Goal: Task Accomplishment & Management: Manage account settings

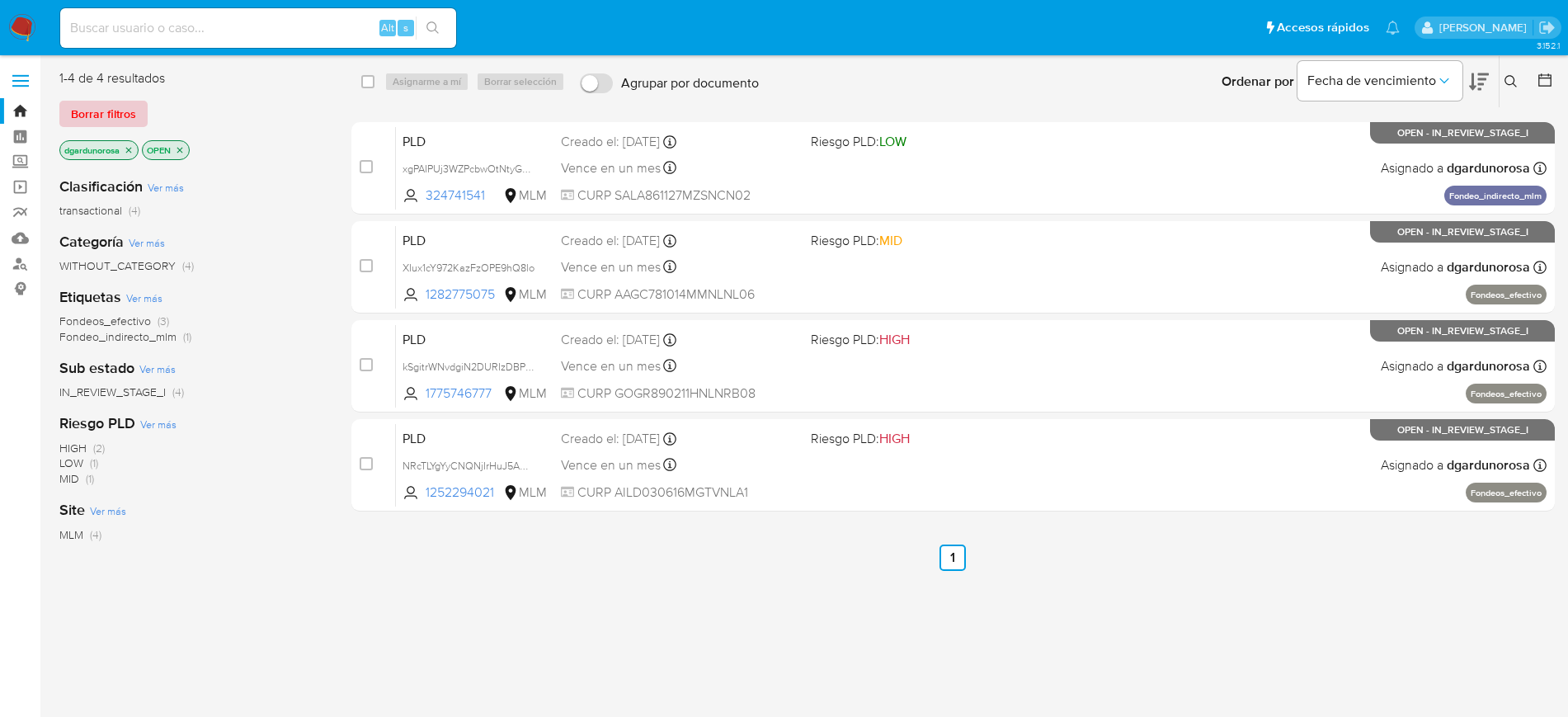
click at [90, 109] on span "Borrar filtros" at bounding box center [103, 114] width 65 height 23
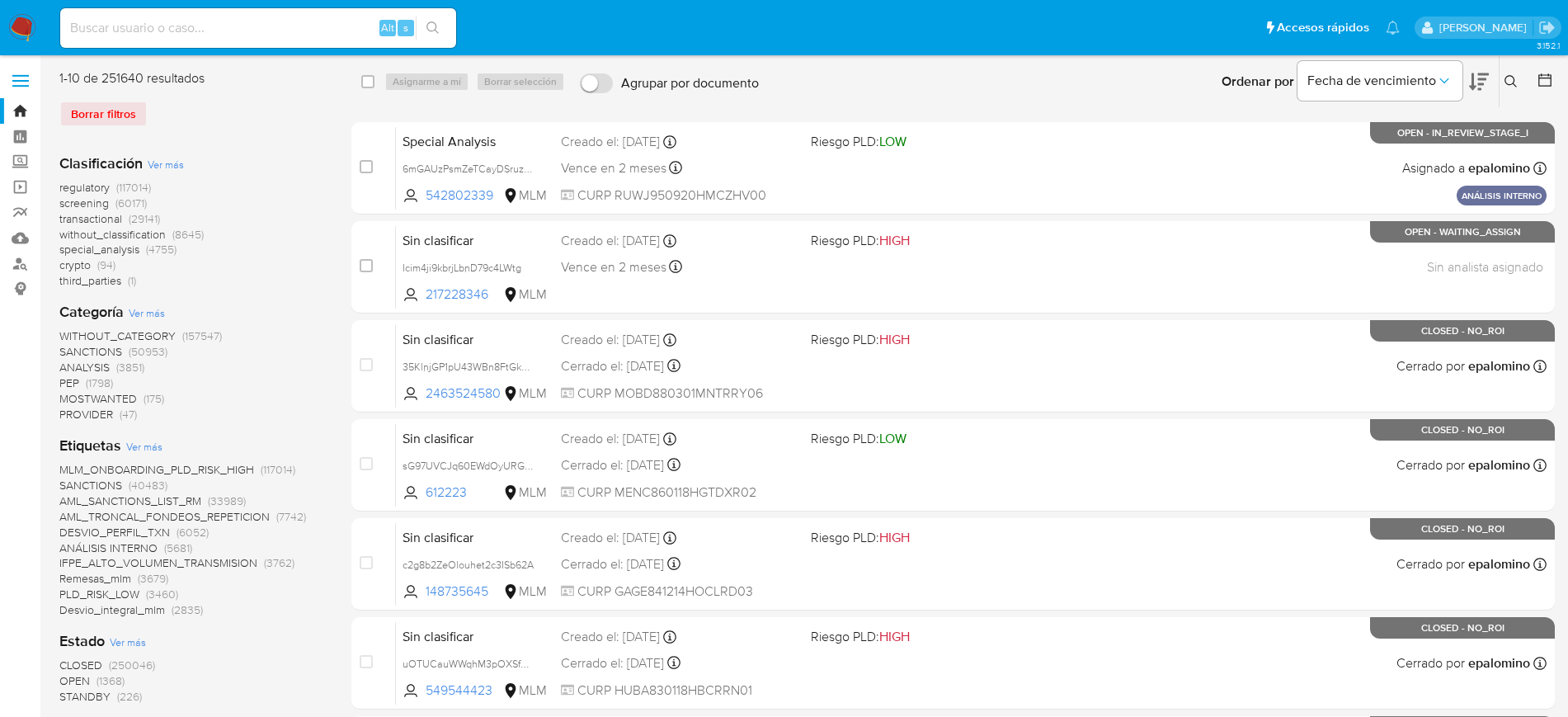
click at [1508, 87] on icon at bounding box center [1511, 82] width 13 height 13
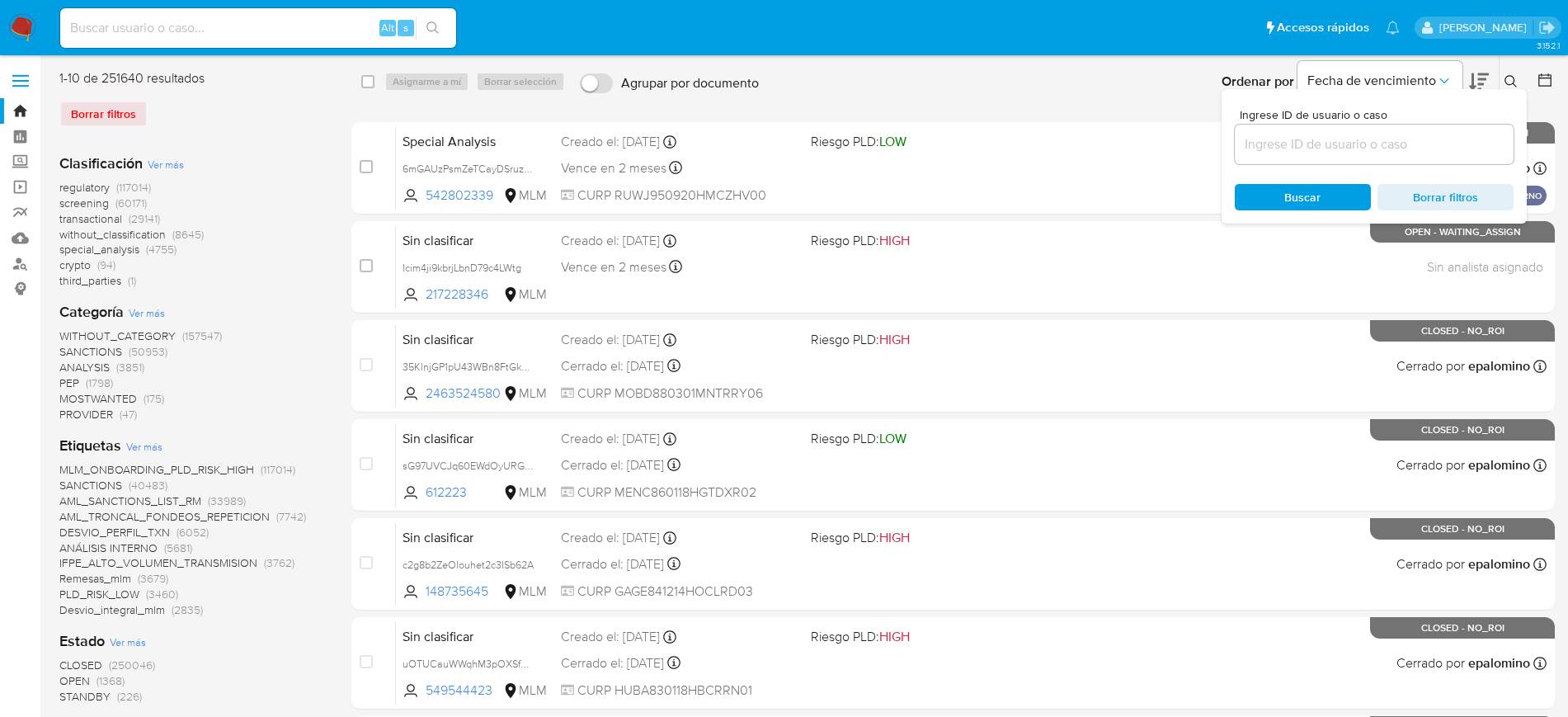
click at [1382, 142] on input at bounding box center [1374, 144] width 279 height 21
type input "1213045332"
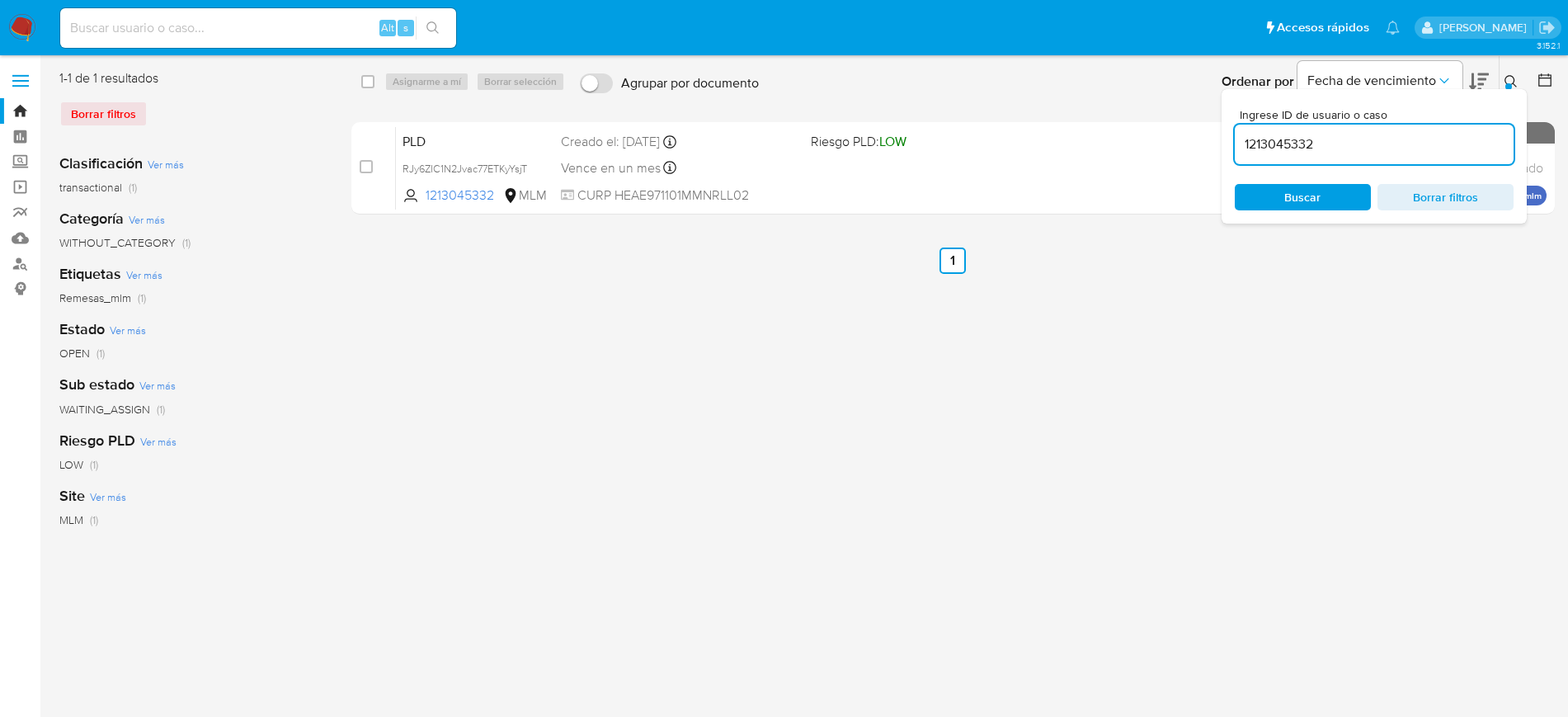
click at [1506, 76] on icon at bounding box center [1511, 82] width 13 height 13
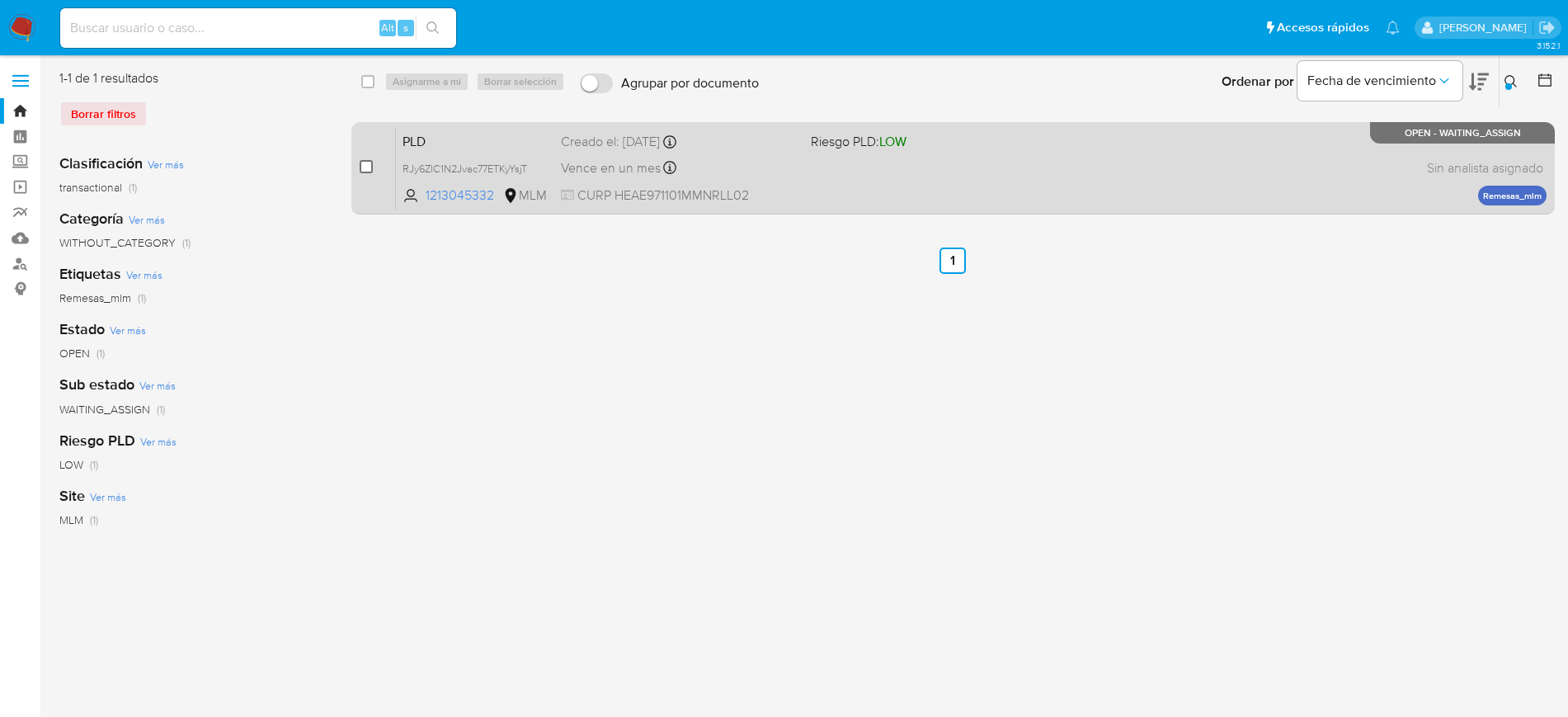
click at [367, 167] on input "checkbox" at bounding box center [366, 167] width 13 height 13
checkbox input "true"
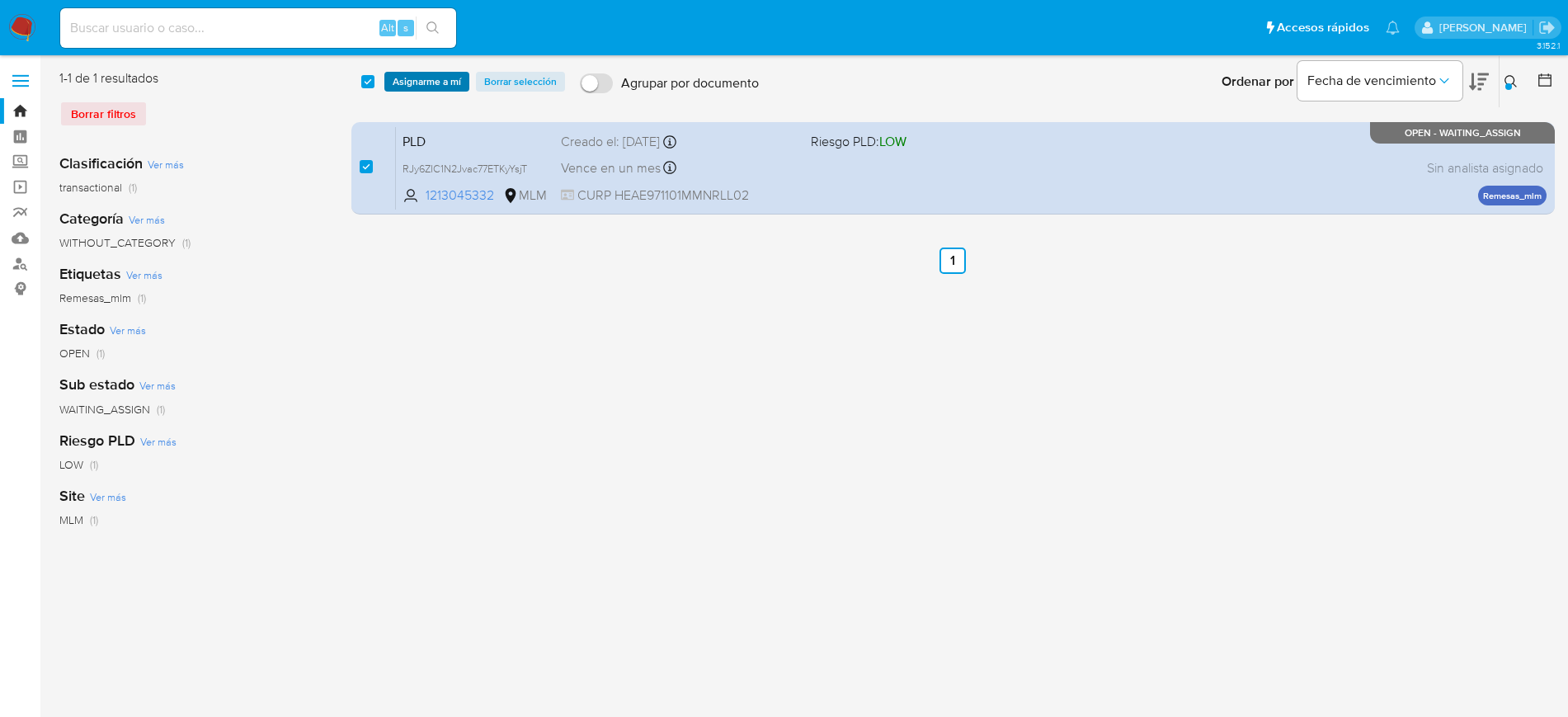
click at [448, 76] on span "Asignarme a mí" at bounding box center [426, 82] width 68 height 17
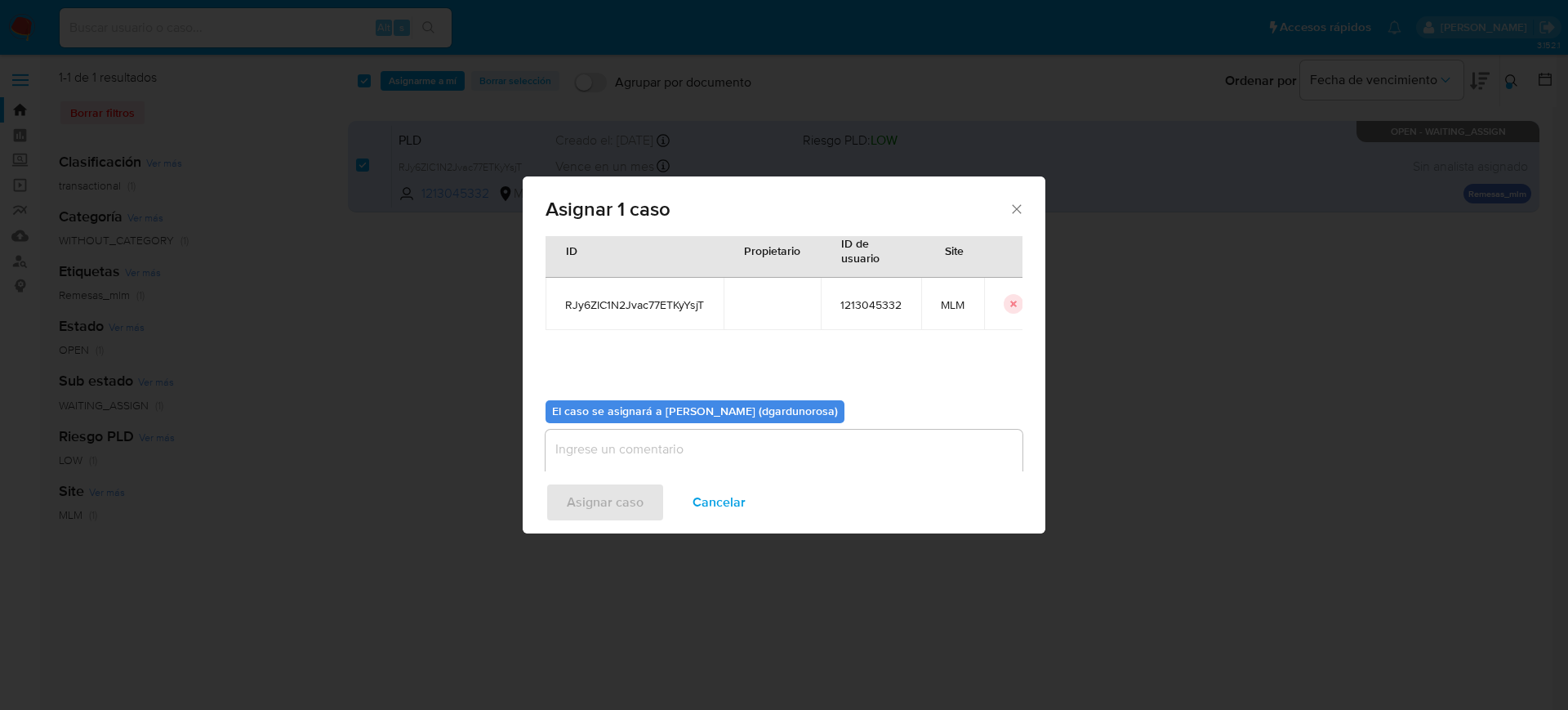
scroll to position [85, 0]
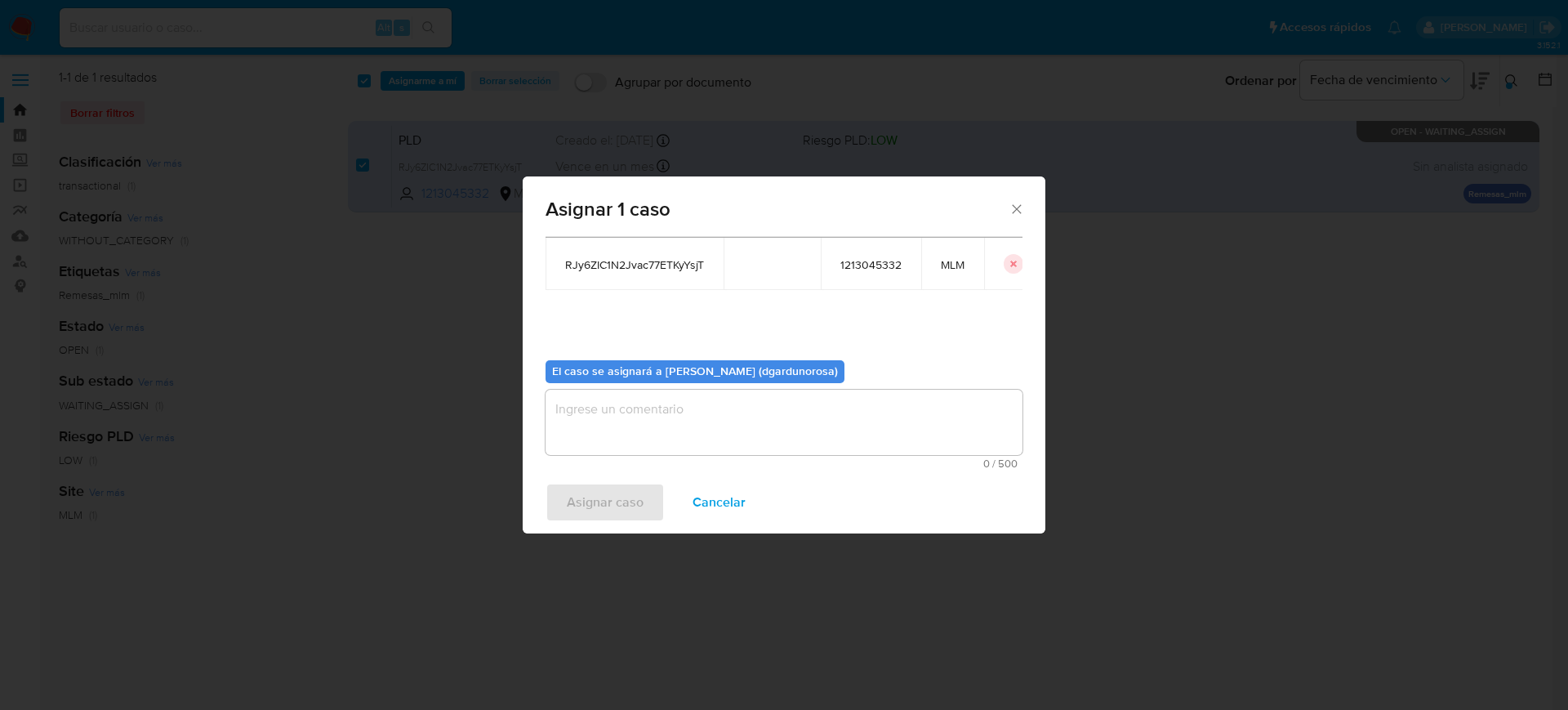
click at [711, 416] on textarea "assign-modal" at bounding box center [784, 422] width 477 height 66
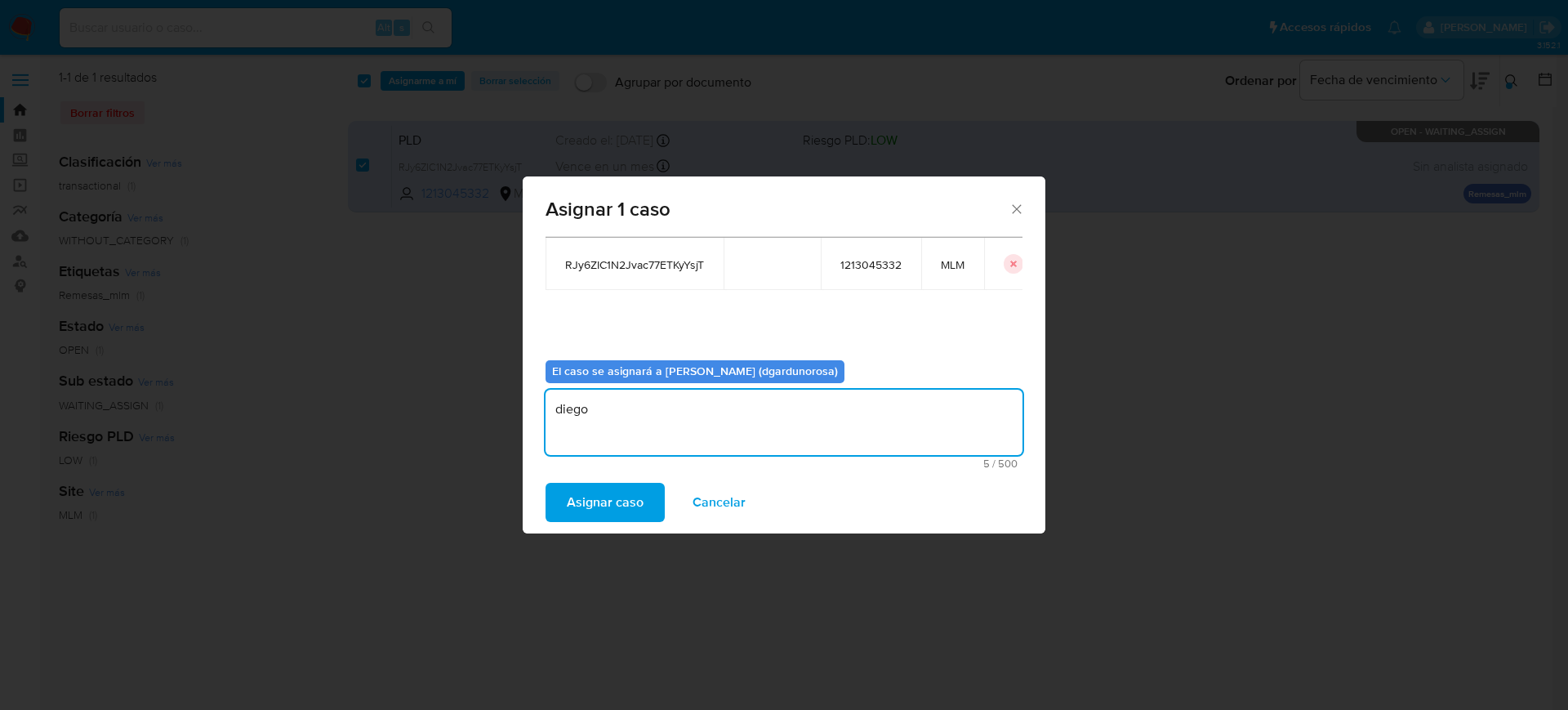
type textarea "diego"
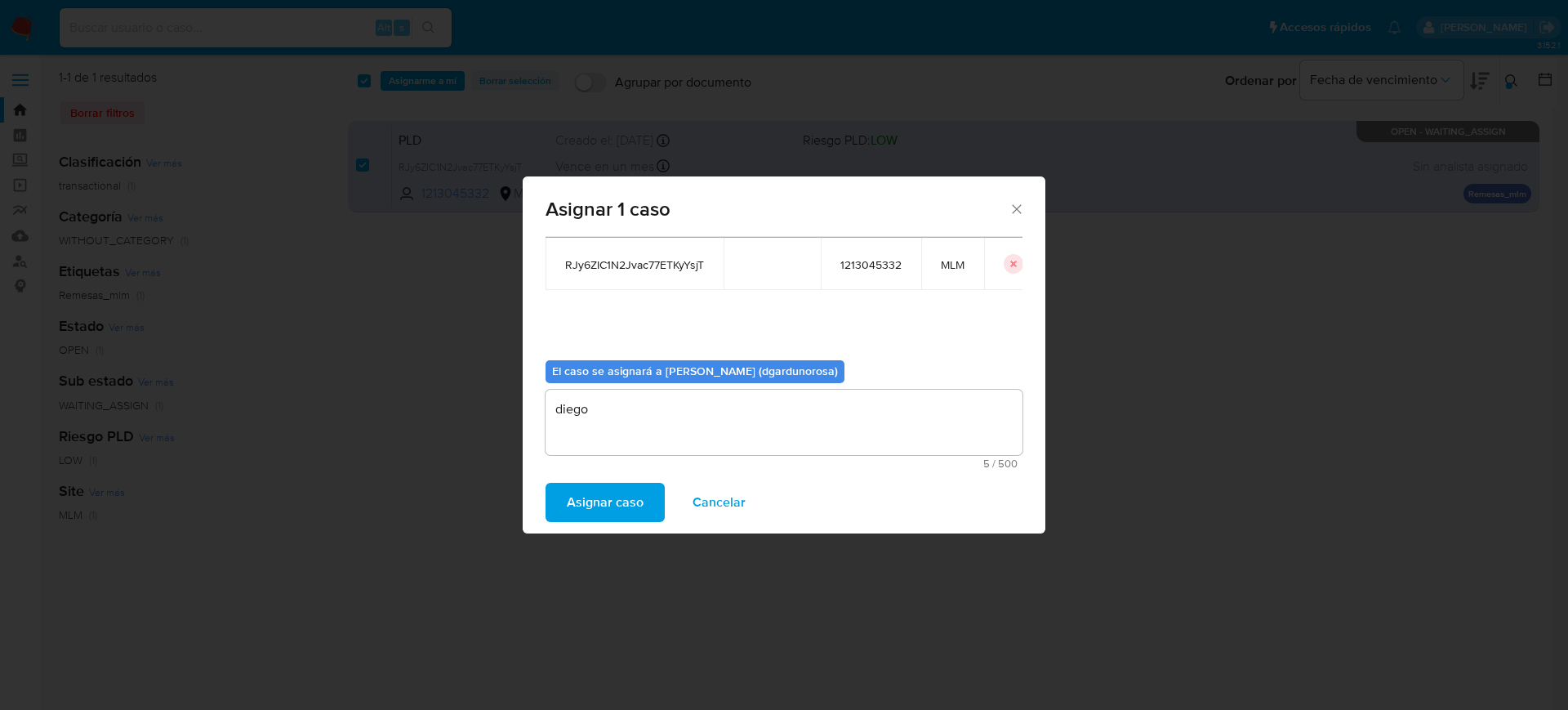
click at [594, 258] on span "RJy6ZIC1N2Jvac77ETKyYsjT" at bounding box center [634, 265] width 138 height 15
copy span "RJy6ZIC1N2Jvac77ETKyYsjT"
drag, startPoint x: 593, startPoint y: 523, endPoint x: 599, endPoint y: 504, distance: 19.9
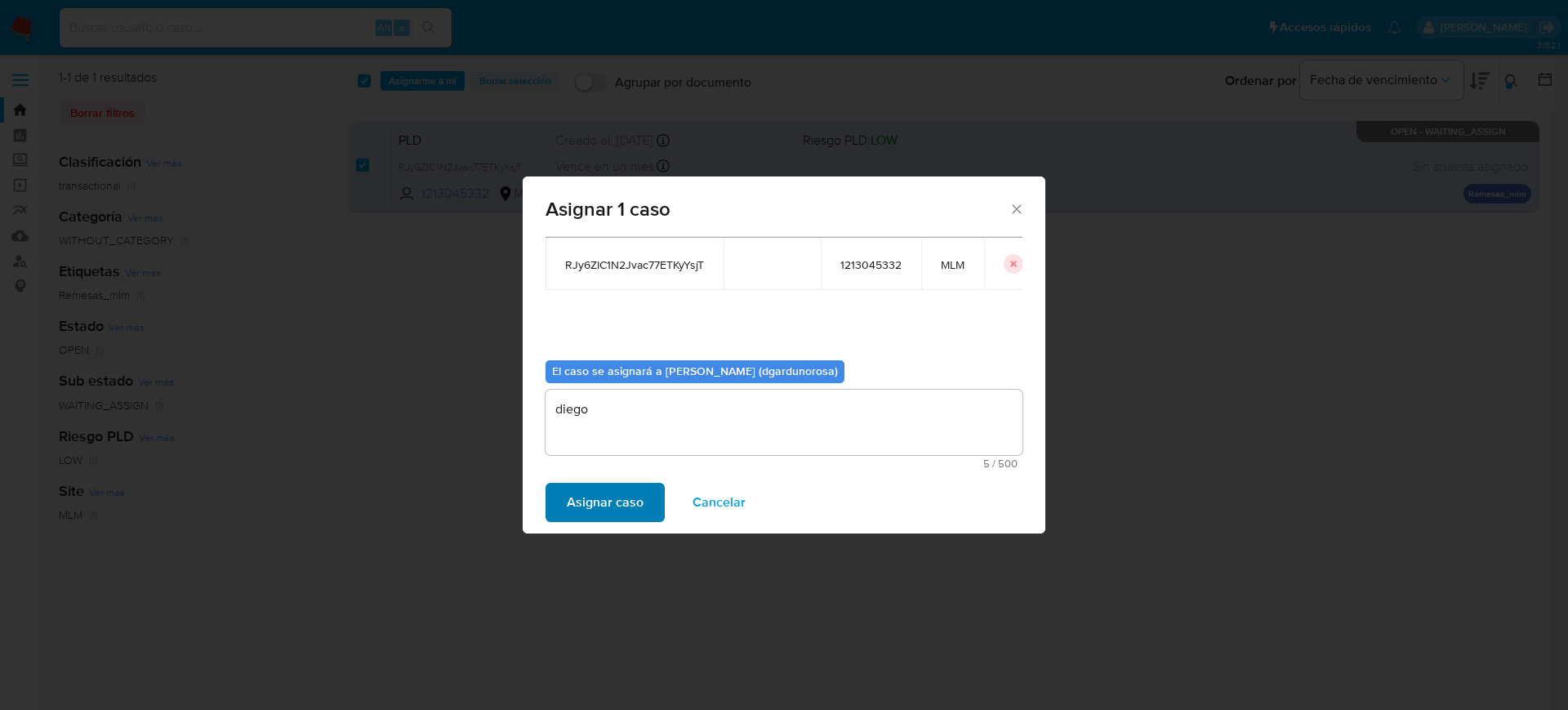
click at [593, 523] on div "Asignar caso Cancelar" at bounding box center [784, 502] width 522 height 62
click at [599, 504] on span "Asignar caso" at bounding box center [604, 502] width 77 height 36
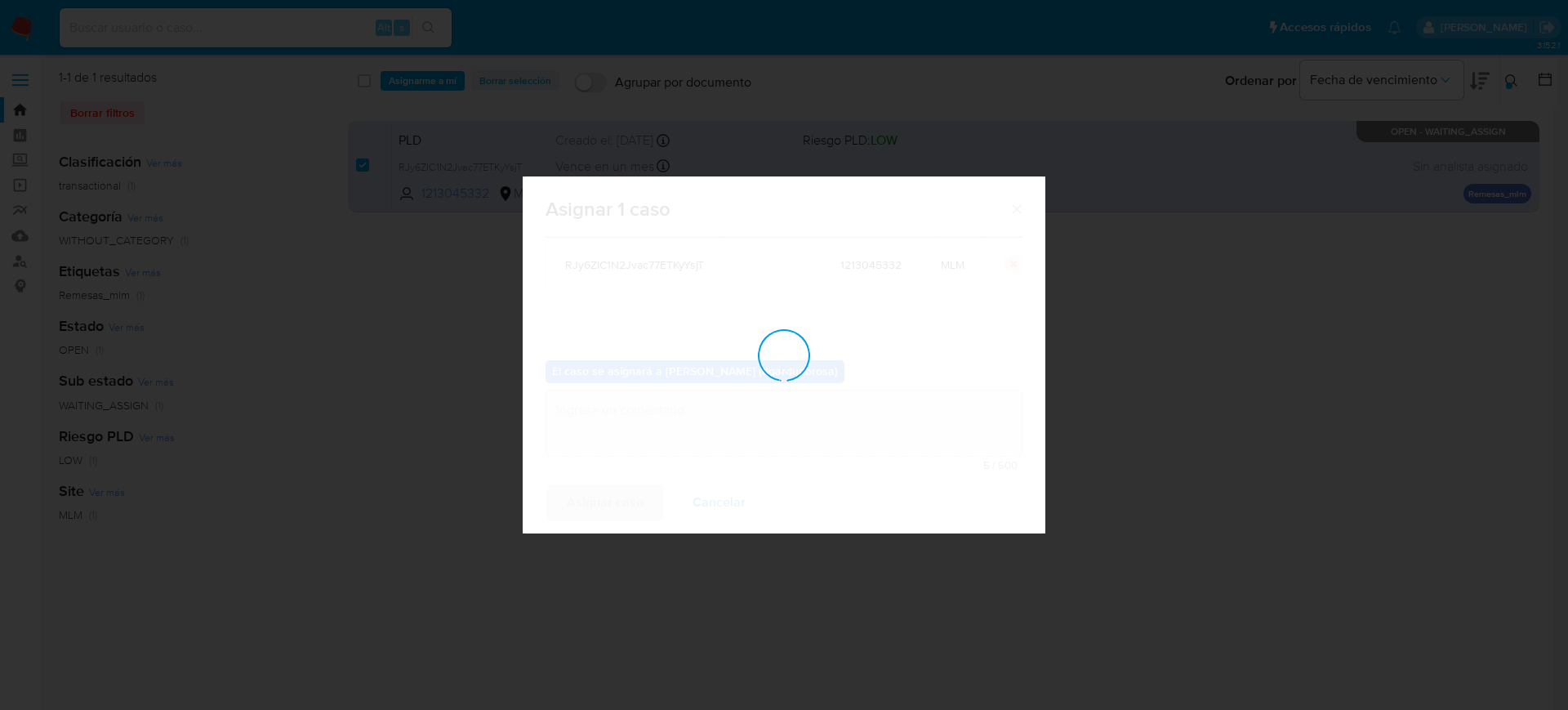
checkbox input "false"
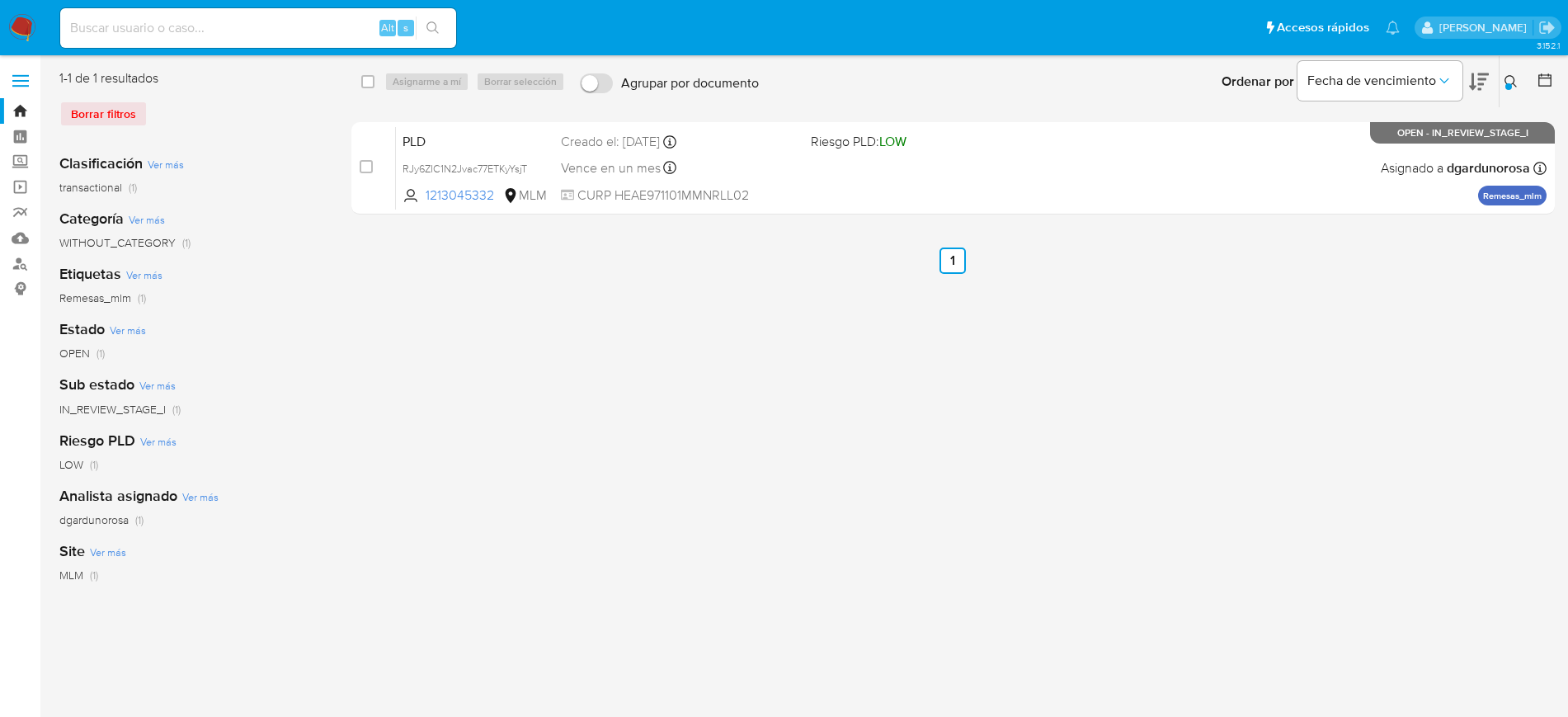
click at [1516, 85] on icon at bounding box center [1510, 81] width 12 height 12
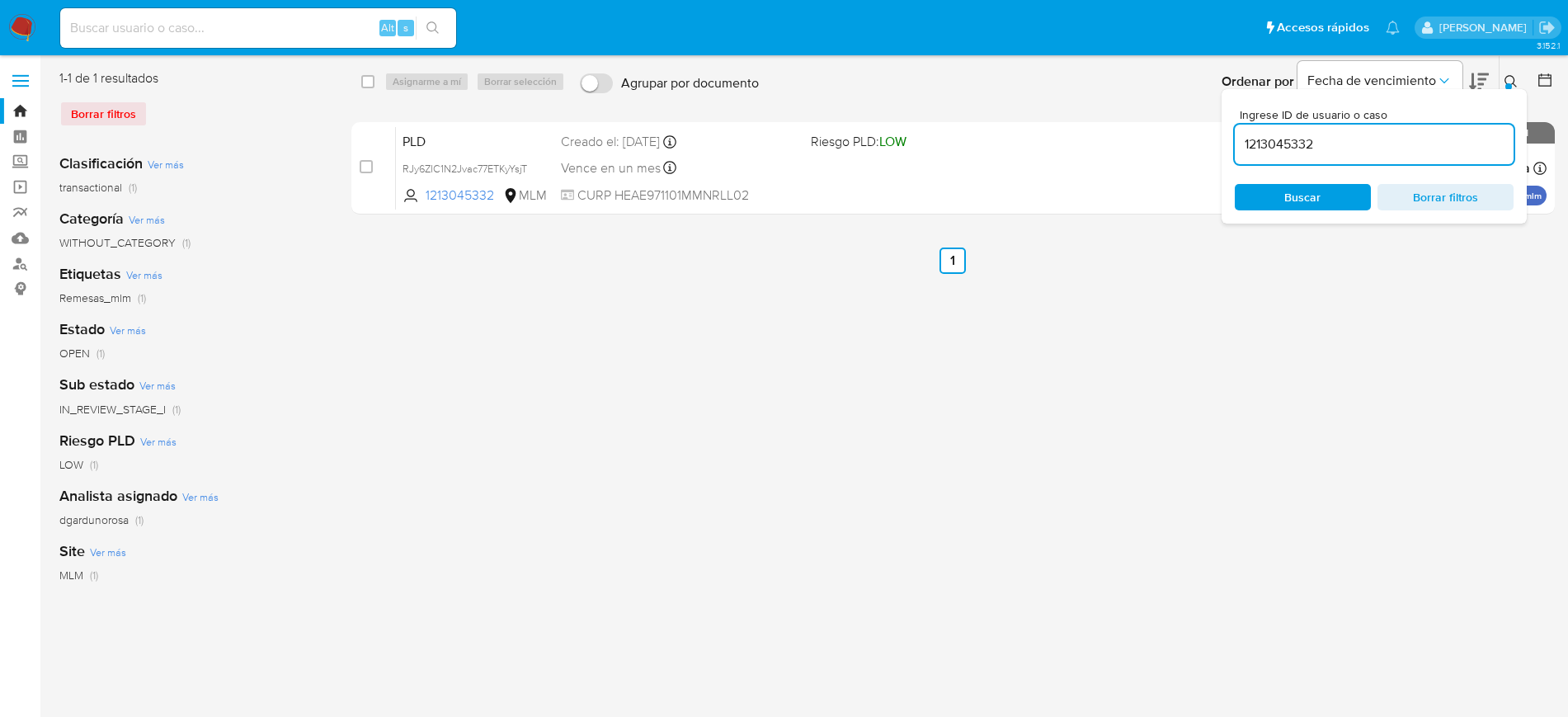
click at [1287, 146] on input "1213045332" at bounding box center [1374, 144] width 279 height 21
click at [1268, 155] on div "434073848" at bounding box center [1374, 145] width 279 height 39
click at [1267, 153] on input "434073848" at bounding box center [1374, 144] width 279 height 21
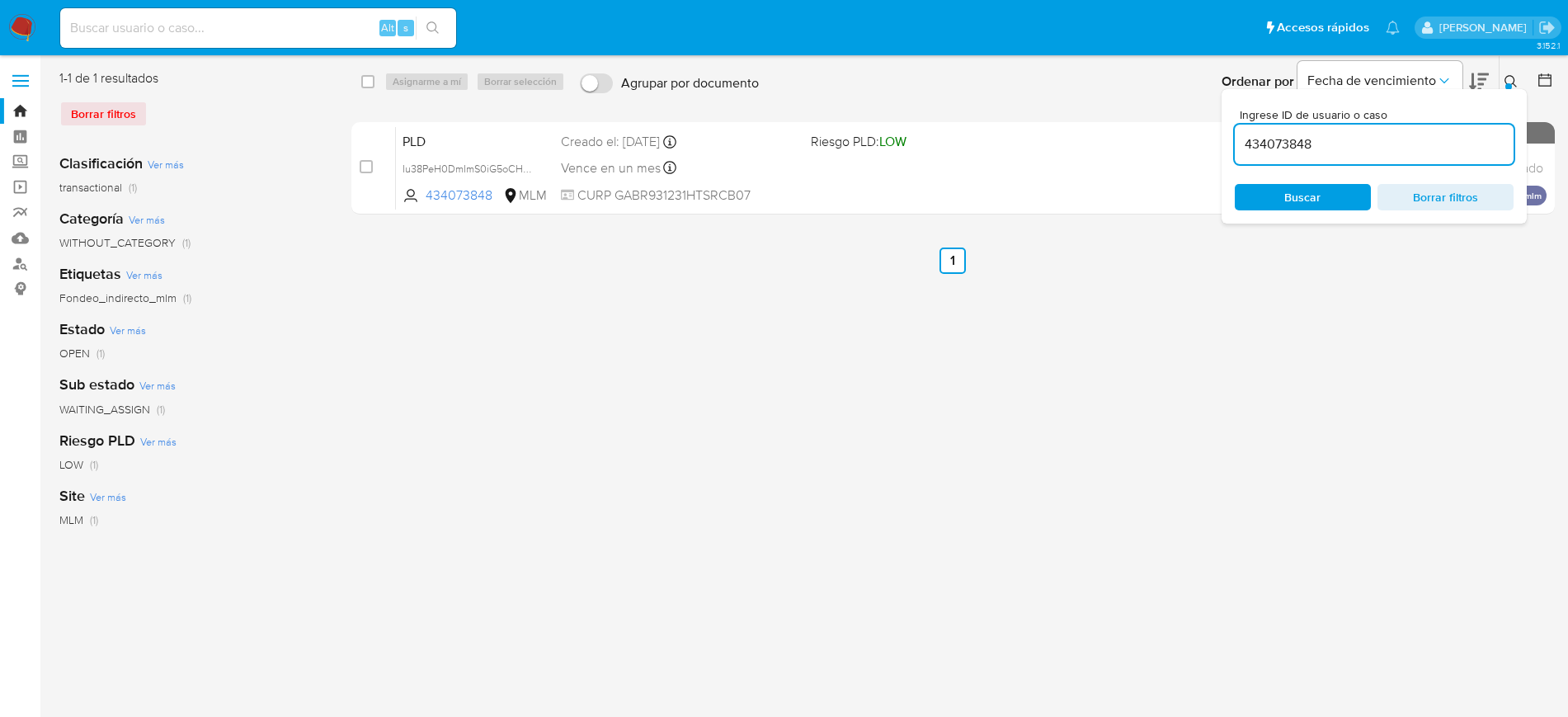
paste input "1213045332"
type input "1213045332"
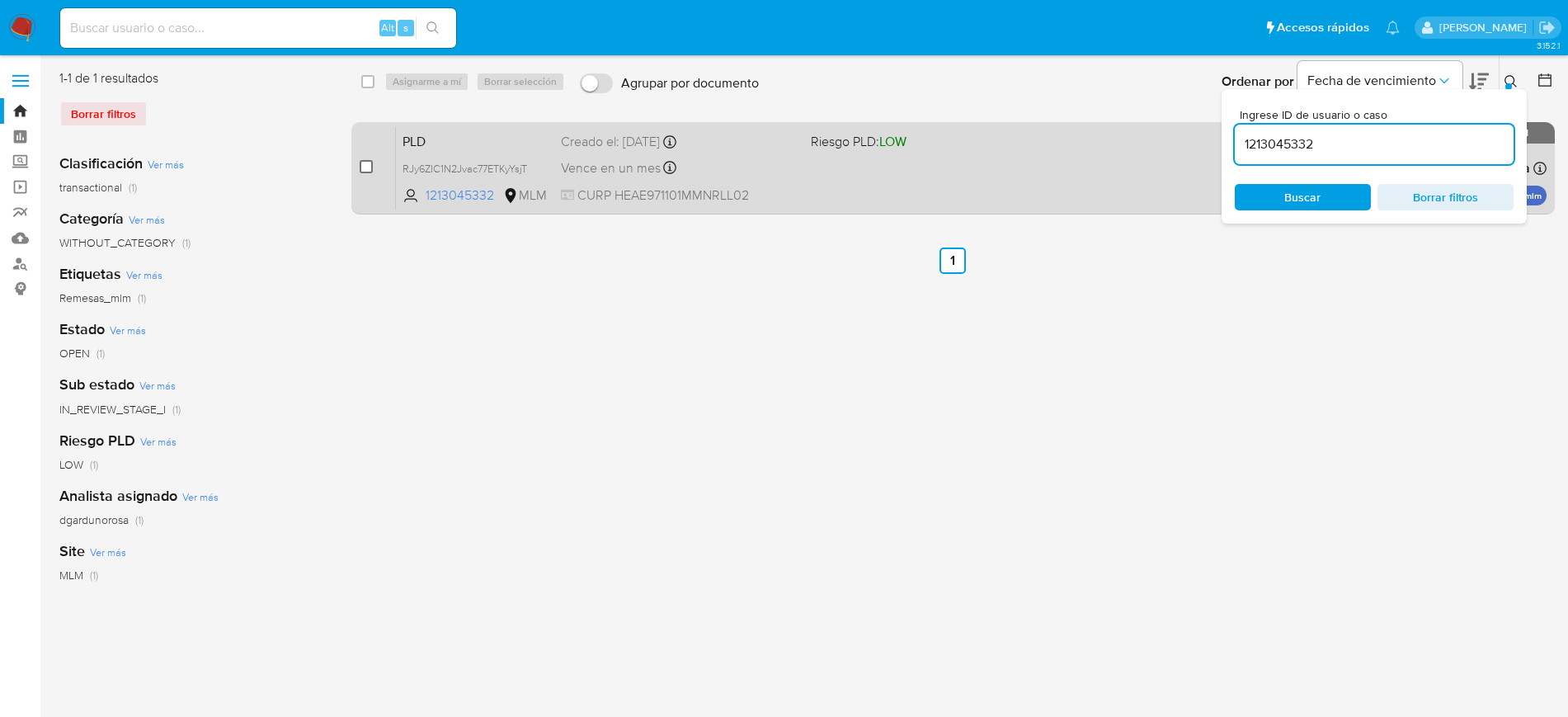
click at [369, 171] on input "checkbox" at bounding box center [366, 167] width 13 height 13
checkbox input "true"
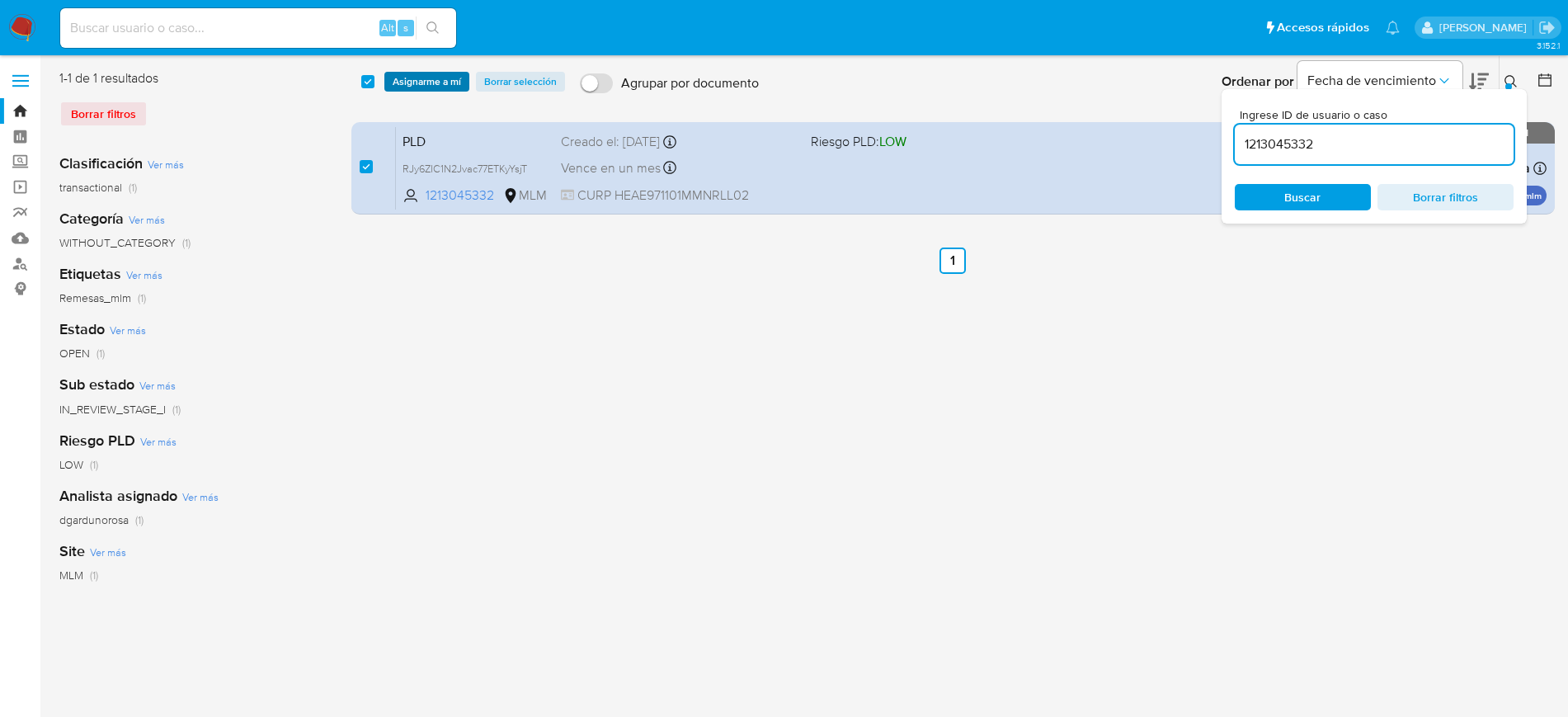
click at [441, 79] on span "Asignarme a mí" at bounding box center [426, 82] width 68 height 17
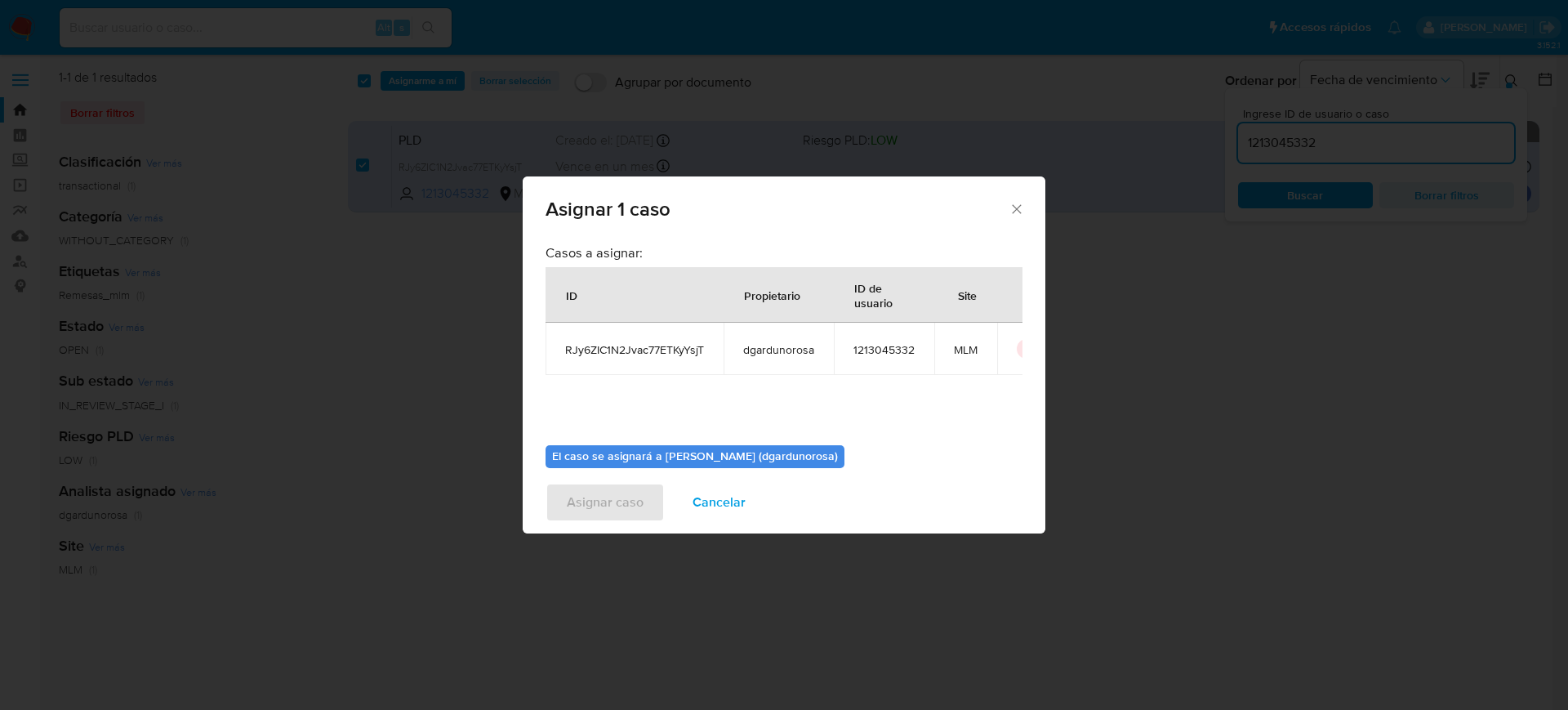
scroll to position [85, 0]
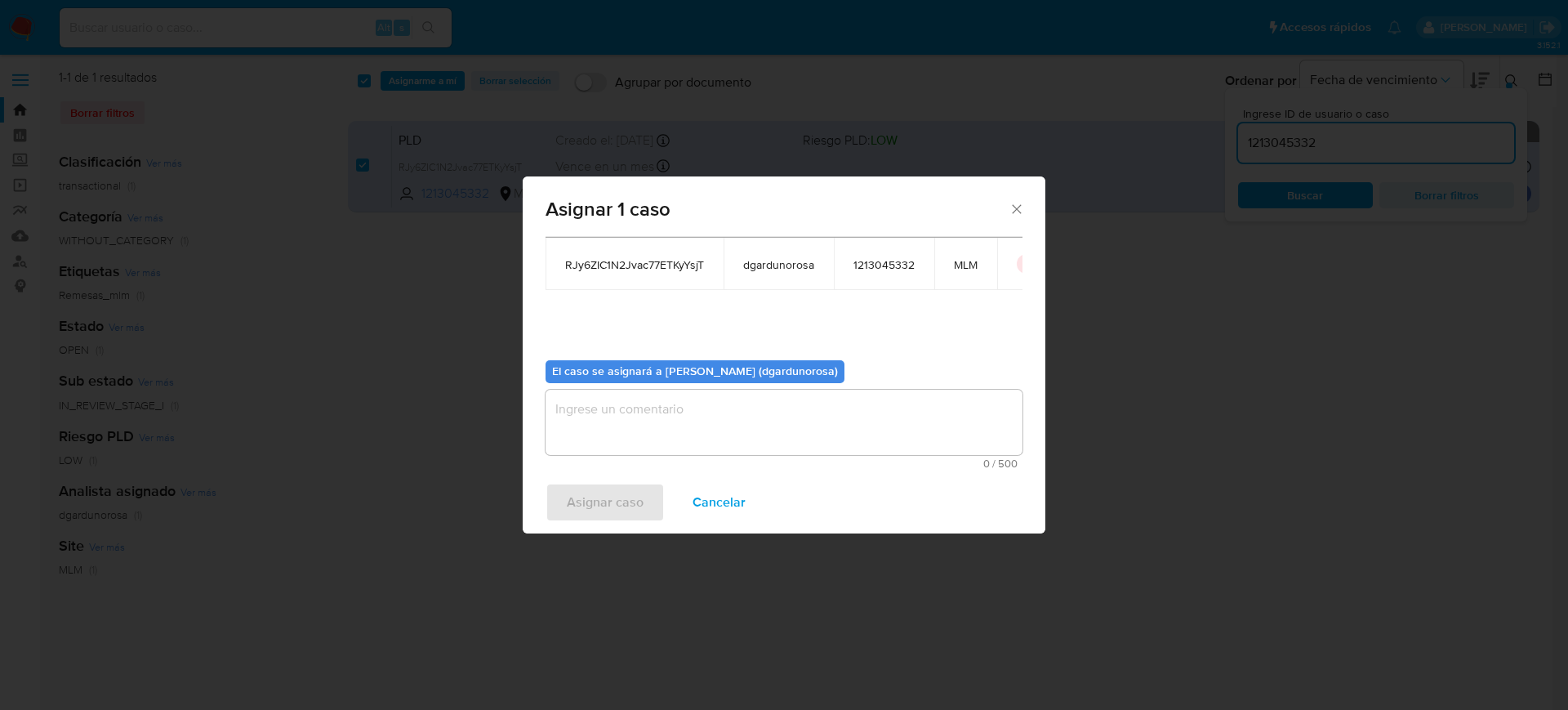
click at [774, 450] on textarea "assign-modal" at bounding box center [784, 422] width 477 height 66
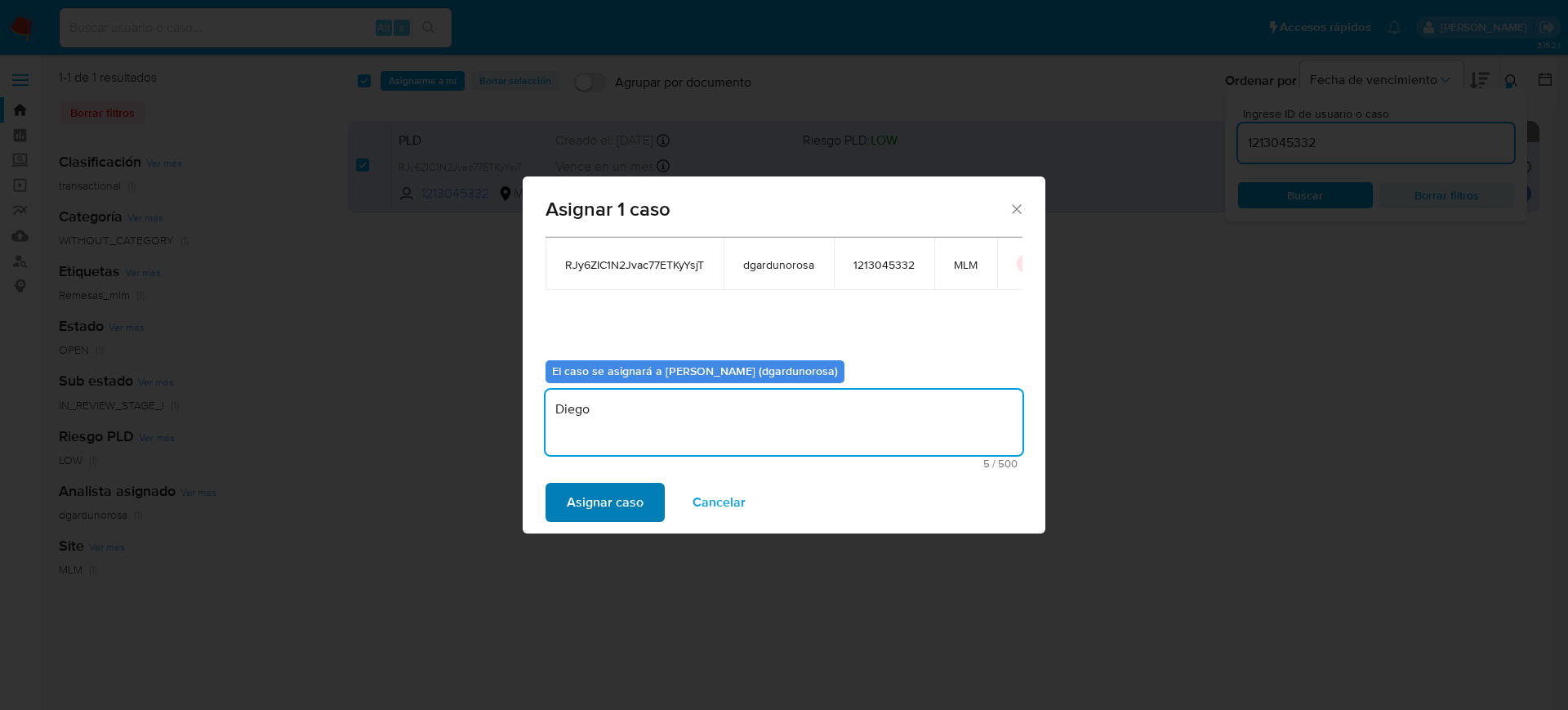
type textarea "Diego"
click at [609, 506] on span "Asignar caso" at bounding box center [604, 502] width 77 height 36
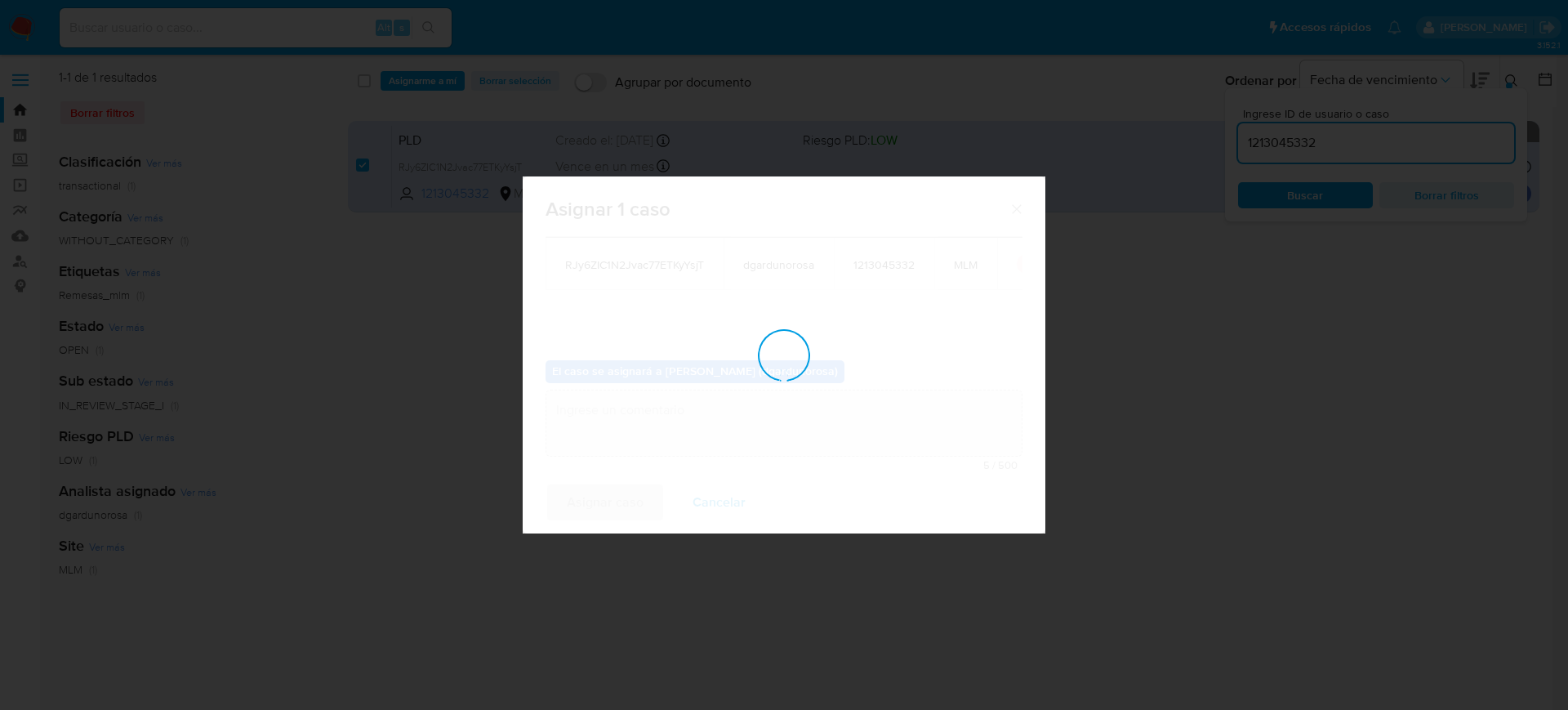
checkbox input "false"
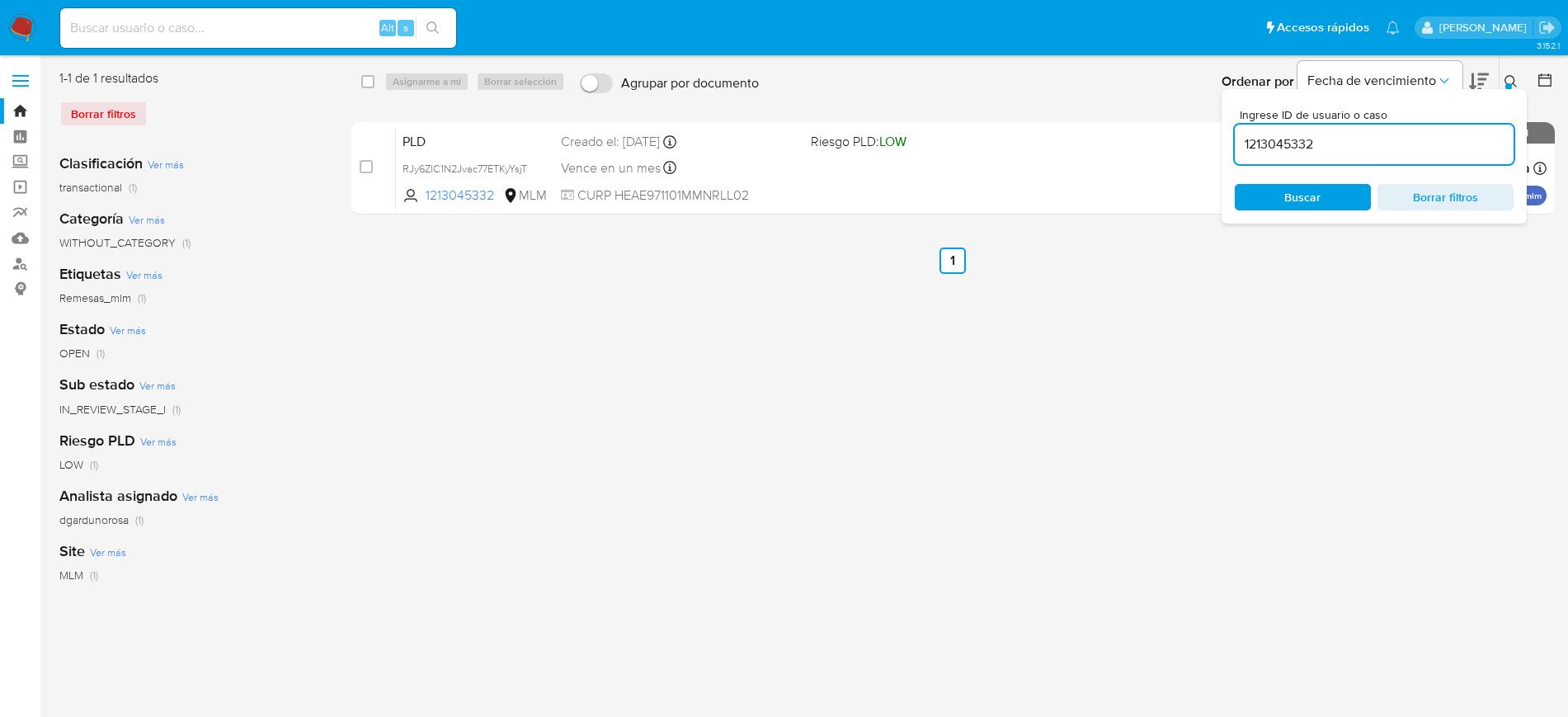
click at [1303, 146] on input "1213045332" at bounding box center [1374, 144] width 279 height 21
paste input "89886299"
click at [1292, 153] on input "1289886299" at bounding box center [1374, 144] width 279 height 21
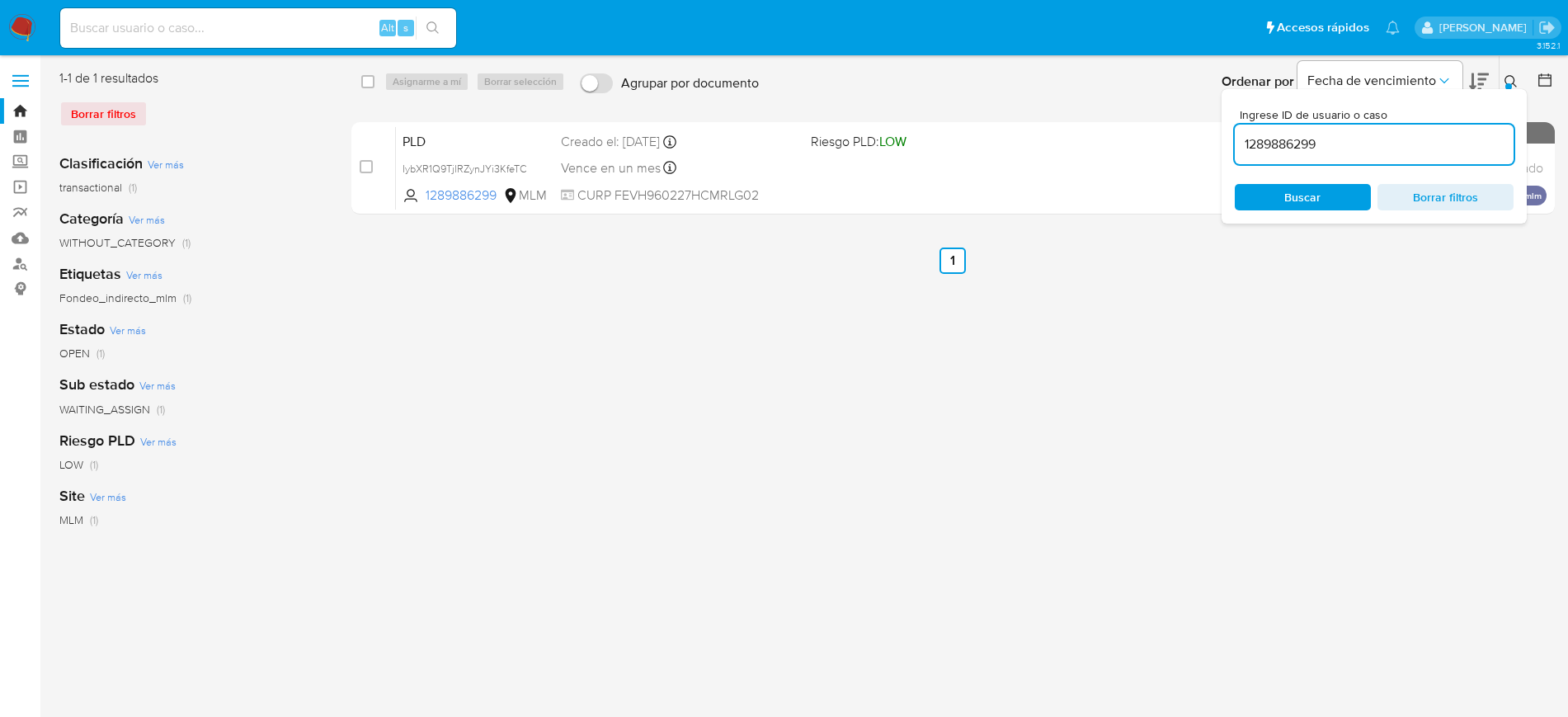
paste input "97640806"
type input "1297640806"
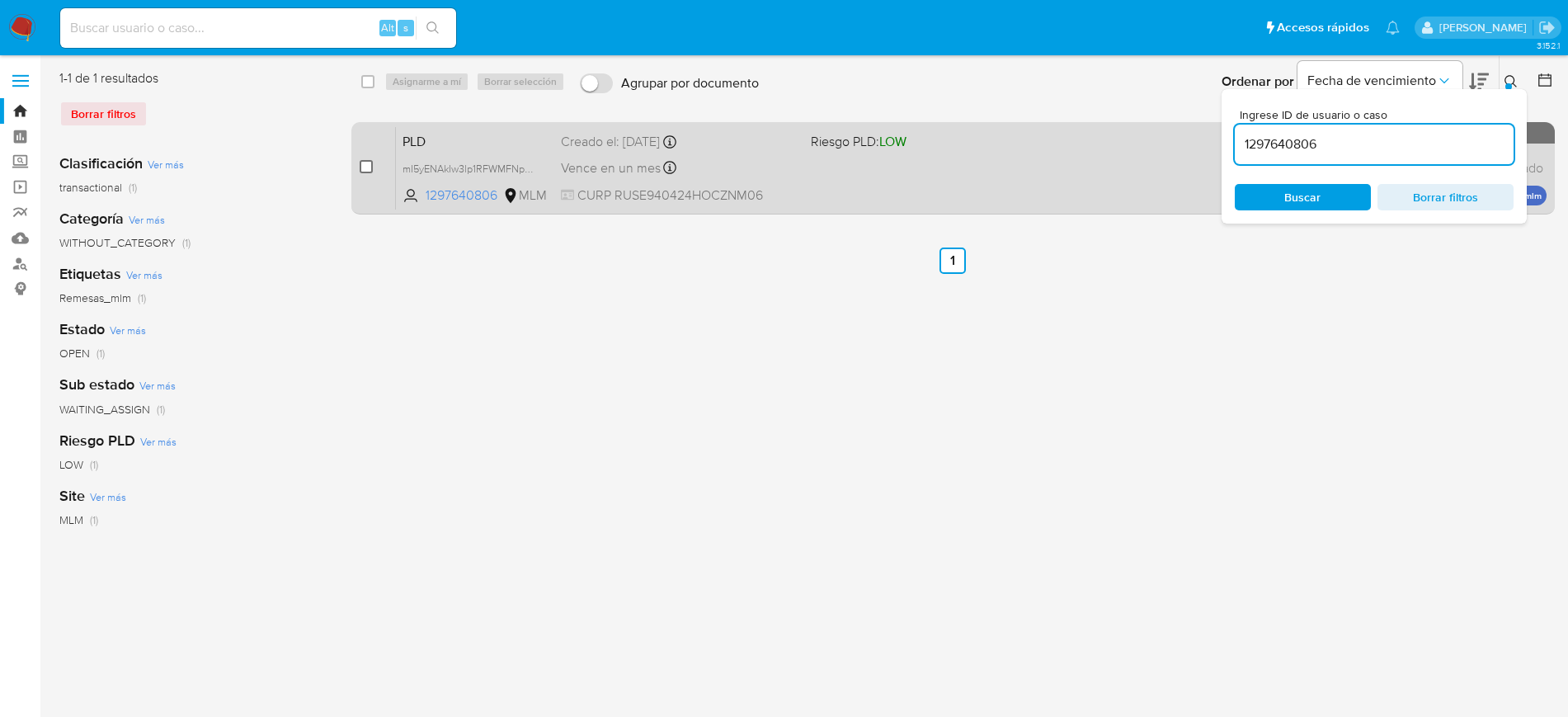
click at [364, 170] on input "checkbox" at bounding box center [366, 167] width 13 height 13
checkbox input "true"
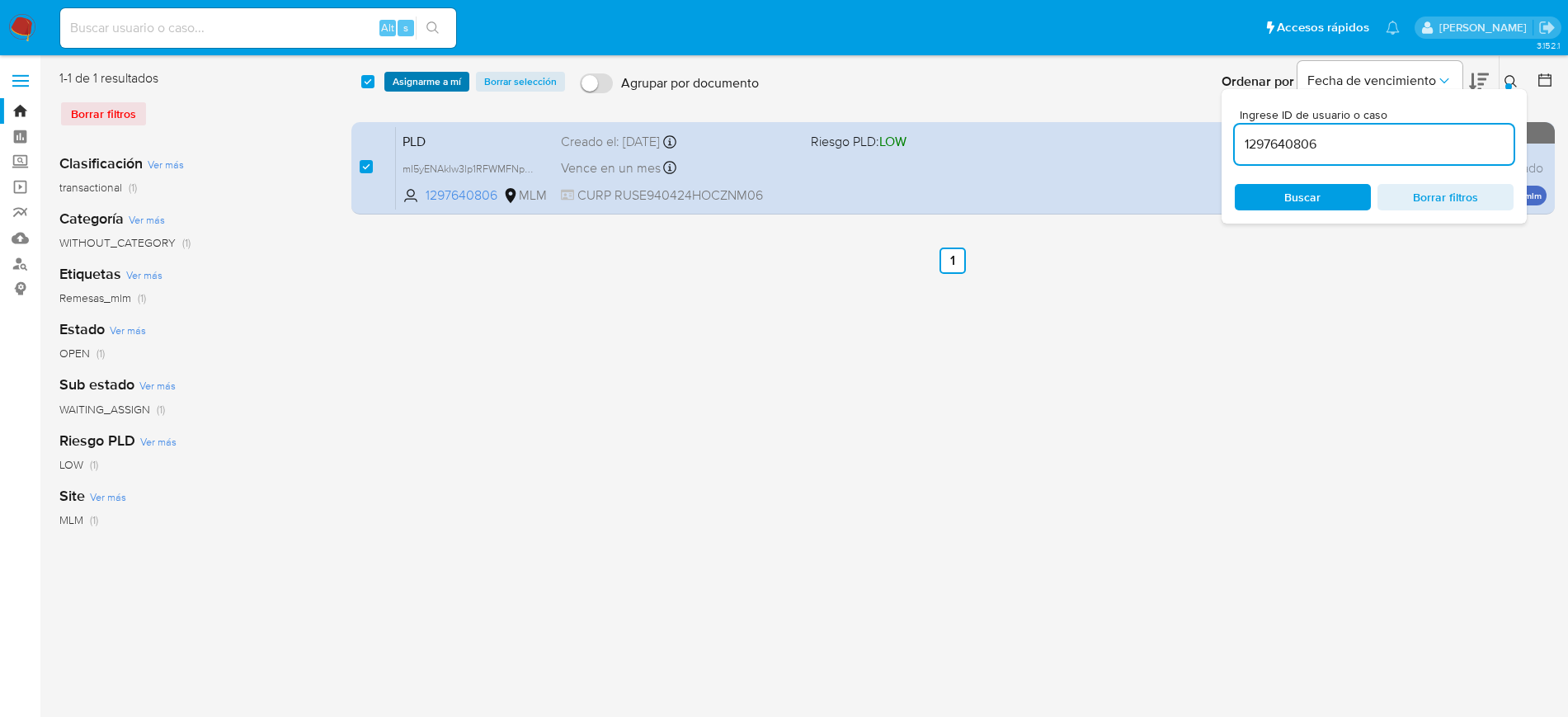
click at [415, 80] on span "Asignarme a mí" at bounding box center [426, 82] width 68 height 17
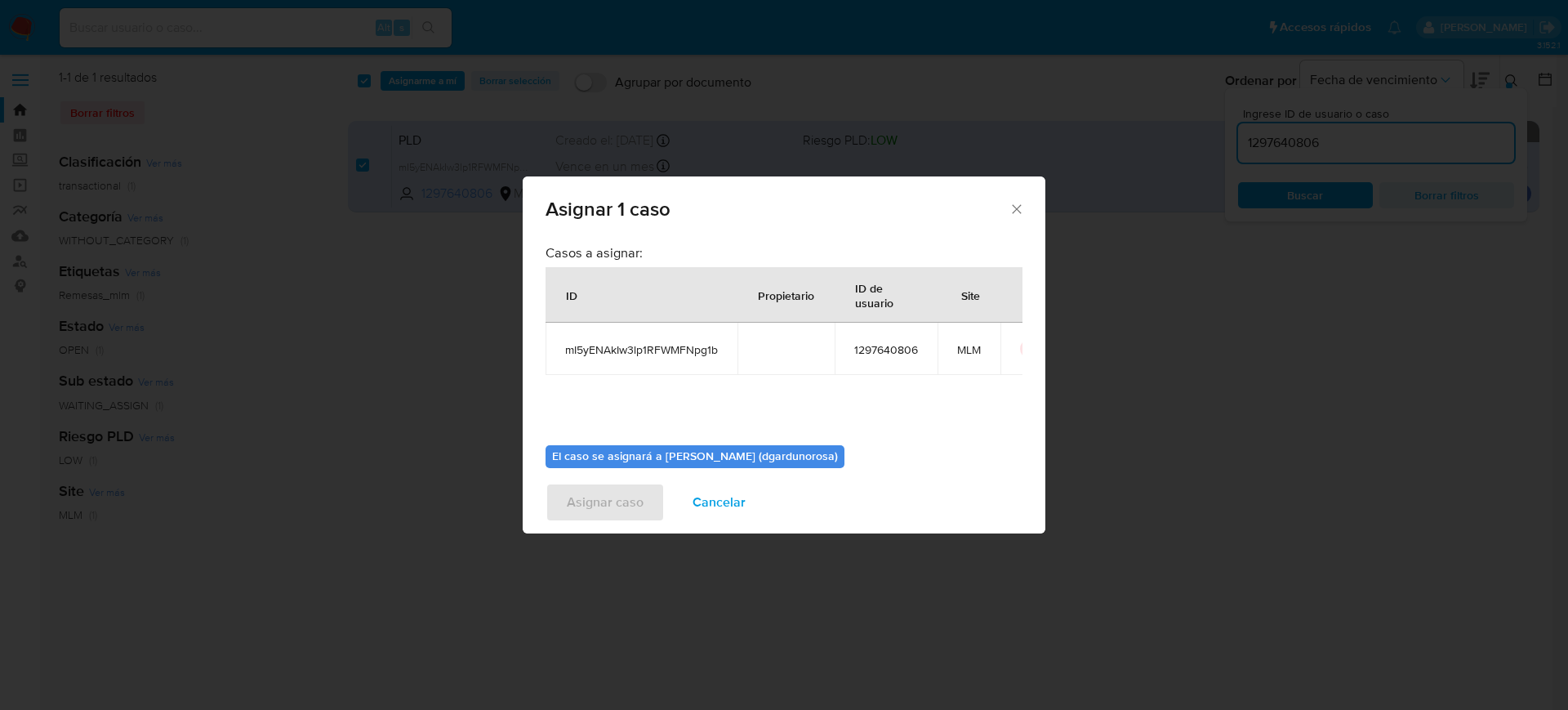
scroll to position [85, 0]
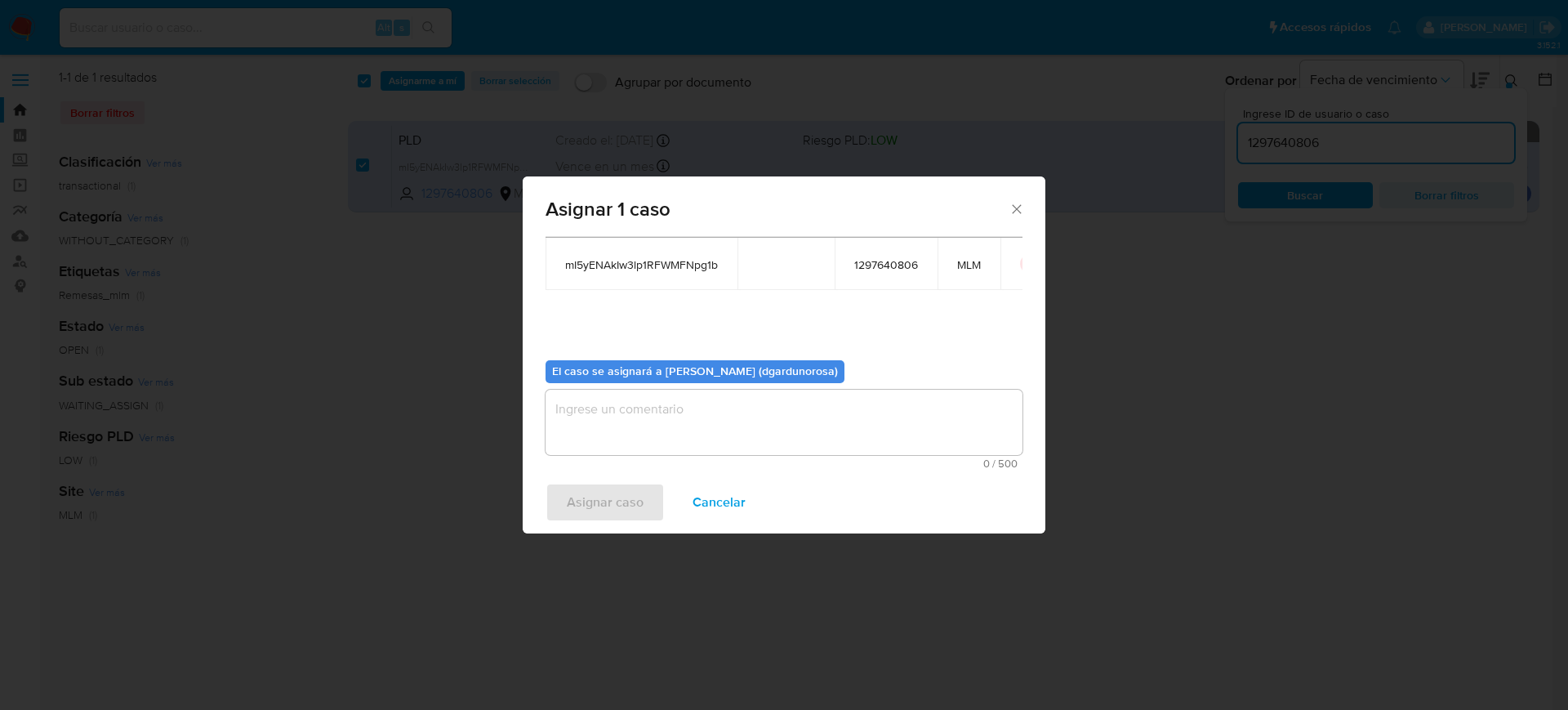
drag, startPoint x: 811, startPoint y: 412, endPoint x: 827, endPoint y: 396, distance: 22.6
click at [809, 412] on textarea "assign-modal" at bounding box center [784, 422] width 477 height 66
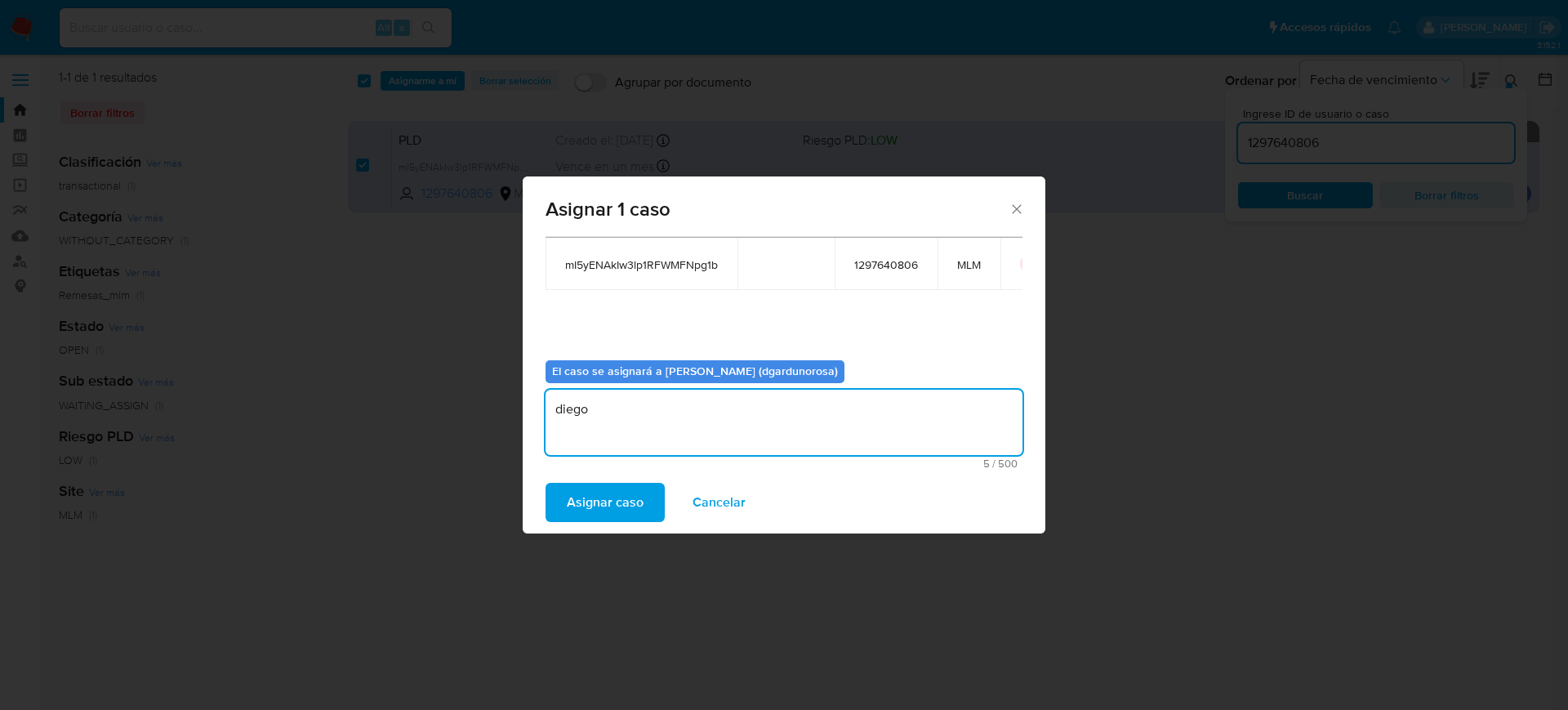
type textarea "diego"
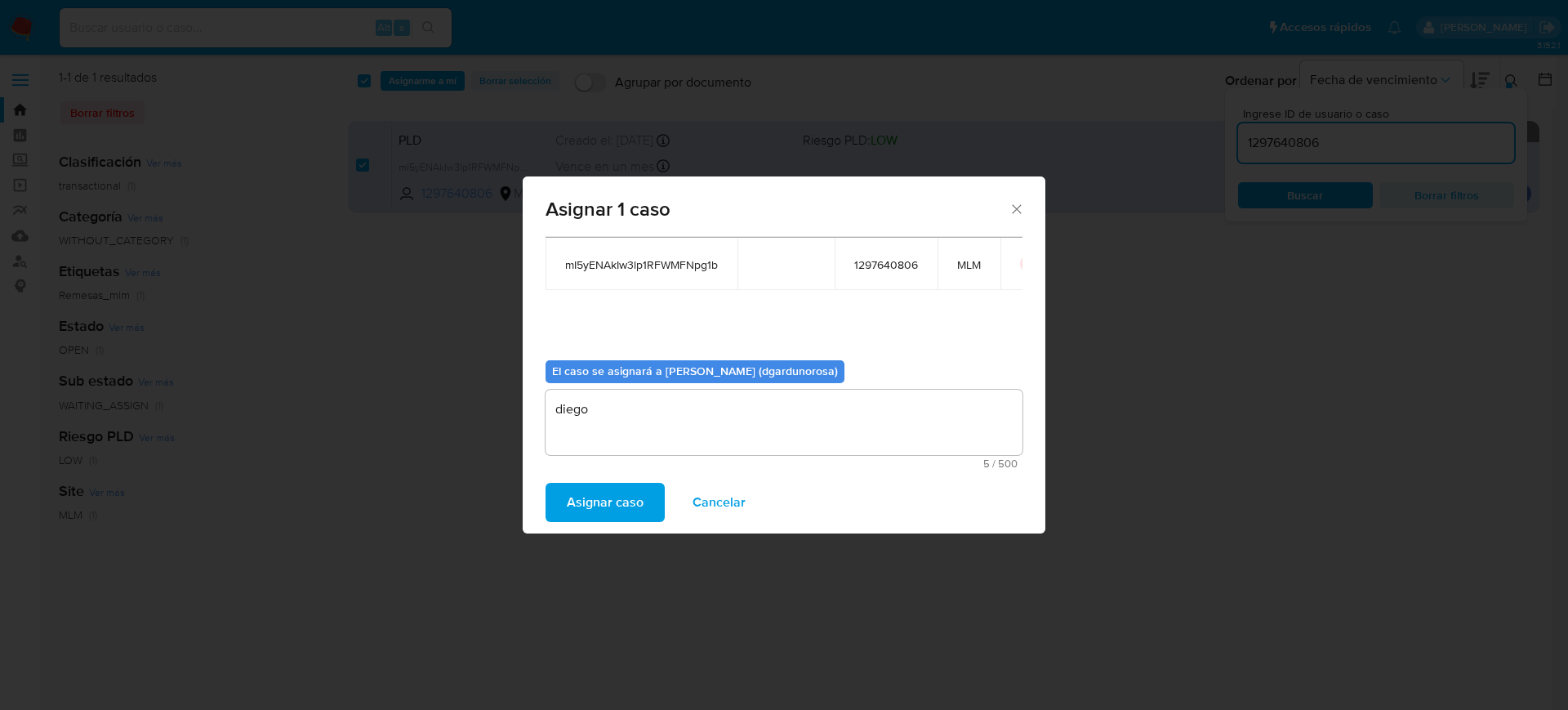
click at [683, 265] on span "mI5yENAkIw3lp1RFWMFNpg1b" at bounding box center [640, 265] width 152 height 15
copy span "mI5yENAkIw3lp1RFWMFNpg1b"
click at [645, 504] on button "Asignar caso" at bounding box center [604, 502] width 119 height 39
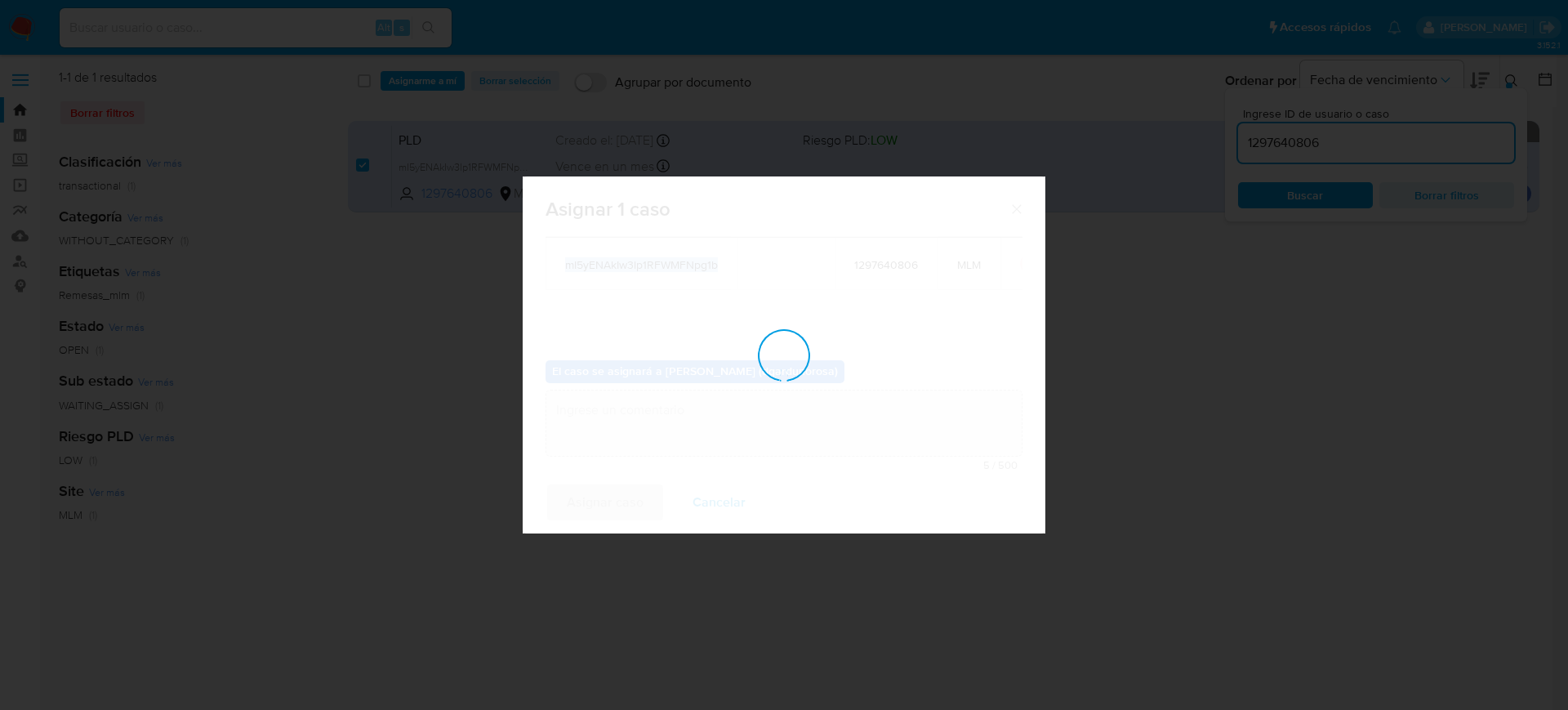
checkbox input "false"
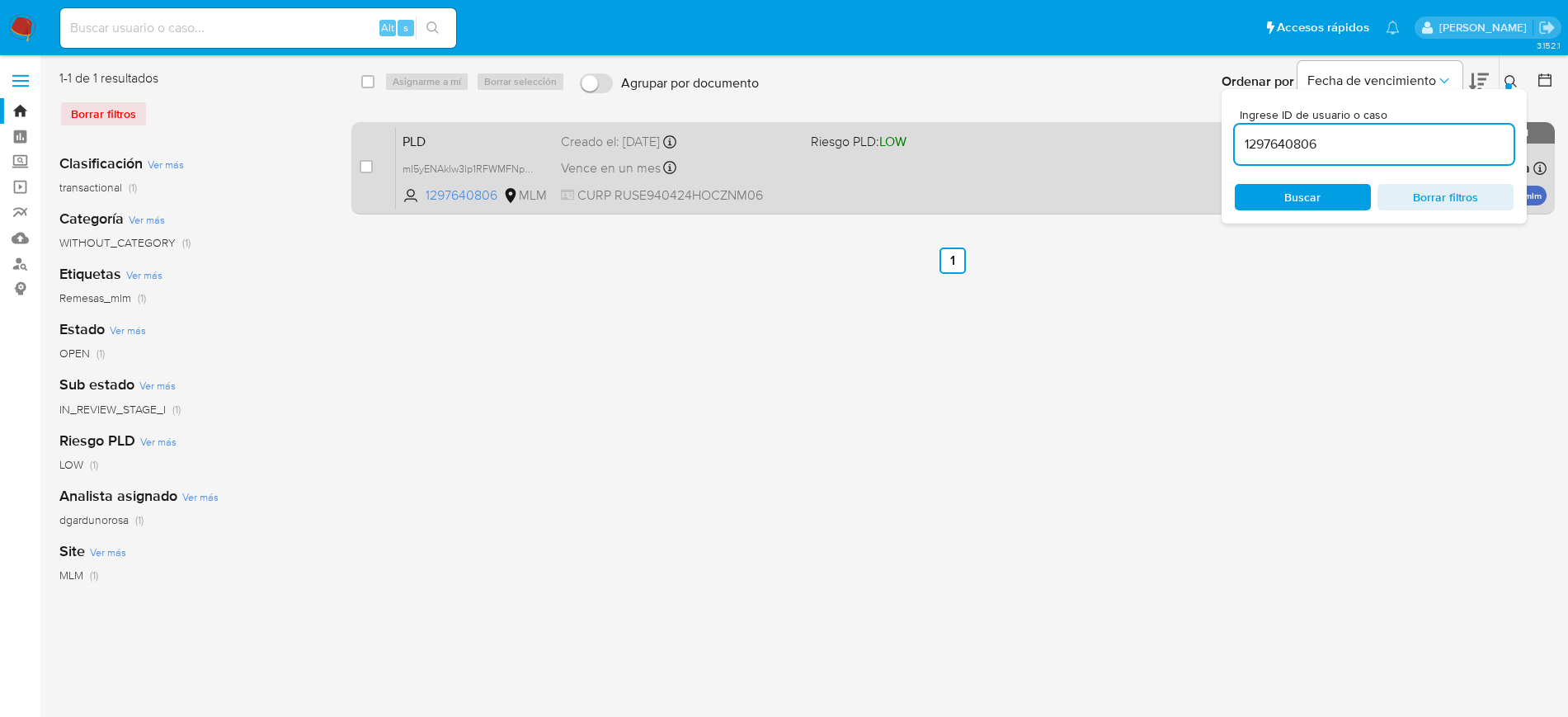
click at [844, 186] on div "PLD mI5yENAkIw3lp1RFWMFNpg1b 1297640806 MLM Riesgo PLD: LOW Creado el: 12/07/20…" at bounding box center [971, 167] width 1150 height 83
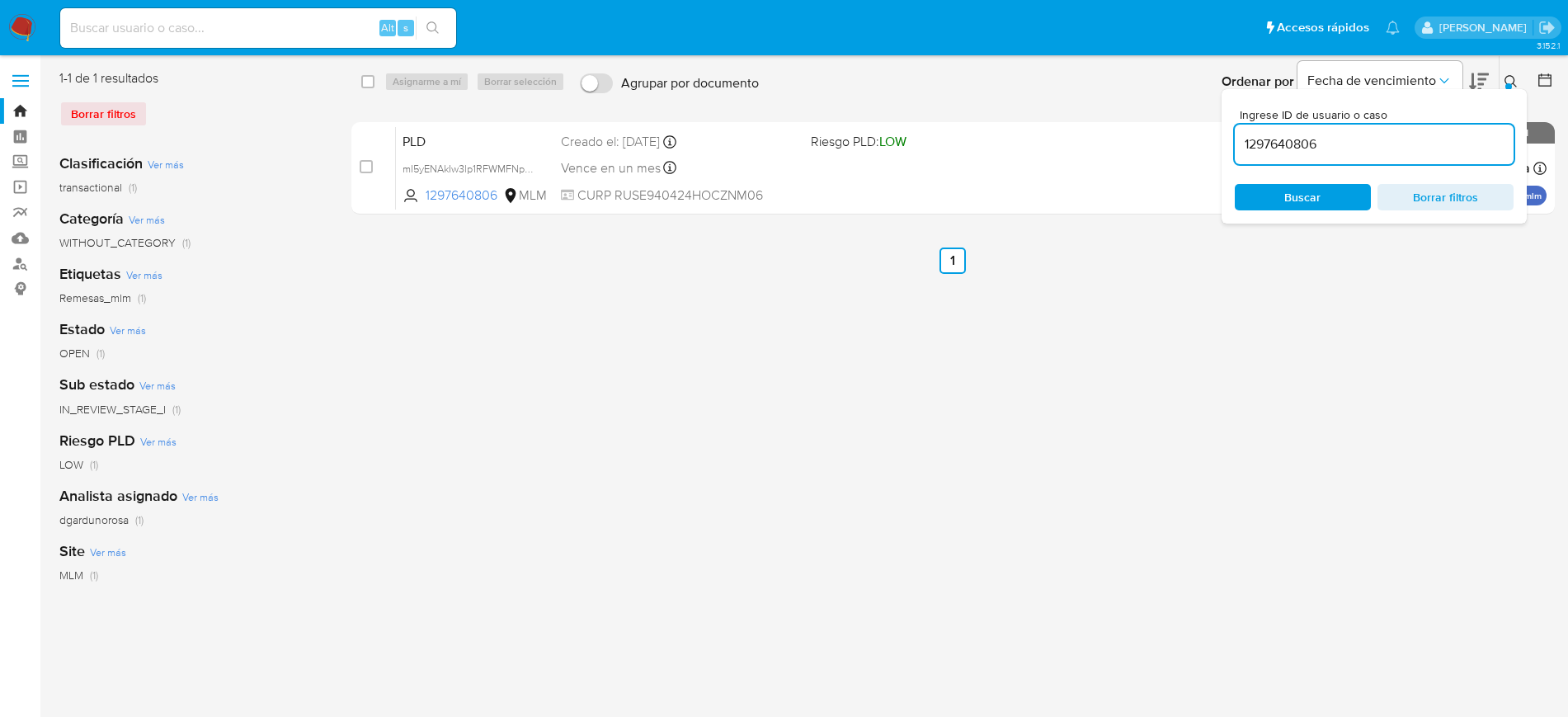
click at [1292, 150] on input "1297640806" at bounding box center [1374, 144] width 279 height 21
click at [1290, 148] on input "1297640806" at bounding box center [1374, 144] width 279 height 21
paste input "1400473419"
click at [1286, 142] on input "12976414004734190806" at bounding box center [1374, 144] width 279 height 21
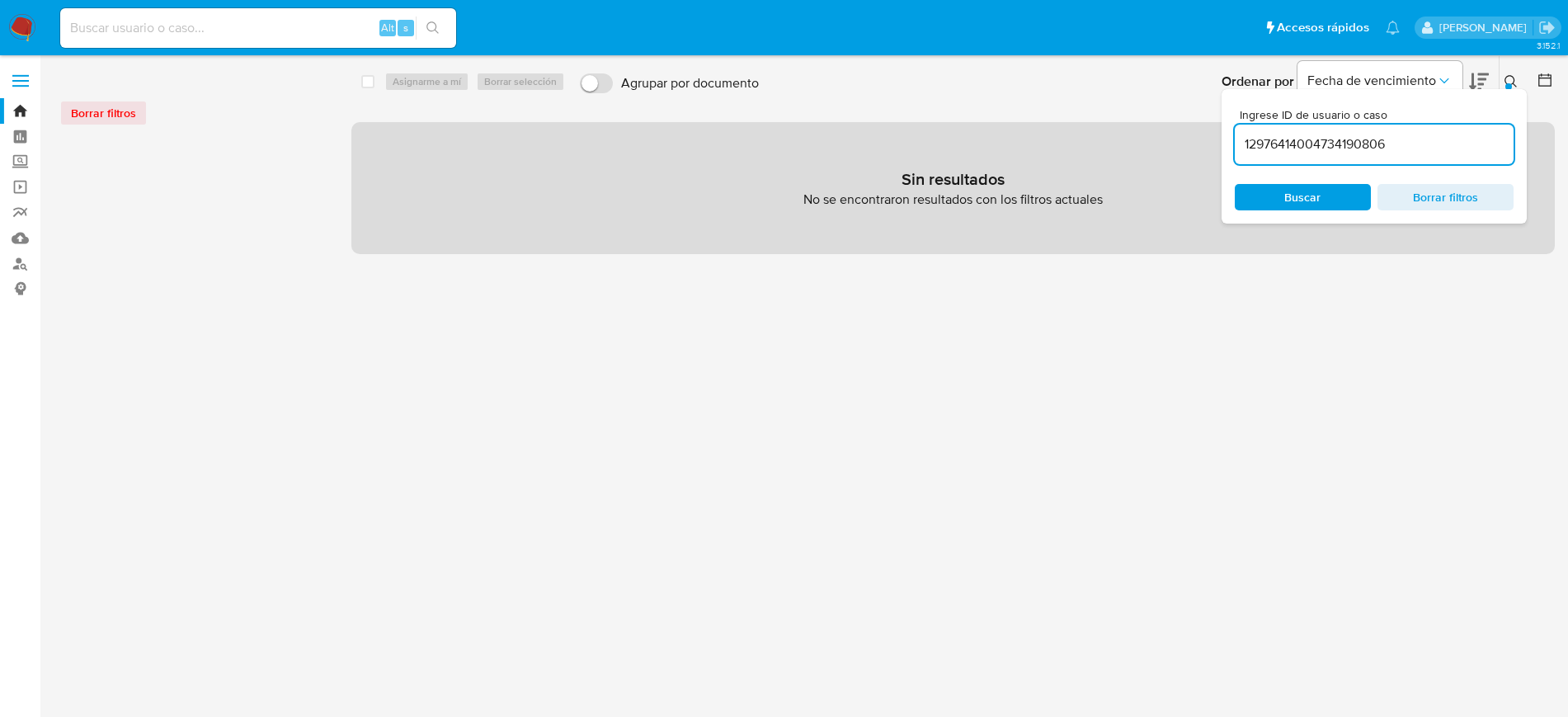
click at [1284, 140] on input "12976414004734190806" at bounding box center [1374, 144] width 279 height 21
paste input "400473419"
type input "1400473419"
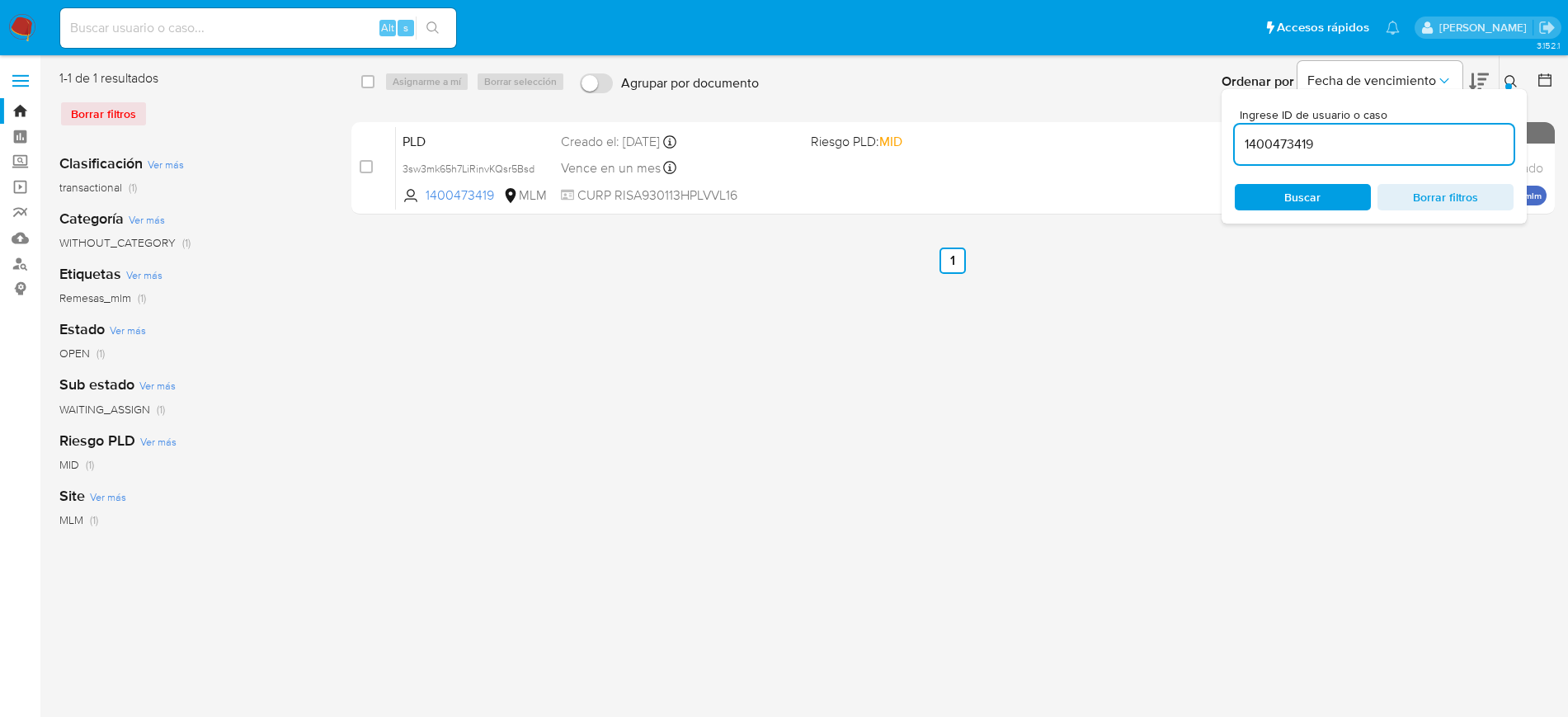
click at [1517, 84] on icon at bounding box center [1511, 82] width 13 height 13
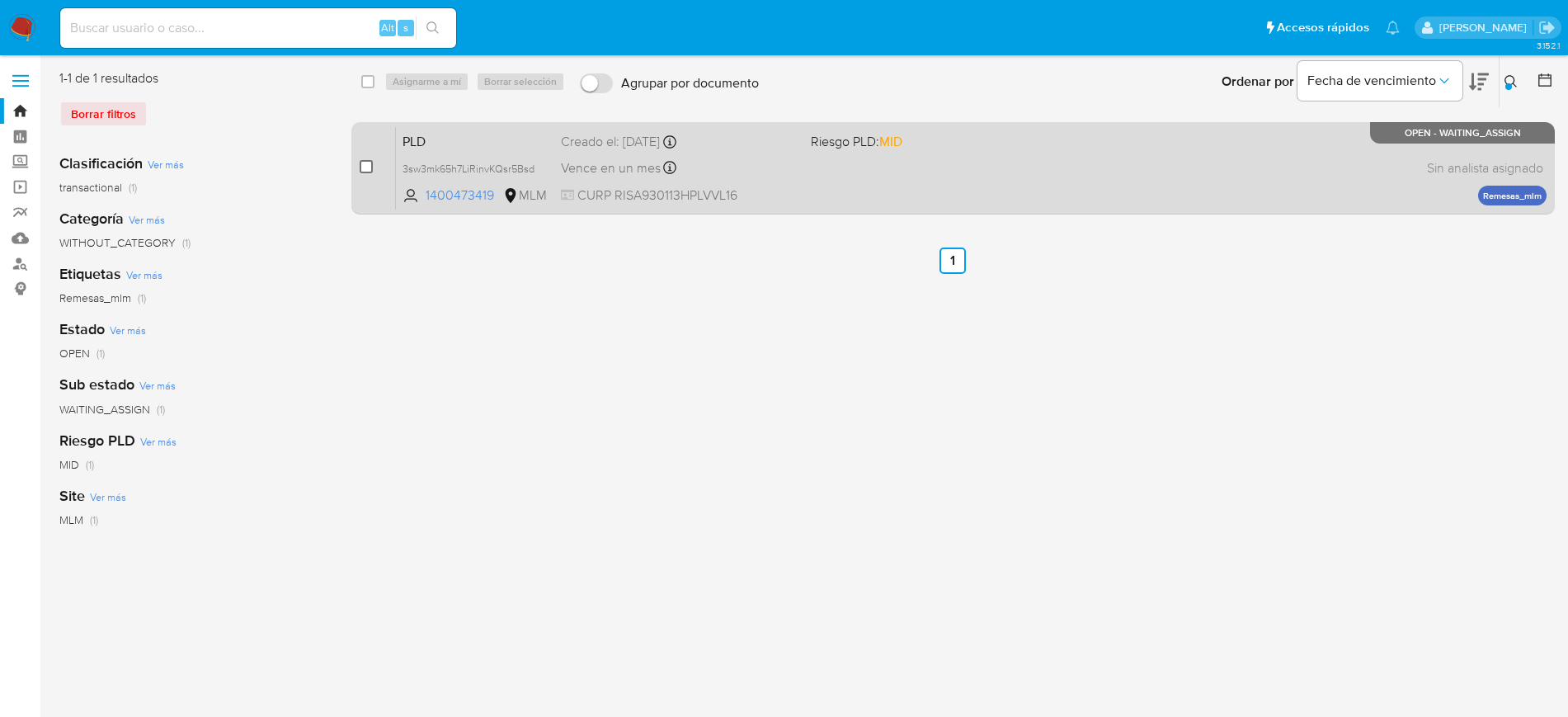
click at [370, 164] on input "checkbox" at bounding box center [366, 167] width 13 height 13
checkbox input "true"
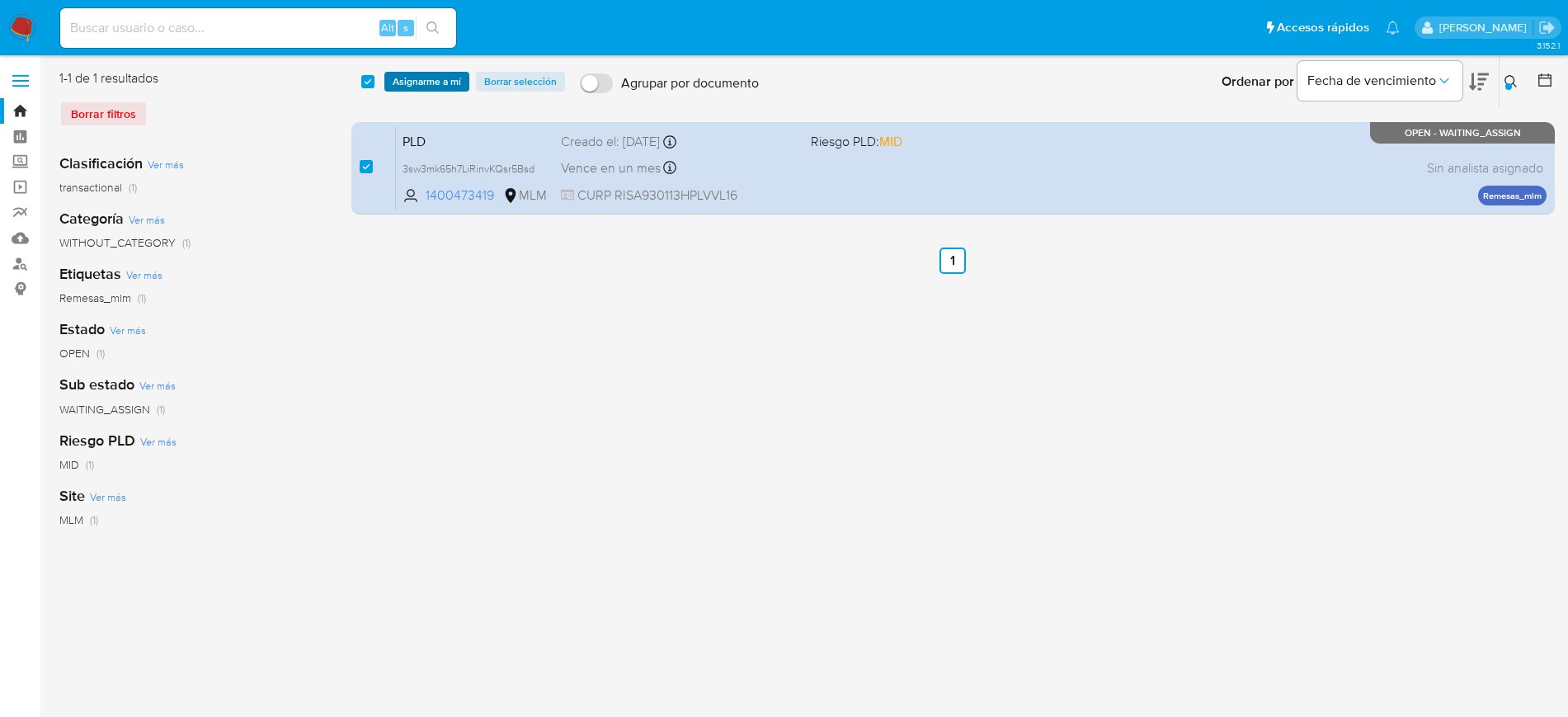
click at [439, 89] on span "Asignarme a mí" at bounding box center [426, 82] width 68 height 17
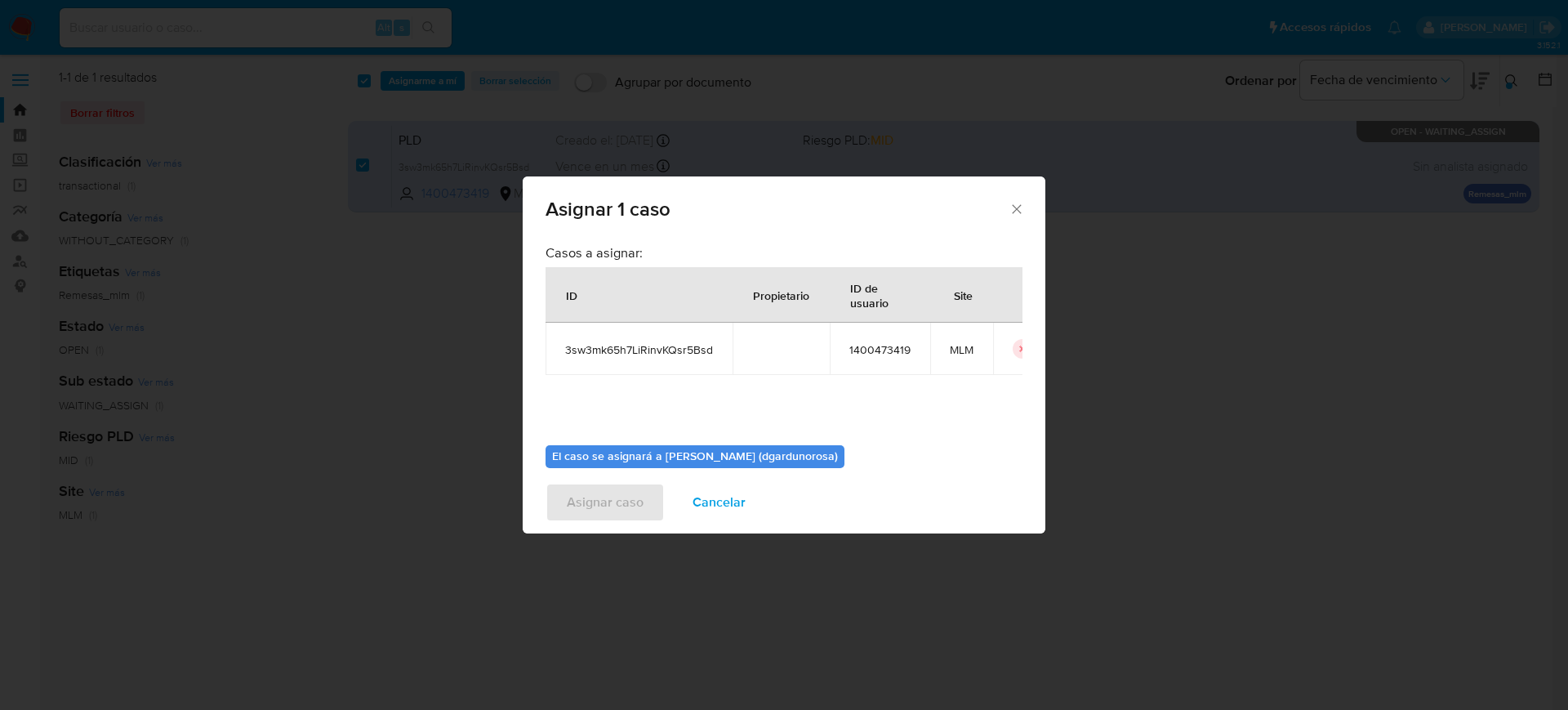
click at [640, 341] on td "3sw3mk65h7LiRinvKQsr5Bsd" at bounding box center [639, 349] width 187 height 53
click at [640, 343] on span "3sw3mk65h7LiRinvKQsr5Bsd" at bounding box center [639, 350] width 148 height 15
copy span "3sw3mk65h7LiRinvKQsr5Bsd"
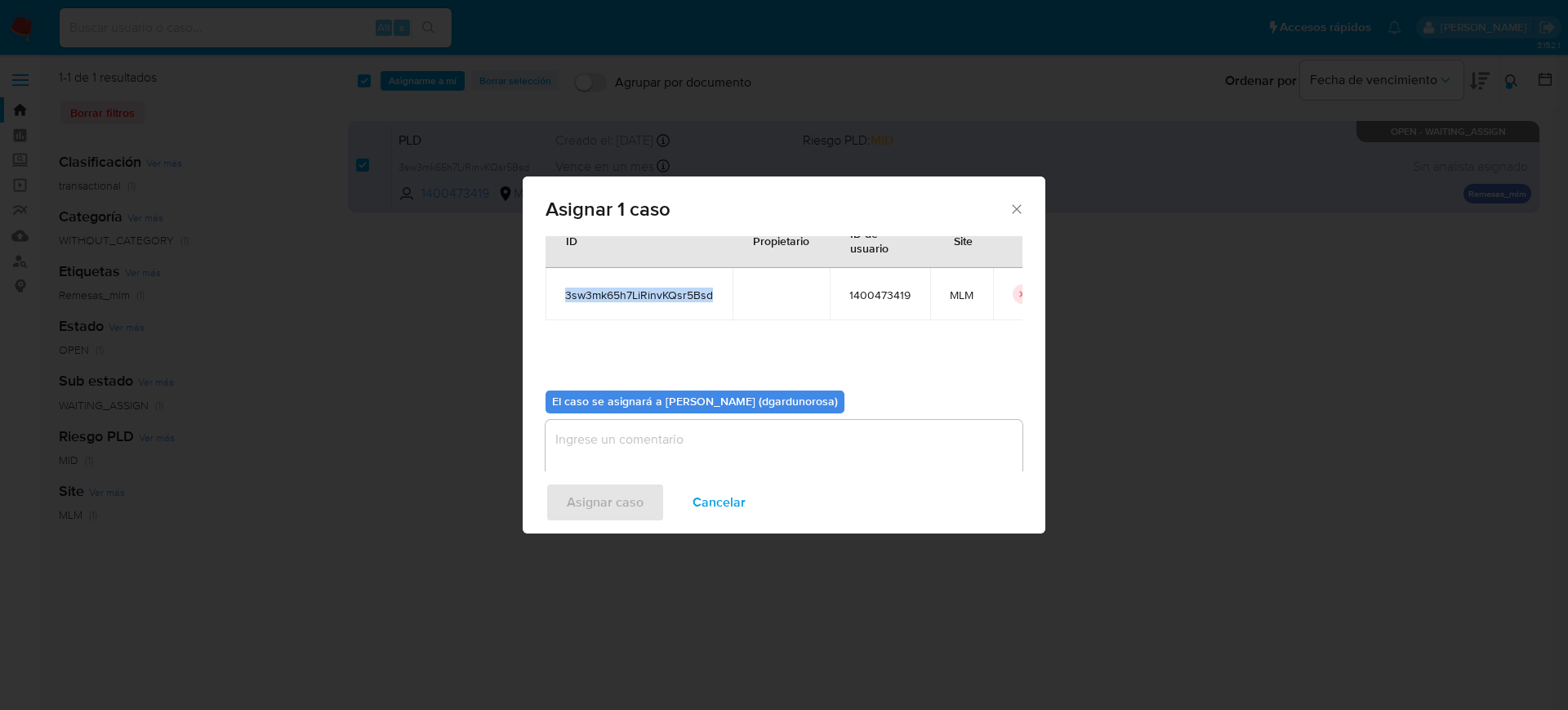
scroll to position [85, 0]
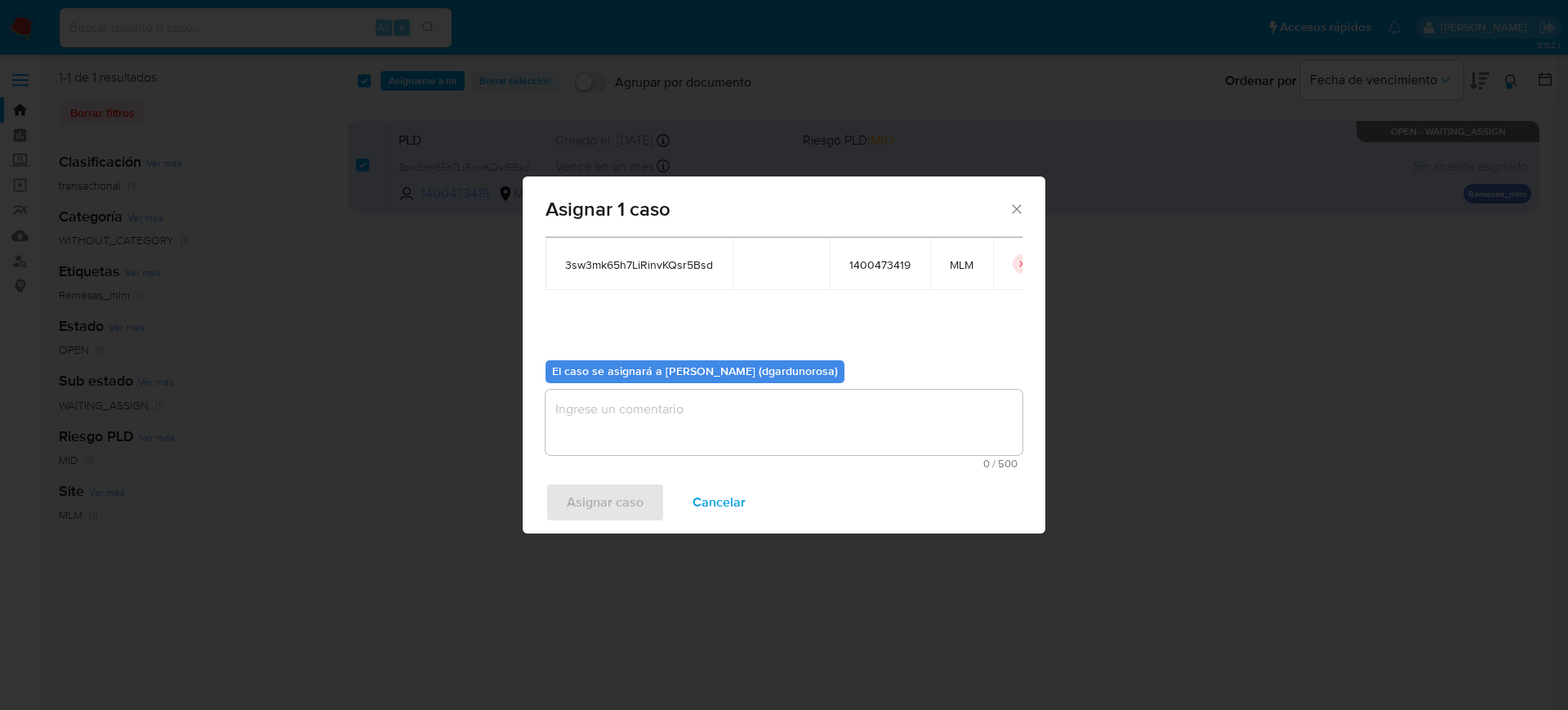
click at [729, 475] on div "Asignar caso Cancelar" at bounding box center [784, 502] width 522 height 62
click at [731, 429] on textarea "assign-modal" at bounding box center [784, 422] width 477 height 66
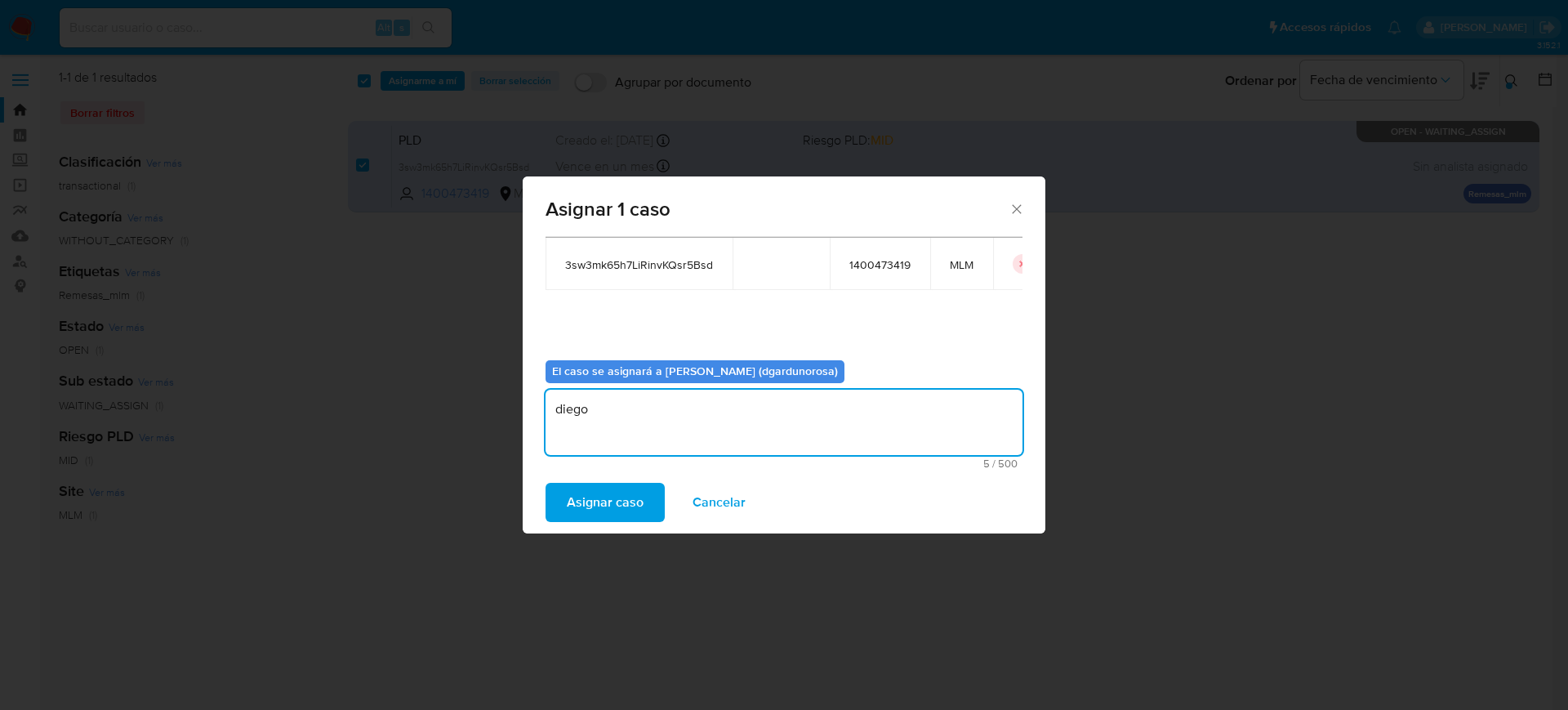
type textarea "diego"
click at [664, 271] on span "3sw3mk65h7LiRinvKQsr5Bsd" at bounding box center [639, 265] width 148 height 15
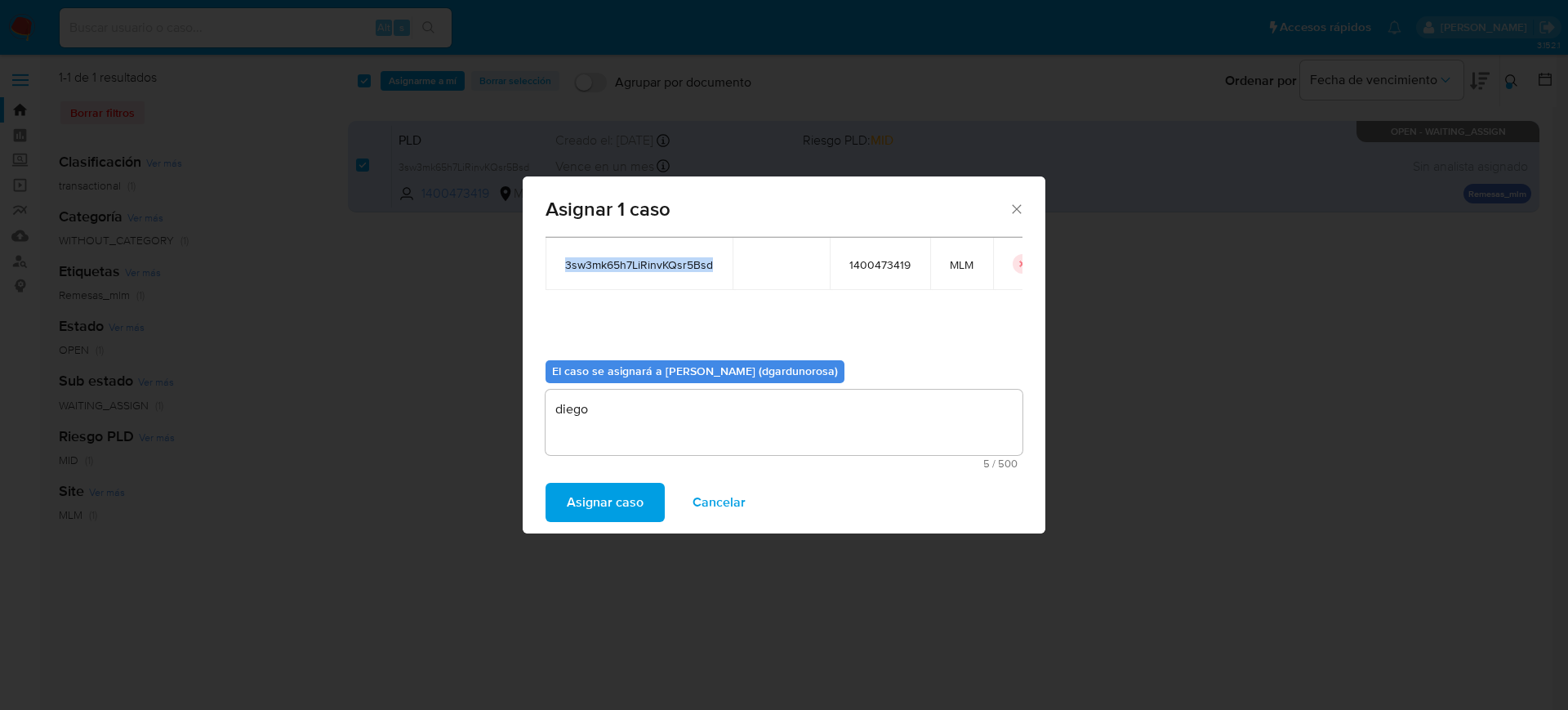
copy span "3sw3mk65h7LiRinvKQsr5Bsd"
click at [585, 500] on span "Asignar caso" at bounding box center [604, 502] width 77 height 36
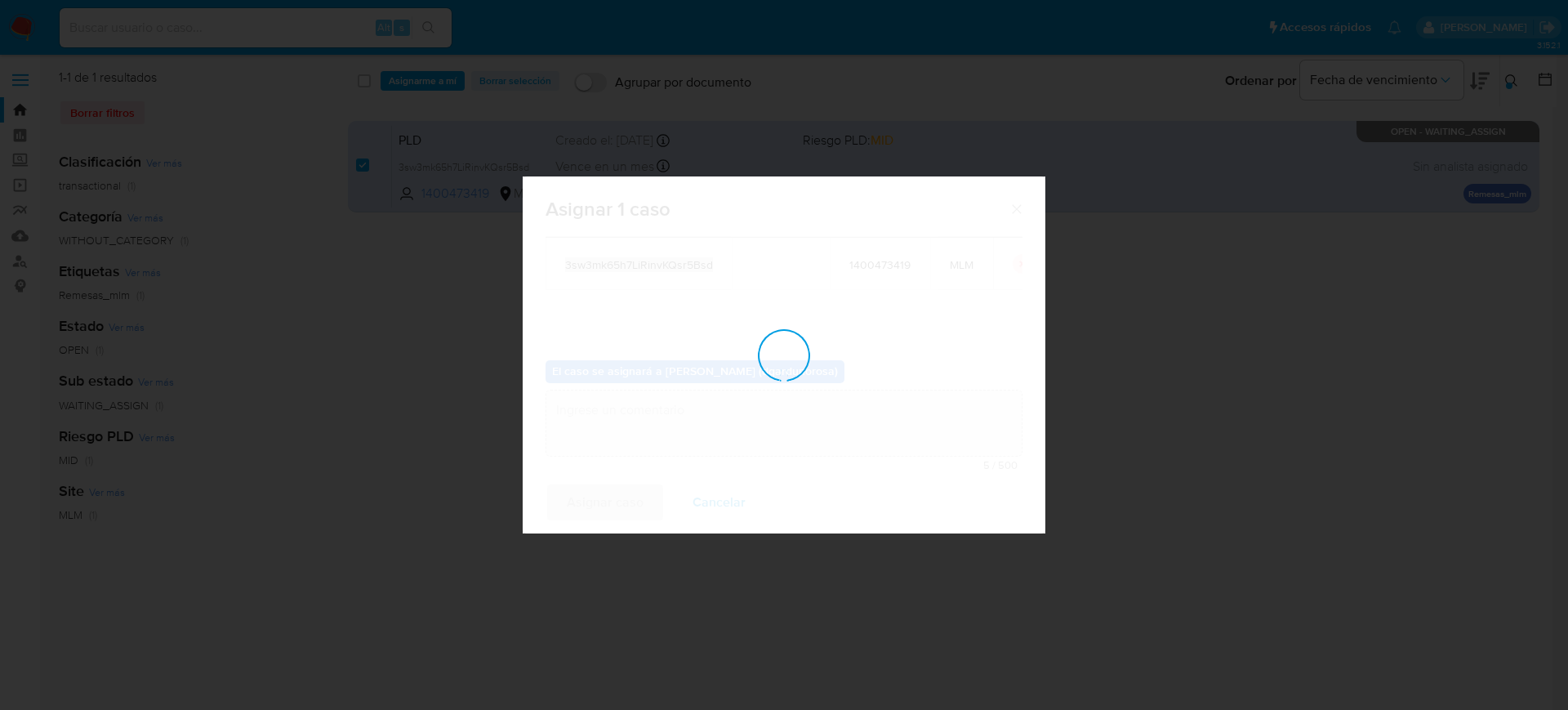
checkbox input "false"
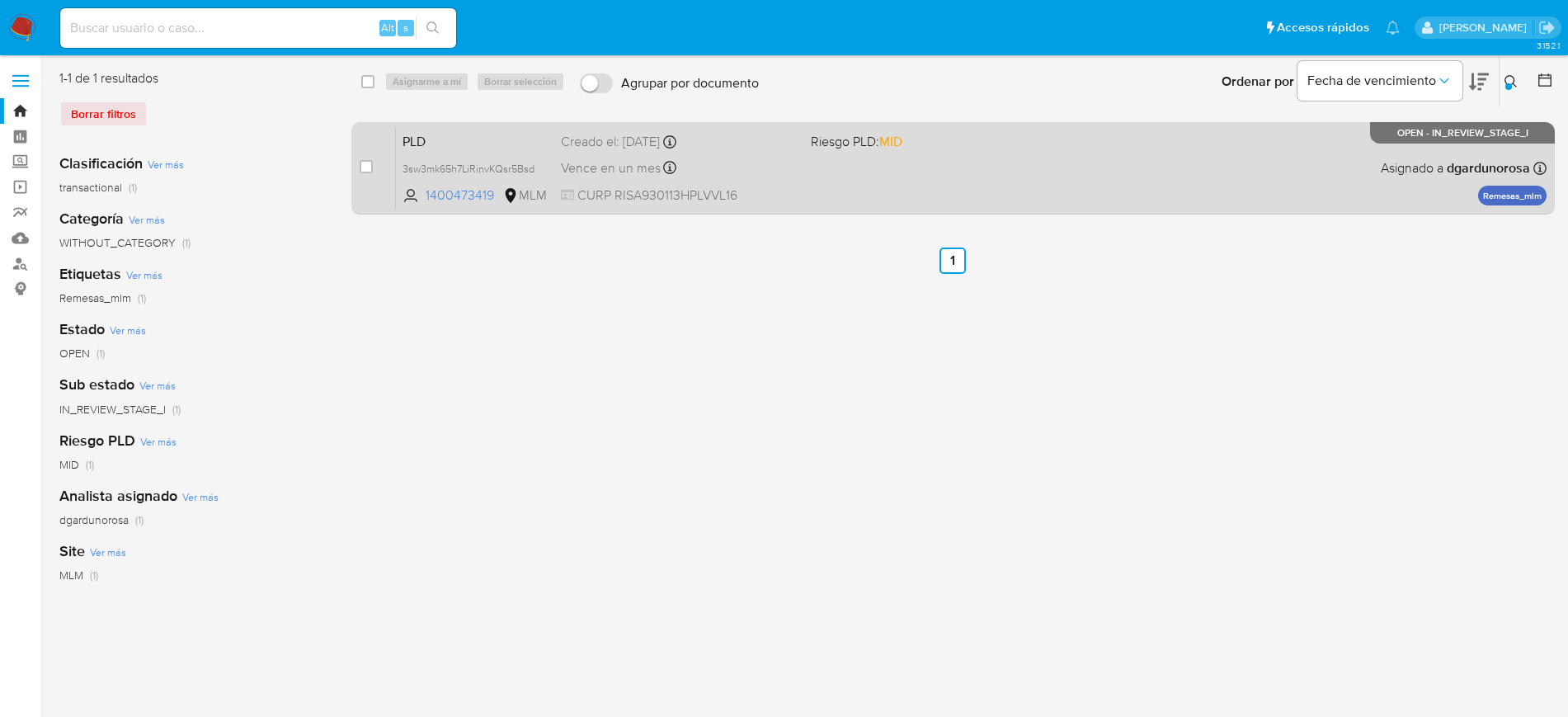
click at [713, 166] on div "Vence en un mes Vence el 10/09/2025 02:12:56" at bounding box center [680, 168] width 237 height 22
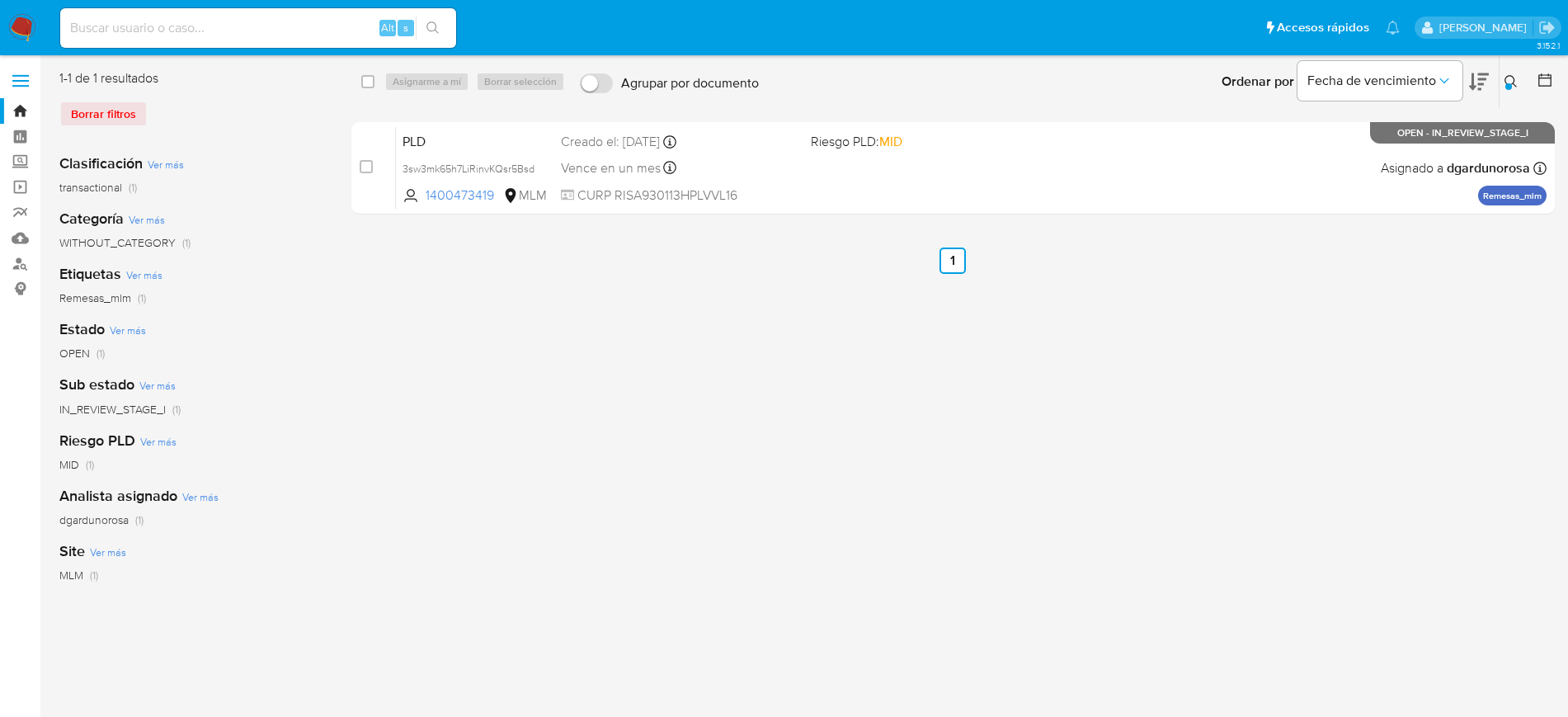
click at [1512, 77] on icon at bounding box center [1511, 82] width 13 height 13
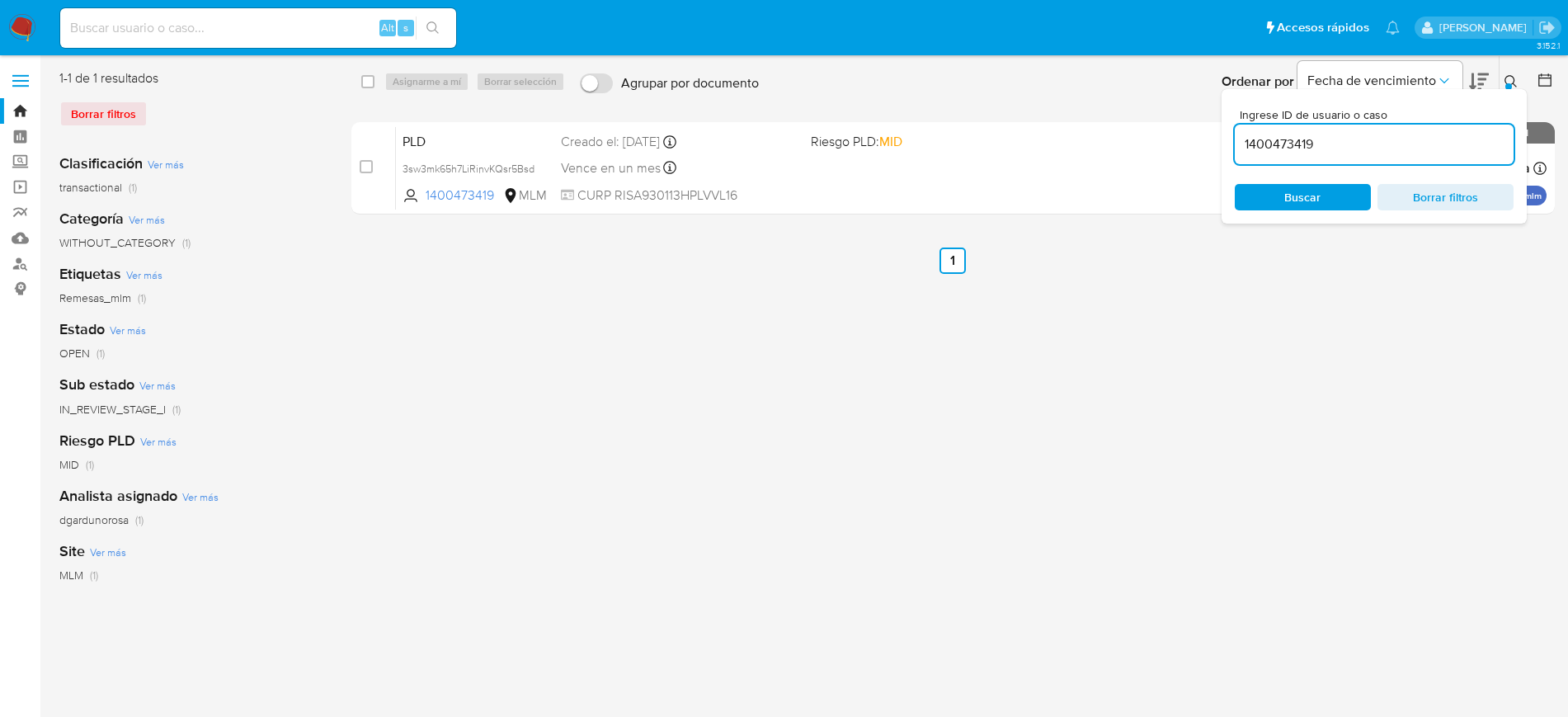
click at [1266, 140] on input "1400473419" at bounding box center [1374, 144] width 279 height 21
click at [1266, 139] on input "1400473419" at bounding box center [1374, 144] width 279 height 21
click at [1298, 154] on input "1689722367" at bounding box center [1374, 144] width 279 height 21
paste input "812667906"
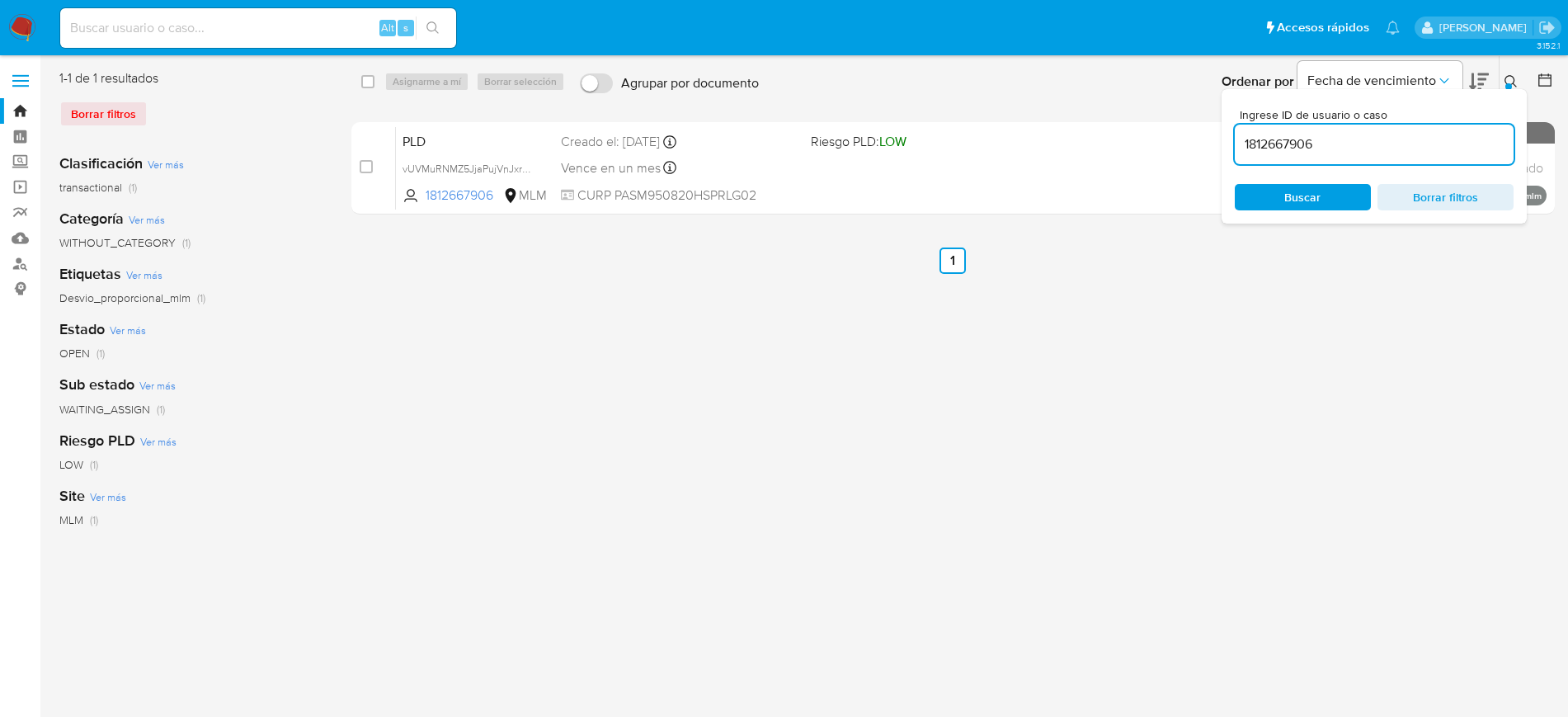
click at [1261, 147] on input "1812667906" at bounding box center [1374, 144] width 279 height 21
paste input "33978239"
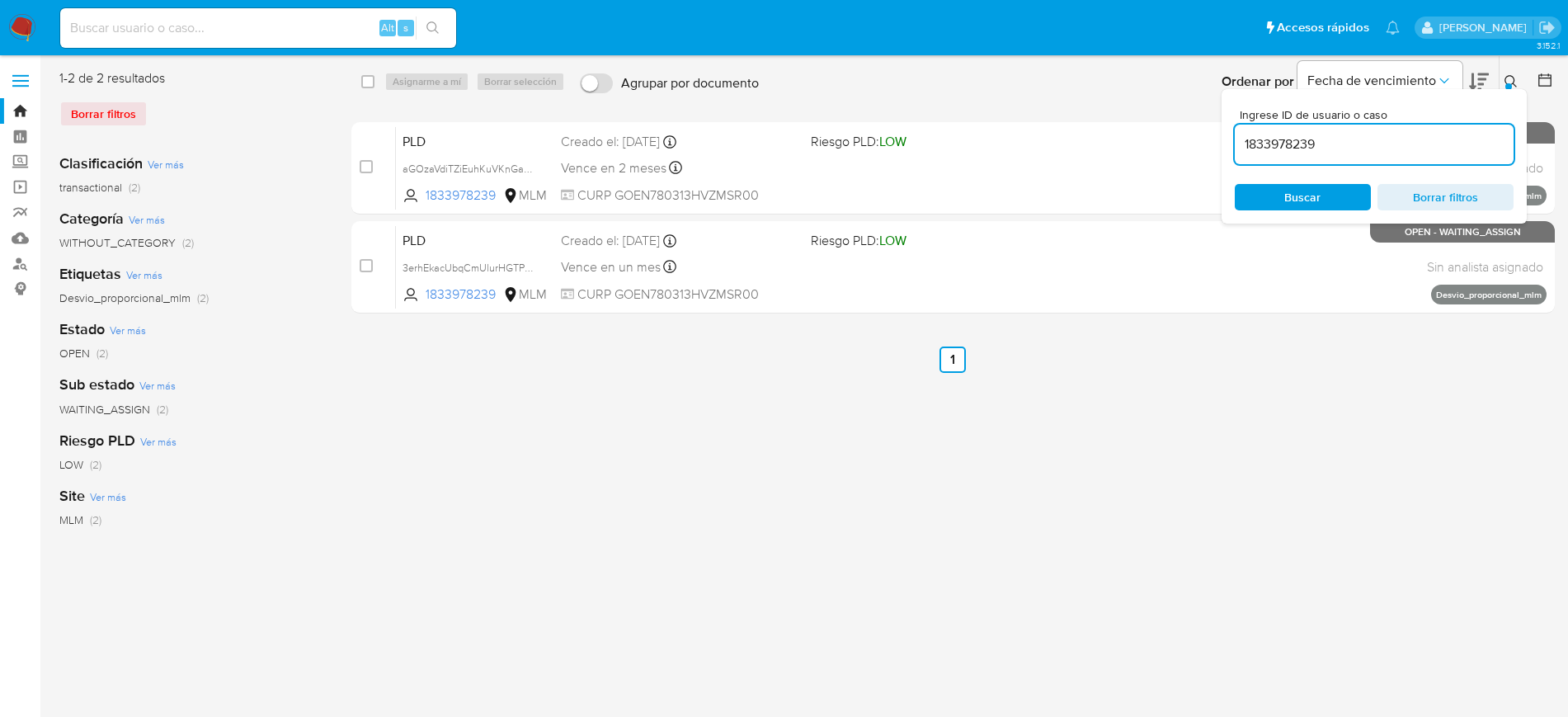
click at [1506, 81] on icon at bounding box center [1511, 82] width 13 height 13
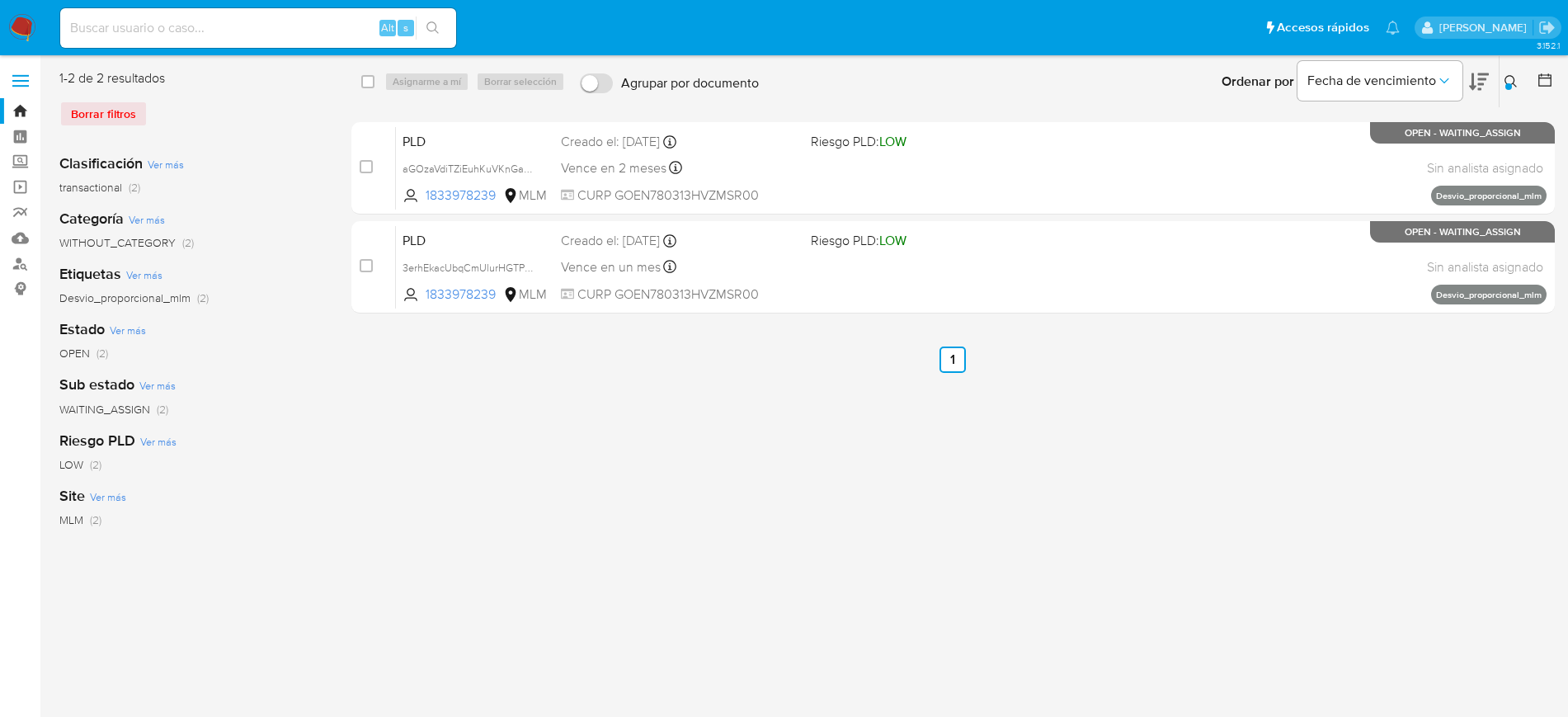
click at [1506, 81] on icon at bounding box center [1511, 82] width 13 height 13
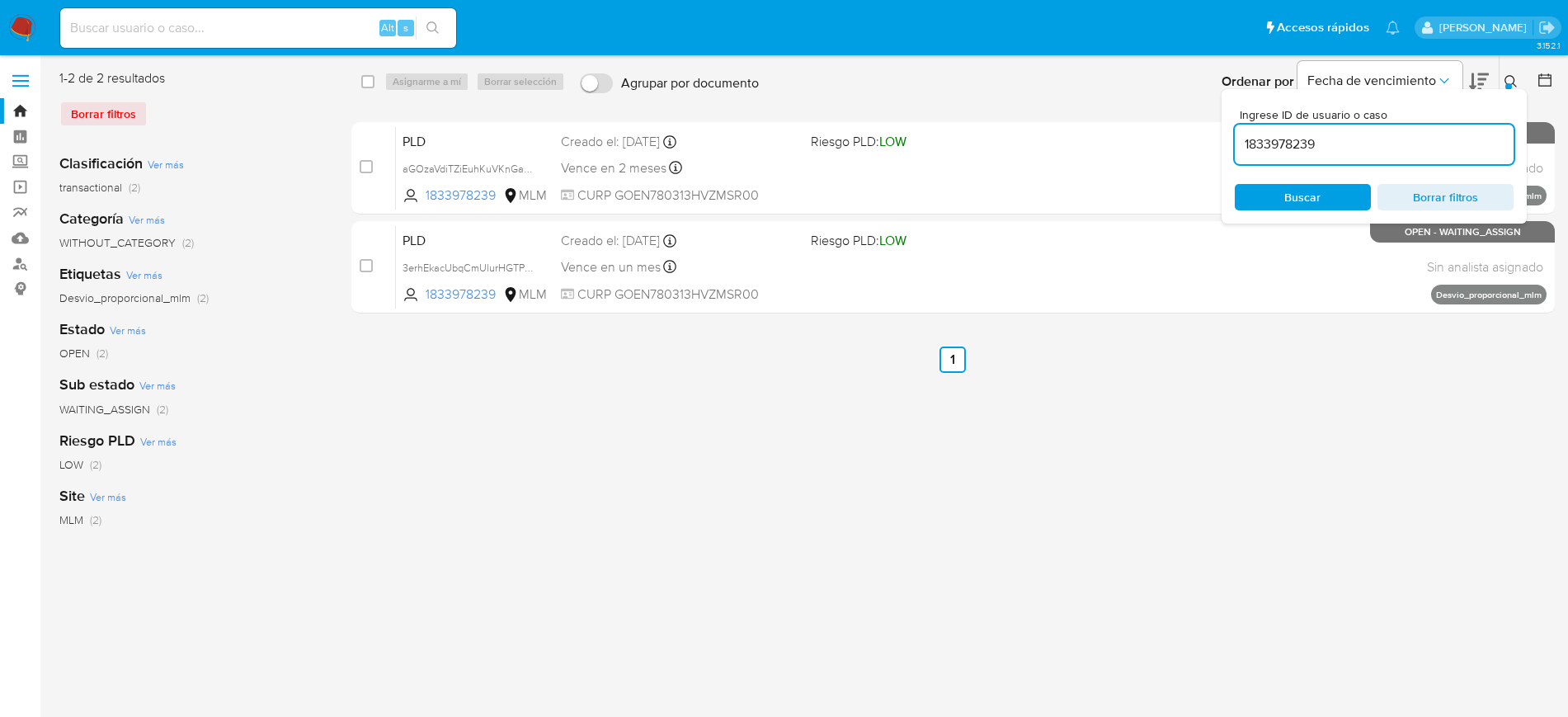
click at [1263, 137] on input "1833978239" at bounding box center [1374, 144] width 279 height 21
type input "1866765103"
click at [1509, 78] on icon at bounding box center [1511, 82] width 13 height 13
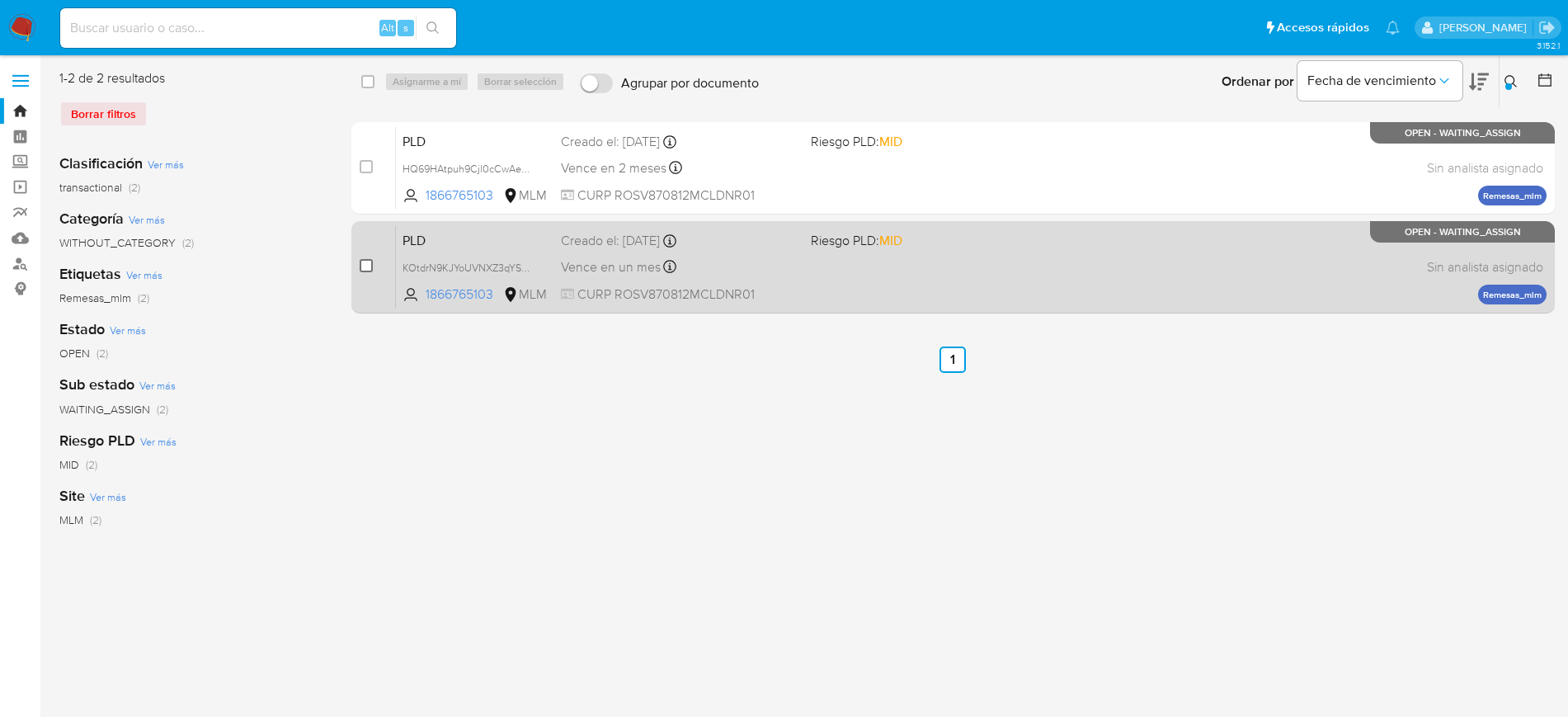
click at [365, 262] on input "checkbox" at bounding box center [366, 266] width 13 height 13
checkbox input "true"
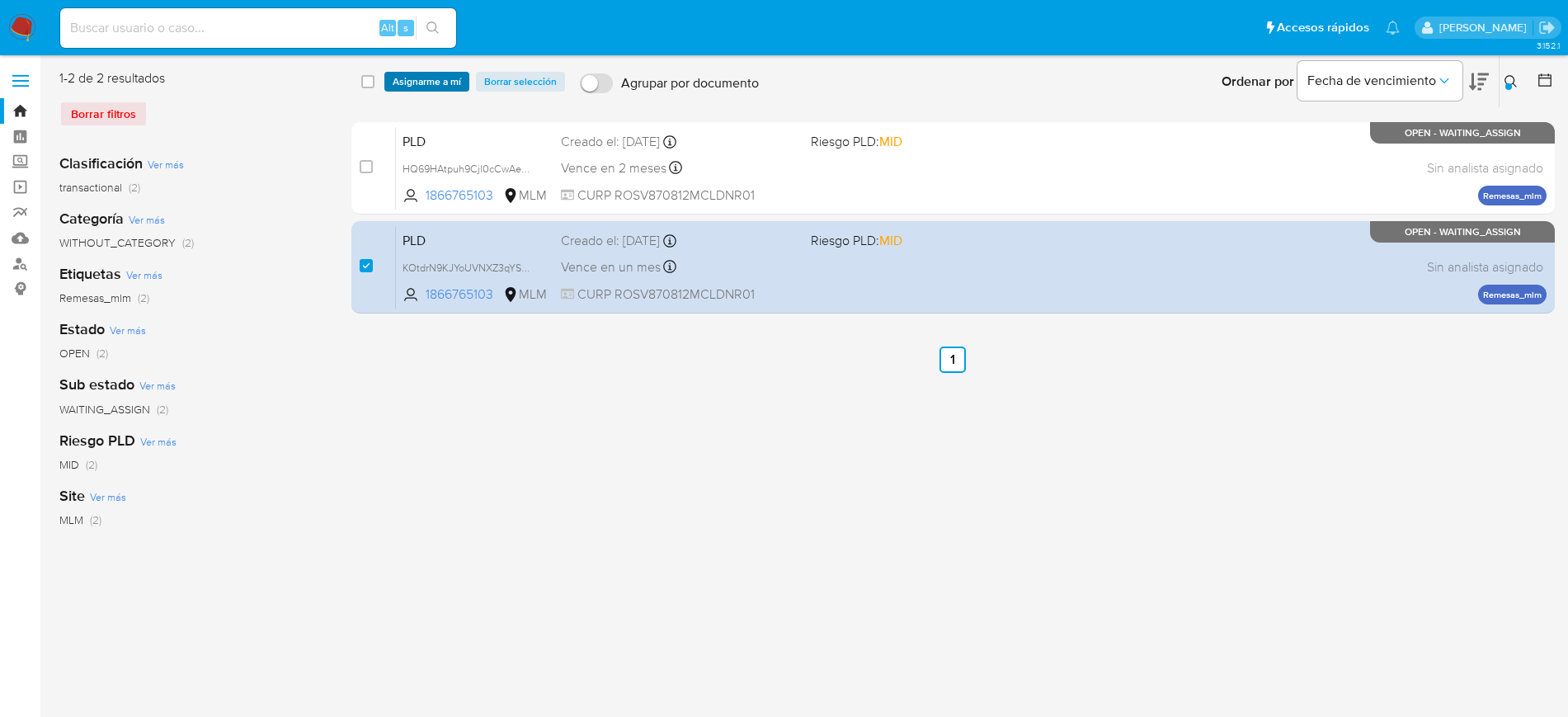
click at [427, 87] on span "Asignarme a mí" at bounding box center [426, 82] width 68 height 17
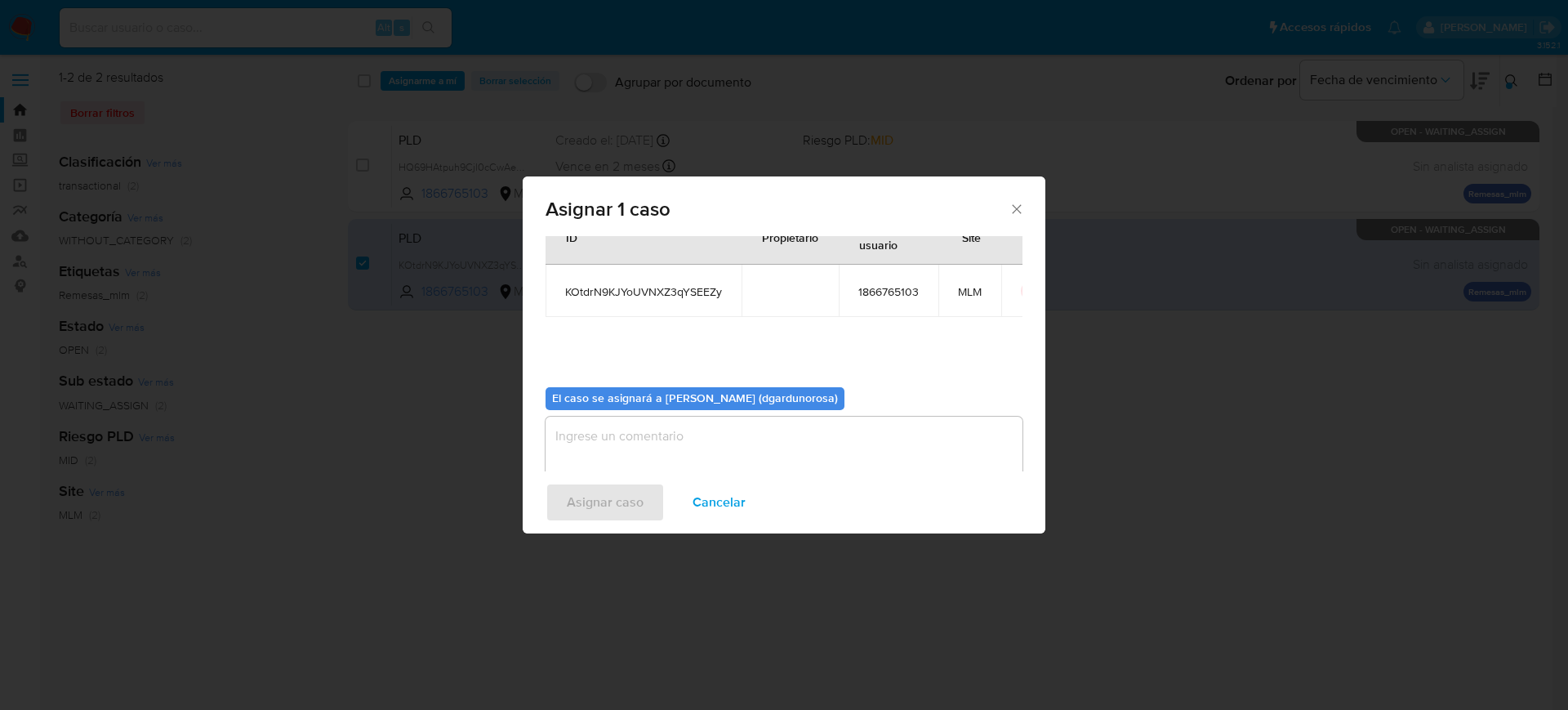
scroll to position [85, 0]
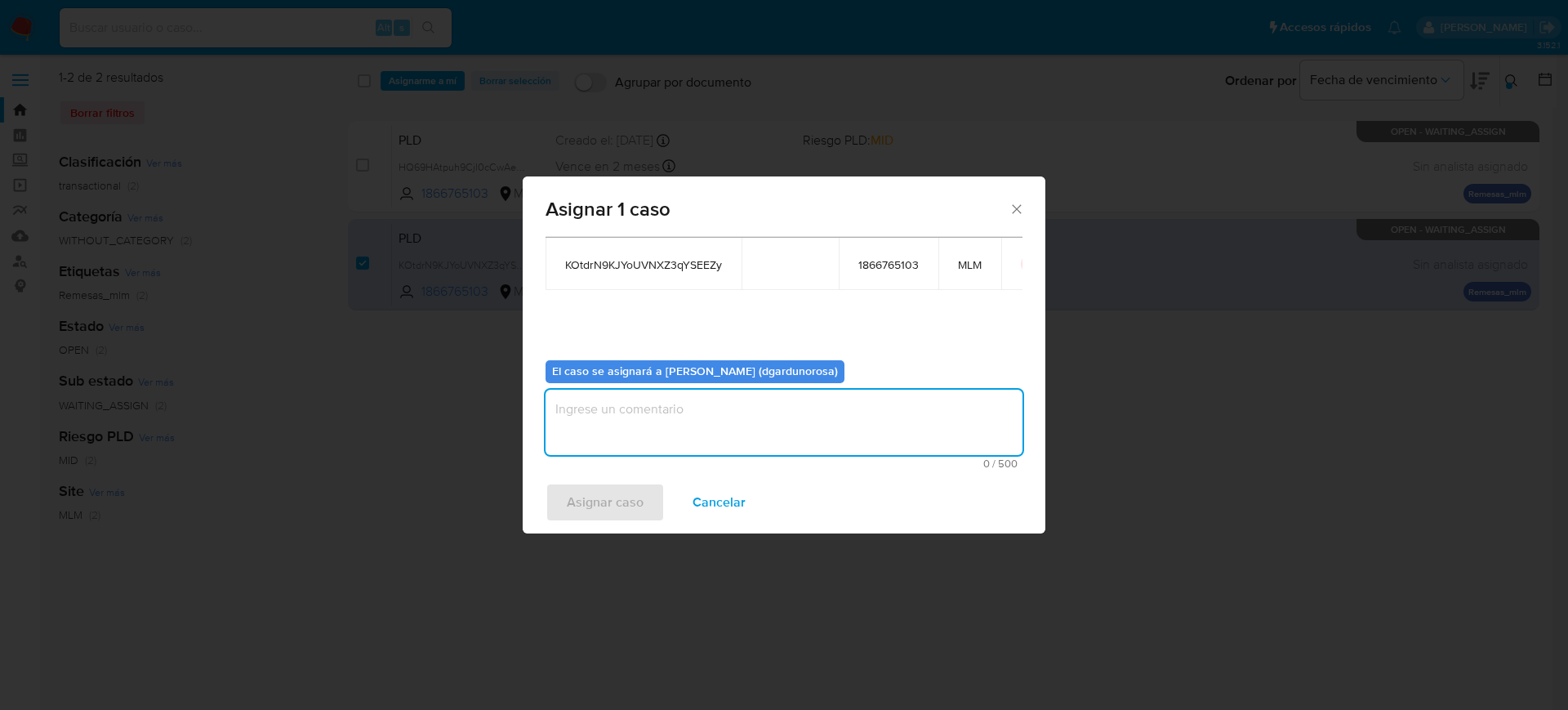
click at [711, 401] on textarea "assign-modal" at bounding box center [784, 422] width 477 height 66
type textarea "diego"
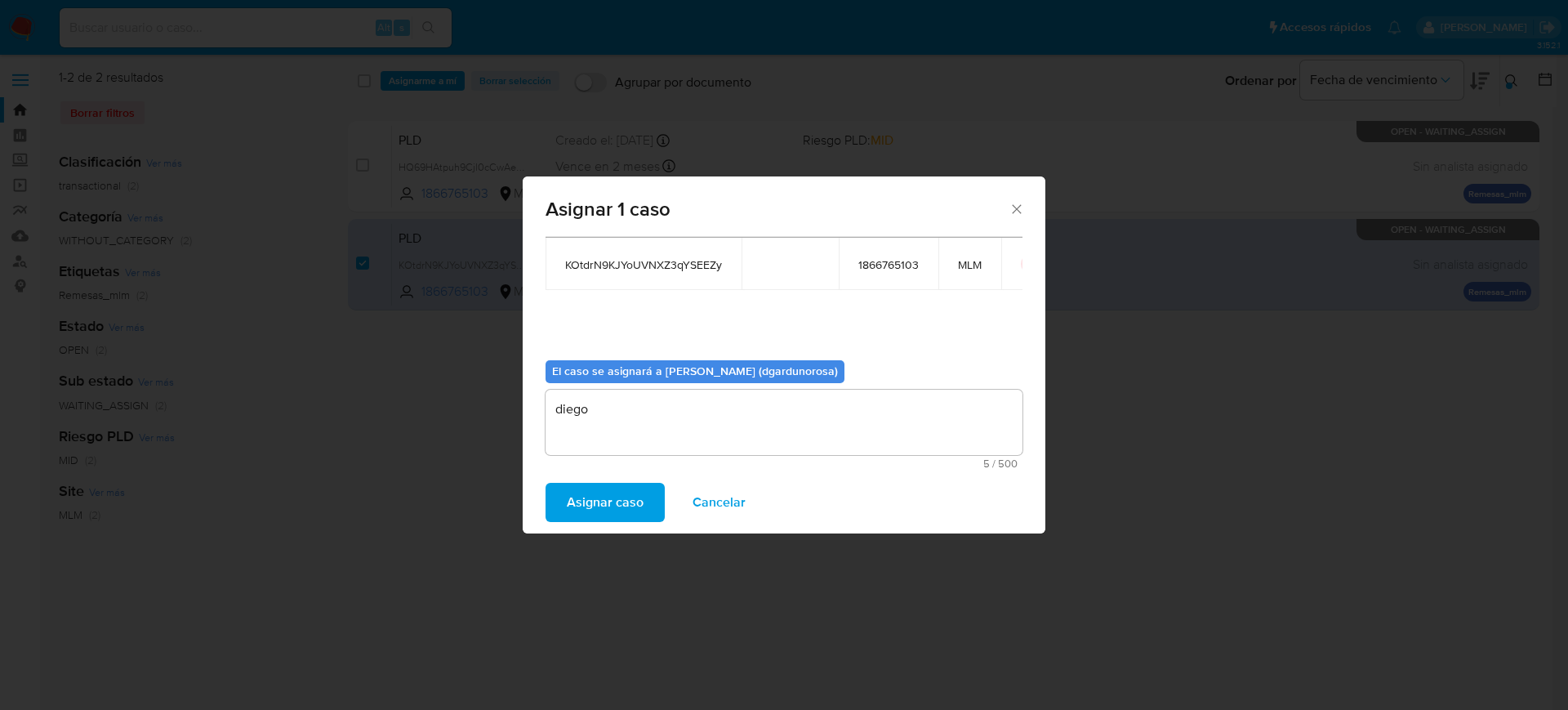
click at [608, 269] on span "KOtdrN9KJYoUVNXZ3qYSEEZy" at bounding box center [643, 265] width 157 height 15
copy span "KOtdrN9KJYoUVNXZ3qYSEEZy"
click at [619, 506] on span "Asignar caso" at bounding box center [604, 502] width 77 height 36
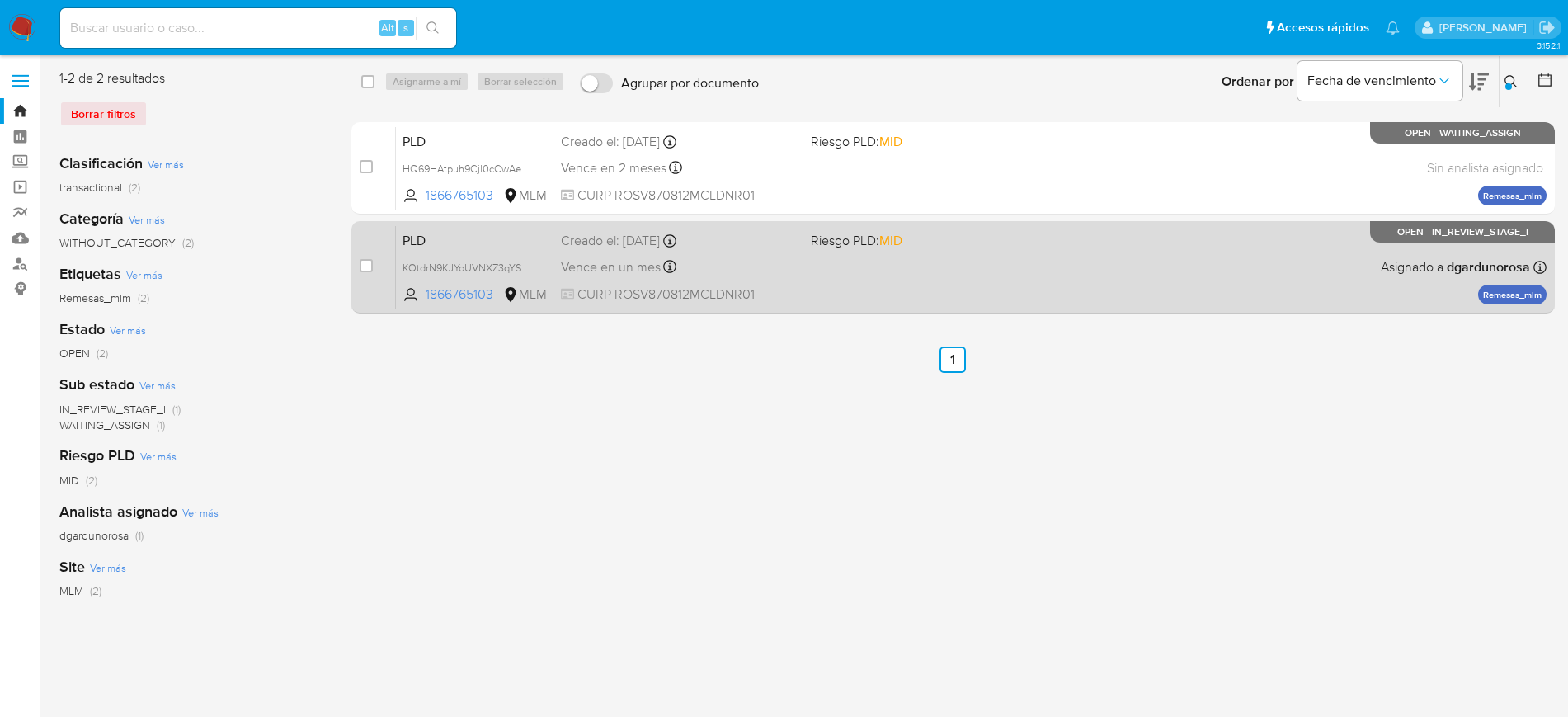
click at [727, 275] on div "Vence en un mes Vence el 10/09/2025 02:11:33" at bounding box center [680, 267] width 237 height 22
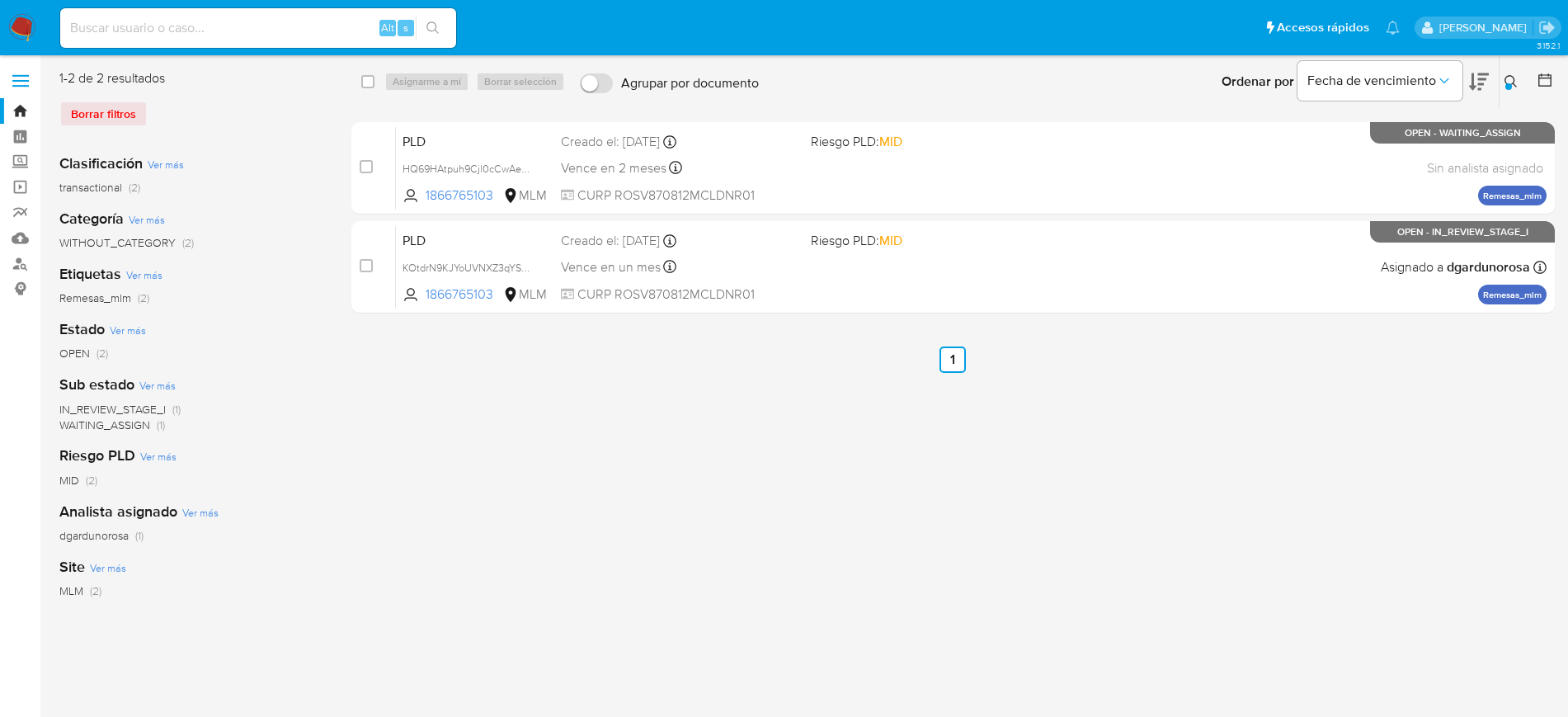
click at [1514, 86] on icon at bounding box center [1511, 82] width 13 height 13
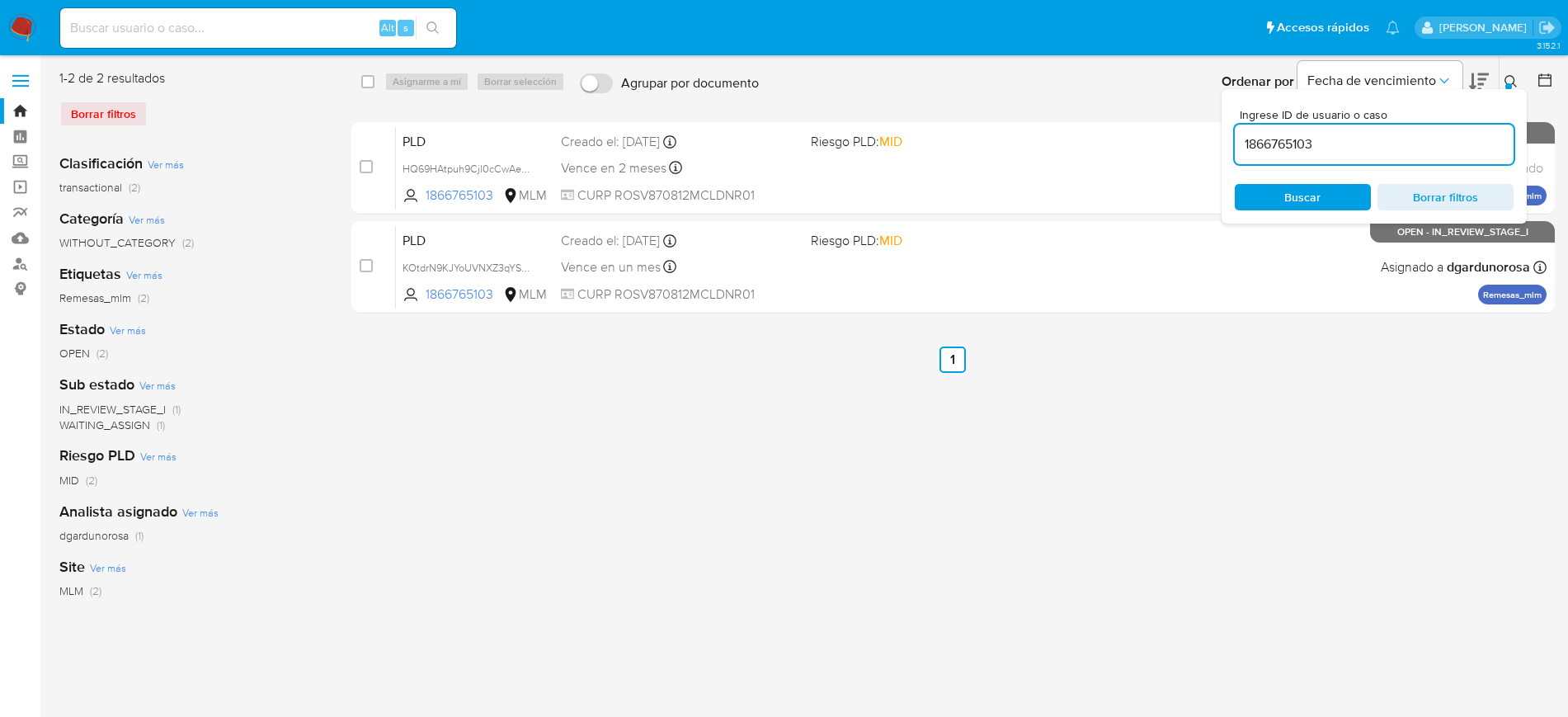
click at [1291, 144] on input "1866765103" at bounding box center [1374, 144] width 279 height 21
click at [1292, 145] on input "1866765103" at bounding box center [1374, 144] width 279 height 21
type input "2001703528"
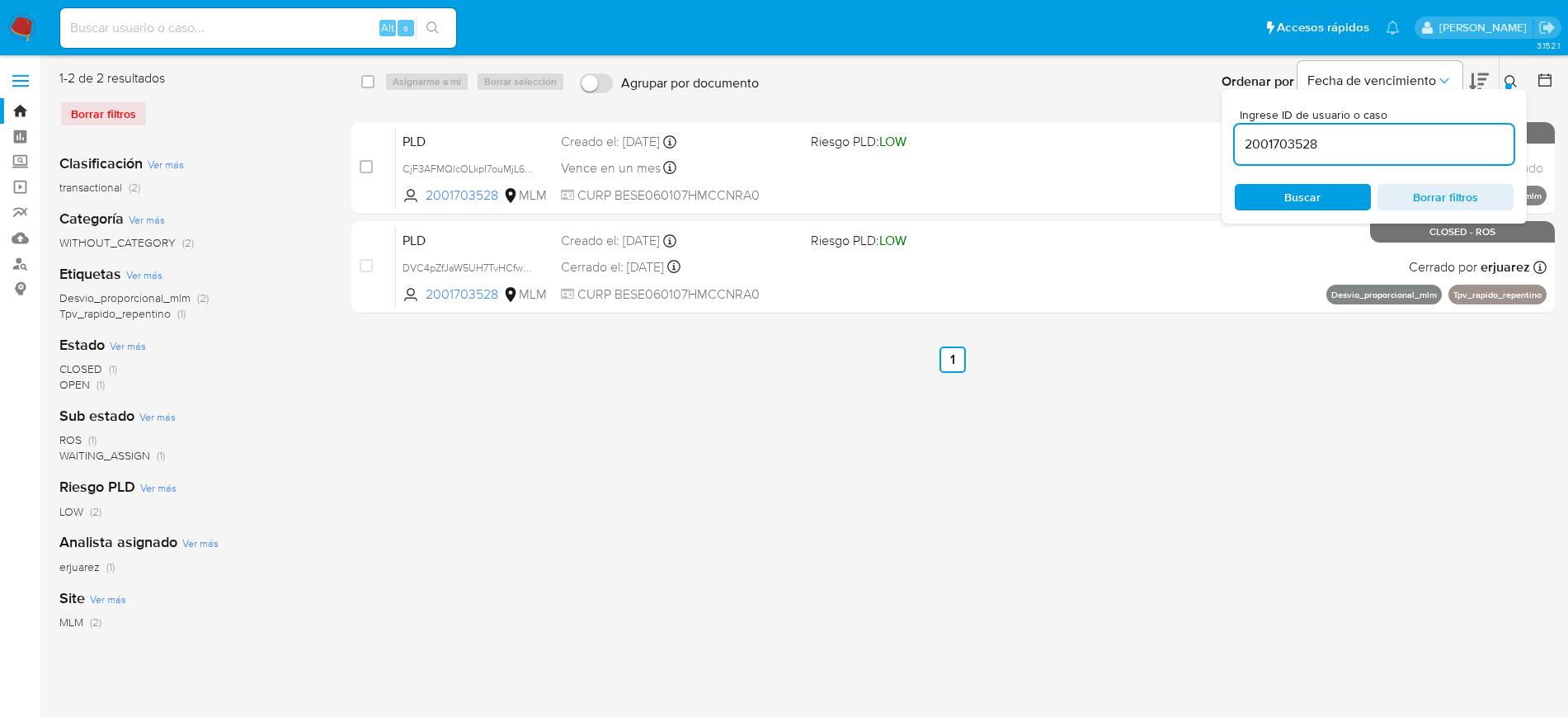
click at [1502, 85] on button at bounding box center [1513, 81] width 27 height 20
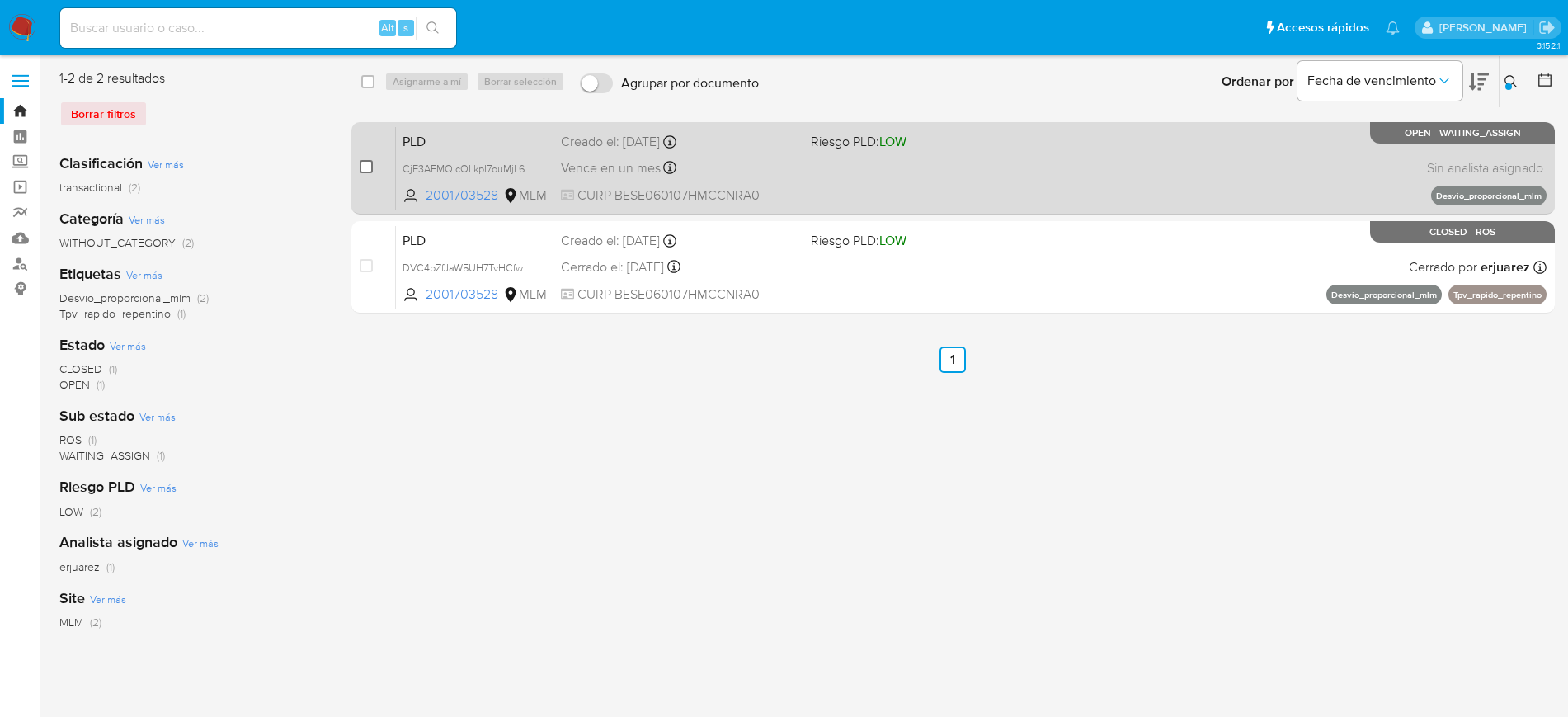
click at [367, 165] on input "checkbox" at bounding box center [366, 167] width 13 height 13
checkbox input "true"
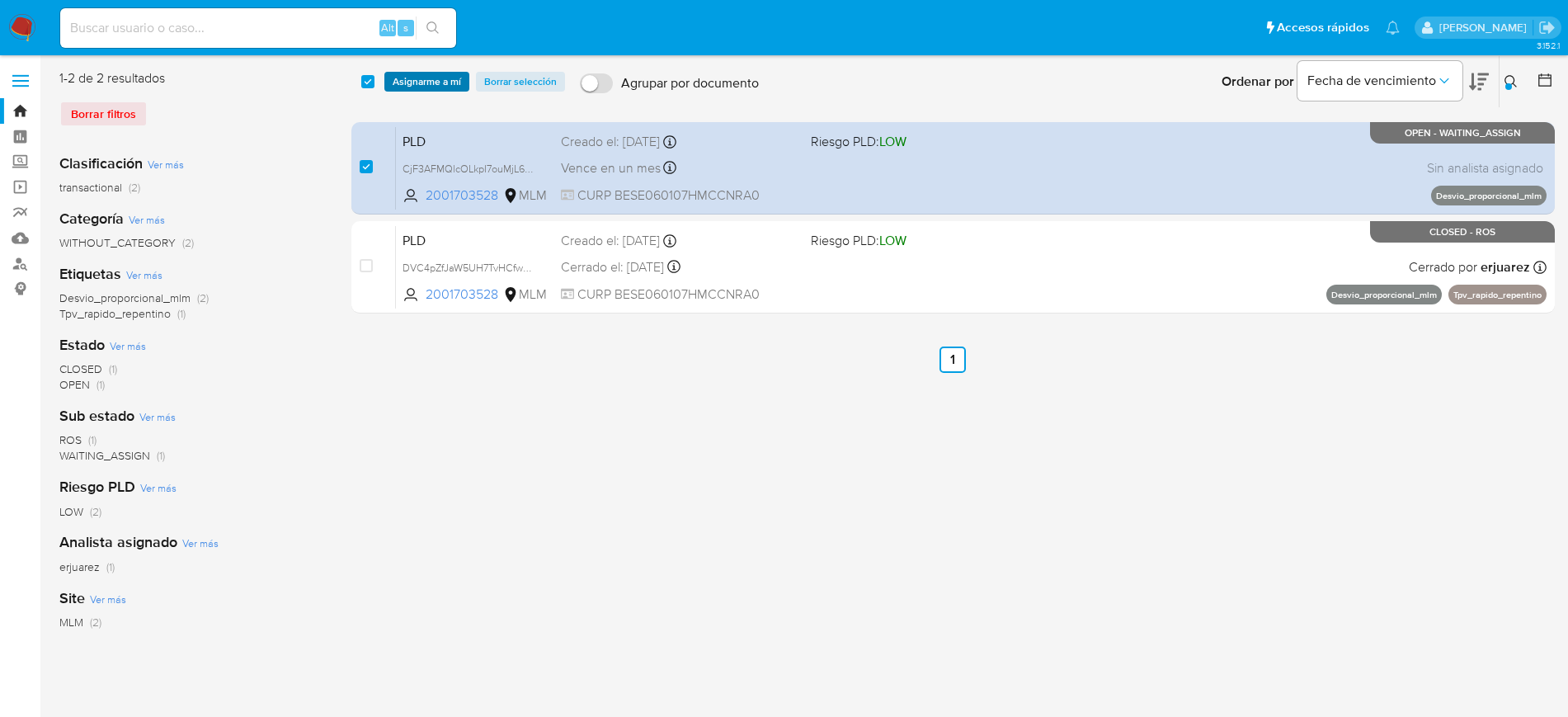
click at [404, 90] on span "Asignarme a mí" at bounding box center [426, 82] width 68 height 17
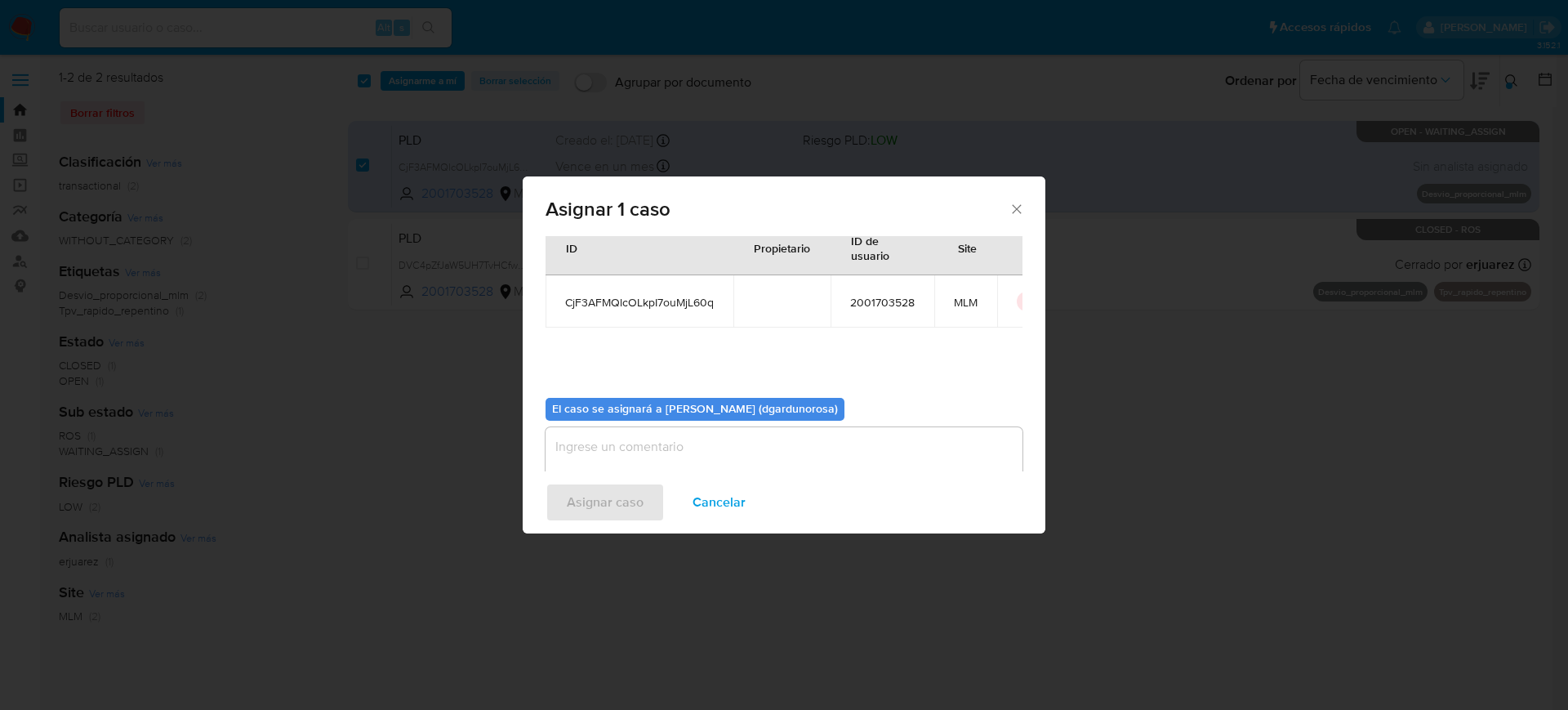
scroll to position [85, 0]
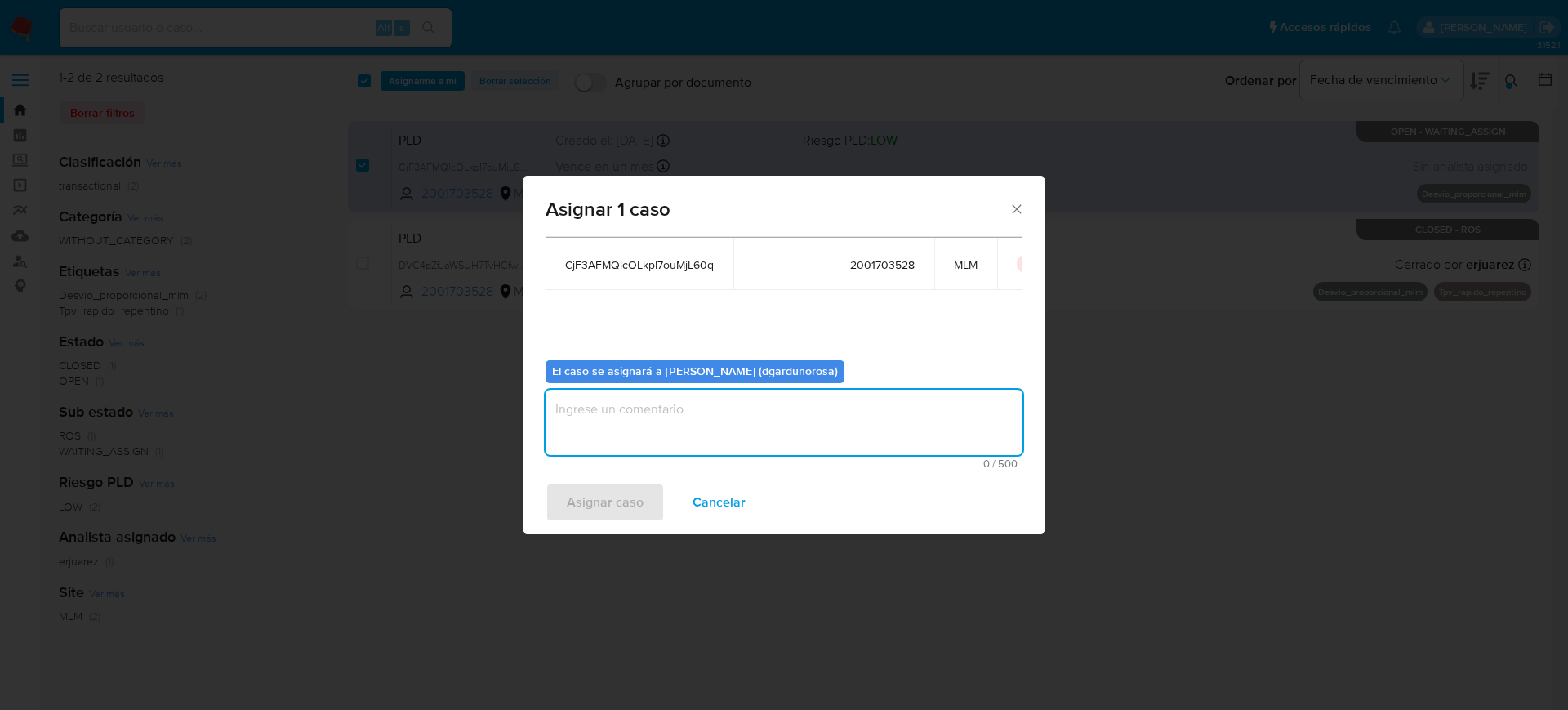
click at [763, 402] on textarea "assign-modal" at bounding box center [784, 422] width 477 height 66
type textarea "diego"
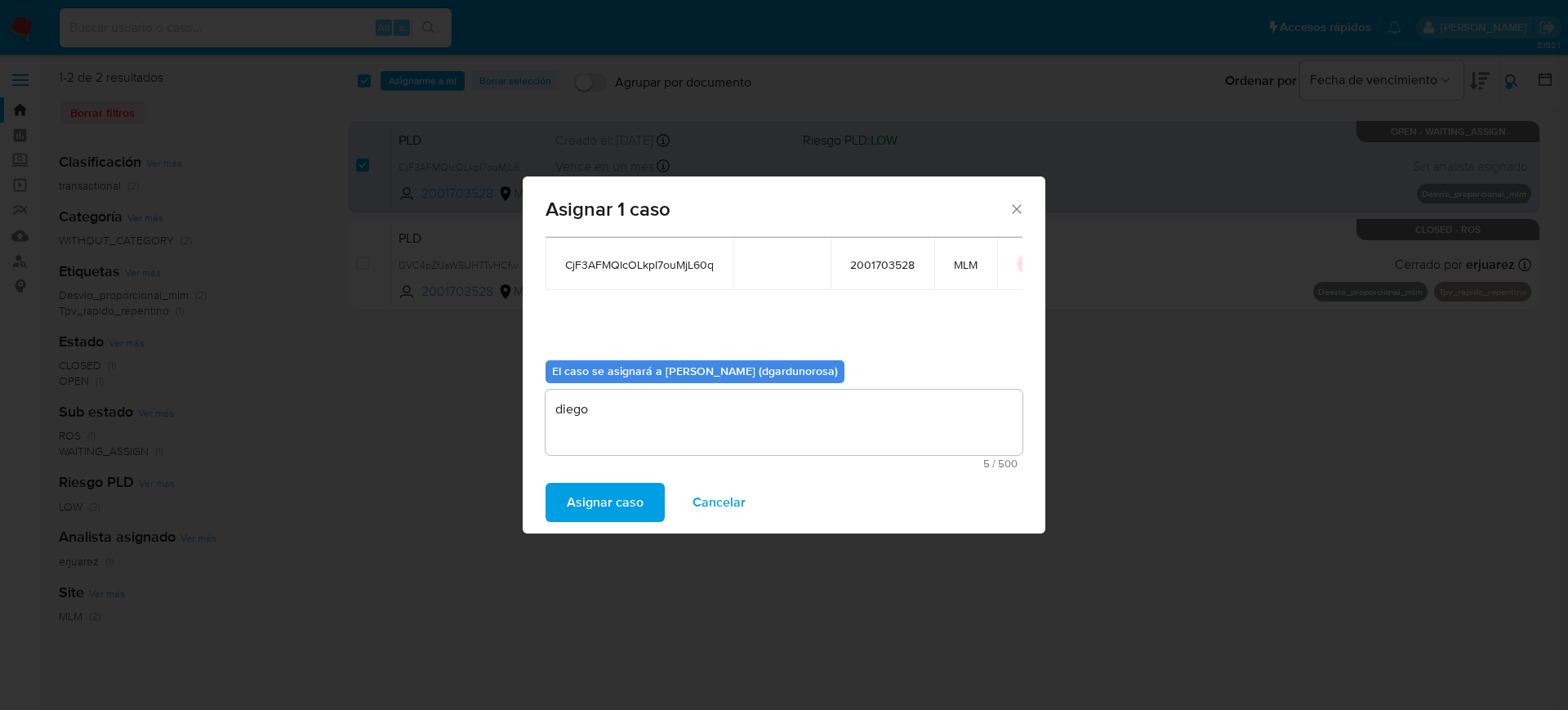
click at [657, 268] on span "CjF3AFMQlcOLkpI7ouMjL60q" at bounding box center [639, 265] width 149 height 15
copy span "CjF3AFMQlcOLkpI7ouMjL60q"
click at [604, 499] on span "Asignar caso" at bounding box center [604, 502] width 77 height 36
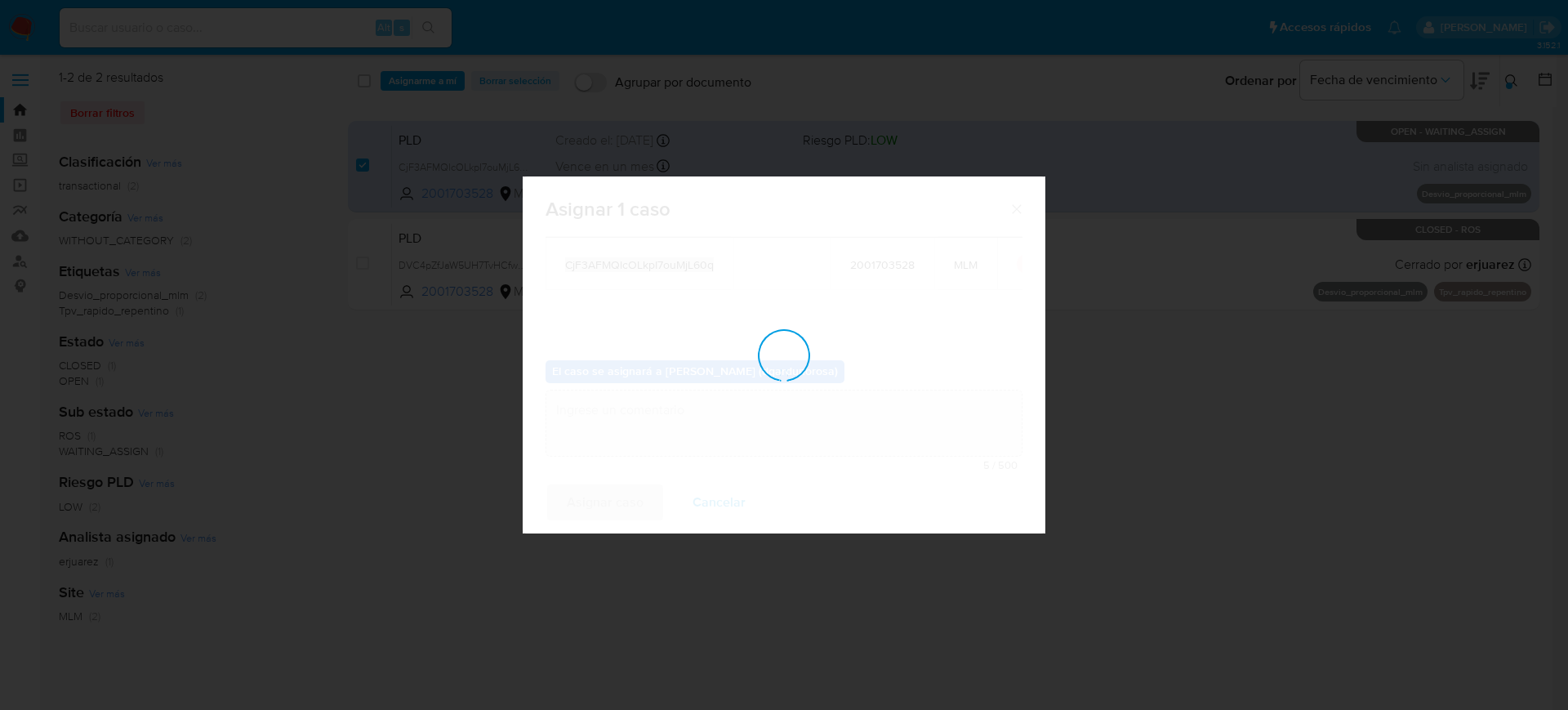
checkbox input "false"
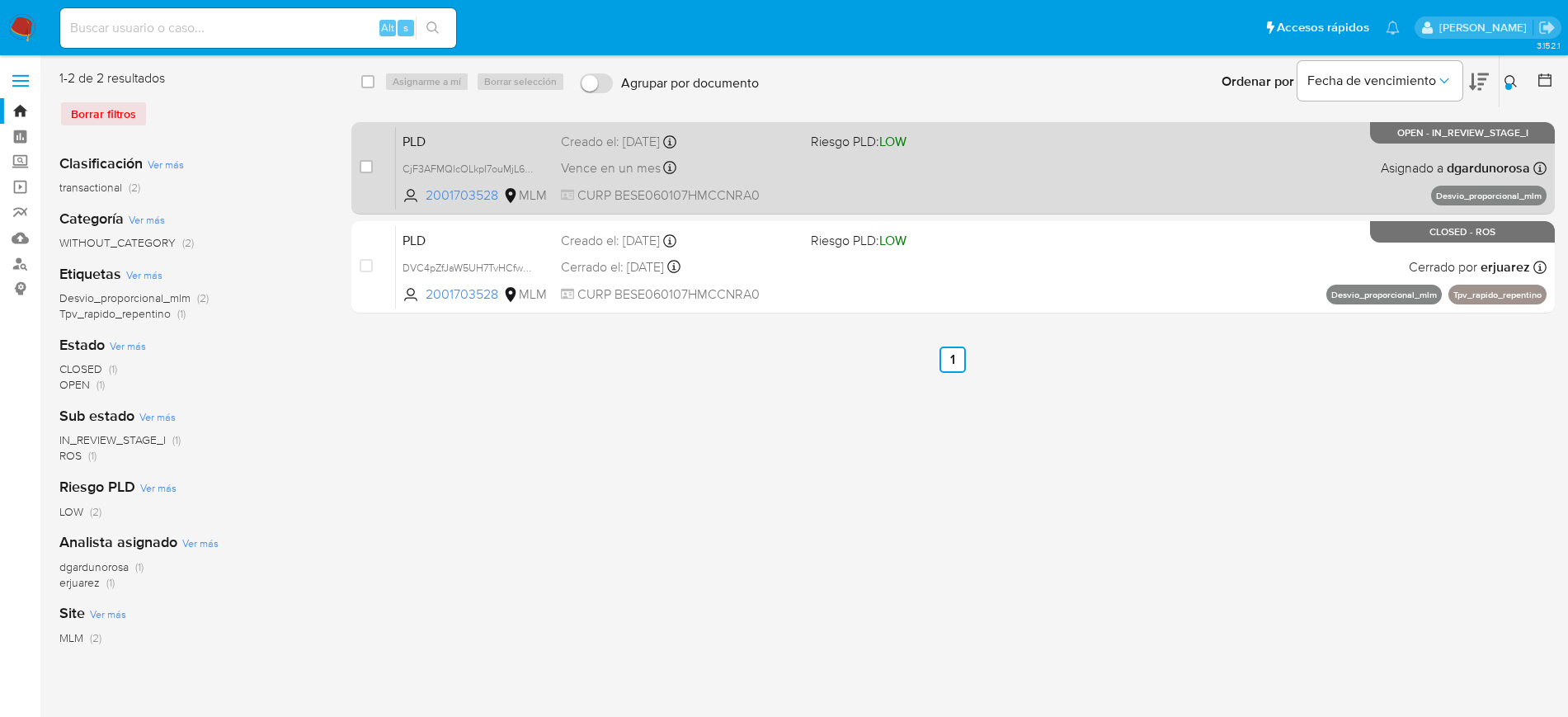
click at [1193, 190] on div "PLD CjF3AFMQlcOLkpI7ouMjL60q 2001703528 MLM Riesgo PLD: LOW Creado el: 12/07/20…" at bounding box center [971, 167] width 1150 height 83
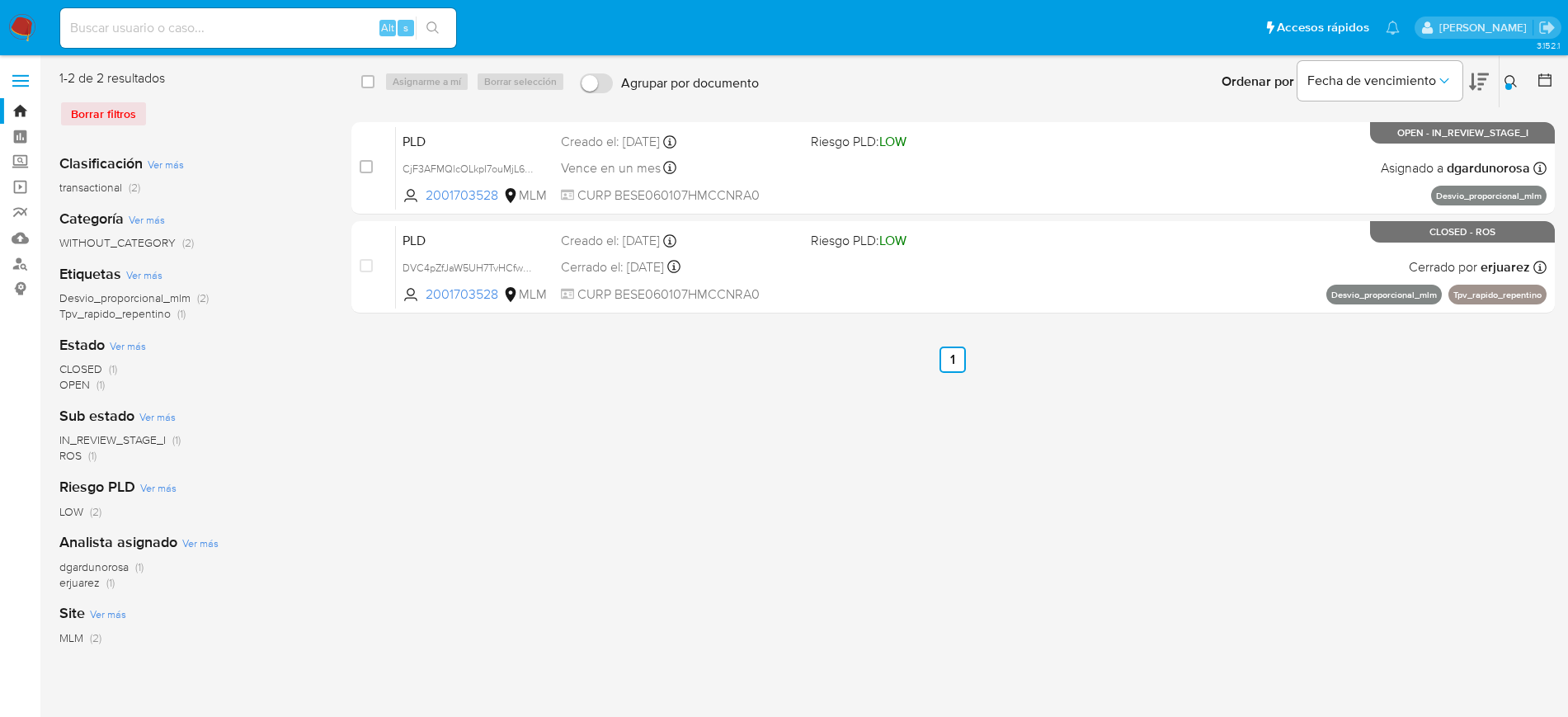
click at [1512, 77] on icon at bounding box center [1511, 82] width 13 height 13
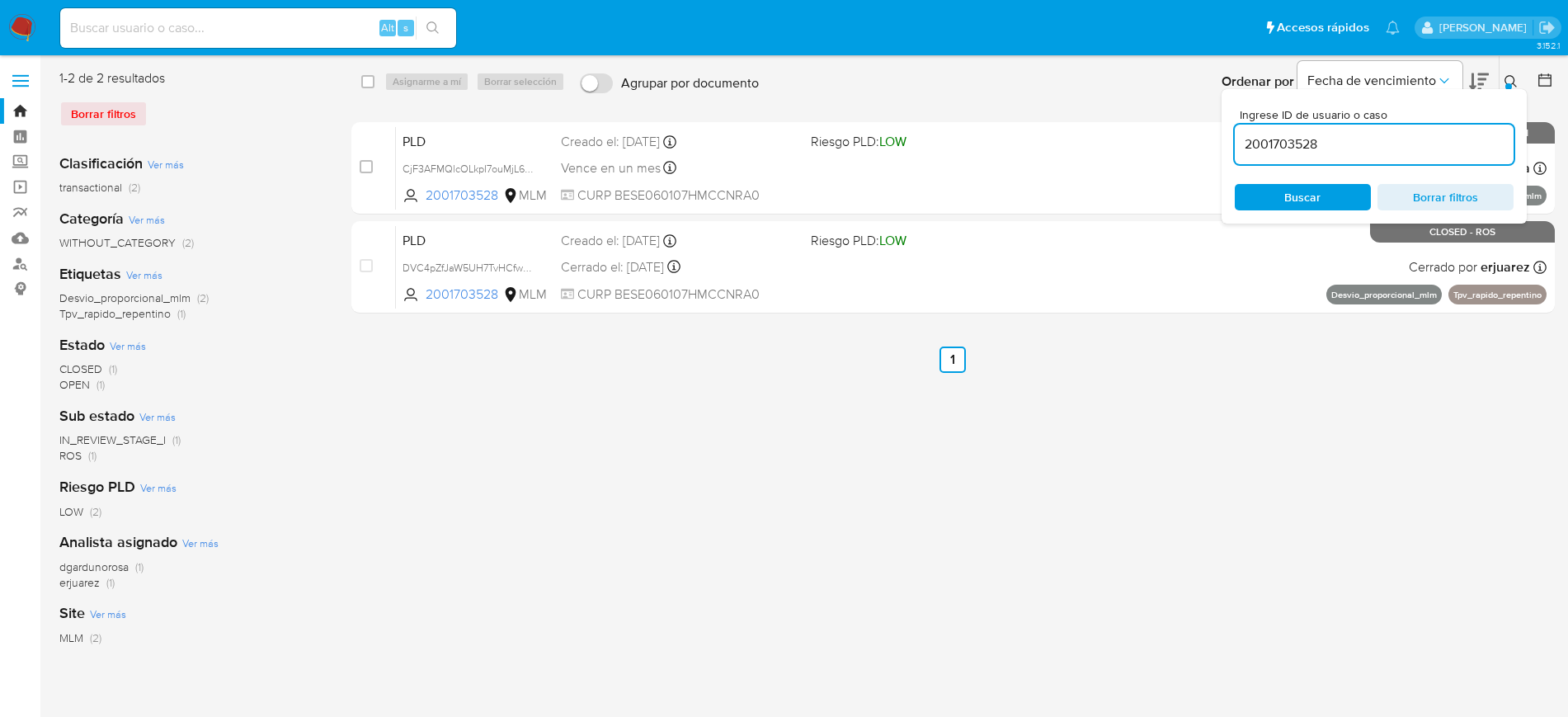
click at [1290, 146] on input "2001703528" at bounding box center [1374, 144] width 279 height 21
type input "2087278468"
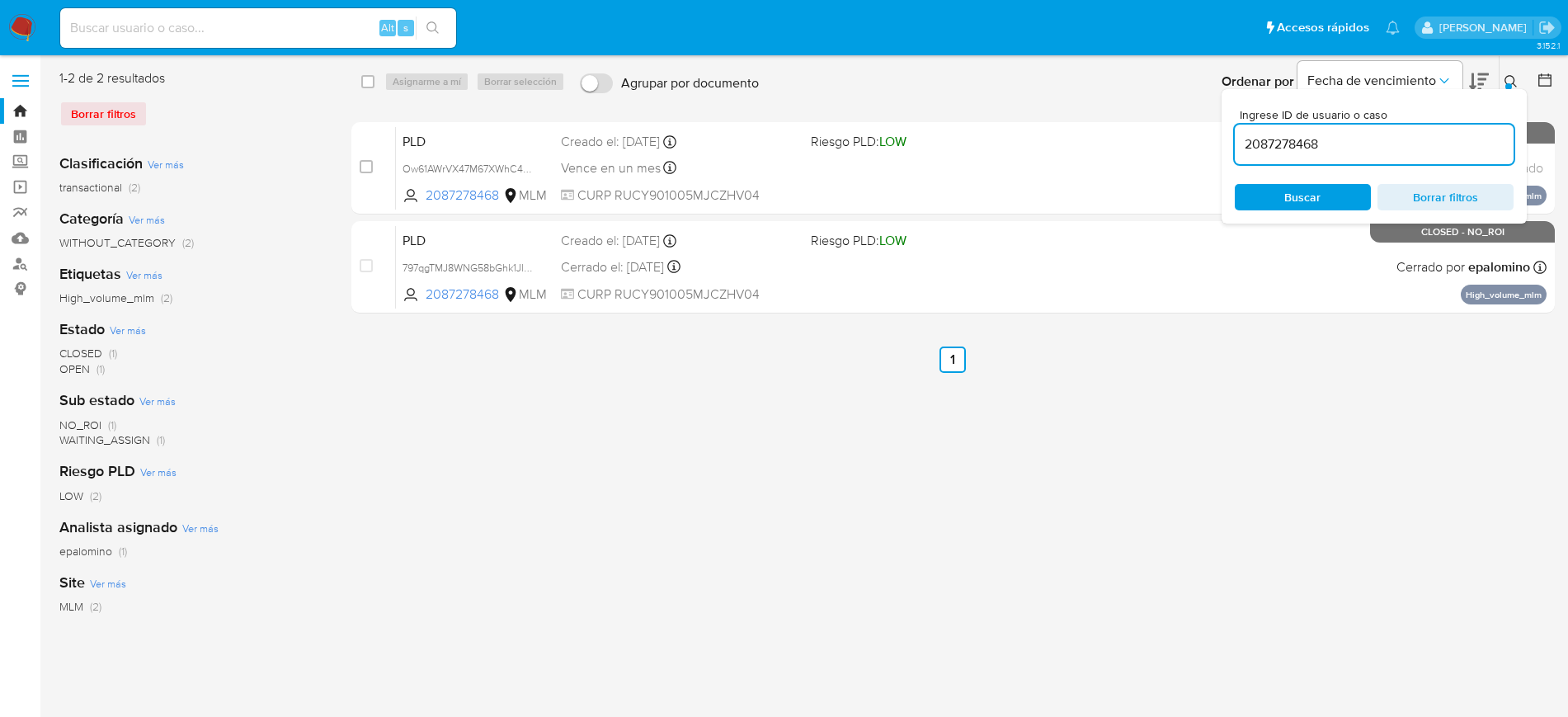
click at [1511, 77] on icon at bounding box center [1511, 82] width 13 height 13
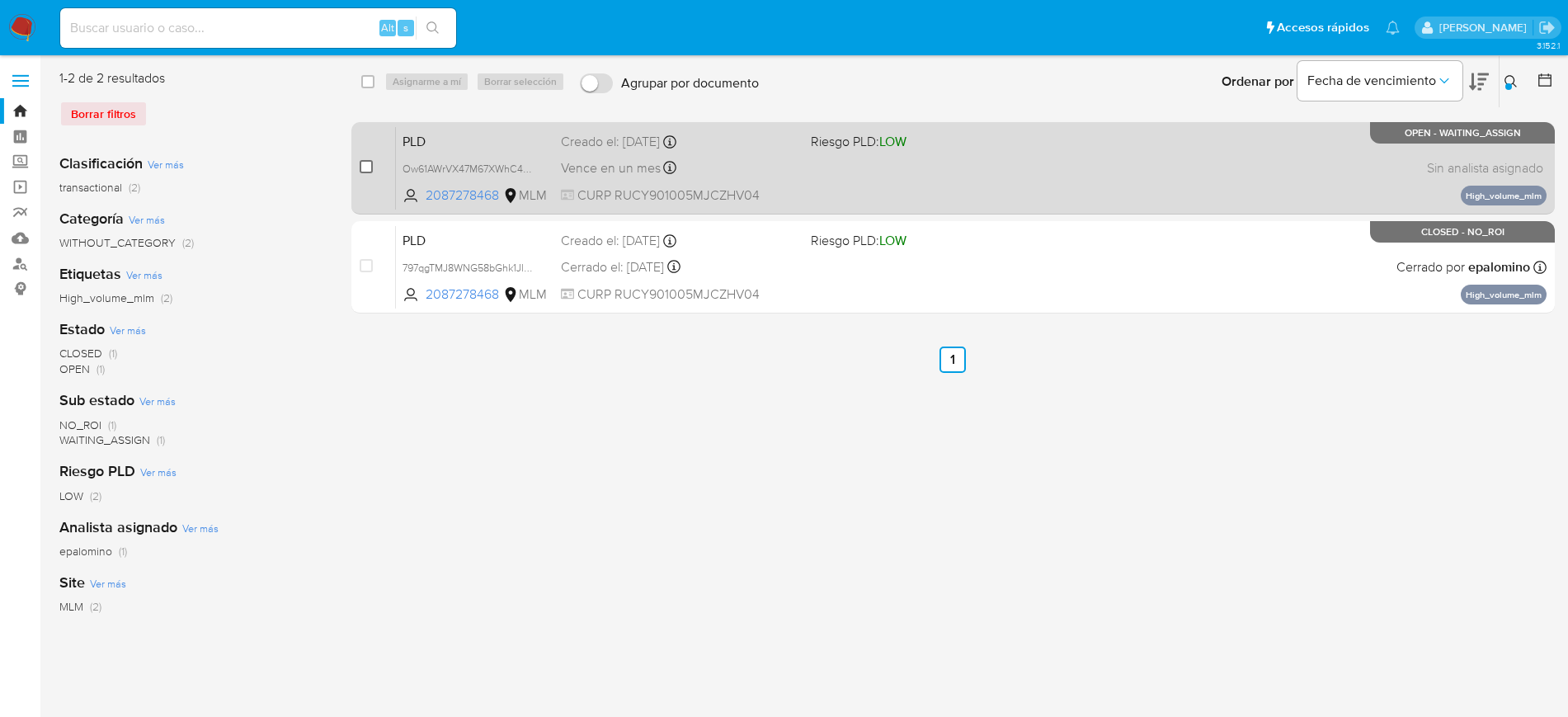
click at [368, 169] on input "checkbox" at bounding box center [366, 167] width 13 height 13
checkbox input "true"
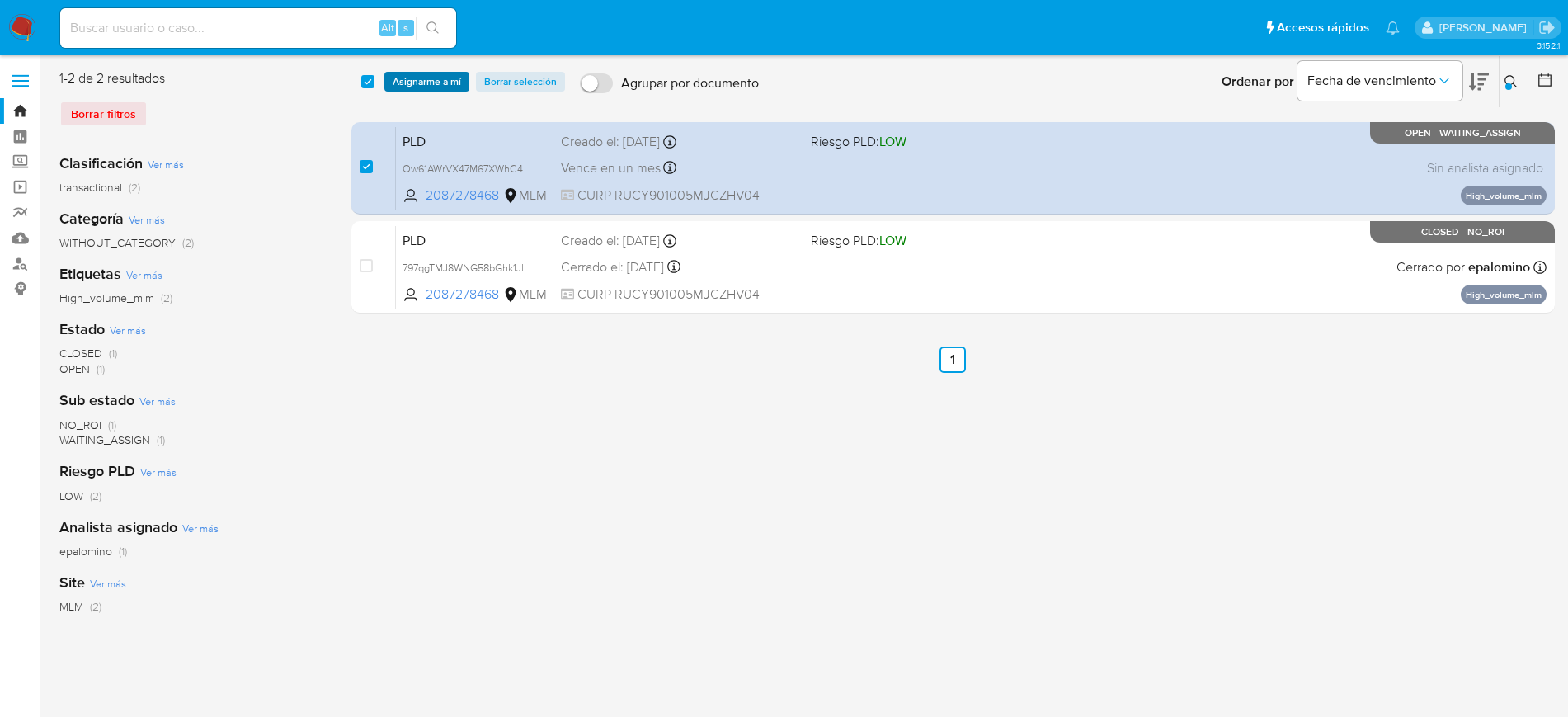
click at [417, 85] on span "Asignarme a mí" at bounding box center [426, 82] width 68 height 17
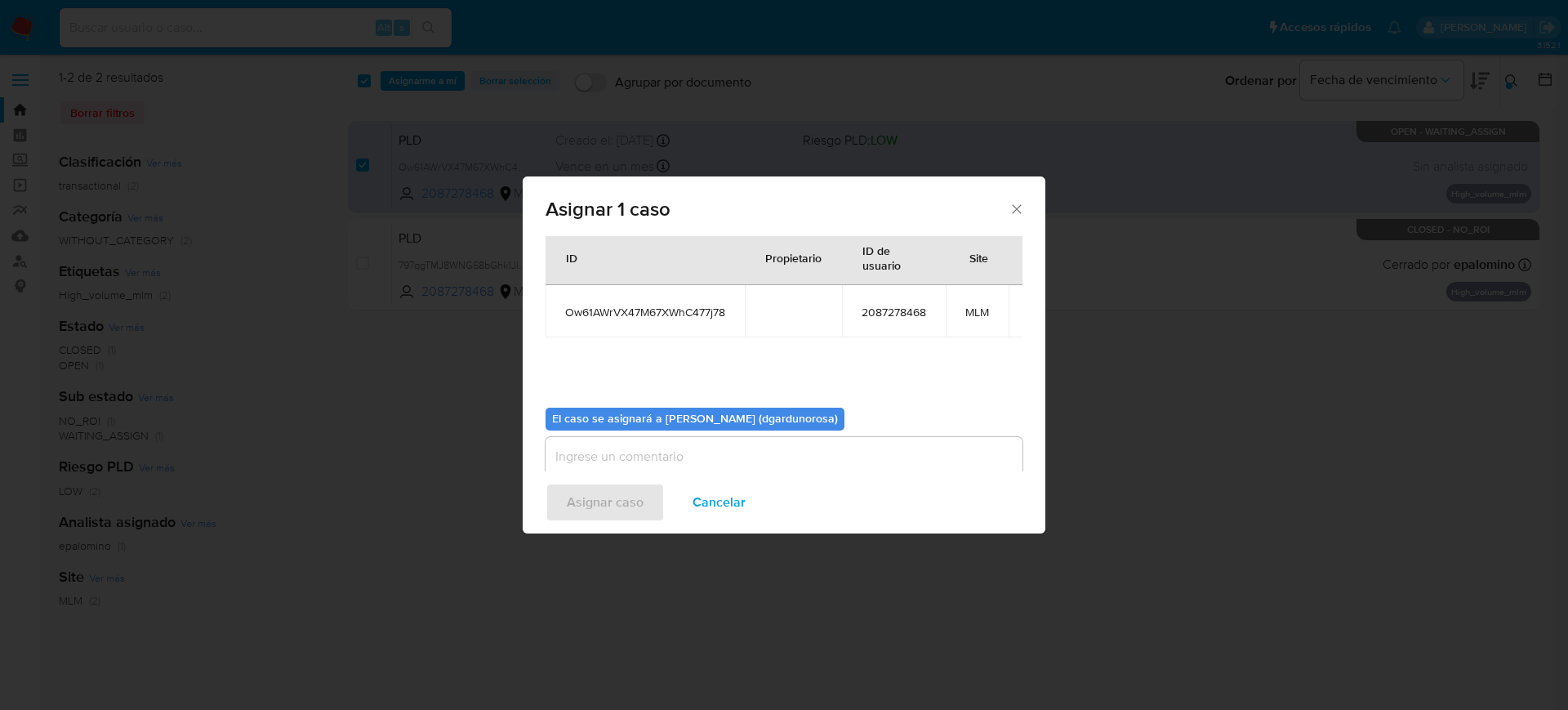
scroll to position [101, 0]
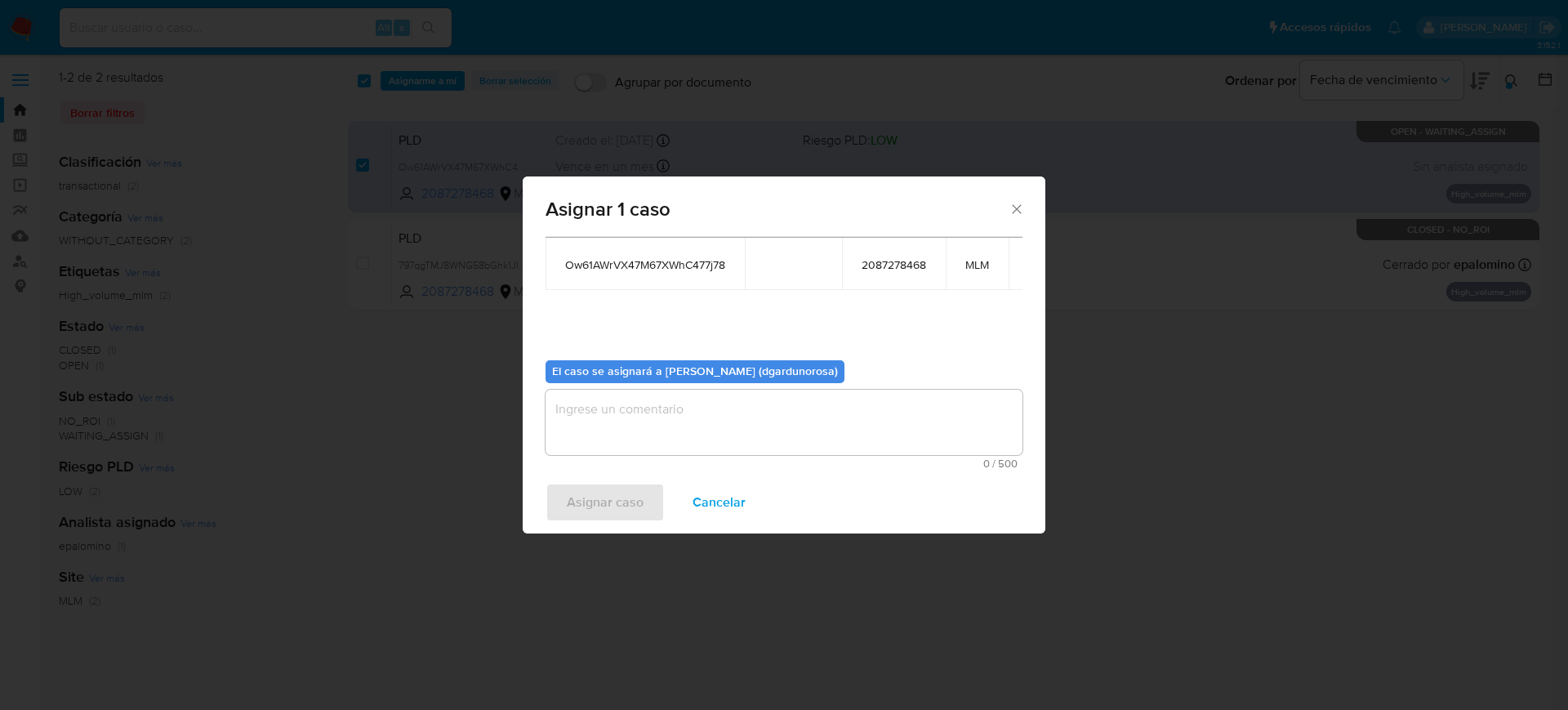
click at [729, 404] on textarea "assign-modal" at bounding box center [784, 422] width 477 height 66
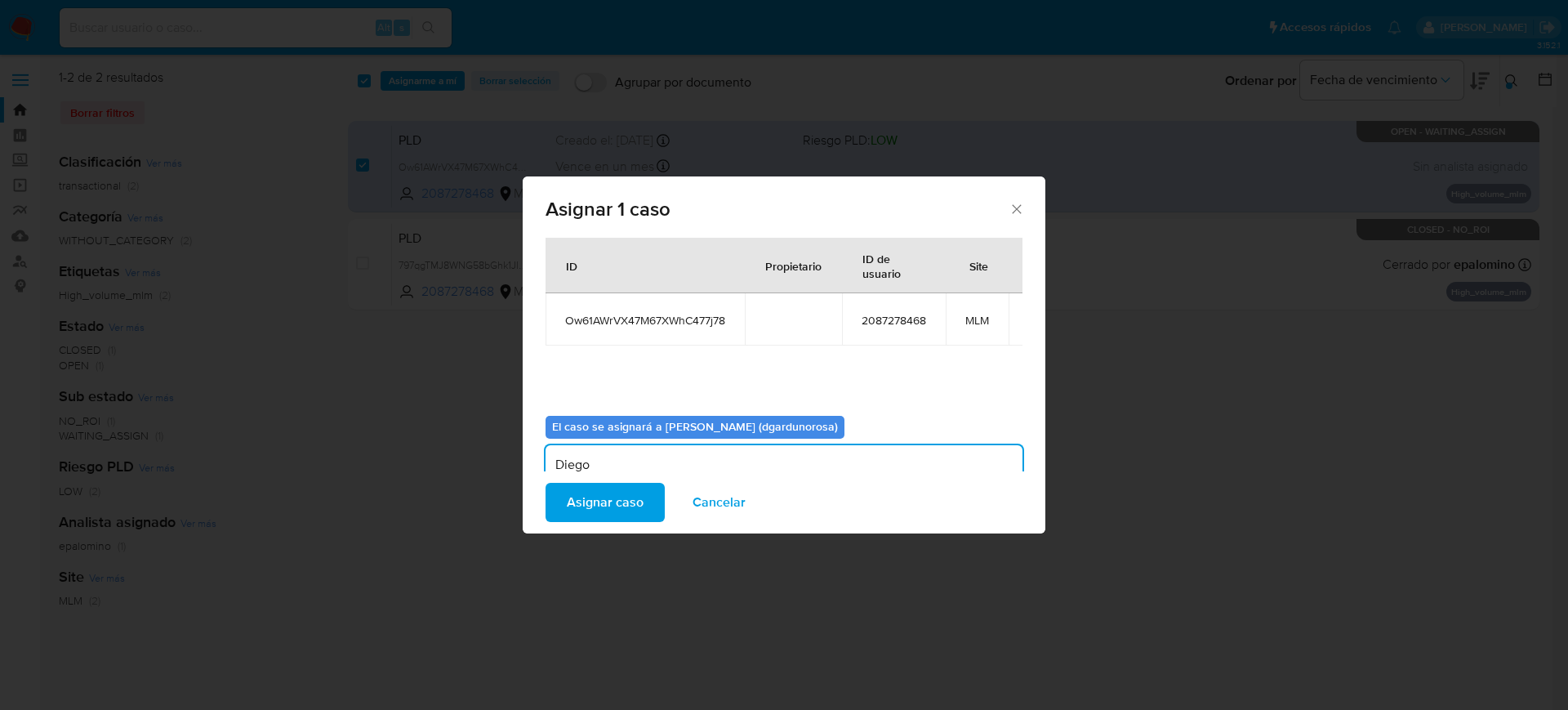
scroll to position [0, 0]
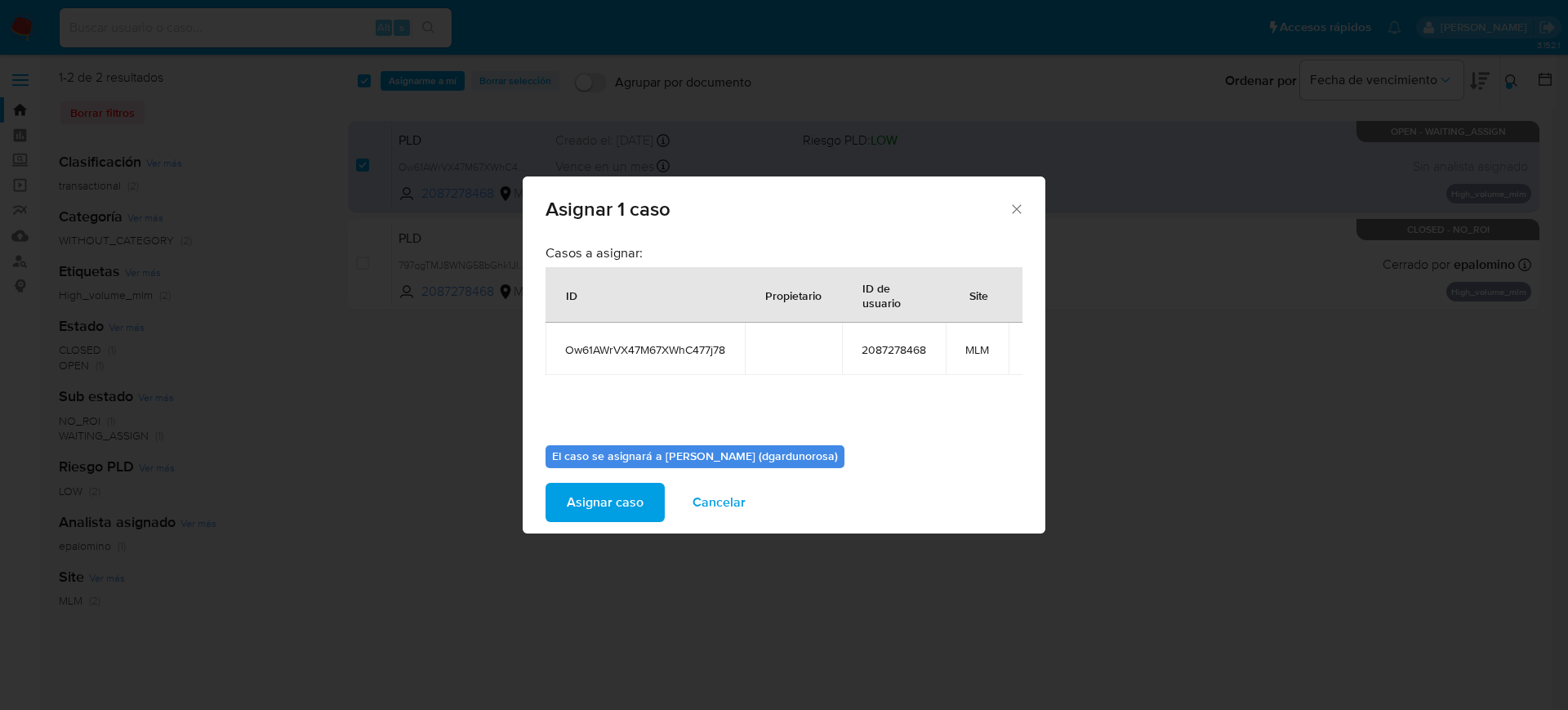
type textarea "Diego"
click at [680, 352] on span "Ow61AWrVX47M67XWhC477j78" at bounding box center [644, 350] width 160 height 15
copy span "Ow61AWrVX47M67XWhC477j78"
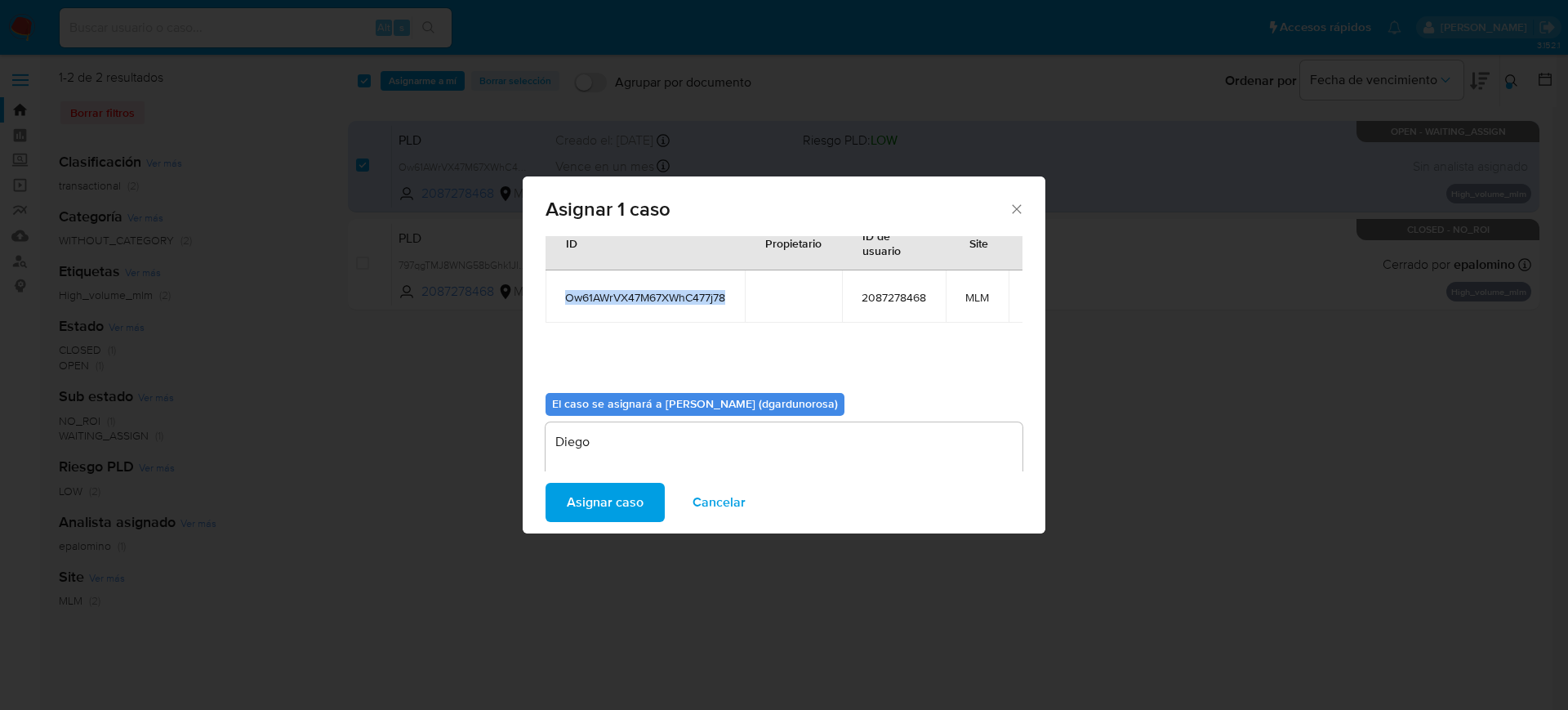
scroll to position [101, 0]
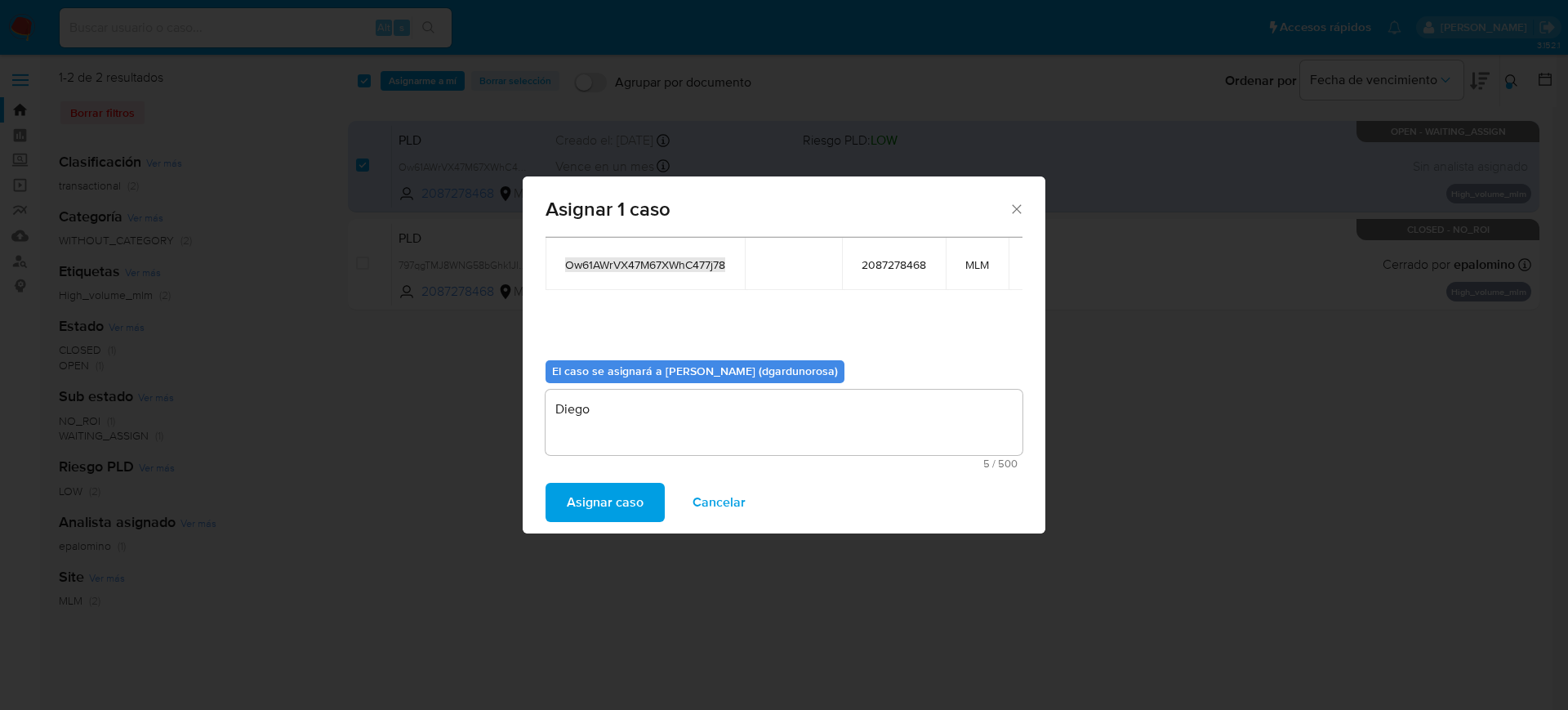
click at [630, 500] on span "Asignar caso" at bounding box center [604, 502] width 77 height 36
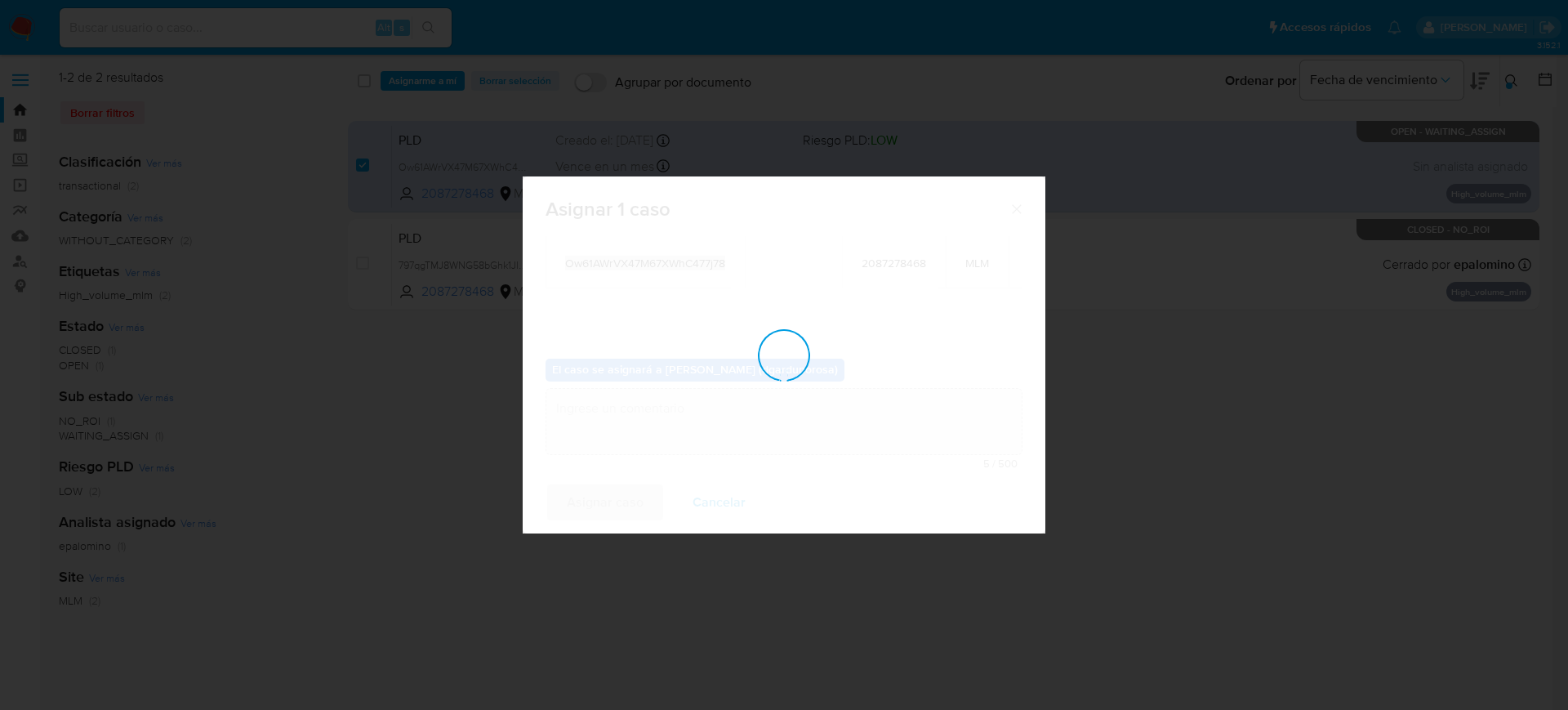
checkbox input "false"
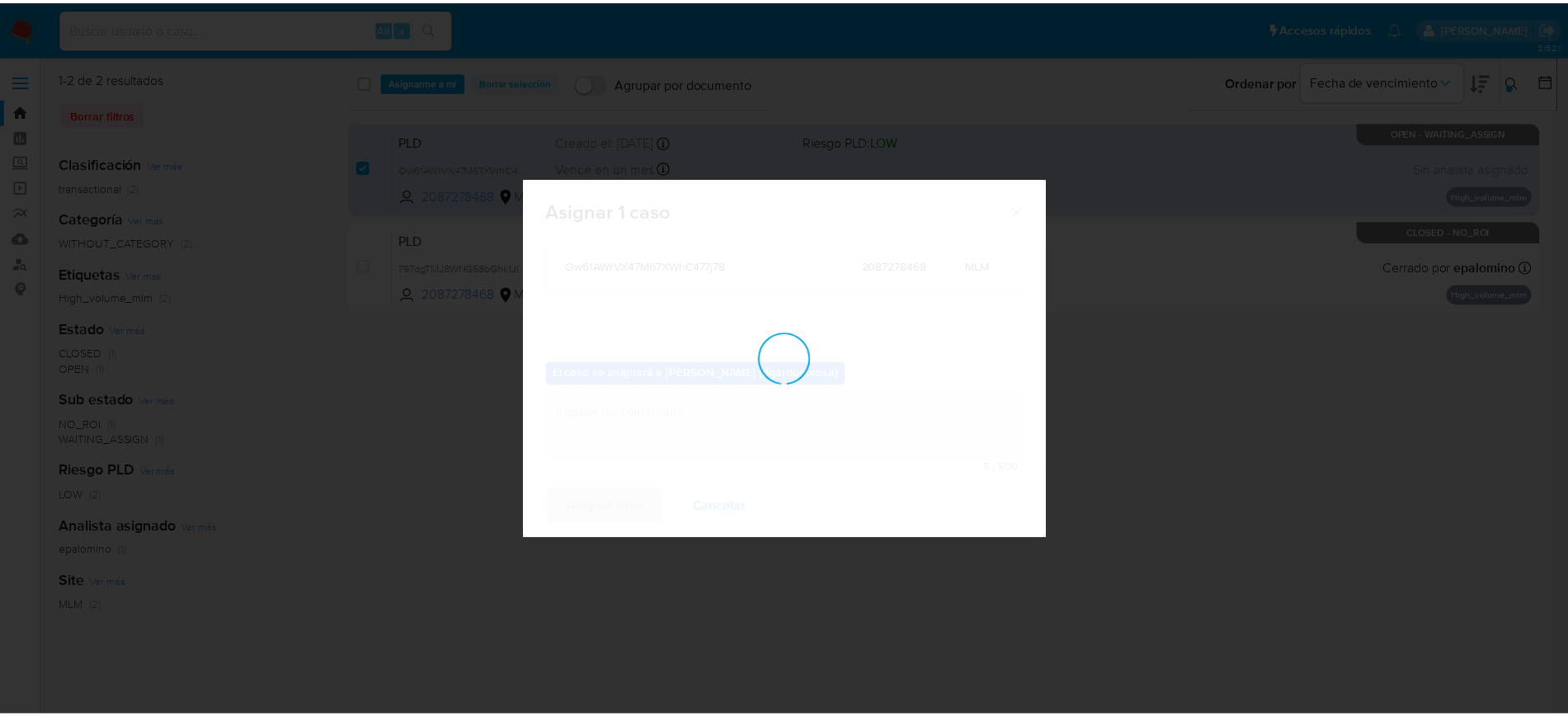
scroll to position [100, 0]
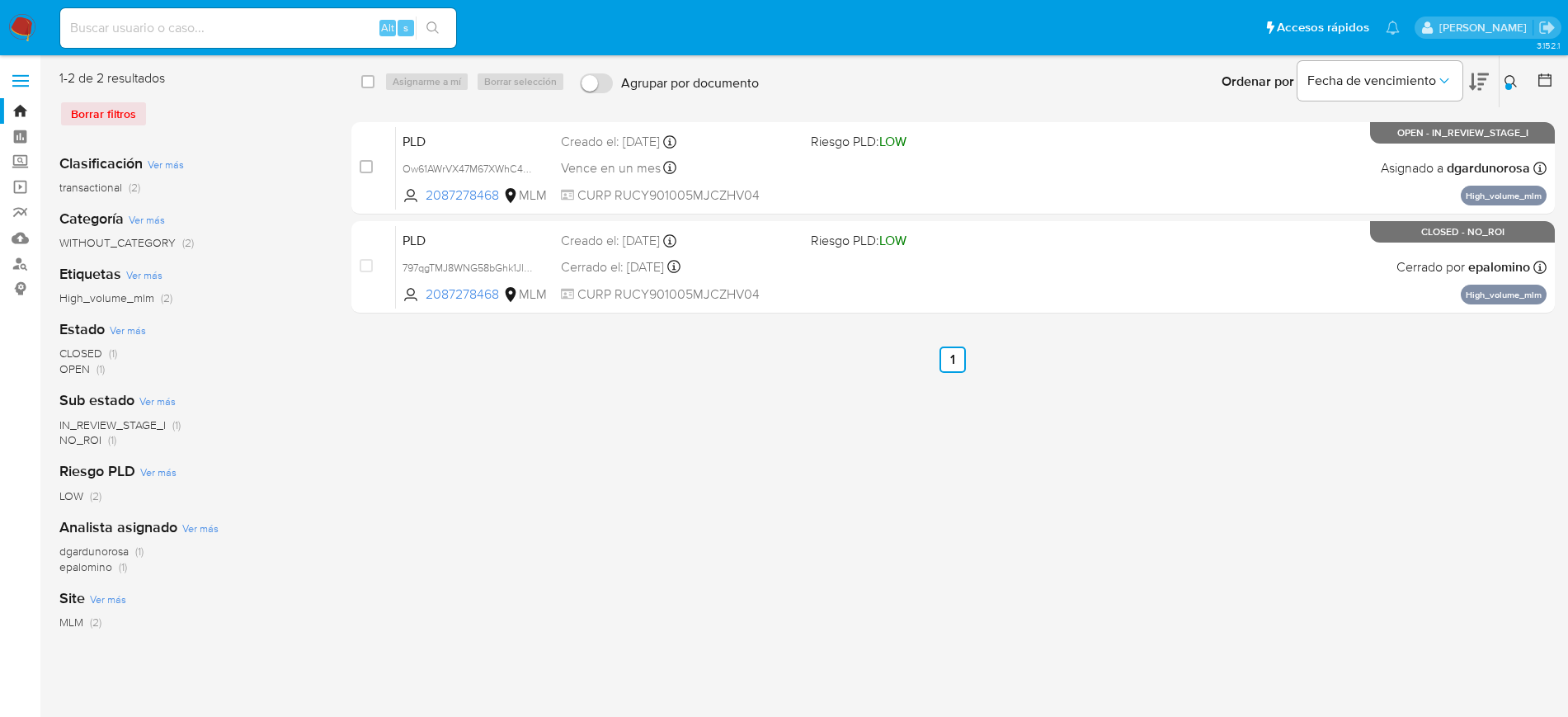
drag, startPoint x: 1509, startPoint y: 79, endPoint x: 1476, endPoint y: 108, distance: 43.9
click at [1509, 79] on icon at bounding box center [1511, 82] width 13 height 13
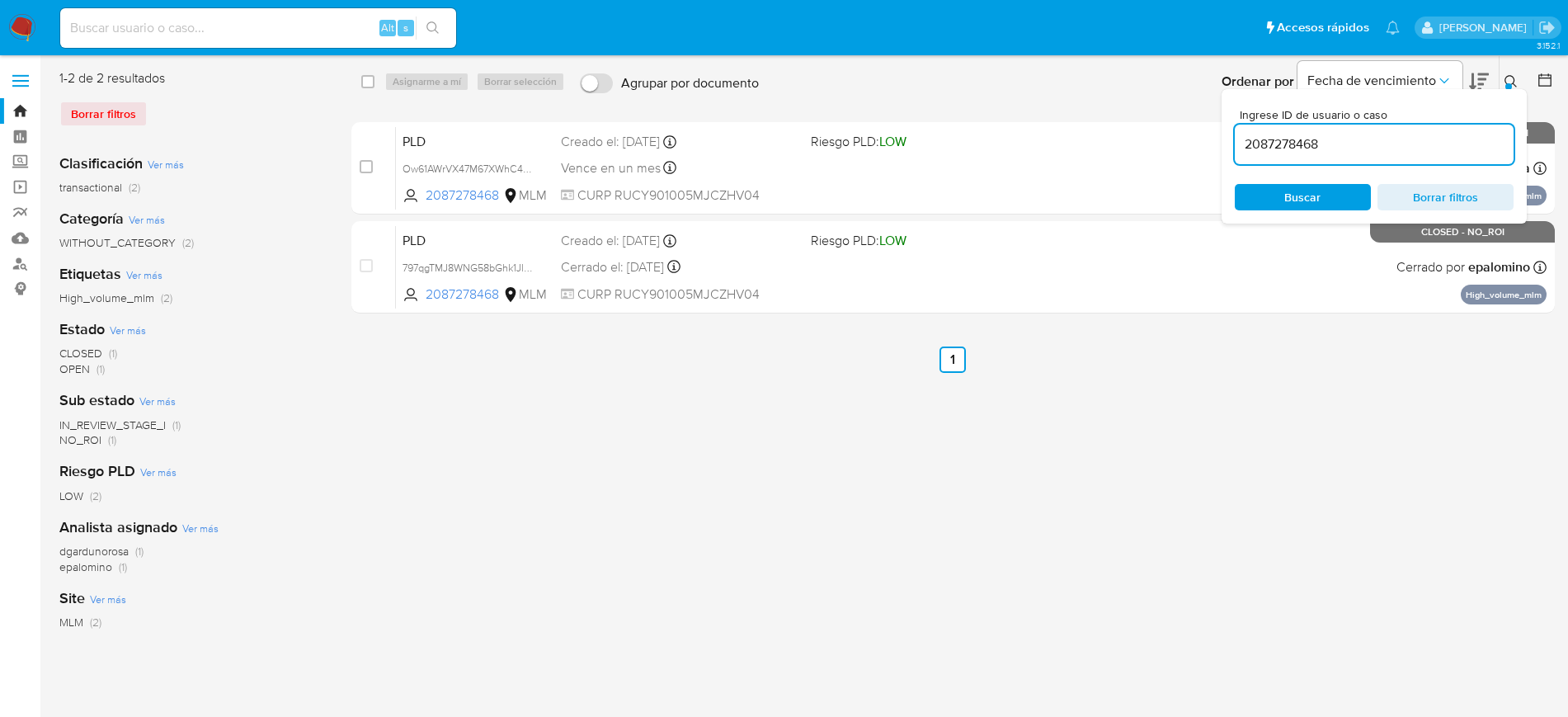
click at [1293, 149] on input "2087278468" at bounding box center [1374, 144] width 279 height 21
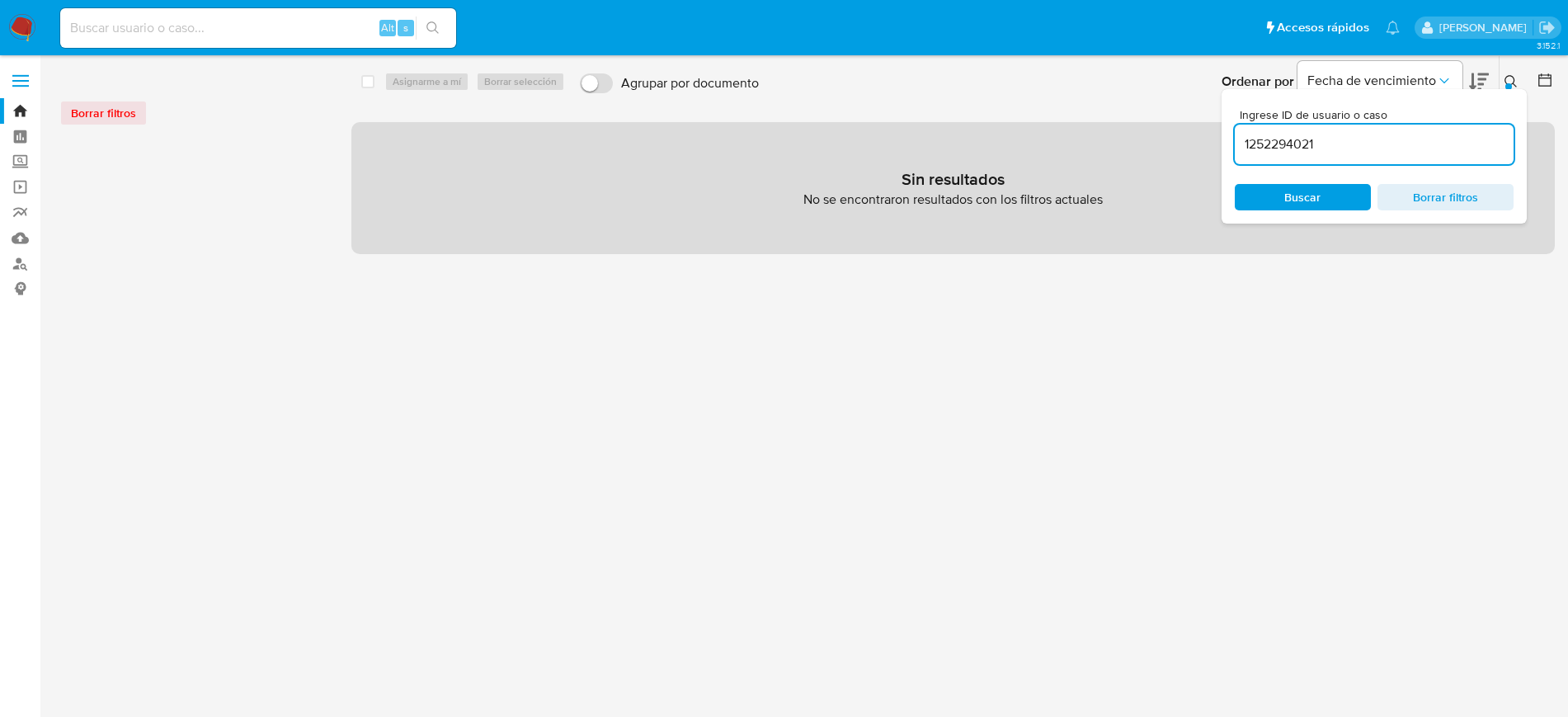
click at [1435, 146] on input "1252294021" at bounding box center [1374, 144] width 279 height 21
type input "1252294021"
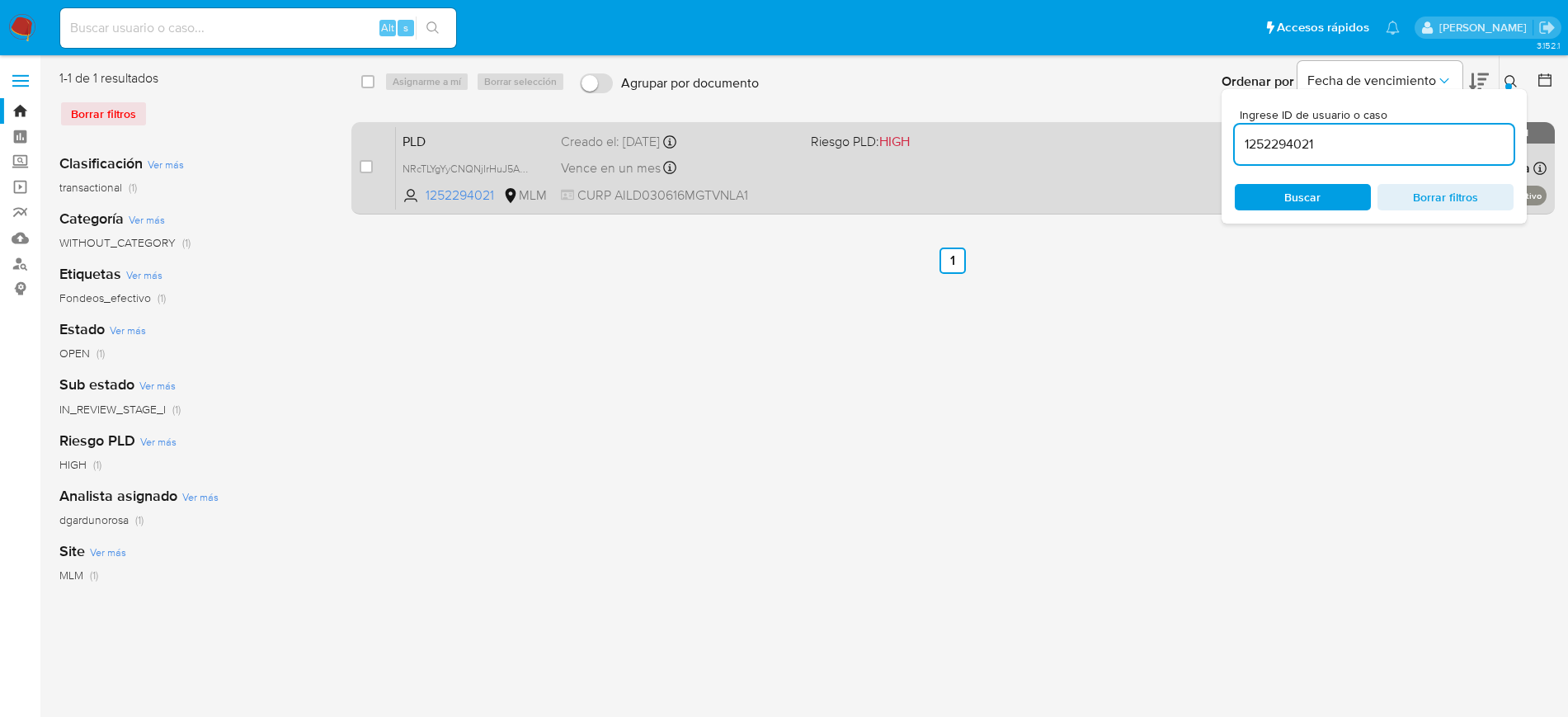
click at [947, 184] on div "PLD NRcTLYgYyCNQNjIrHuJ5AQ5R 1252294021 MLM Riesgo PLD: HIGH Creado el: 12/07/2…" at bounding box center [971, 167] width 1150 height 83
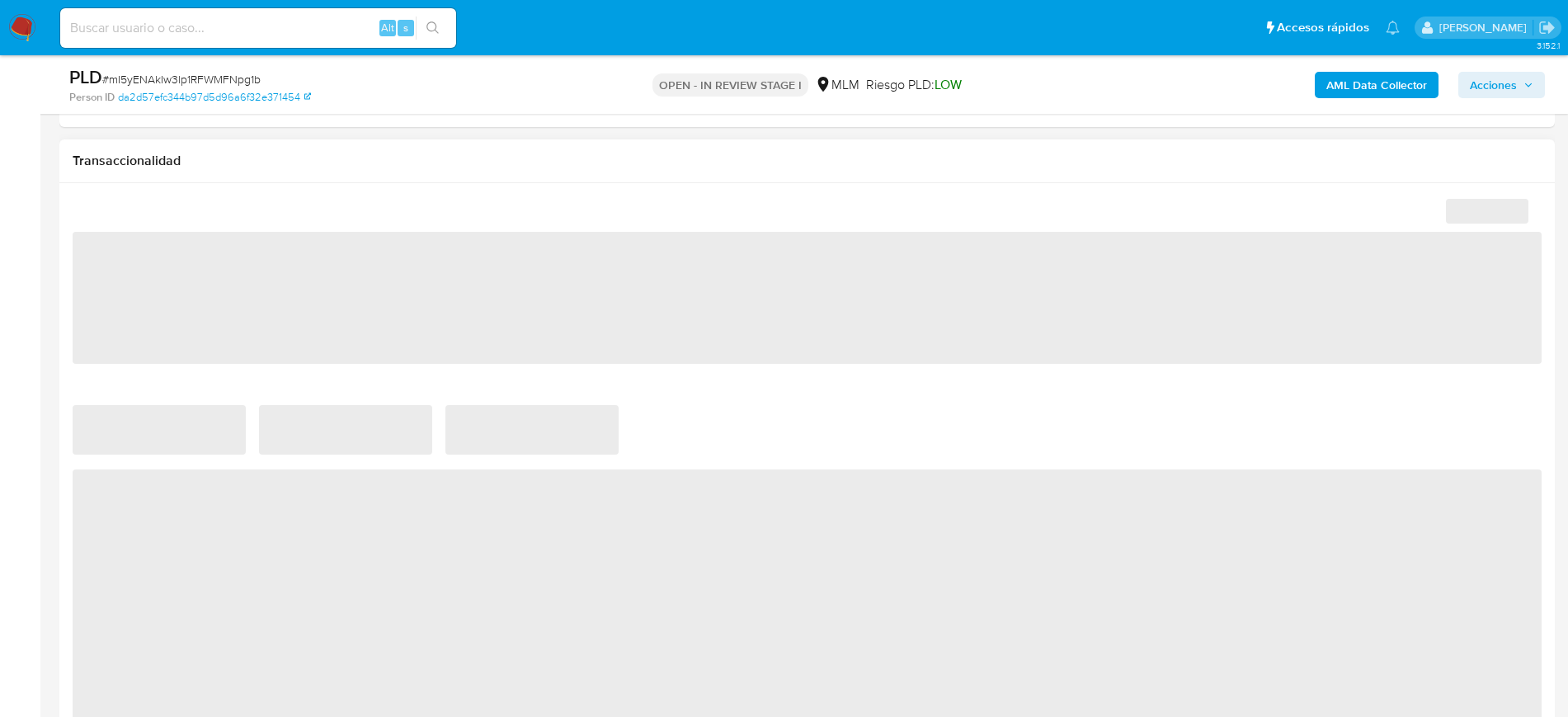
scroll to position [1135, 0]
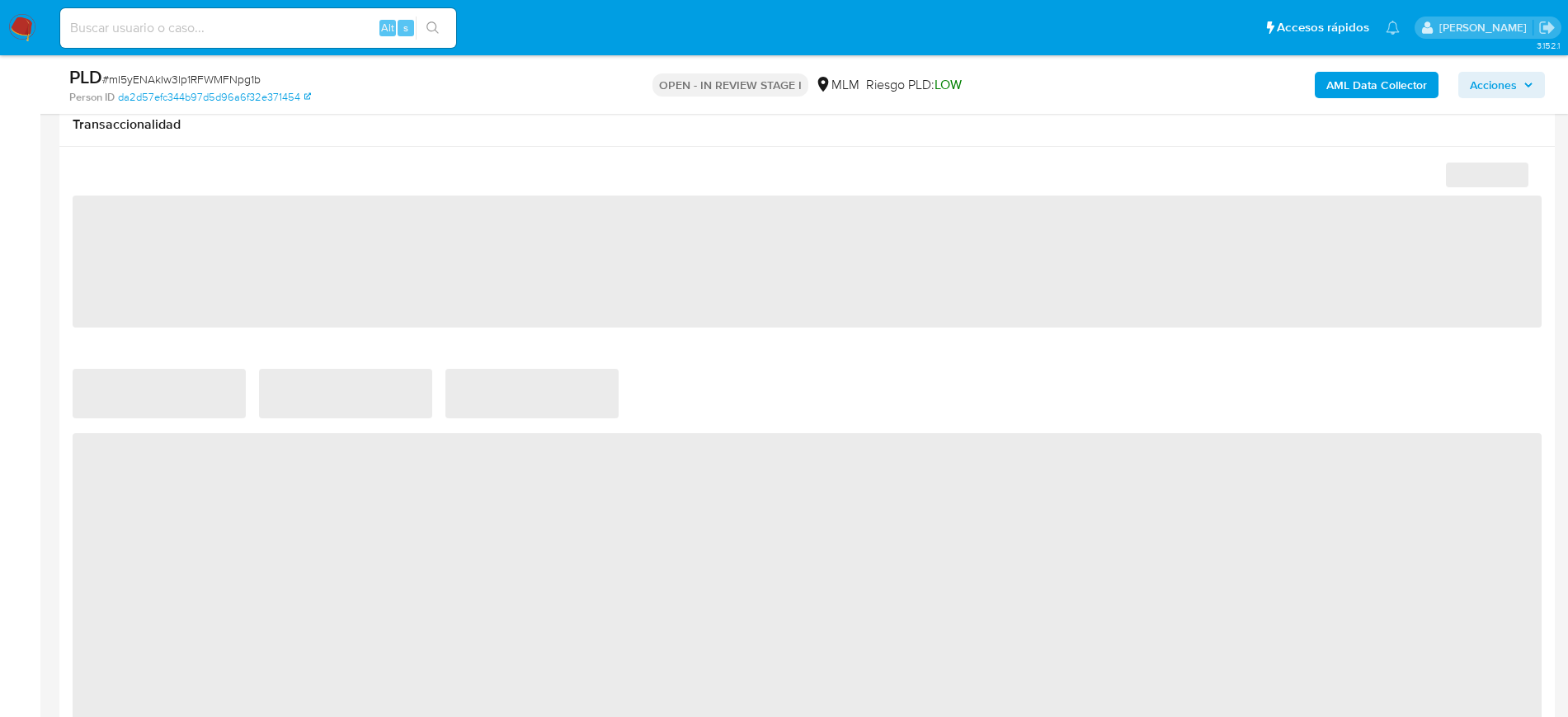
select select "10"
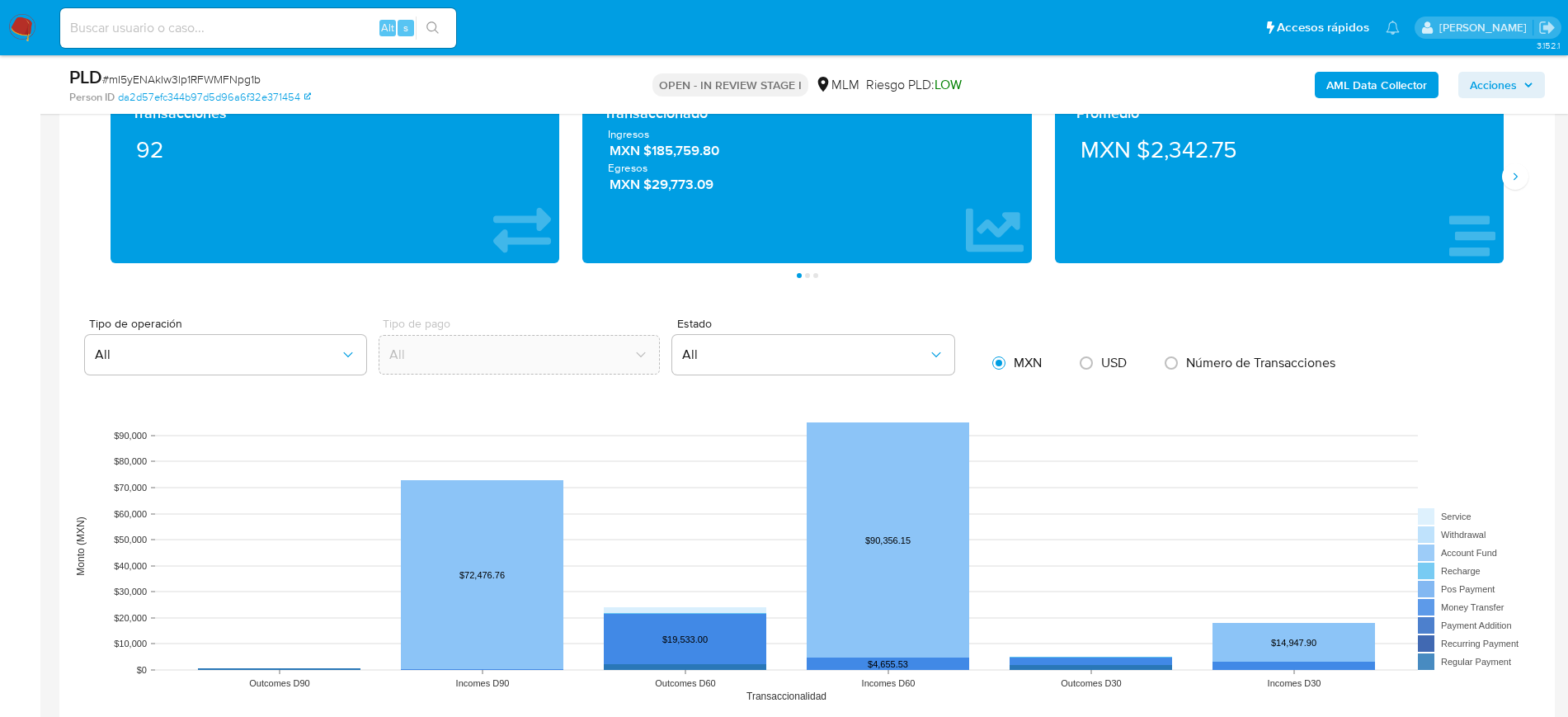
scroll to position [1547, 0]
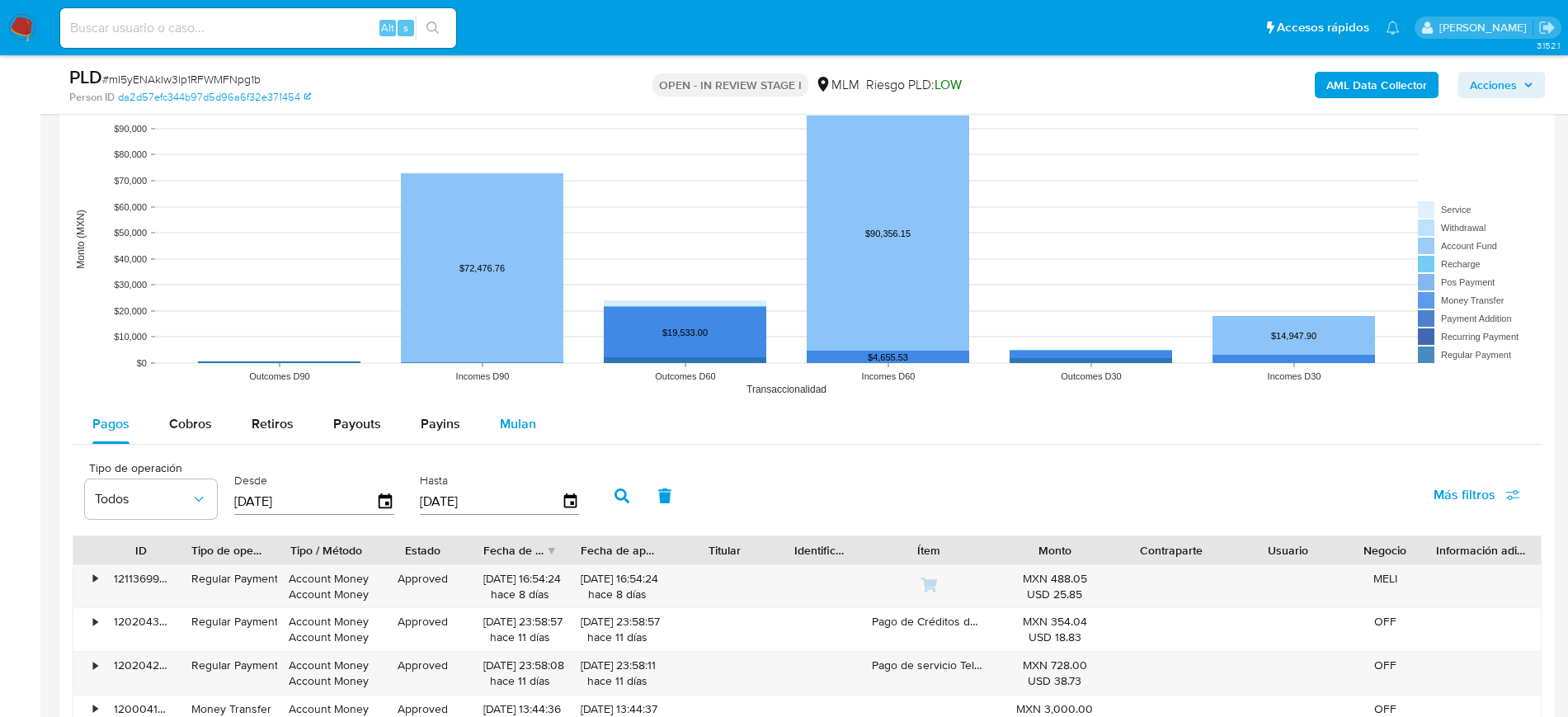
click at [513, 407] on div "Mulan" at bounding box center [517, 424] width 36 height 39
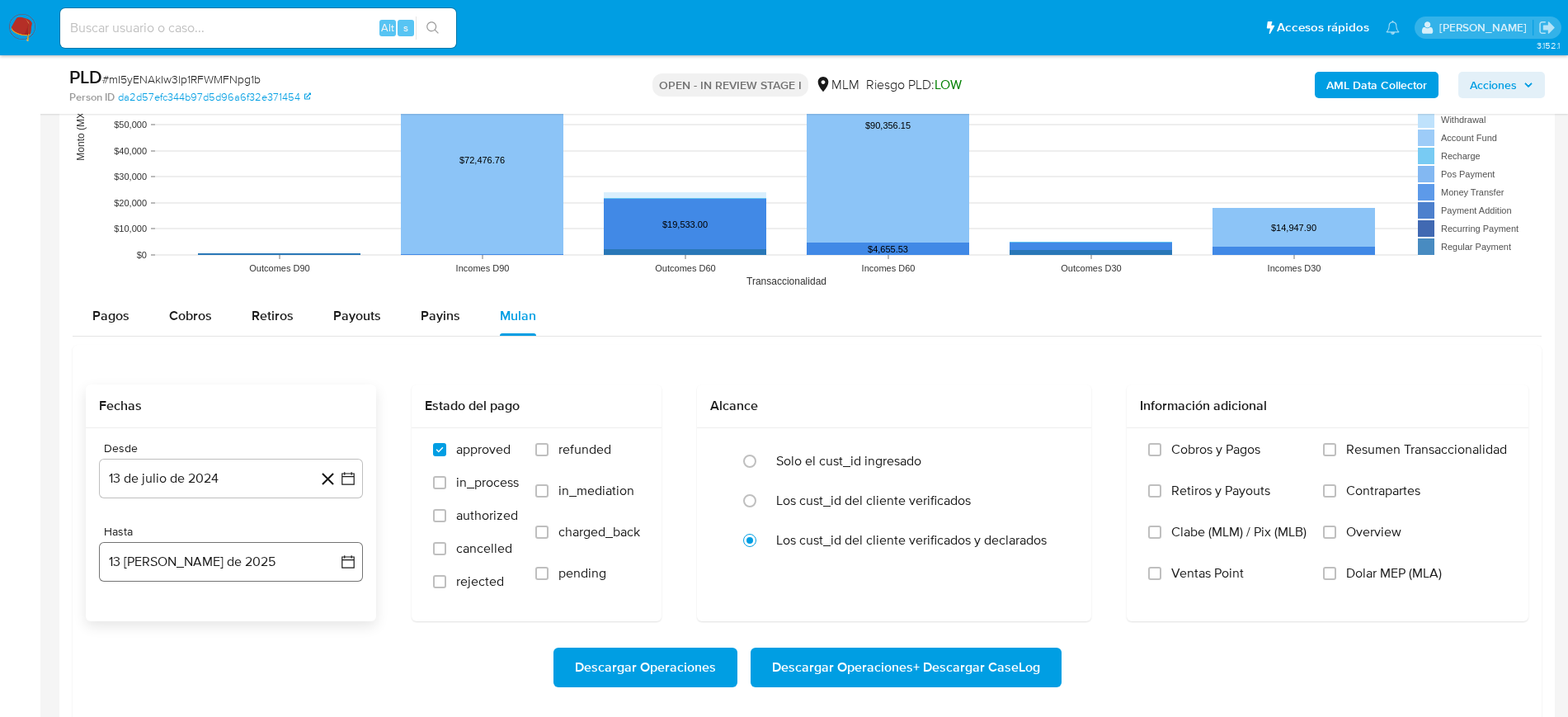
scroll to position [1753, 0]
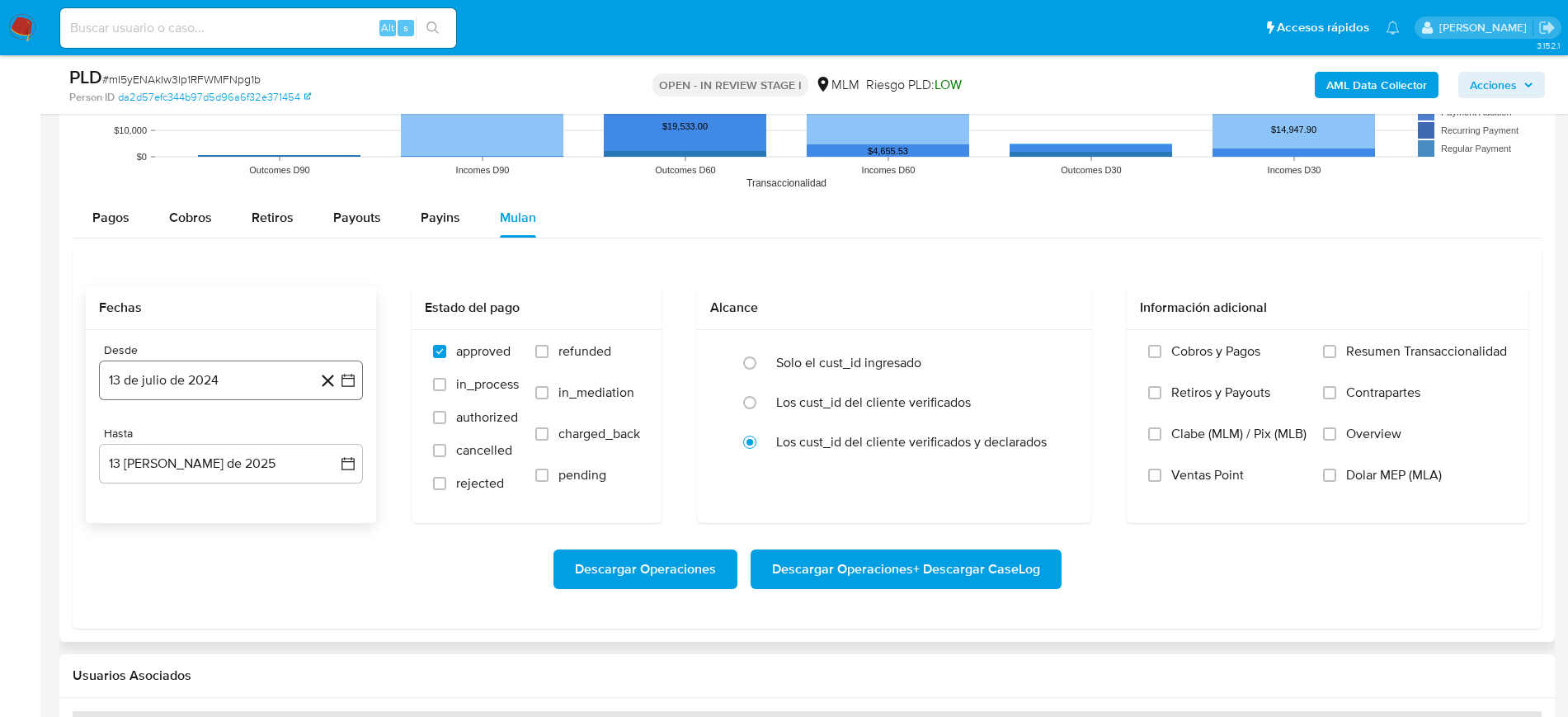
click at [351, 377] on icon "button" at bounding box center [349, 380] width 17 height 17
click at [255, 436] on button "julio 2024" at bounding box center [231, 440] width 78 height 17
click at [332, 435] on icon "Año siguiente" at bounding box center [329, 439] width 20 height 20
click at [303, 498] on span "mar" at bounding box center [299, 500] width 20 height 13
drag, startPoint x: 305, startPoint y: 498, endPoint x: 328, endPoint y: 498, distance: 23.0
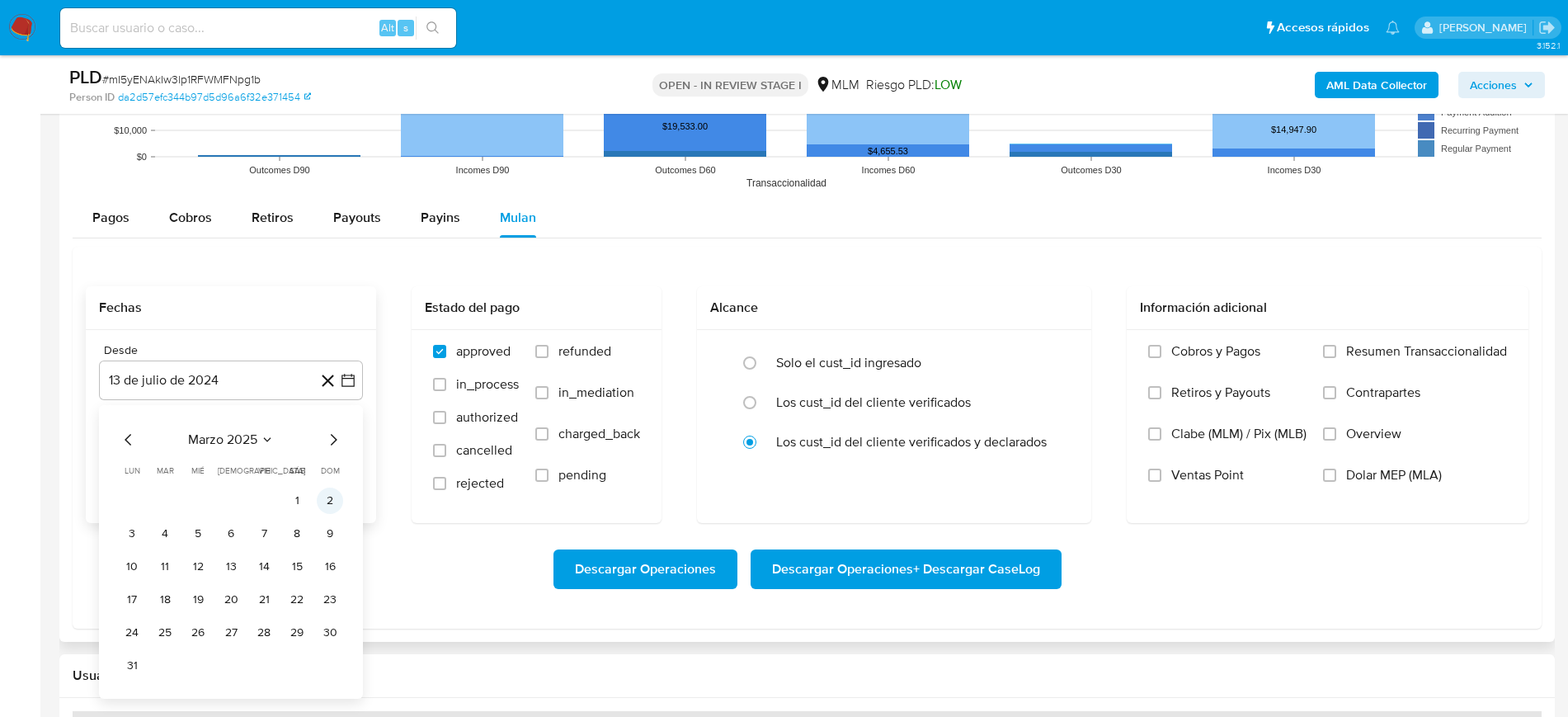
click at [328, 498] on tr "1 2" at bounding box center [230, 501] width 225 height 26
click at [300, 491] on button "1" at bounding box center [296, 501] width 26 height 26
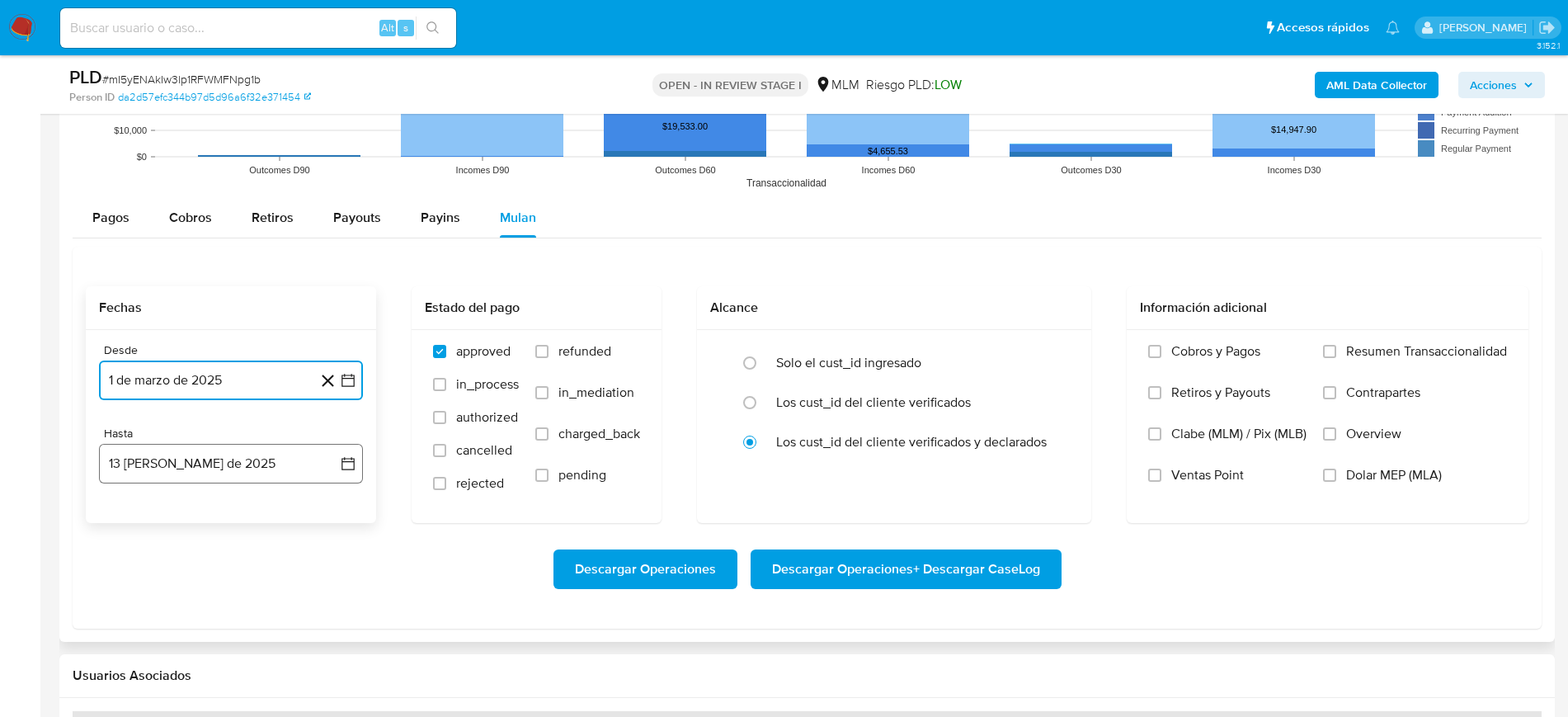
click at [343, 461] on icon "button" at bounding box center [348, 463] width 13 height 13
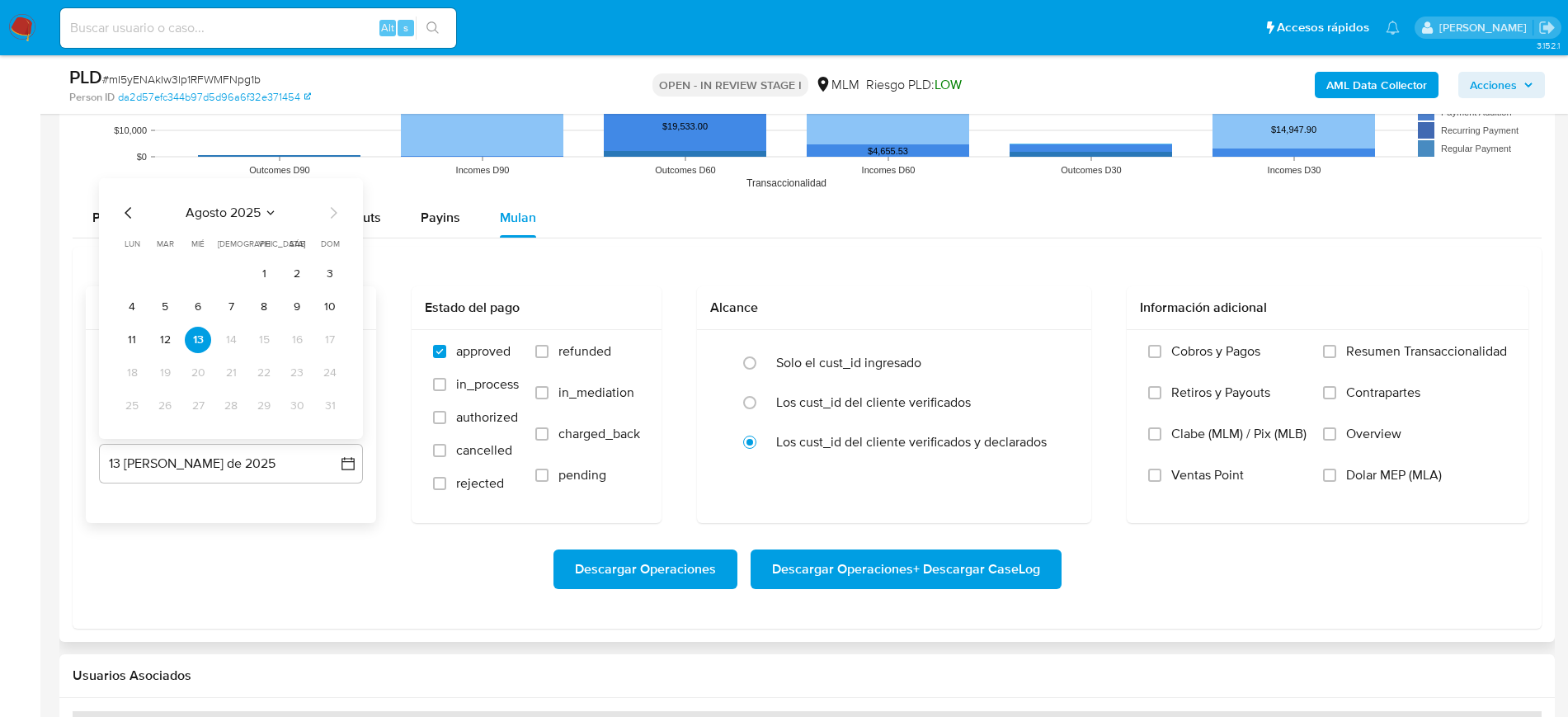
click at [125, 208] on icon "Mes anterior" at bounding box center [128, 213] width 20 height 20
click at [237, 406] on button "31" at bounding box center [231, 406] width 26 height 26
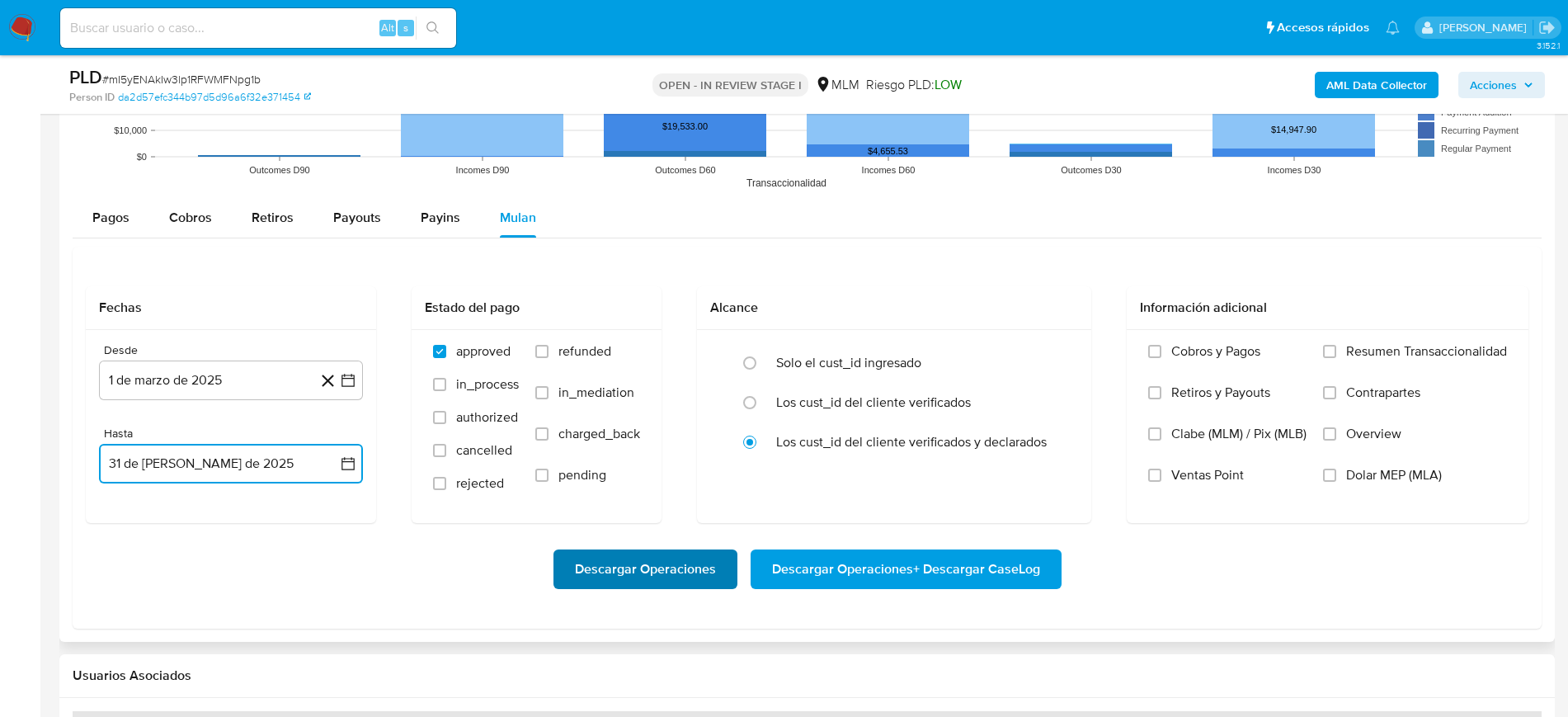
click at [592, 568] on span "Descargar Operaciones" at bounding box center [645, 569] width 141 height 36
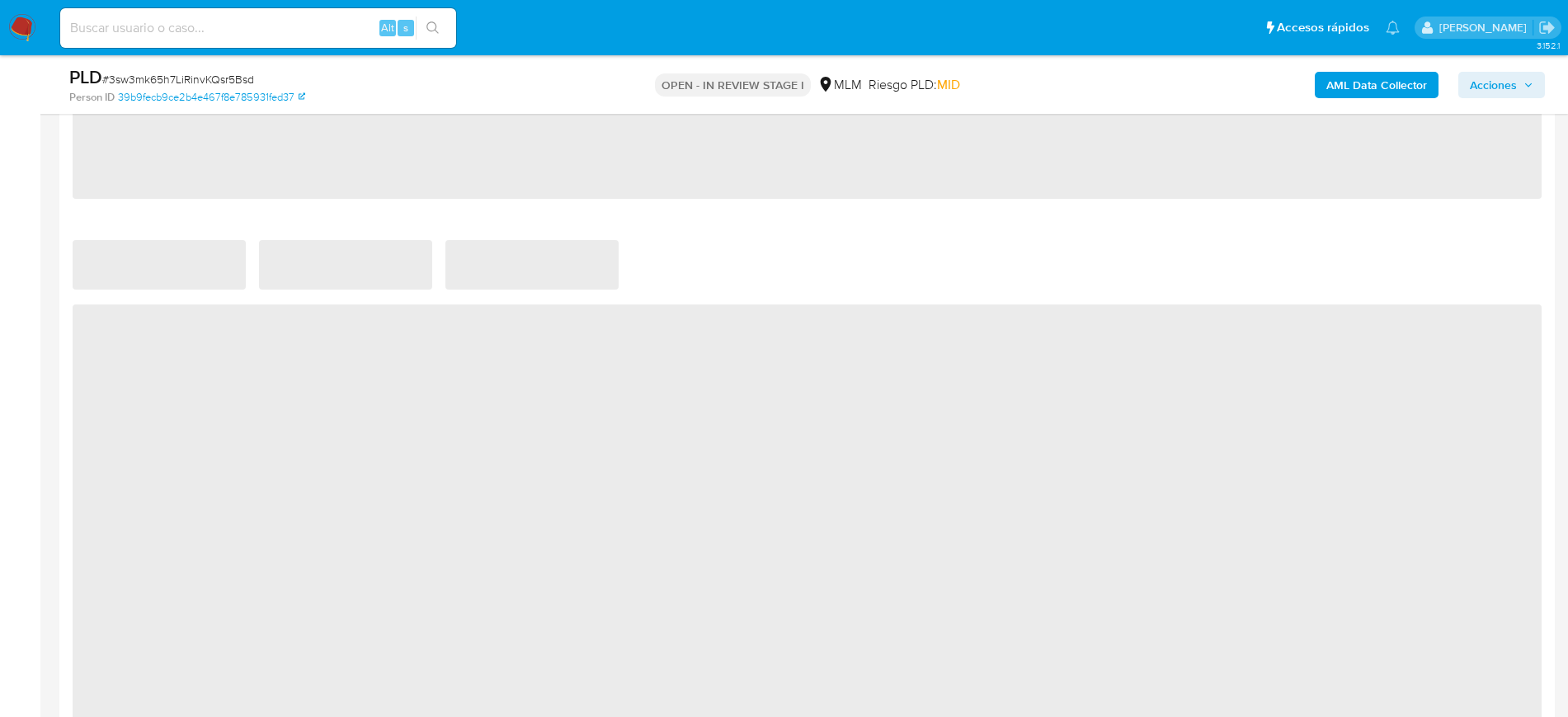
scroll to position [1237, 0]
select select "10"
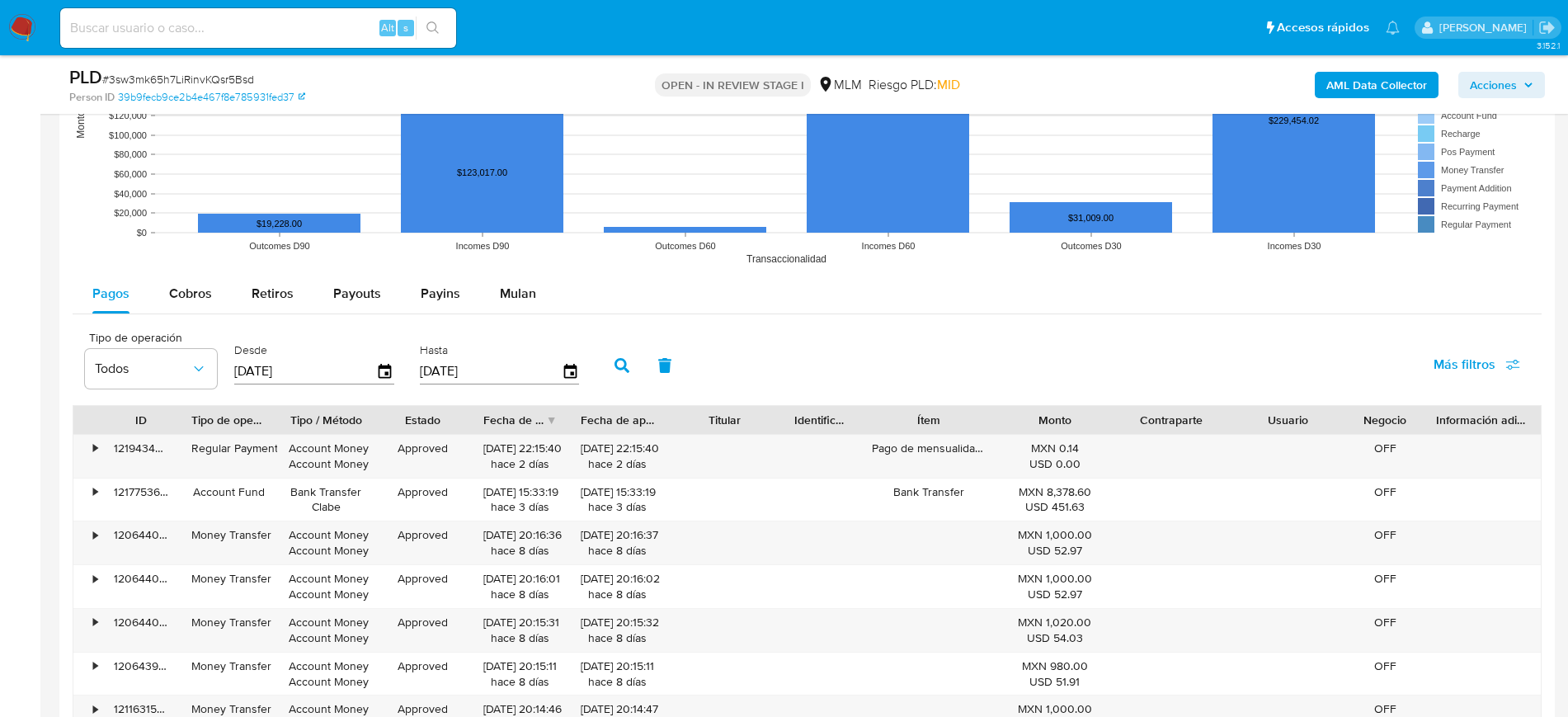
scroll to position [1650, 0]
click at [514, 298] on span "Mulan" at bounding box center [517, 293] width 36 height 19
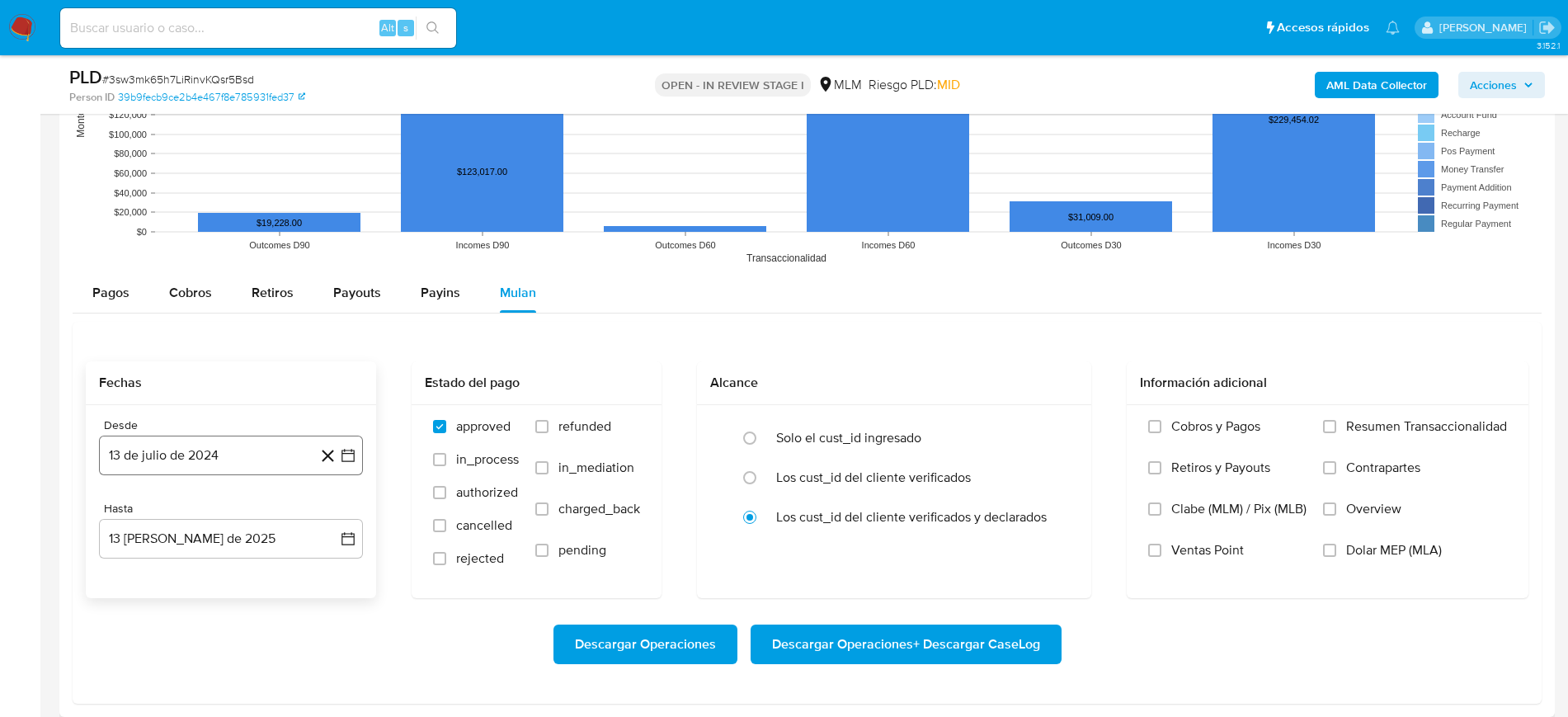
click at [348, 452] on icon "button" at bounding box center [348, 455] width 13 height 13
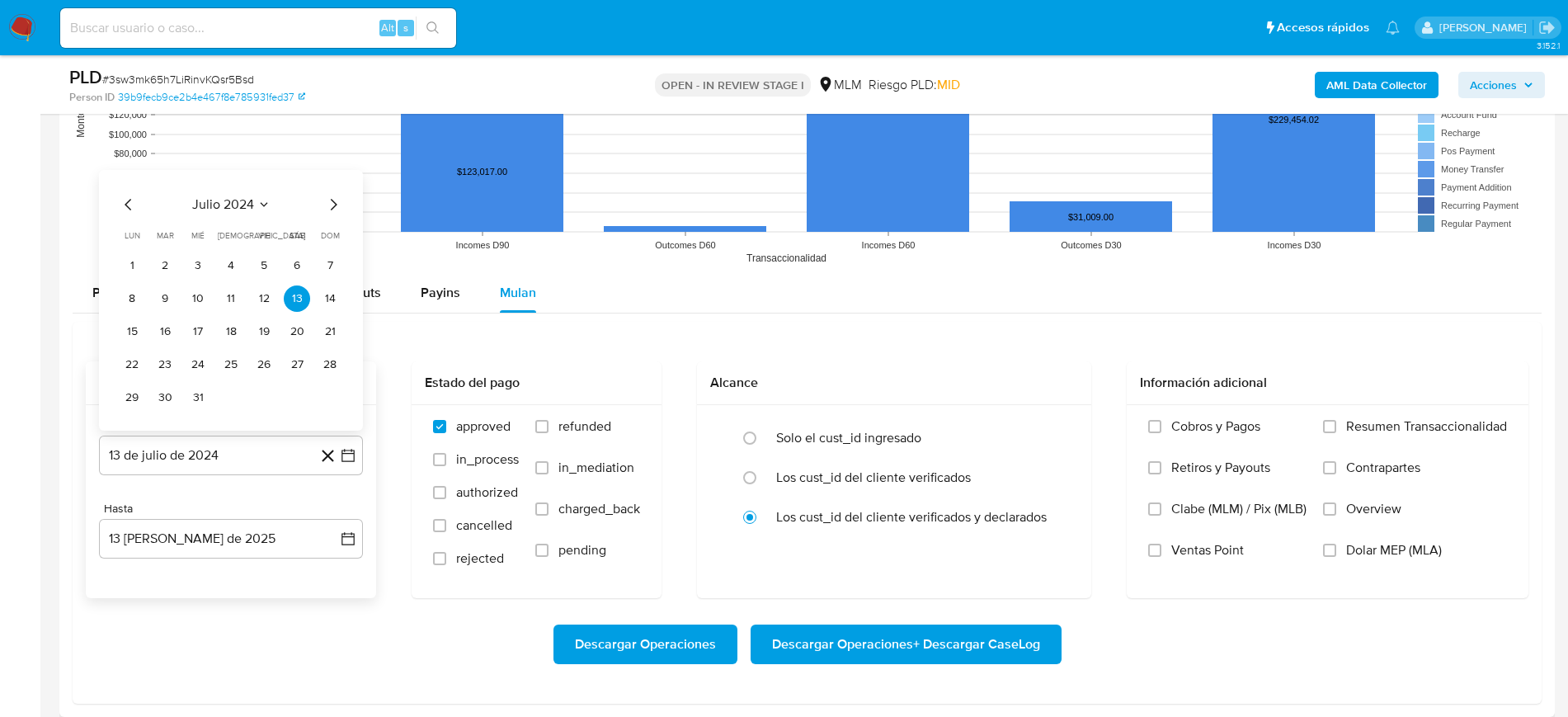
click at [262, 212] on div "julio 2024" at bounding box center [230, 204] width 225 height 20
click at [264, 206] on icon "Seleccionar mes y año" at bounding box center [264, 204] width 13 height 13
click at [327, 184] on icon "Año siguiente" at bounding box center [329, 185] width 20 height 20
click at [296, 254] on button "mar" at bounding box center [300, 246] width 47 height 26
click at [296, 234] on button "1" at bounding box center [296, 232] width 26 height 26
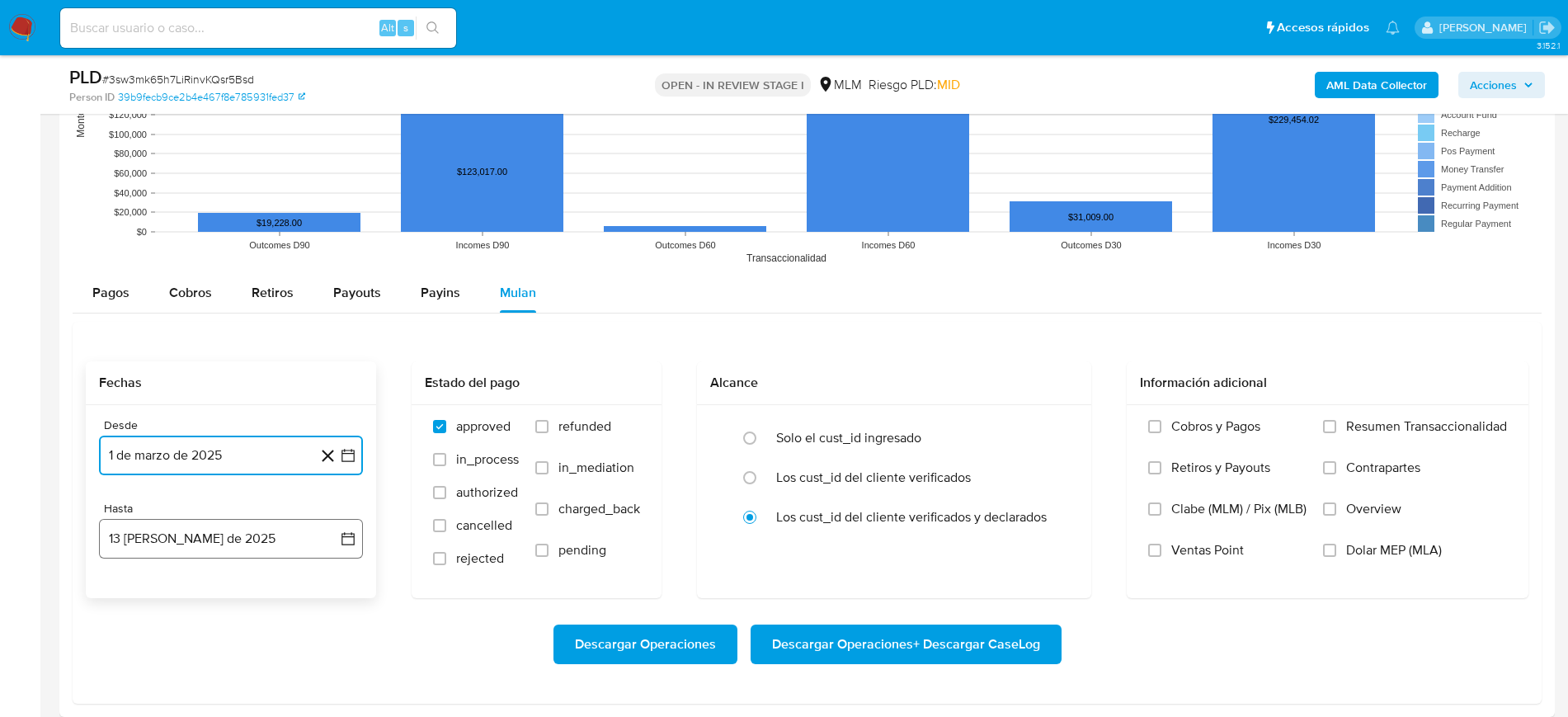
click at [353, 537] on icon "button" at bounding box center [349, 539] width 17 height 17
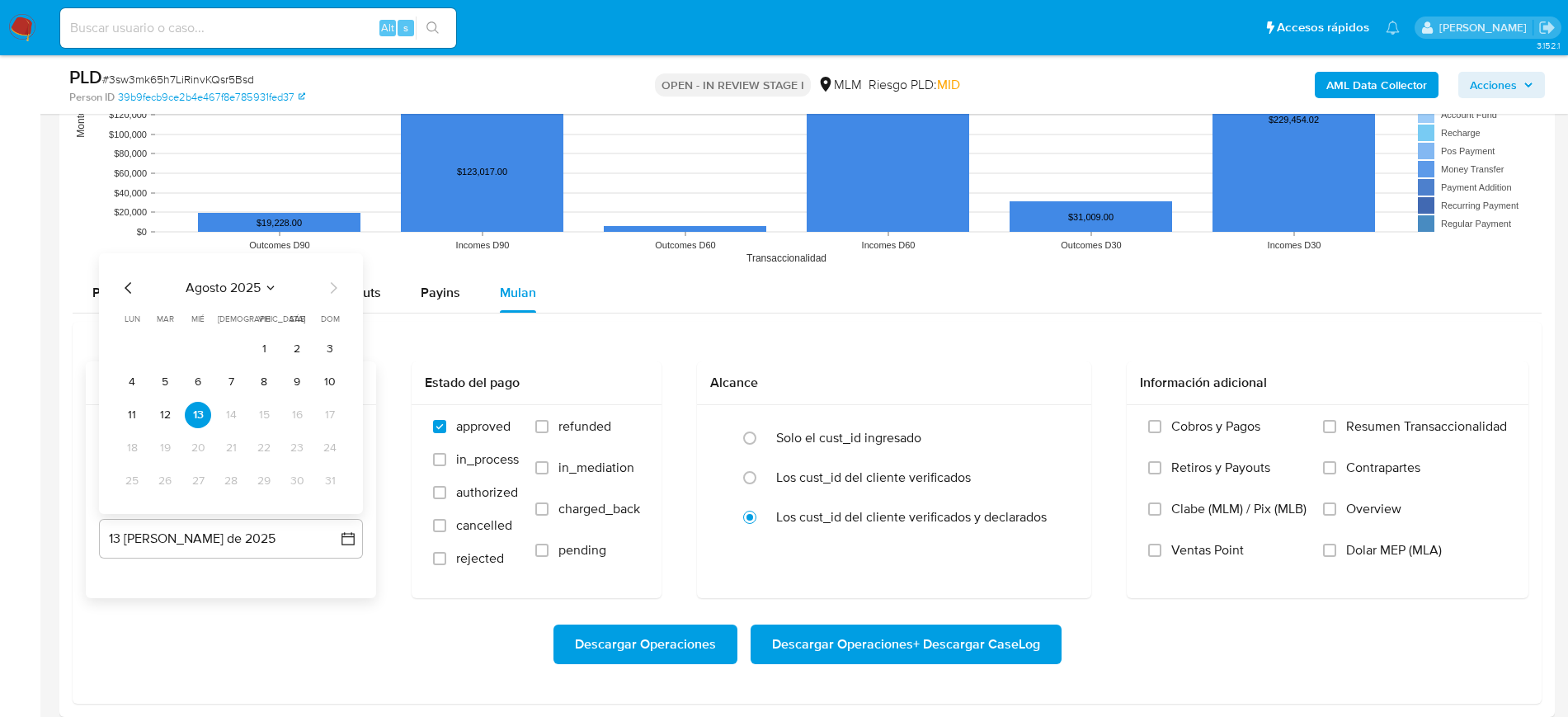
click at [128, 283] on icon "Mes anterior" at bounding box center [128, 287] width 20 height 20
click at [233, 484] on button "31" at bounding box center [231, 481] width 26 height 26
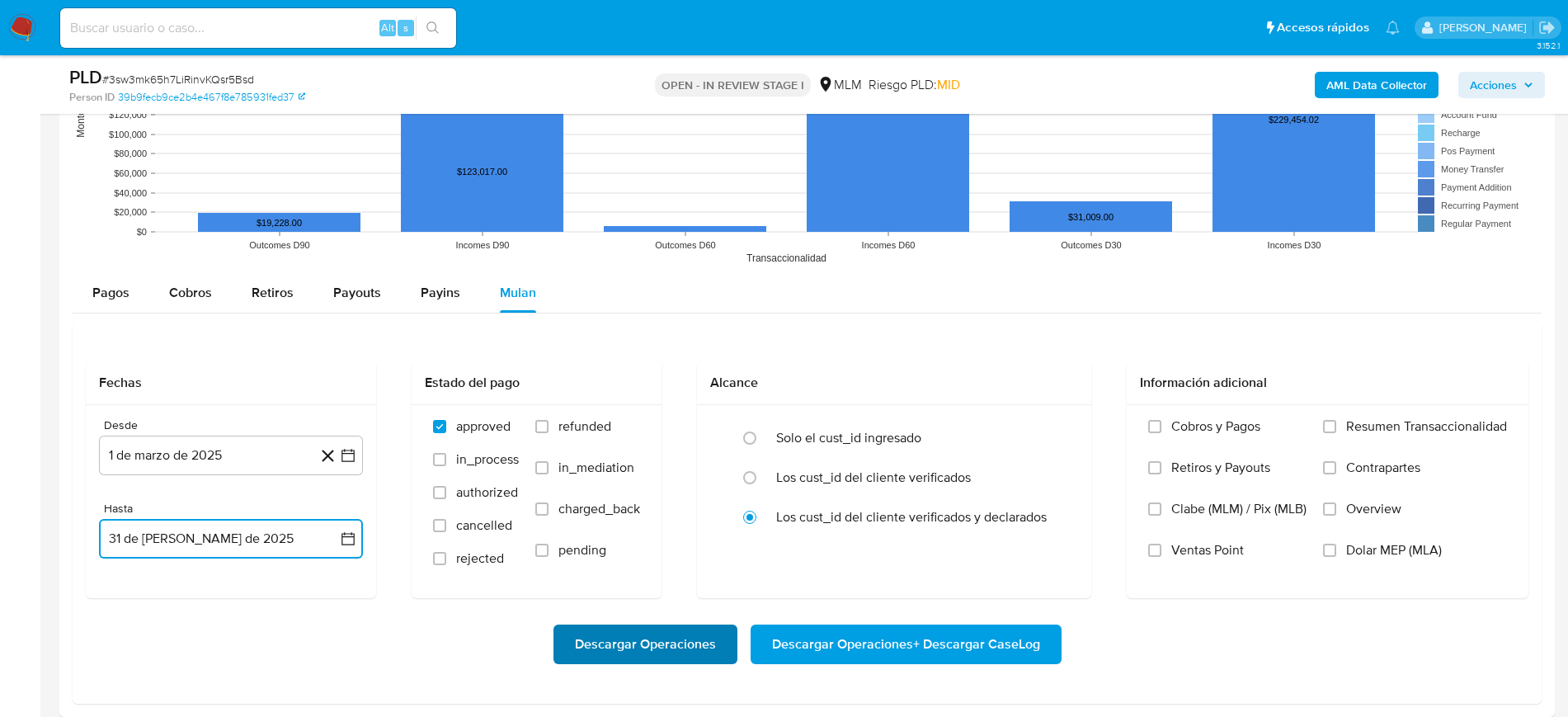
click at [664, 646] on span "Descargar Operaciones" at bounding box center [645, 644] width 141 height 36
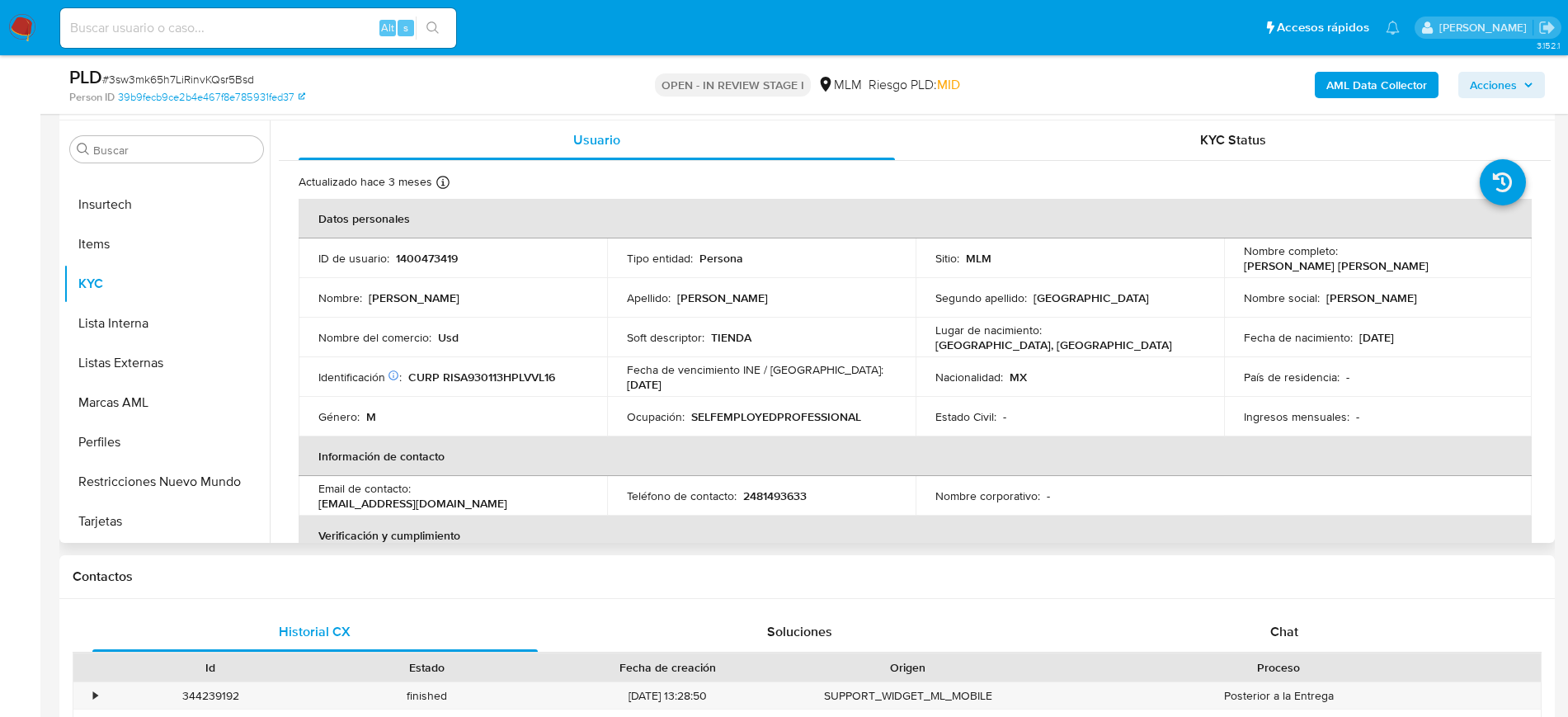
scroll to position [103, 0]
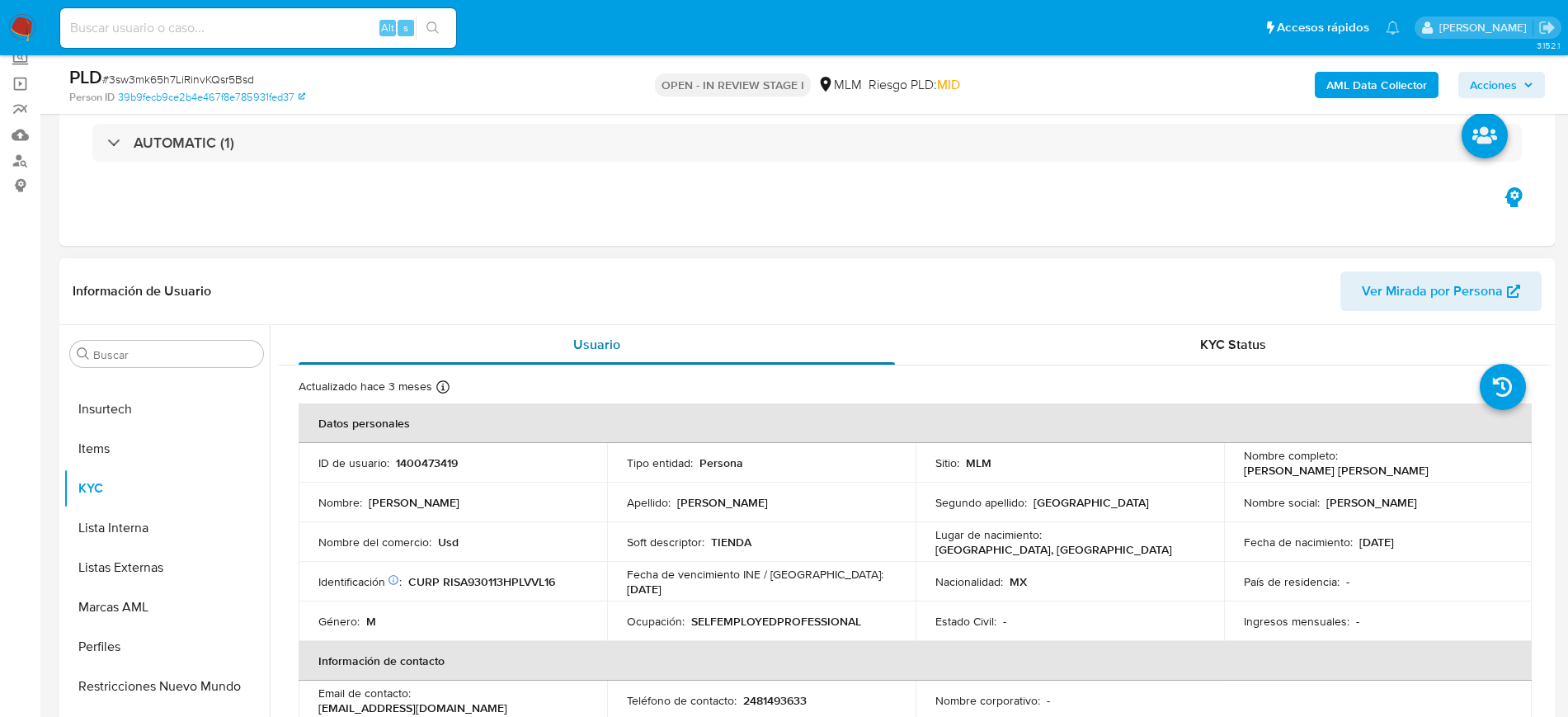
click at [798, 325] on div "Usuario" at bounding box center [597, 345] width 597 height 39
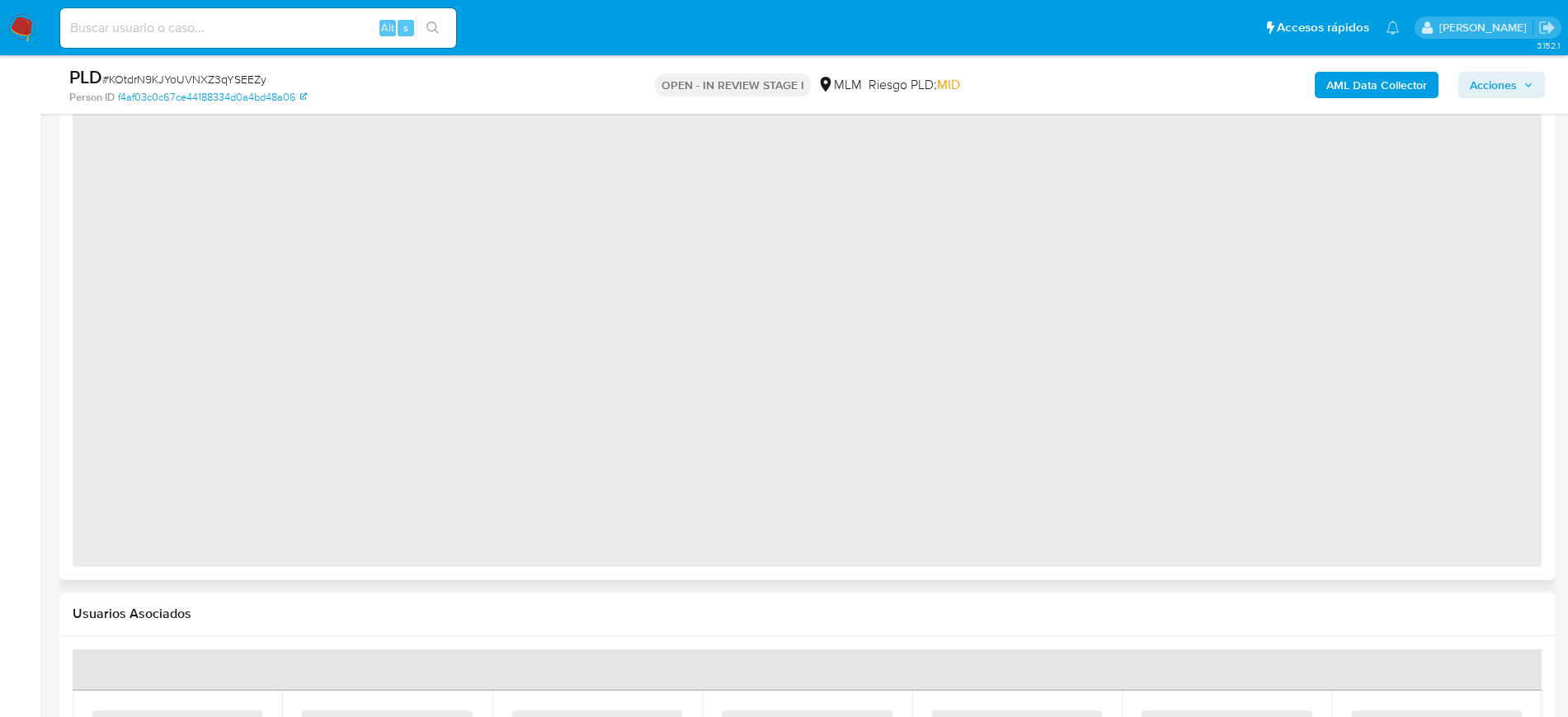
scroll to position [1444, 0]
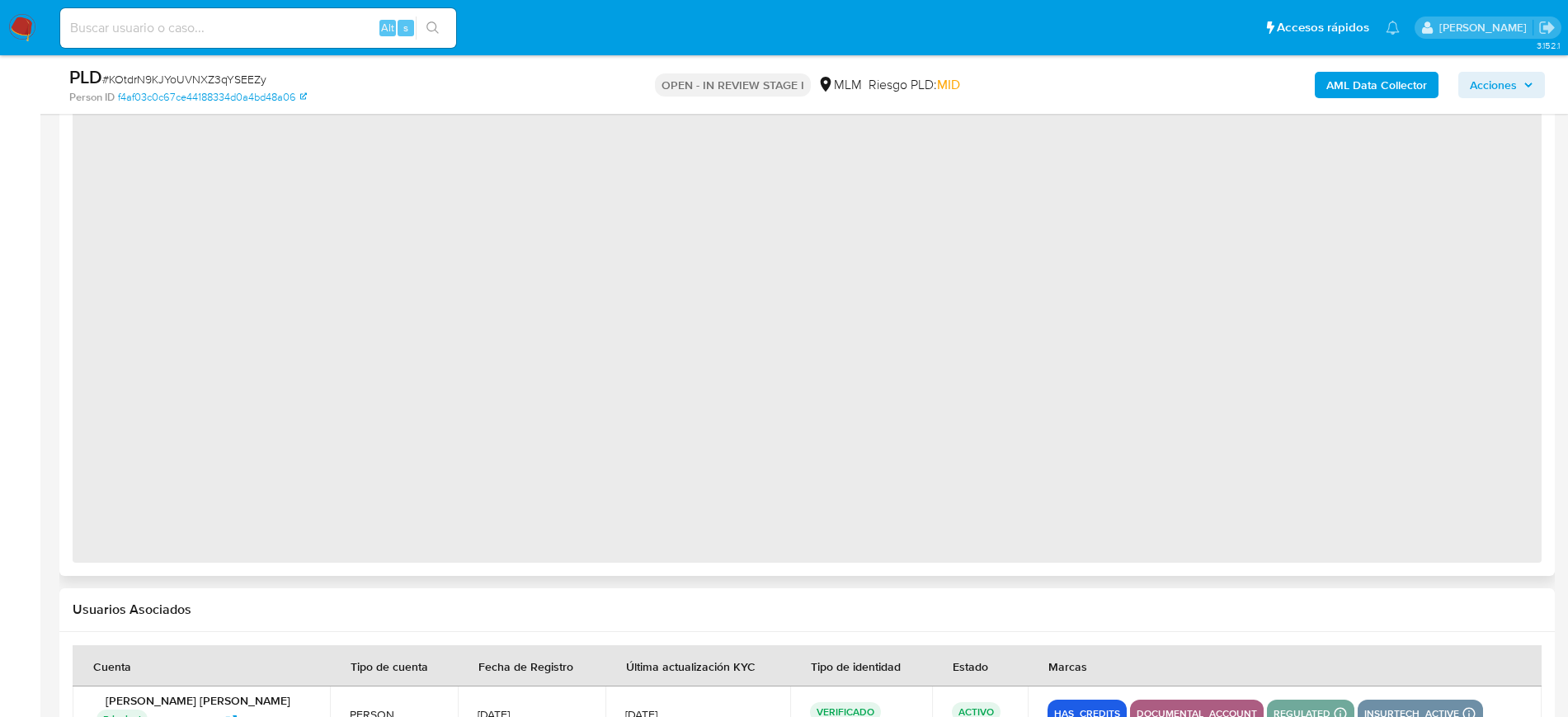
select select "10"
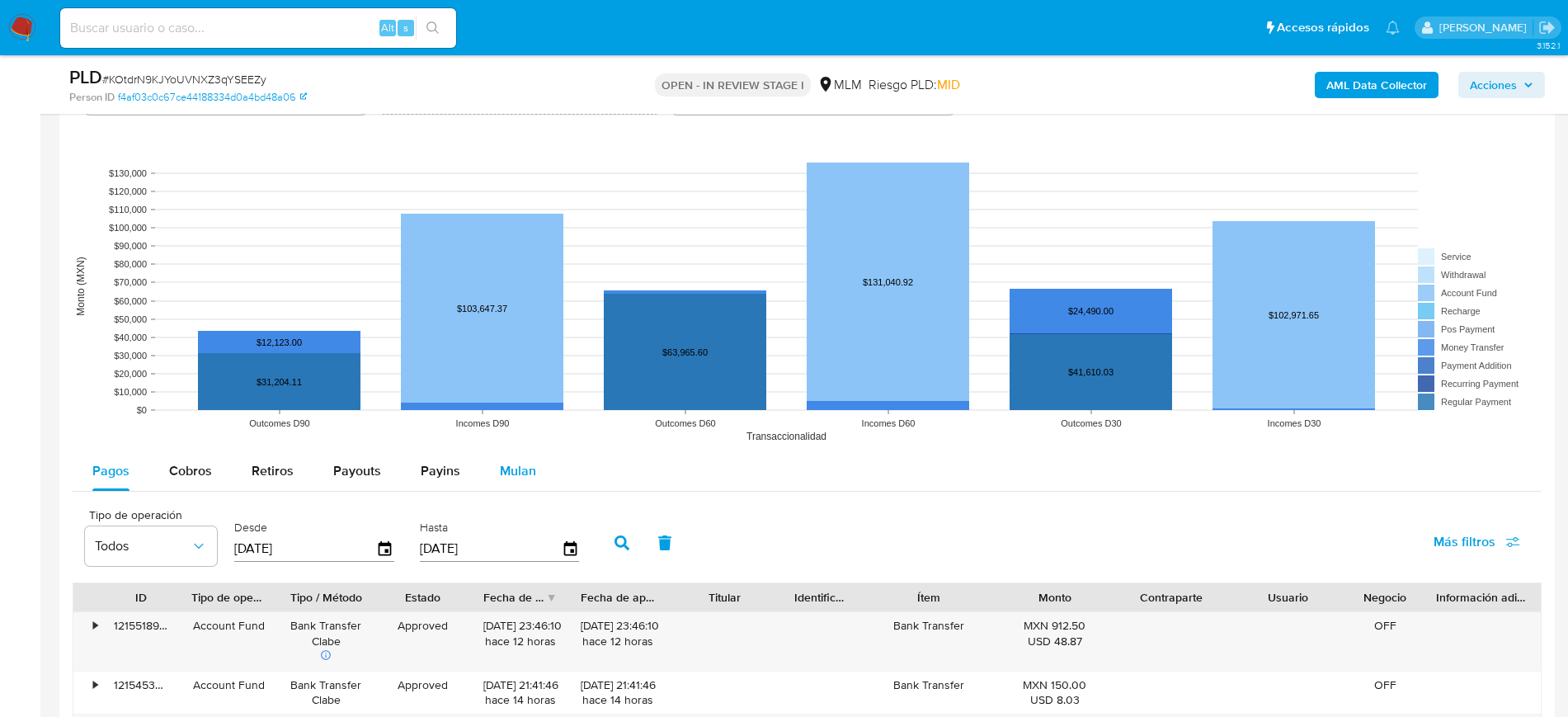
click at [505, 459] on div "Mulan" at bounding box center [517, 471] width 36 height 39
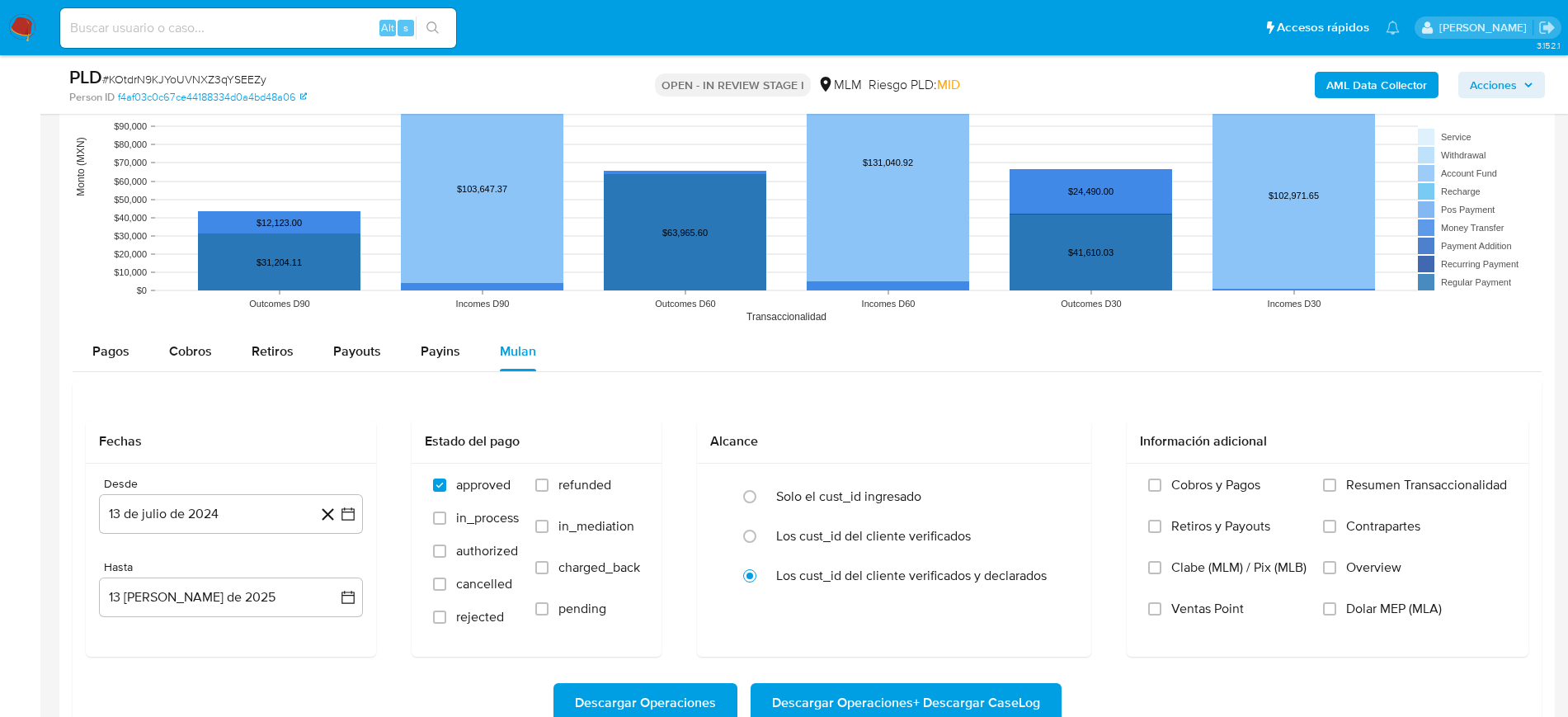
scroll to position [1650, 0]
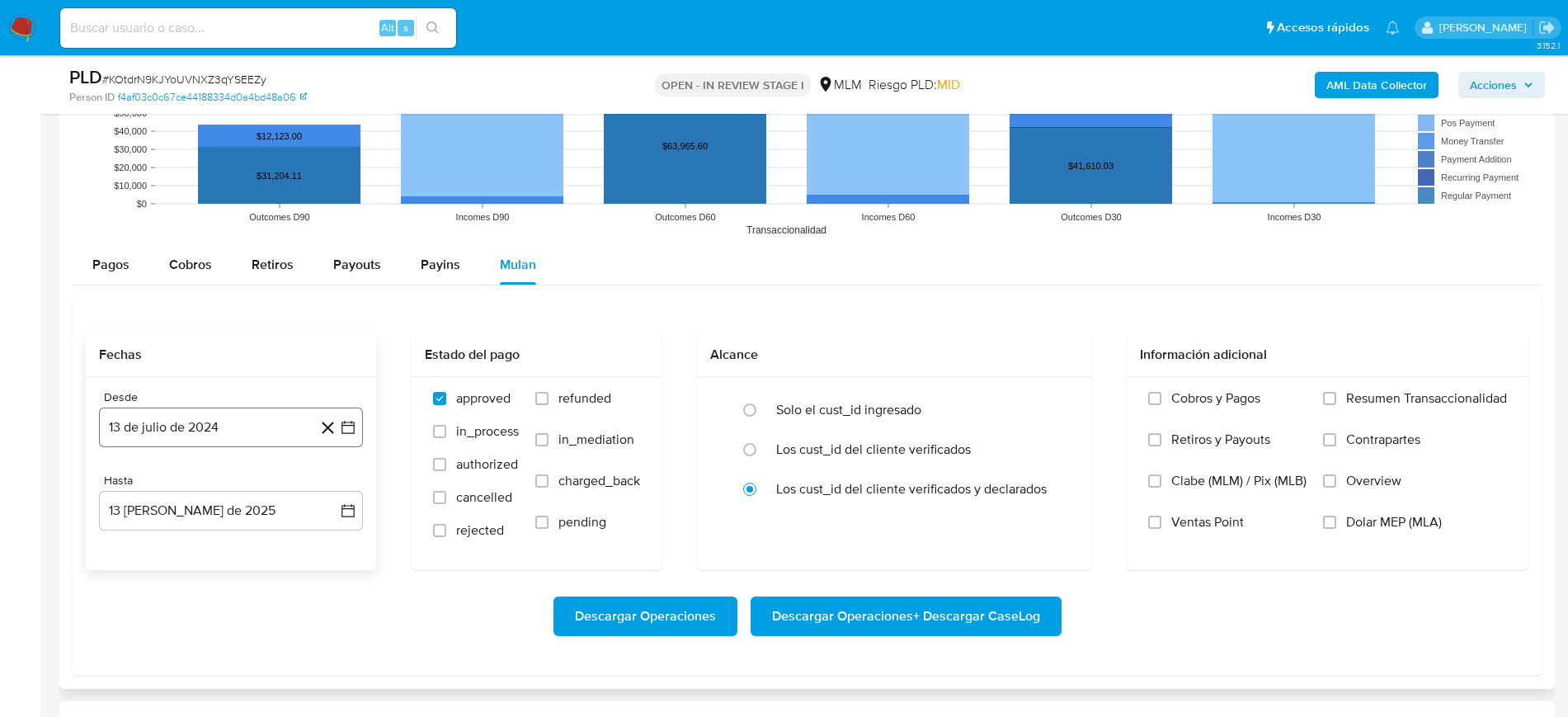
click at [348, 425] on icon "button" at bounding box center [348, 427] width 13 height 13
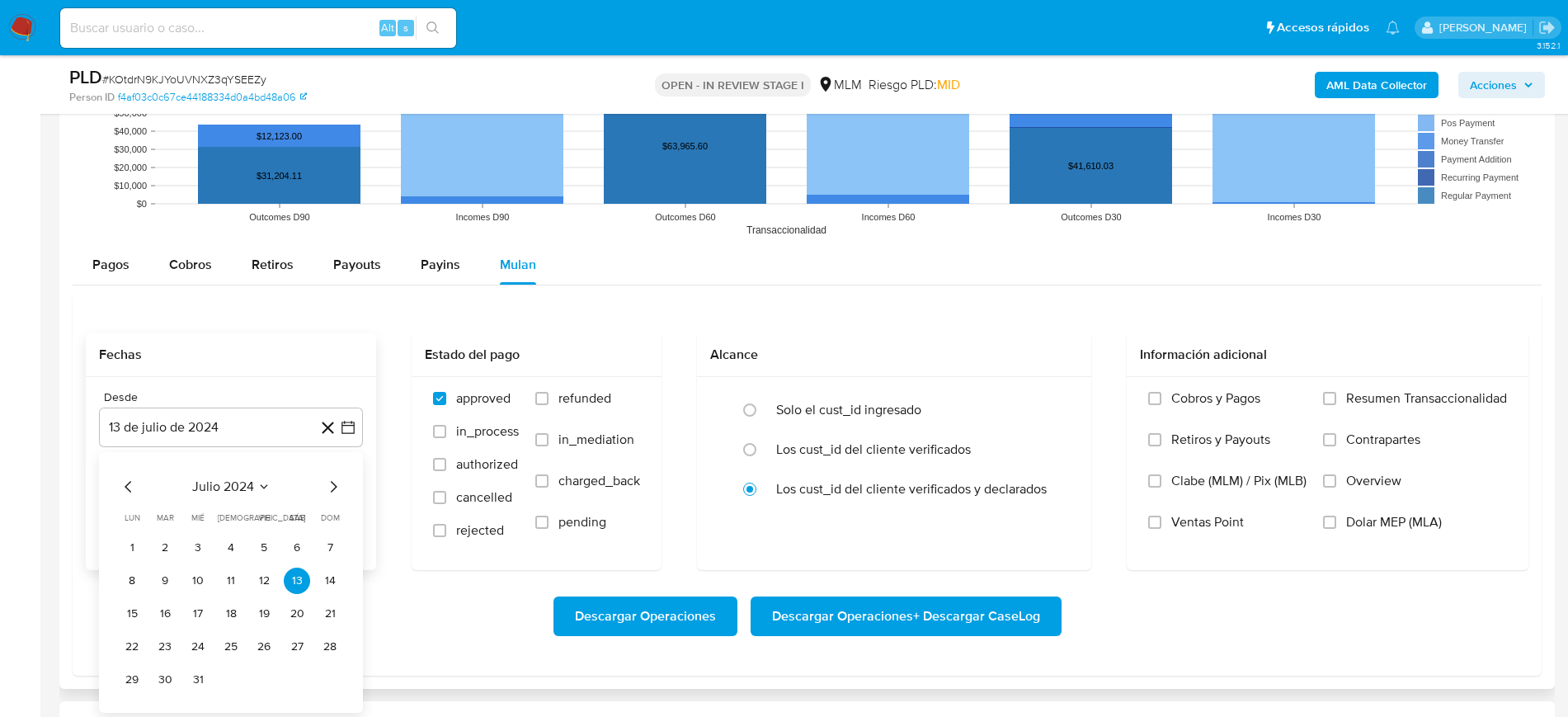
click at [255, 491] on button "julio 2024" at bounding box center [231, 487] width 78 height 17
click at [337, 494] on icon "Año siguiente" at bounding box center [329, 486] width 20 height 20
click at [306, 543] on span "mar" at bounding box center [299, 547] width 20 height 13
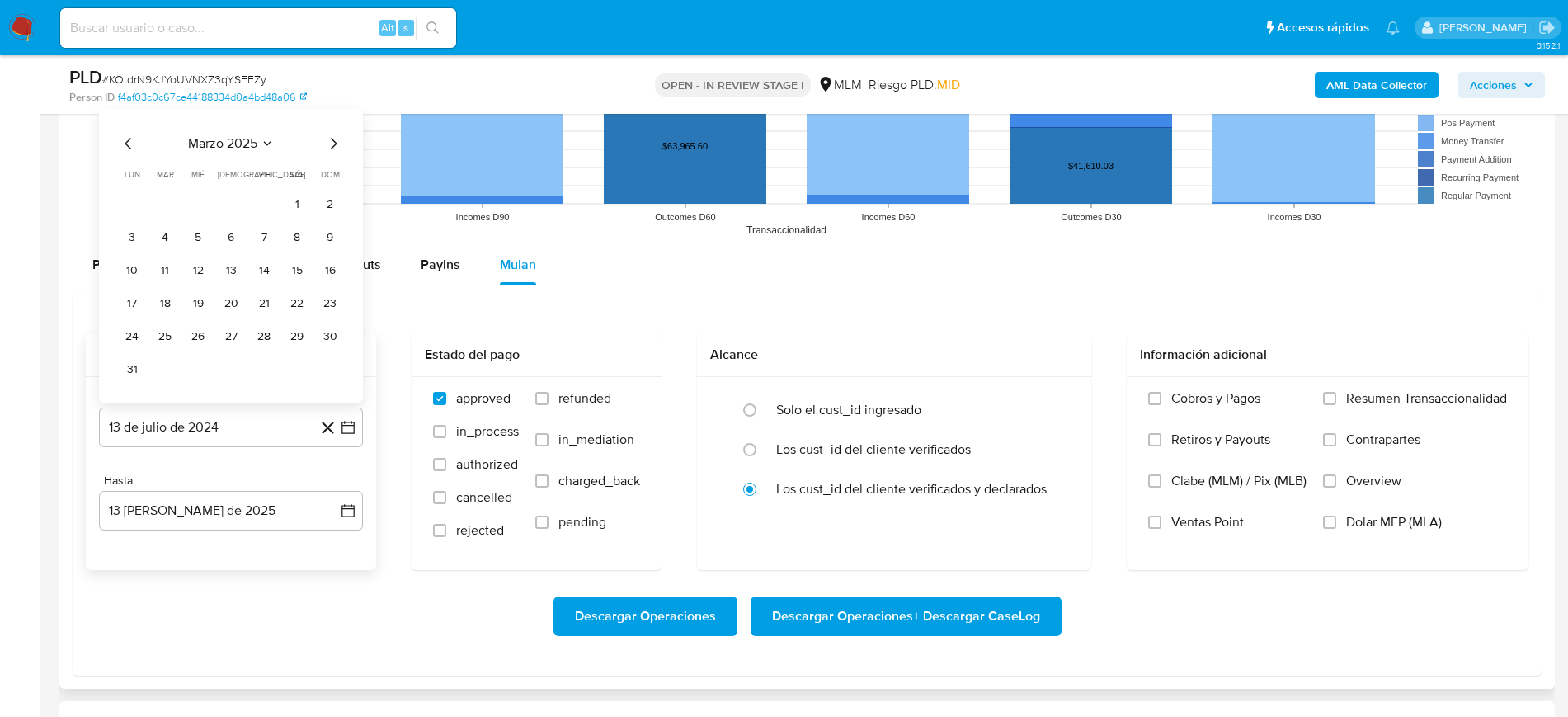
click at [286, 211] on button "1" at bounding box center [296, 204] width 26 height 26
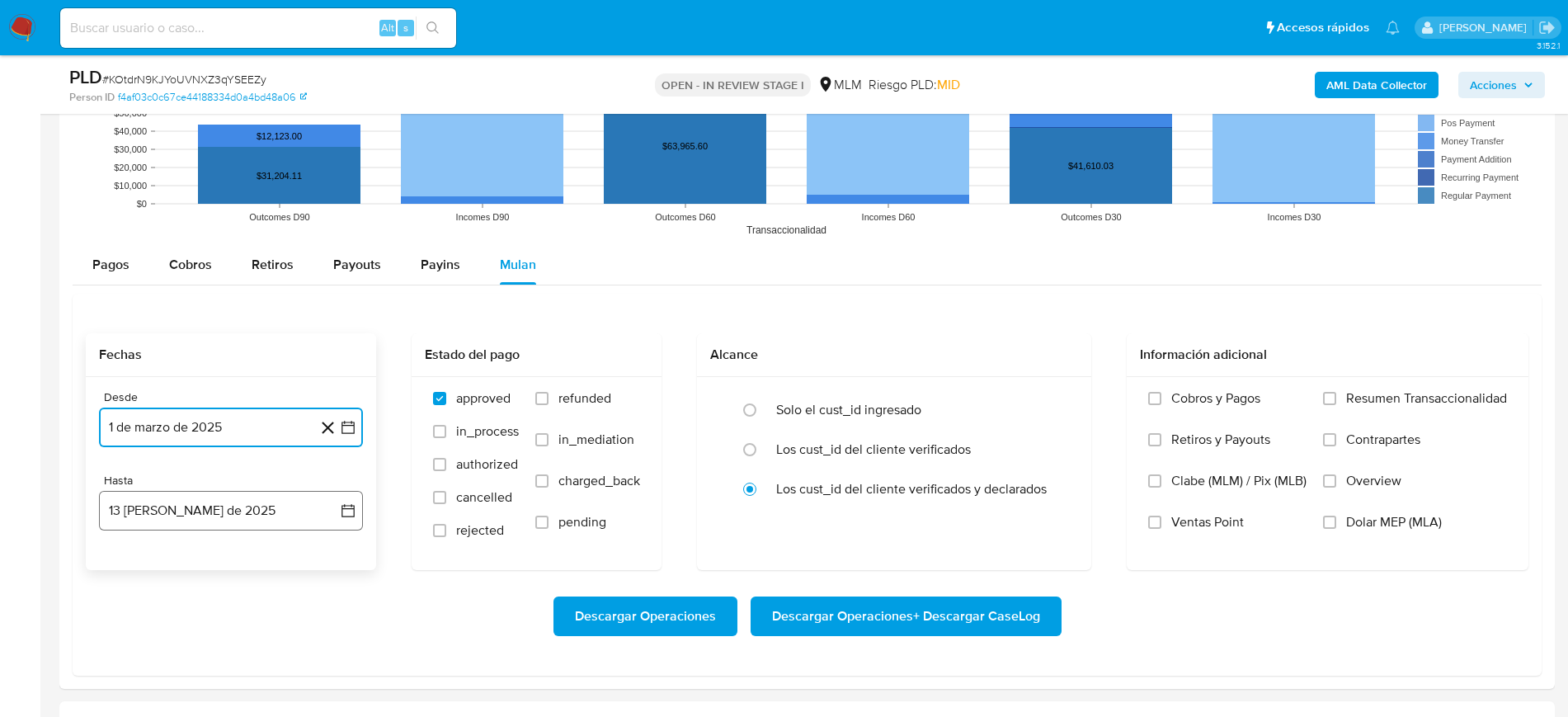
click at [351, 513] on icon "button" at bounding box center [349, 511] width 17 height 17
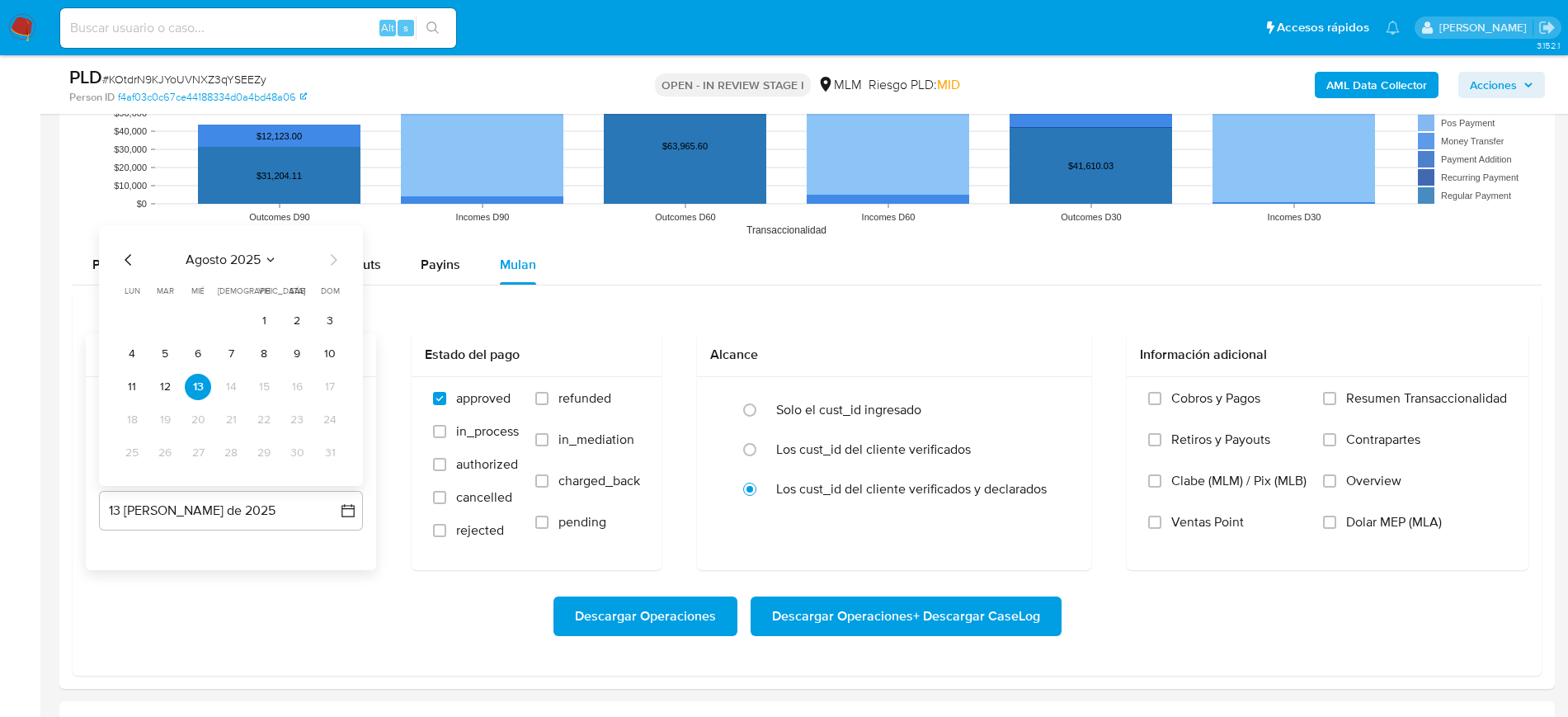
click at [131, 262] on icon "Mes anterior" at bounding box center [128, 259] width 20 height 20
click at [236, 457] on button "31" at bounding box center [231, 453] width 26 height 26
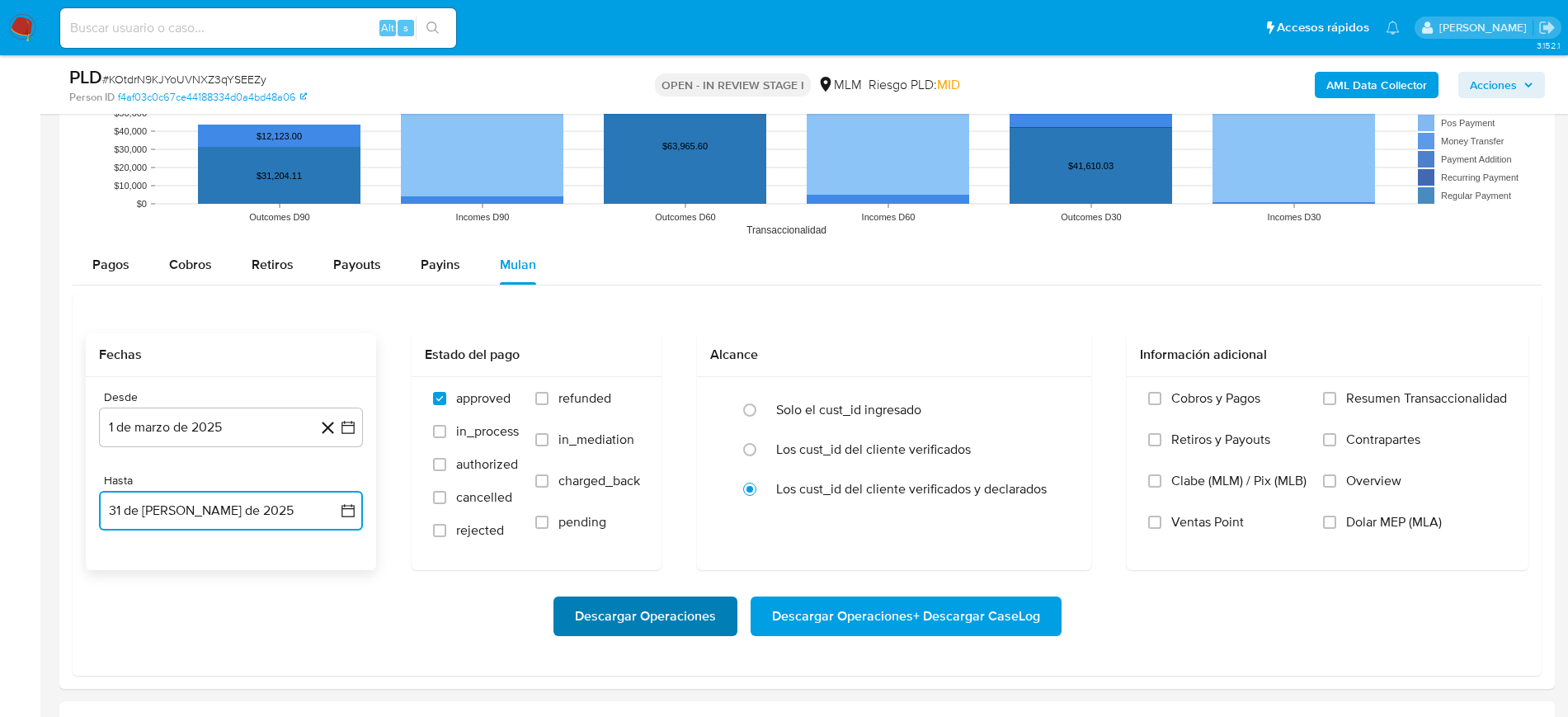
click at [620, 621] on span "Descargar Operaciones" at bounding box center [645, 616] width 141 height 36
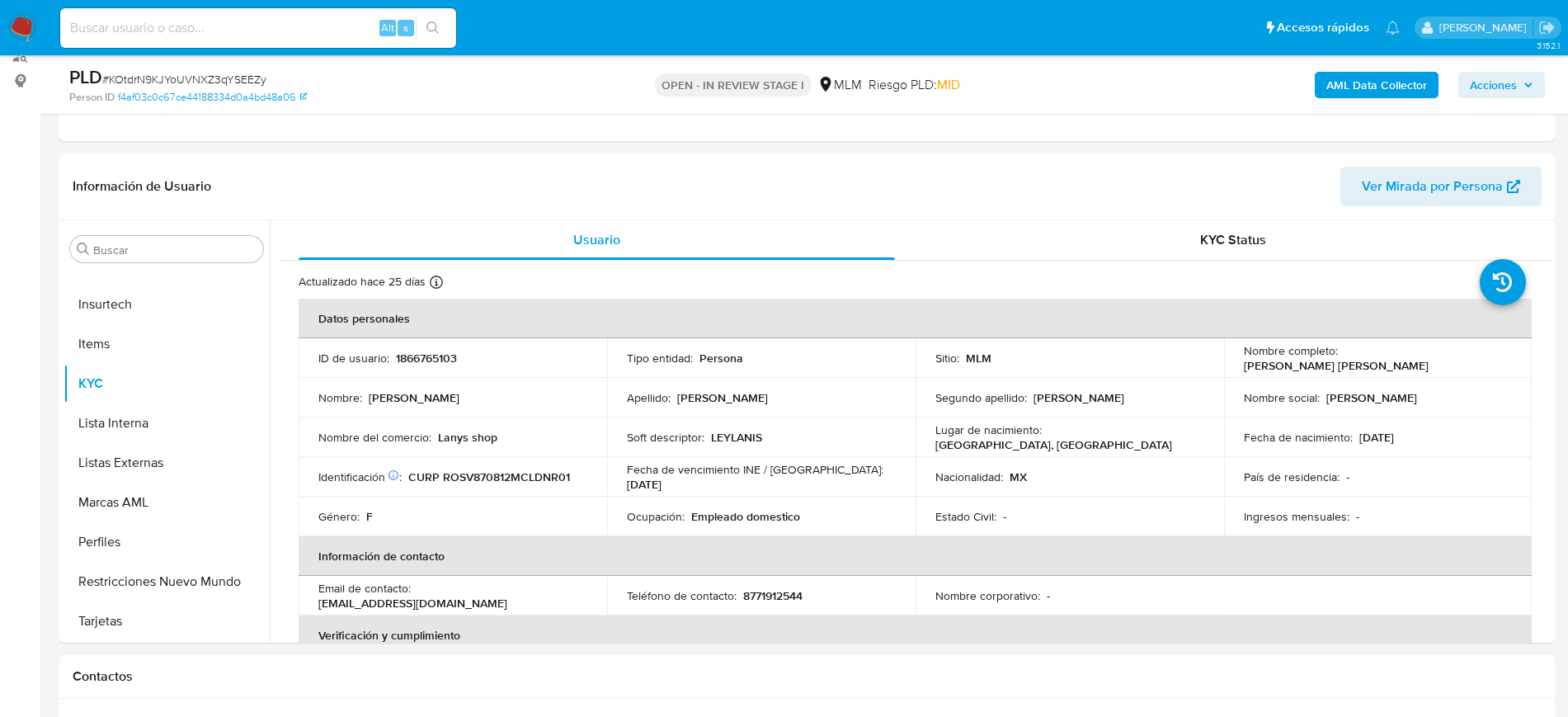
scroll to position [206, 0]
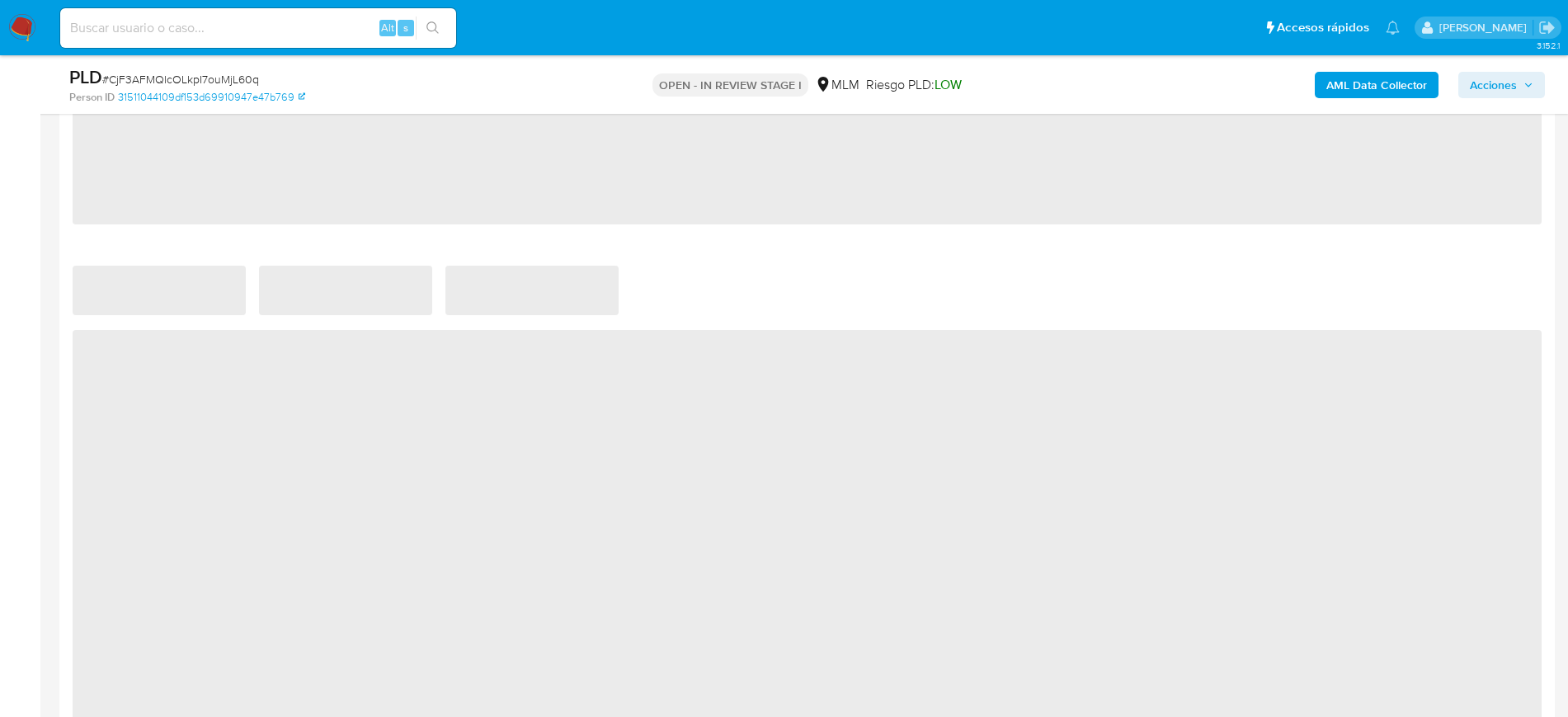
scroll to position [1005, 0]
select select "10"
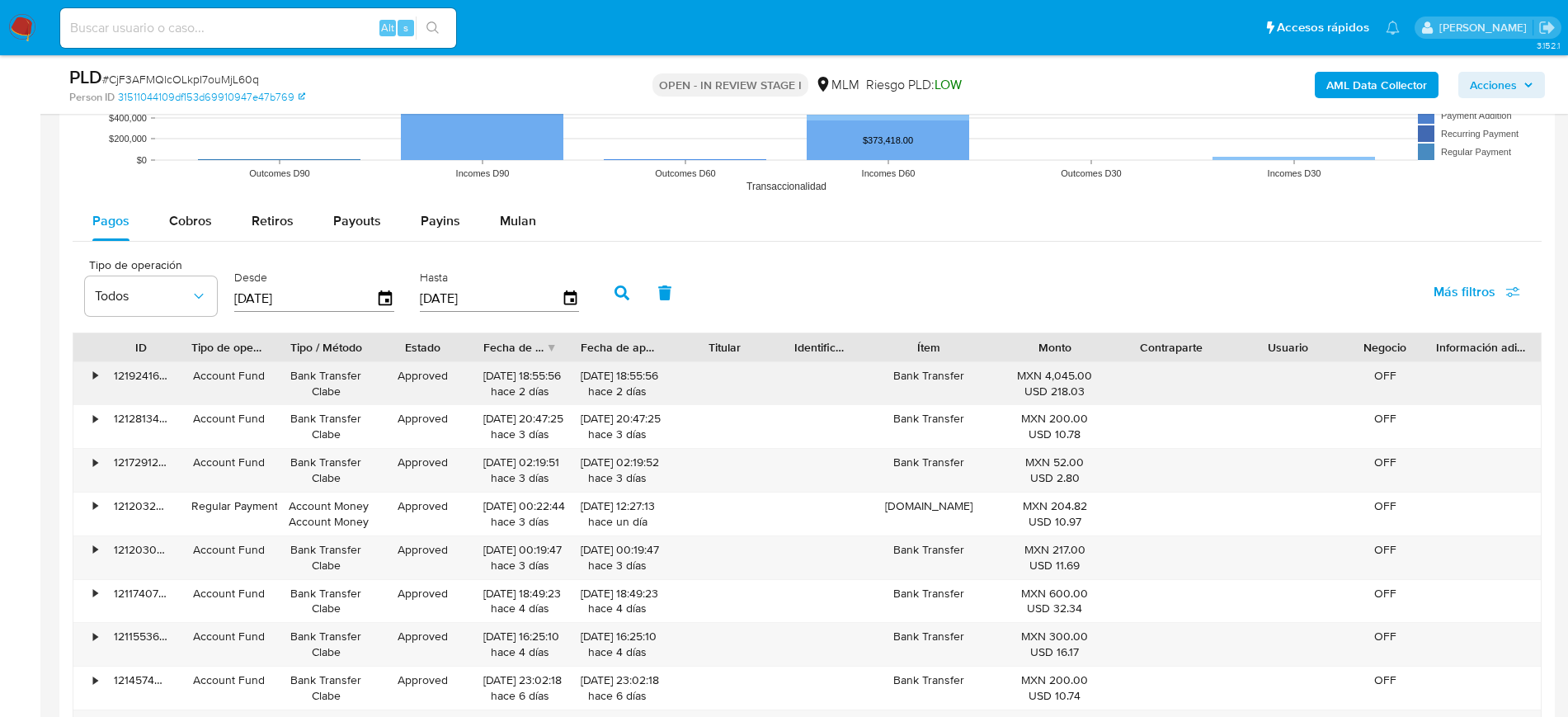
scroll to position [1753, 0]
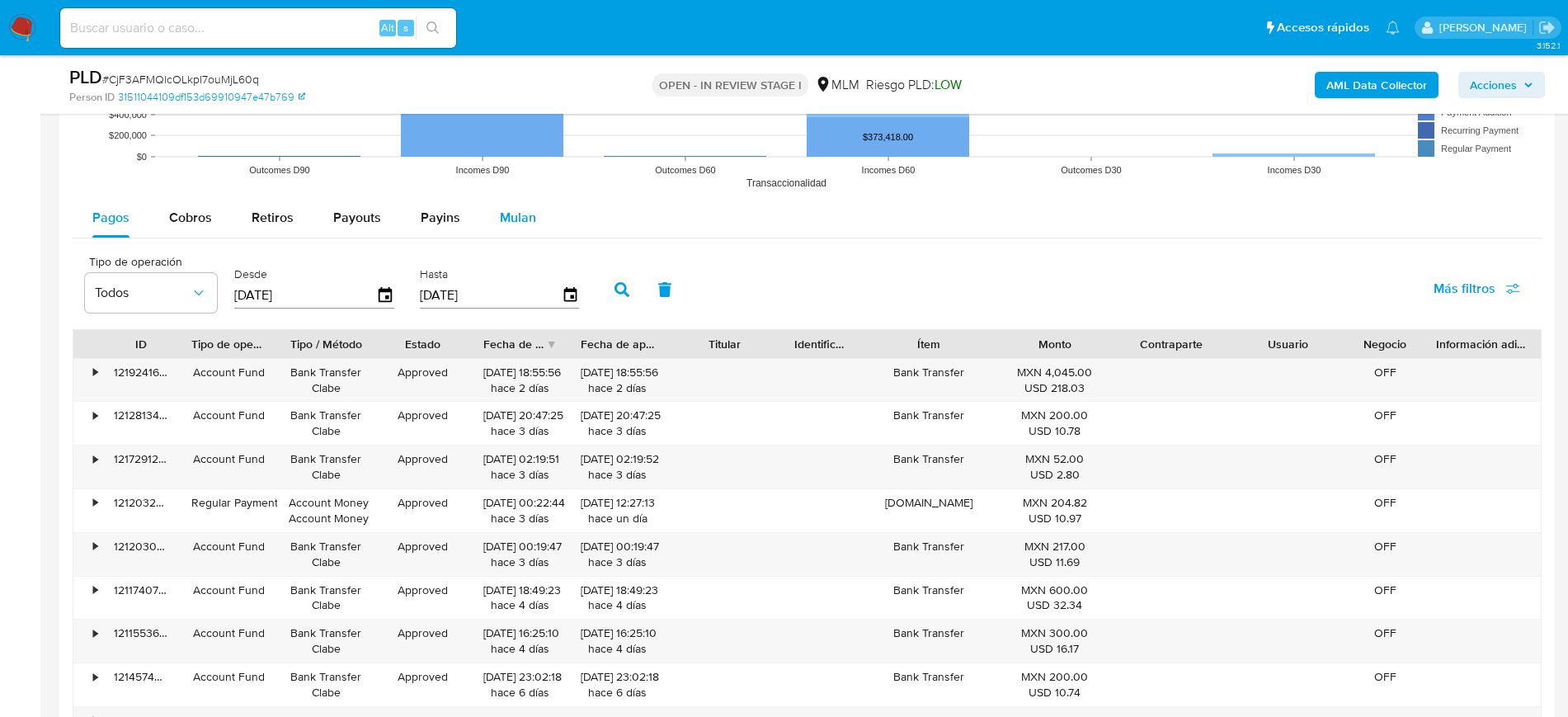
click at [515, 216] on span "Mulan" at bounding box center [517, 217] width 36 height 19
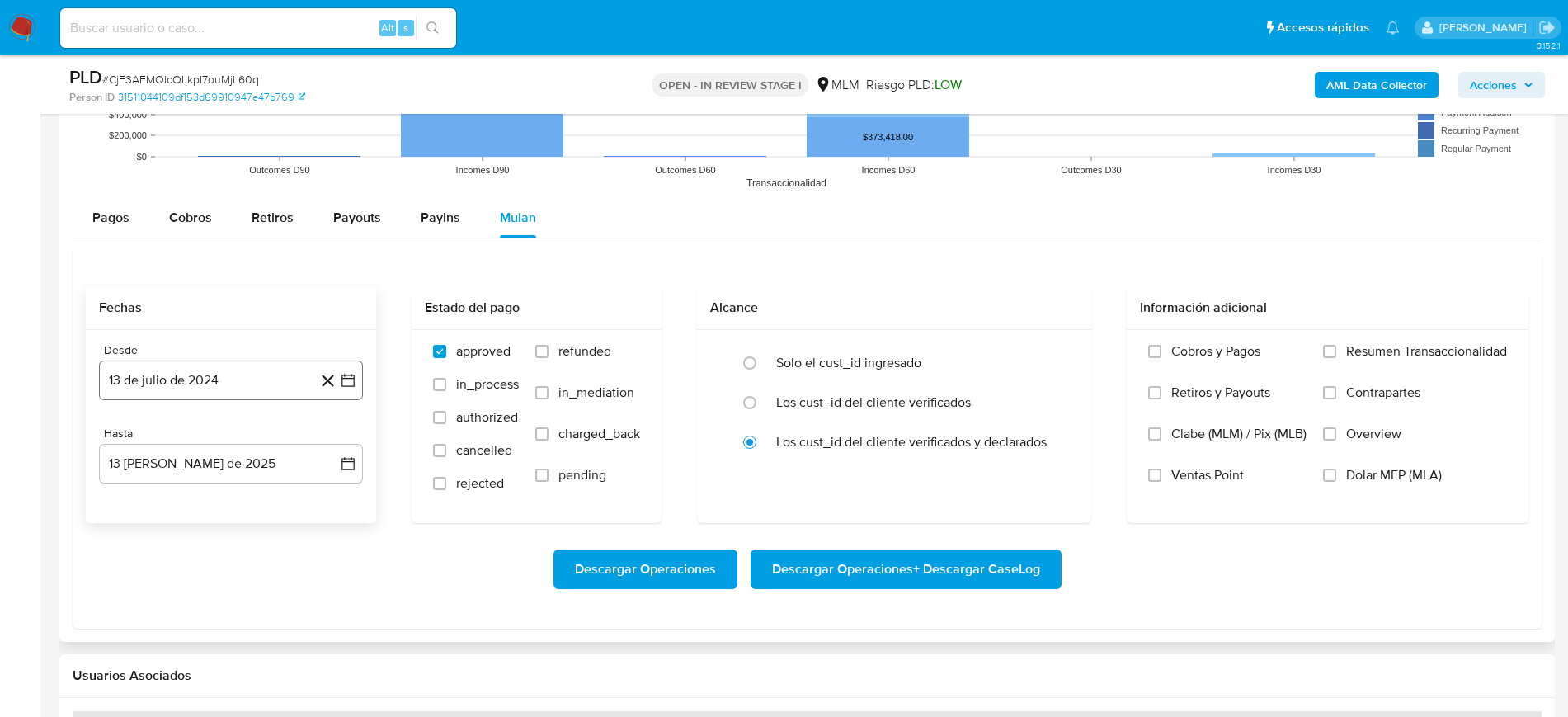
click at [351, 380] on icon "button" at bounding box center [349, 380] width 17 height 17
click at [257, 441] on icon "Seleccionar mes y año" at bounding box center [264, 440] width 13 height 13
click at [324, 441] on icon "Año siguiente" at bounding box center [329, 439] width 20 height 20
click at [305, 499] on span "mar" at bounding box center [299, 500] width 20 height 13
click at [291, 505] on button "1" at bounding box center [296, 501] width 26 height 26
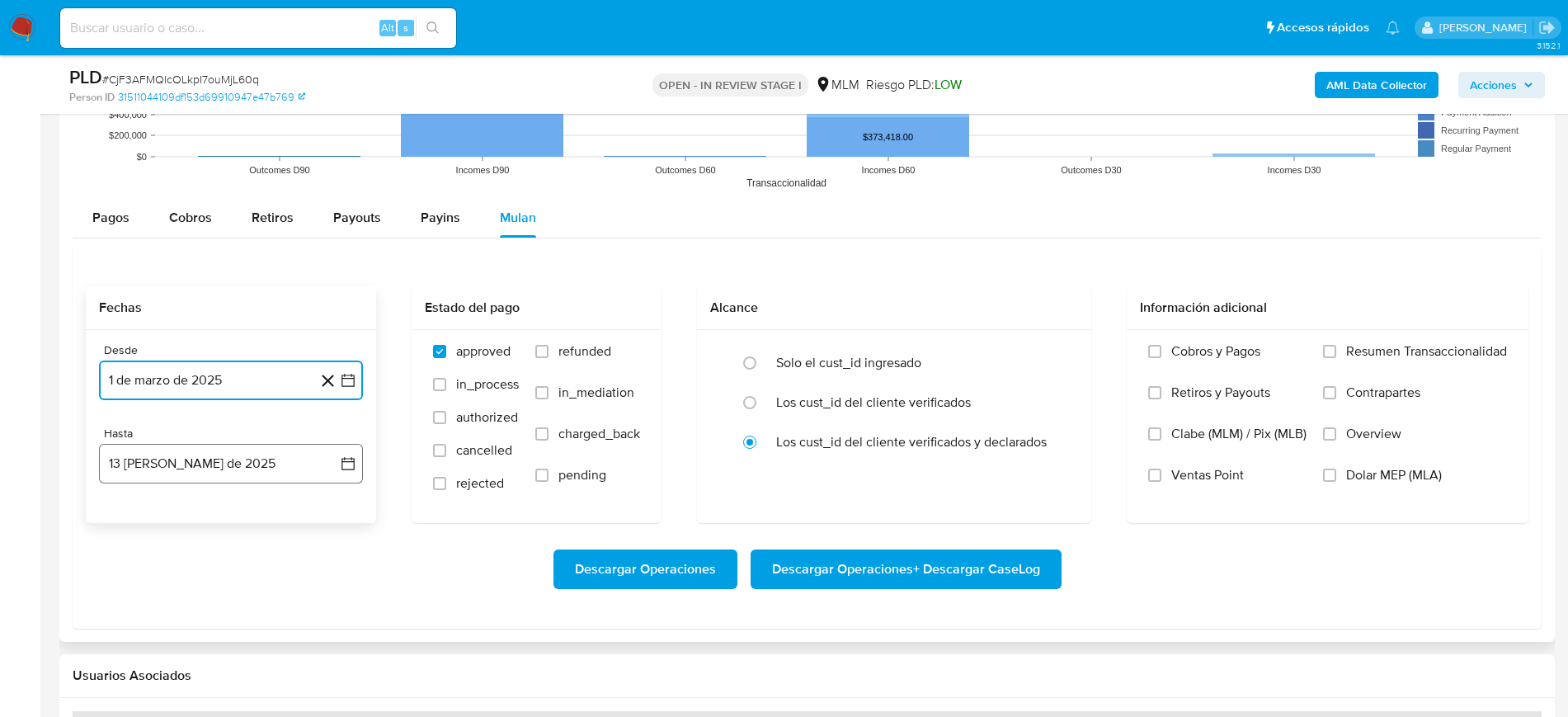
click at [351, 462] on icon "button" at bounding box center [349, 463] width 17 height 17
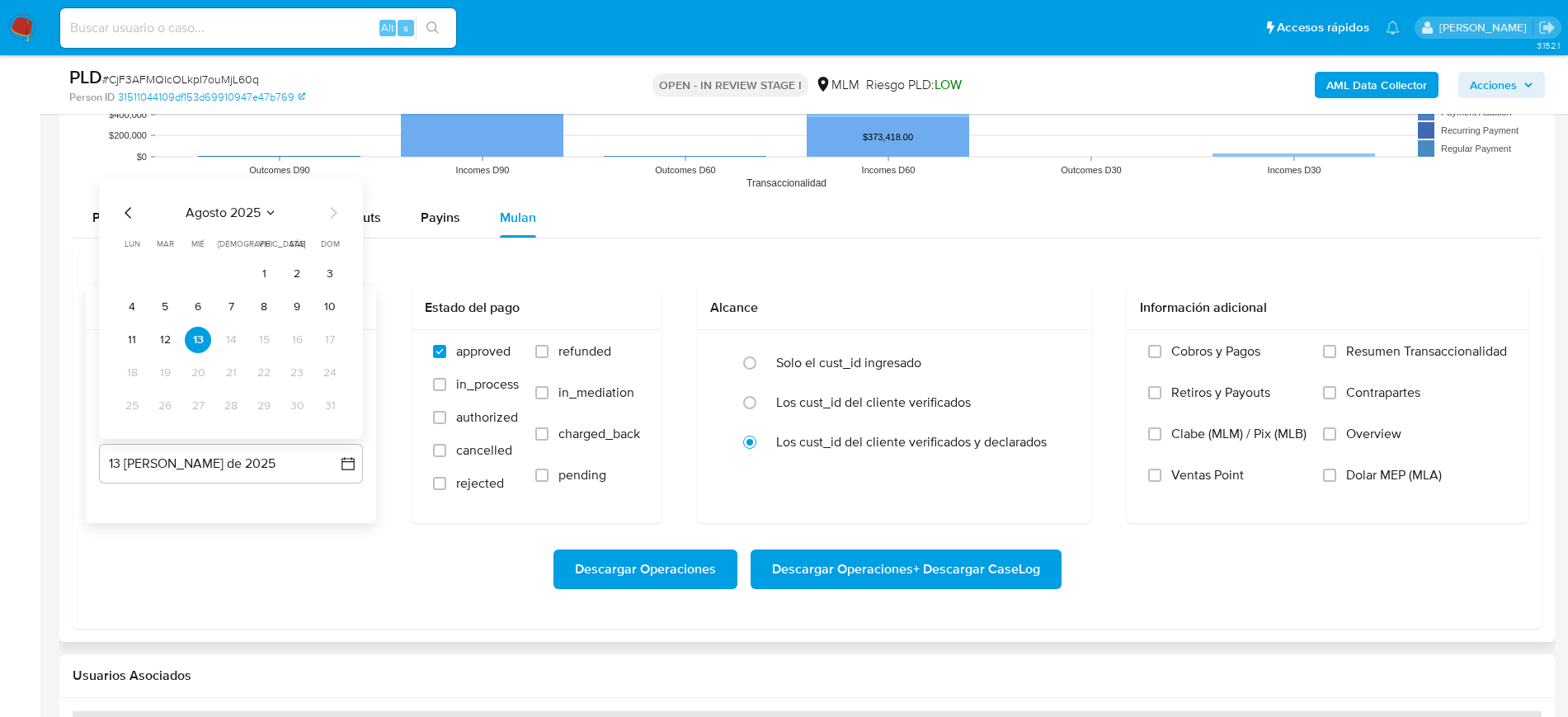
click at [129, 219] on icon "Mes anterior" at bounding box center [128, 213] width 20 height 20
click at [226, 411] on button "31" at bounding box center [231, 406] width 26 height 26
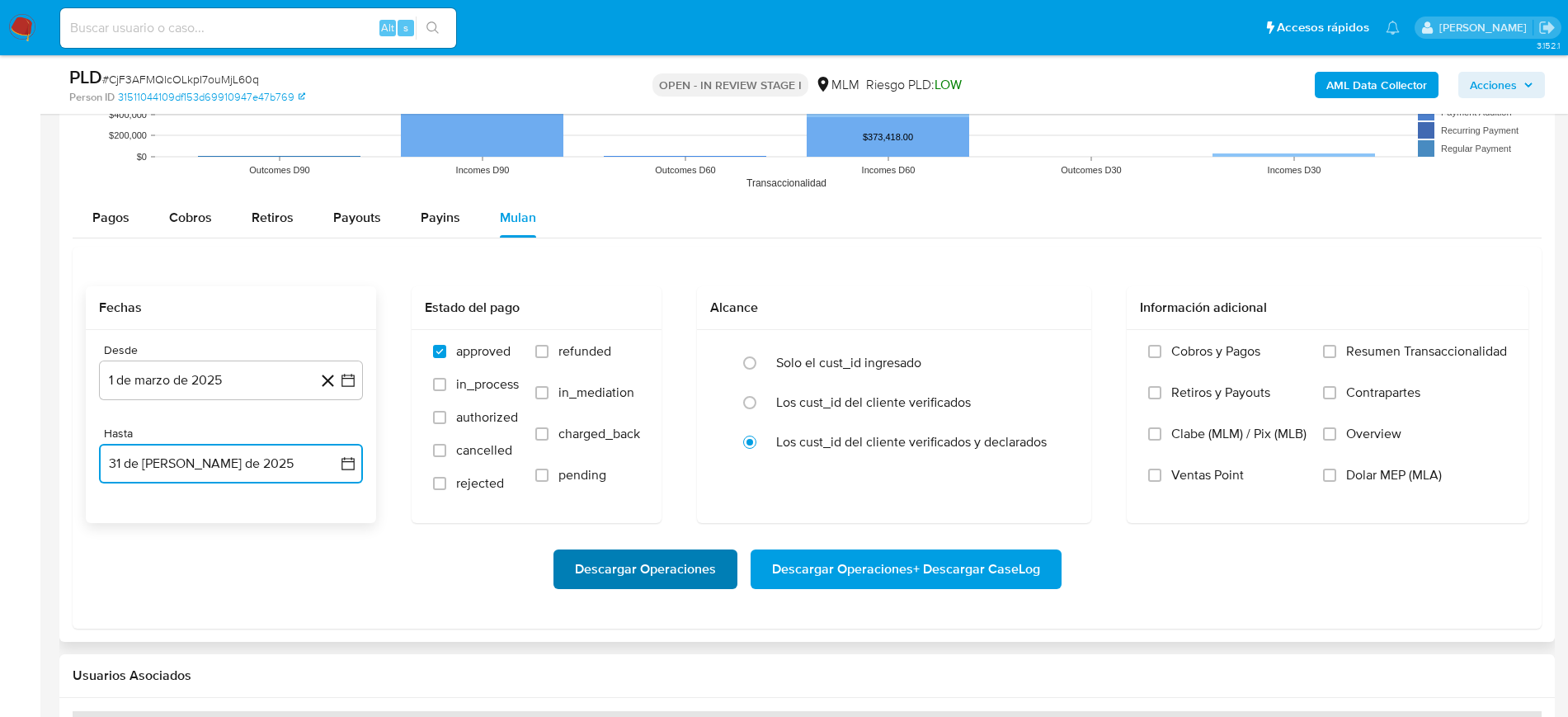
click at [593, 574] on span "Descargar Operaciones" at bounding box center [645, 569] width 141 height 36
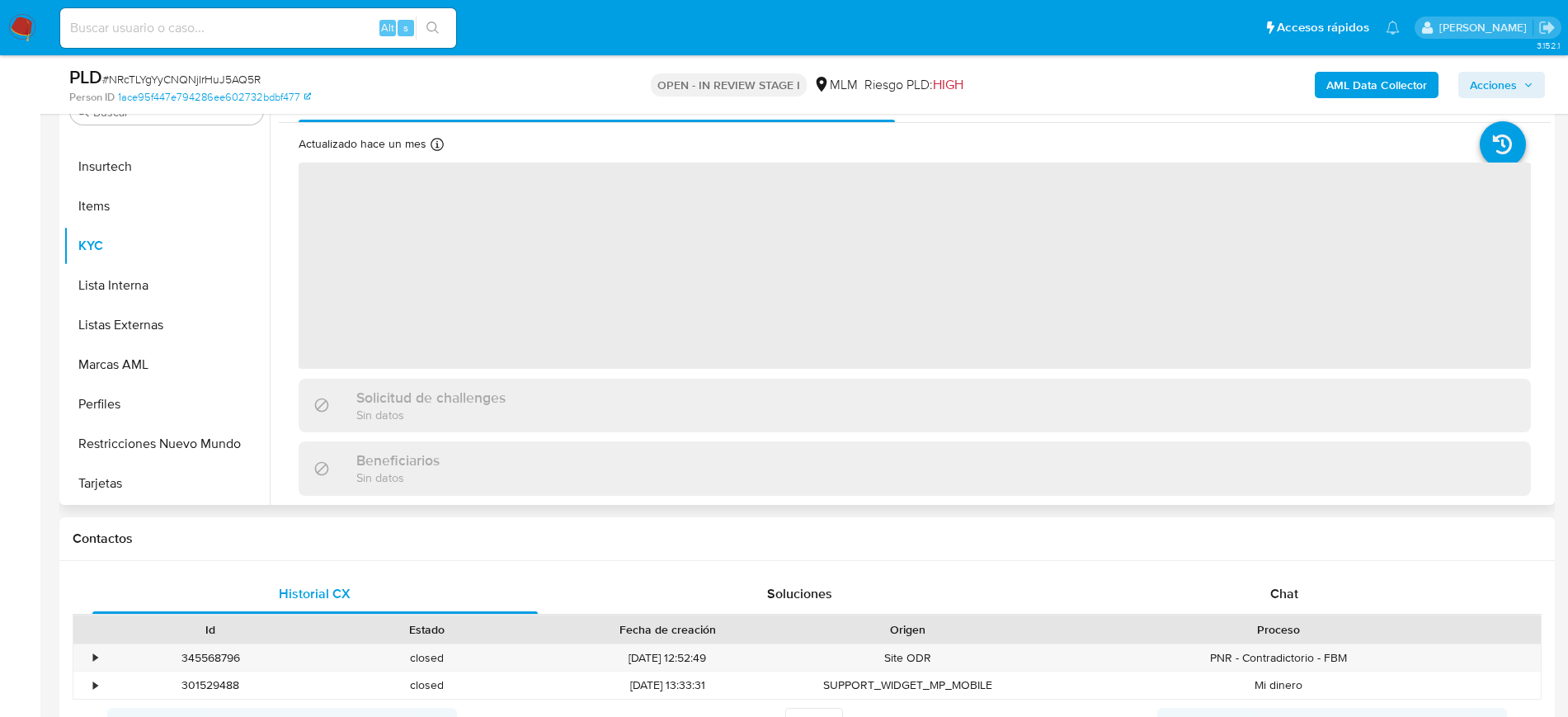
scroll to position [310, 0]
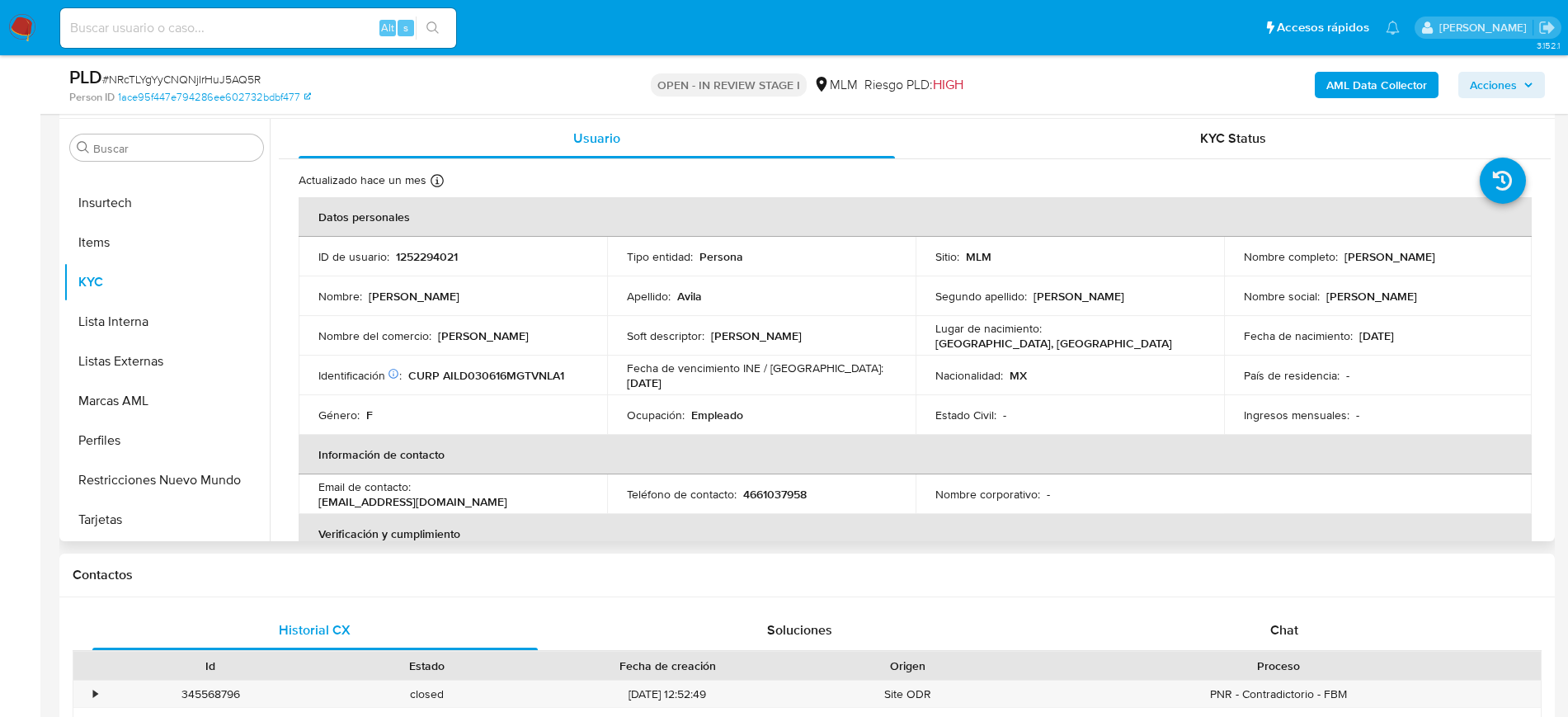
select select "10"
click at [1066, 391] on td "Nacionalidad : MX" at bounding box center [1069, 375] width 309 height 39
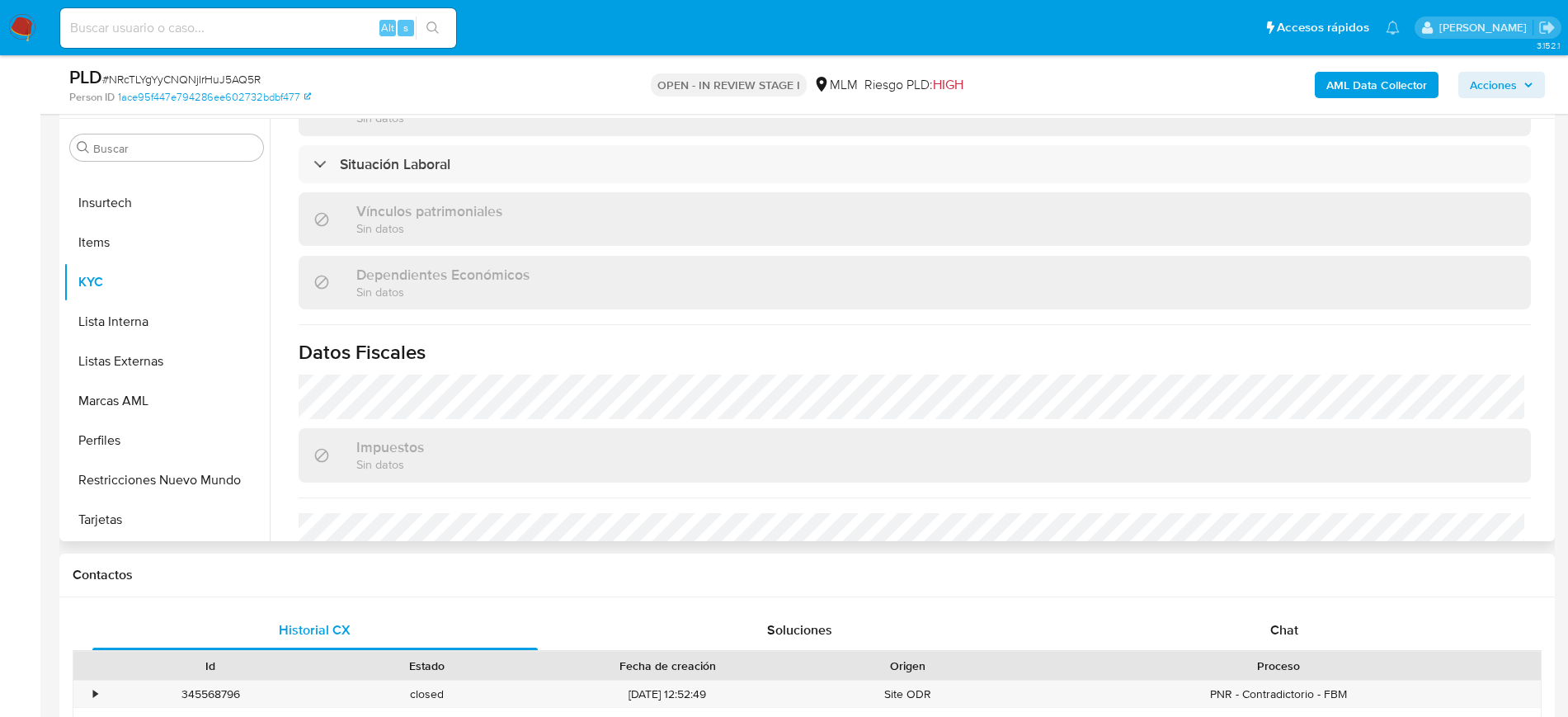
scroll to position [1004, 0]
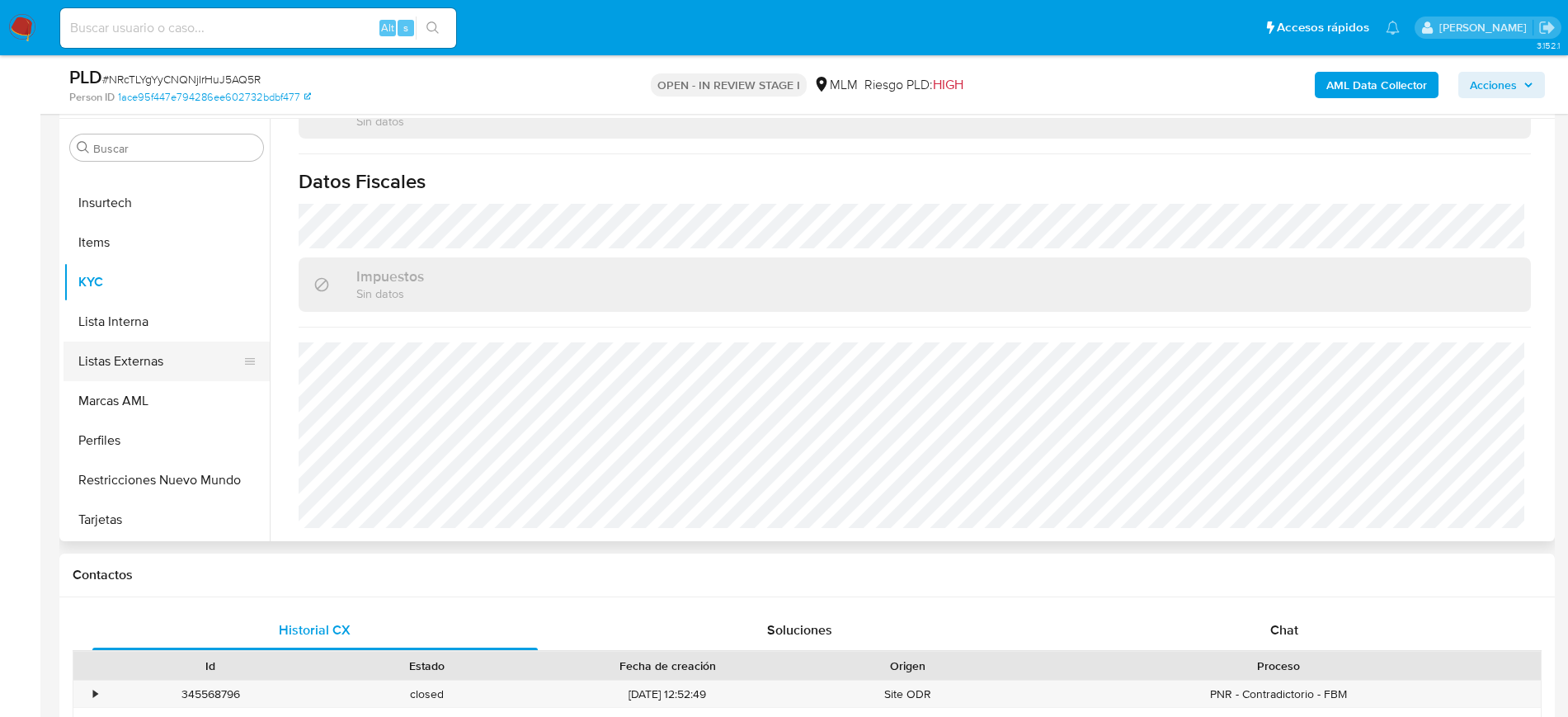
click at [144, 374] on button "Listas Externas" at bounding box center [159, 361] width 193 height 39
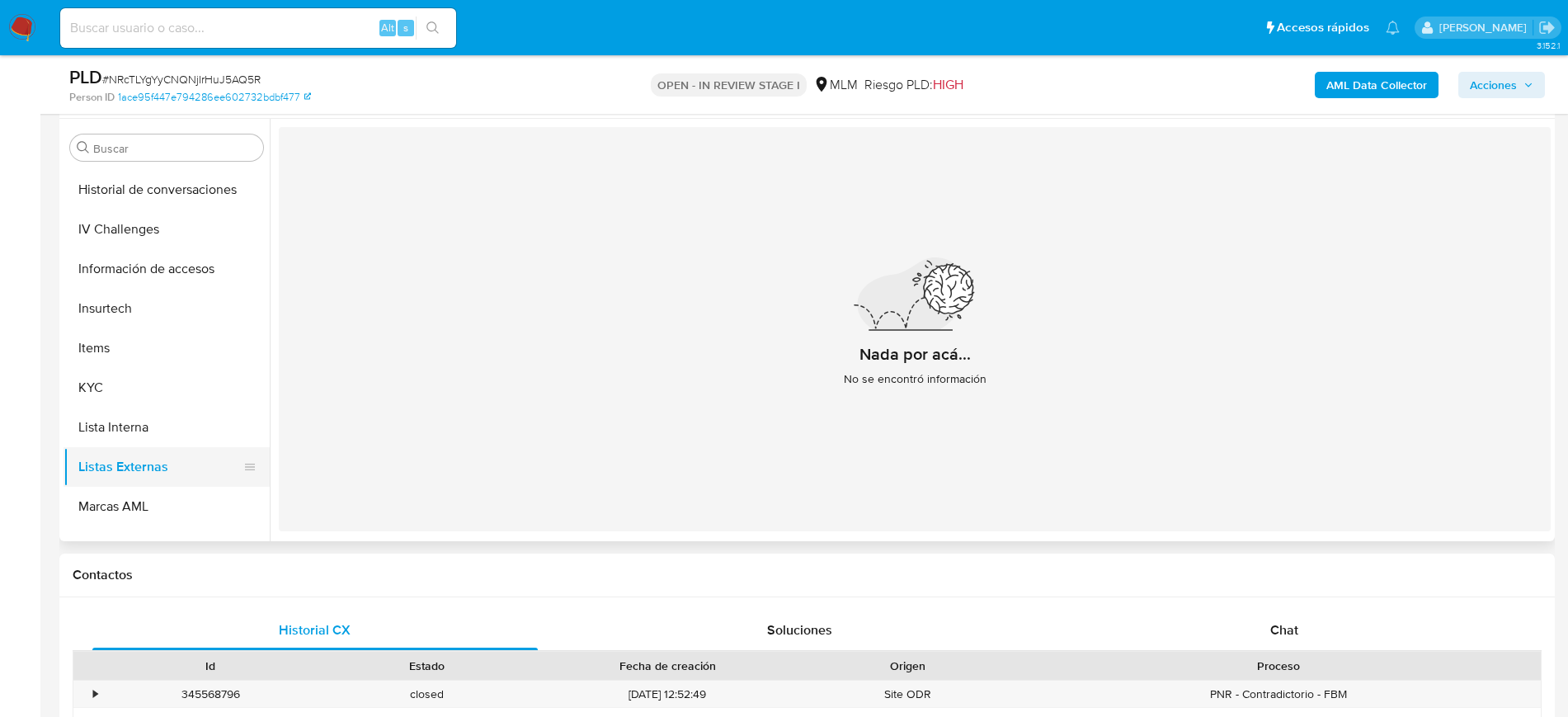
scroll to position [451, 0]
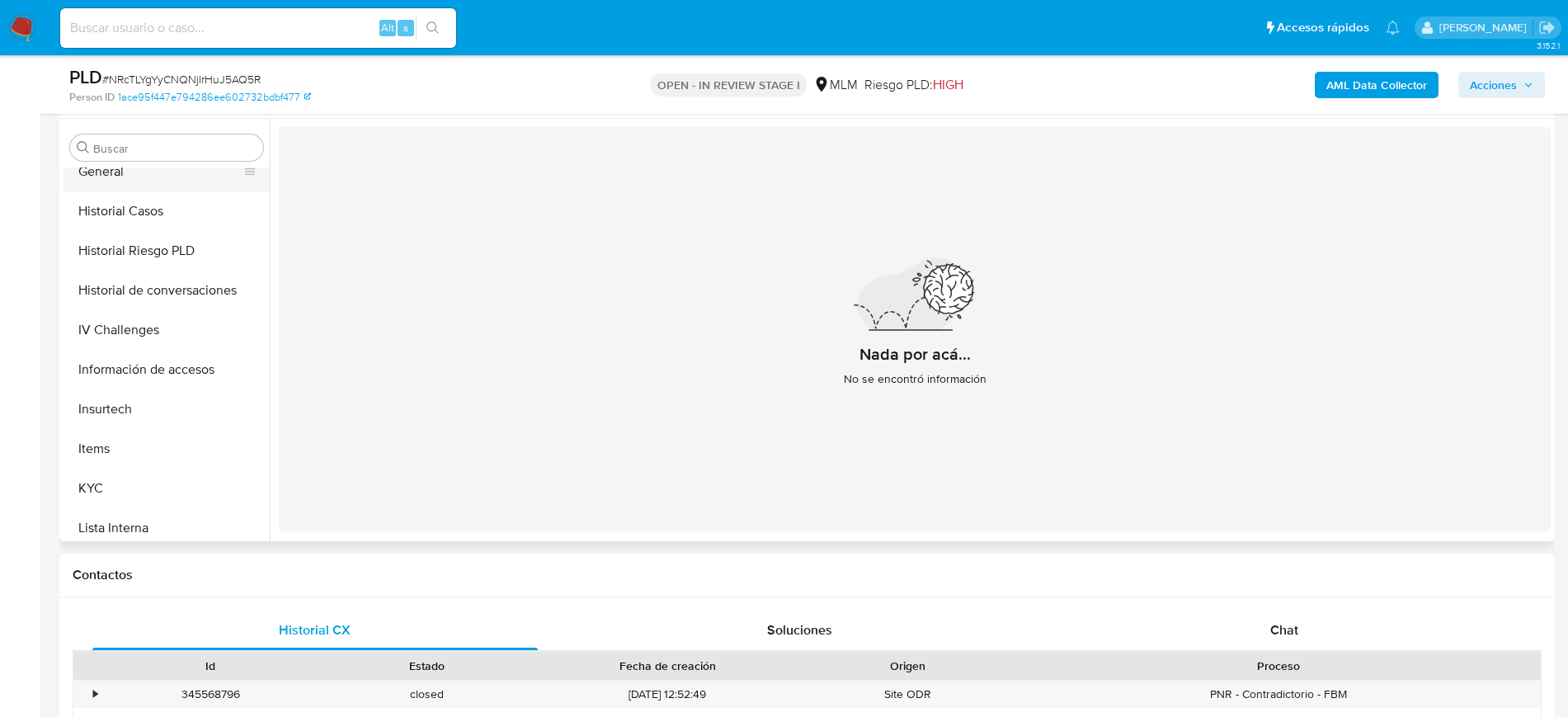
click at [139, 187] on button "General" at bounding box center [159, 172] width 193 height 39
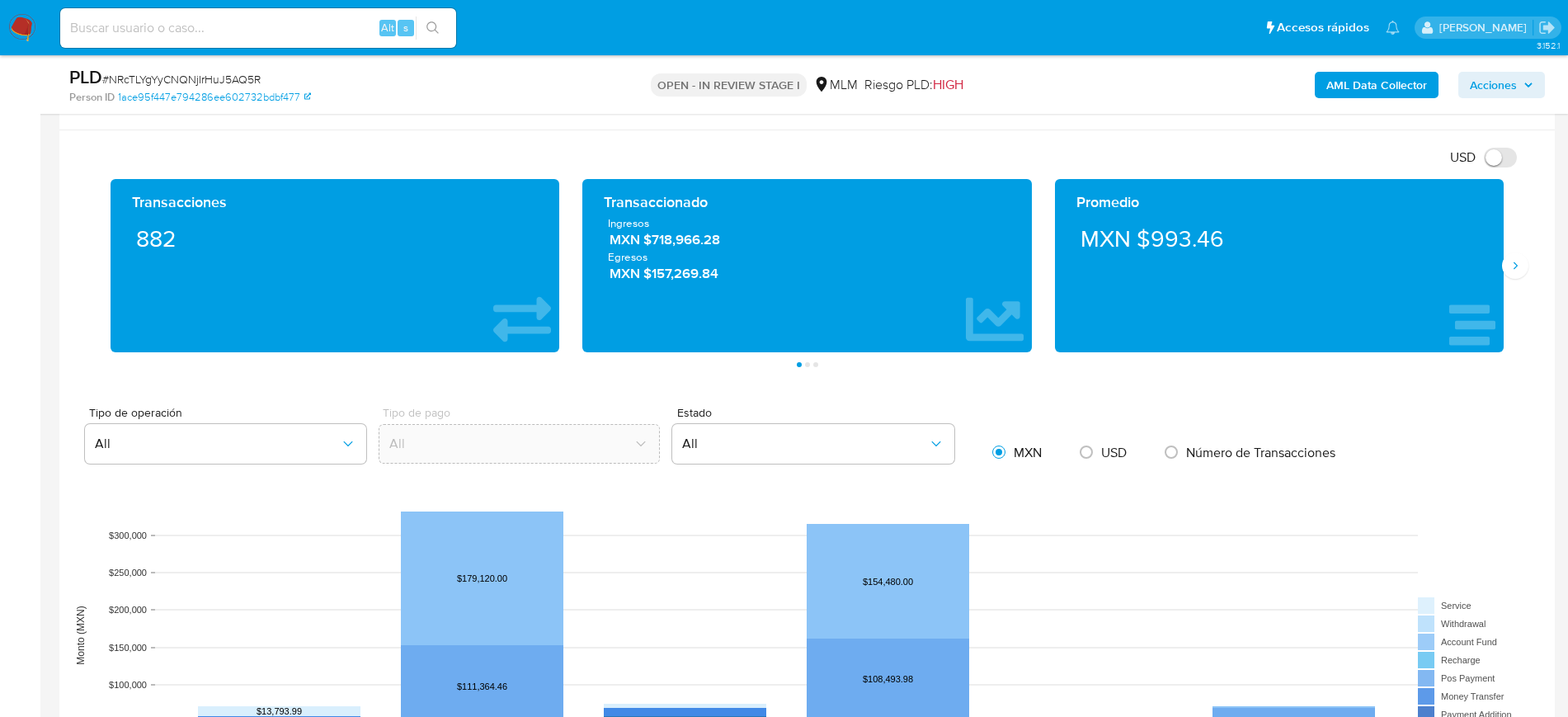
scroll to position [1031, 0]
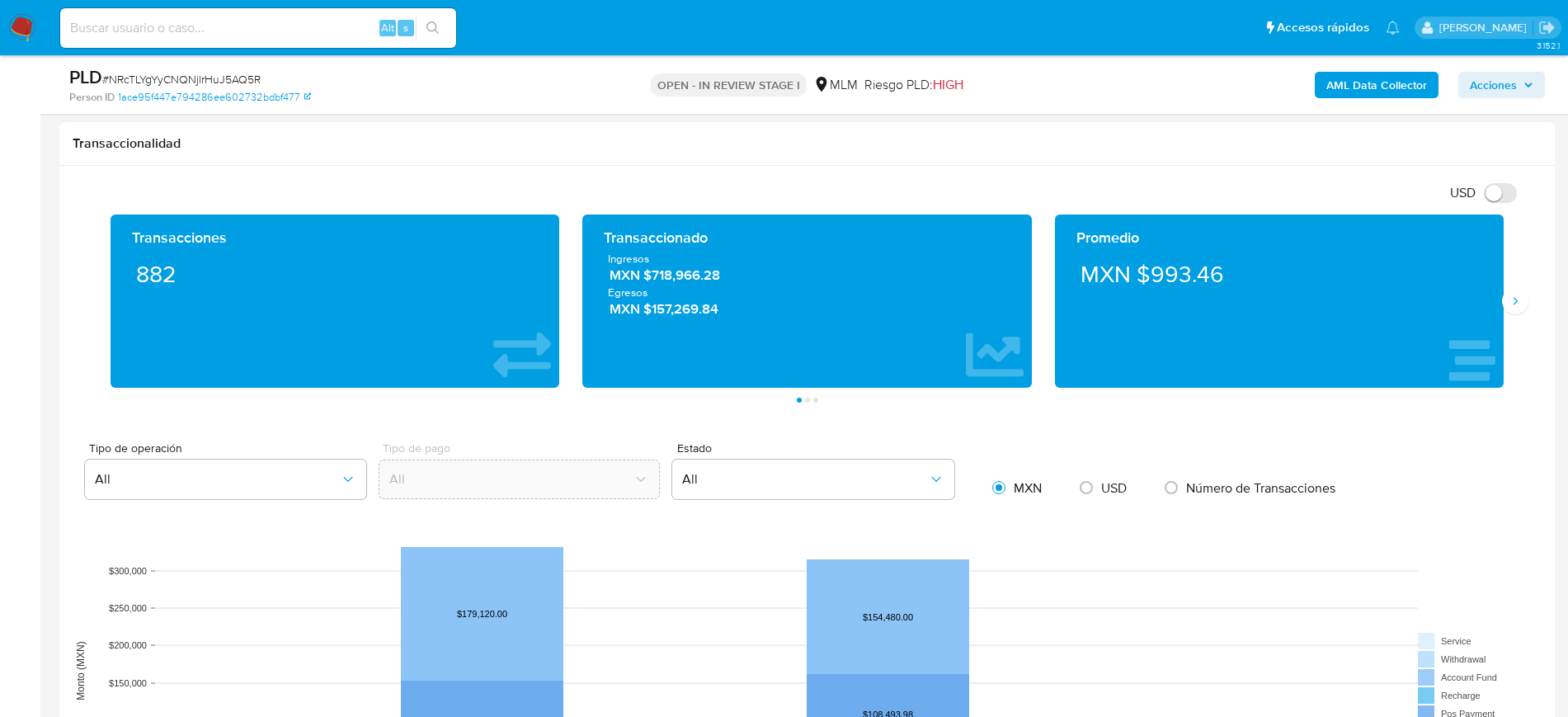
click at [1503, 312] on div "Promedio MXN $993.46" at bounding box center [1279, 301] width 448 height 173
click at [1522, 311] on button "Siguiente" at bounding box center [1515, 301] width 26 height 26
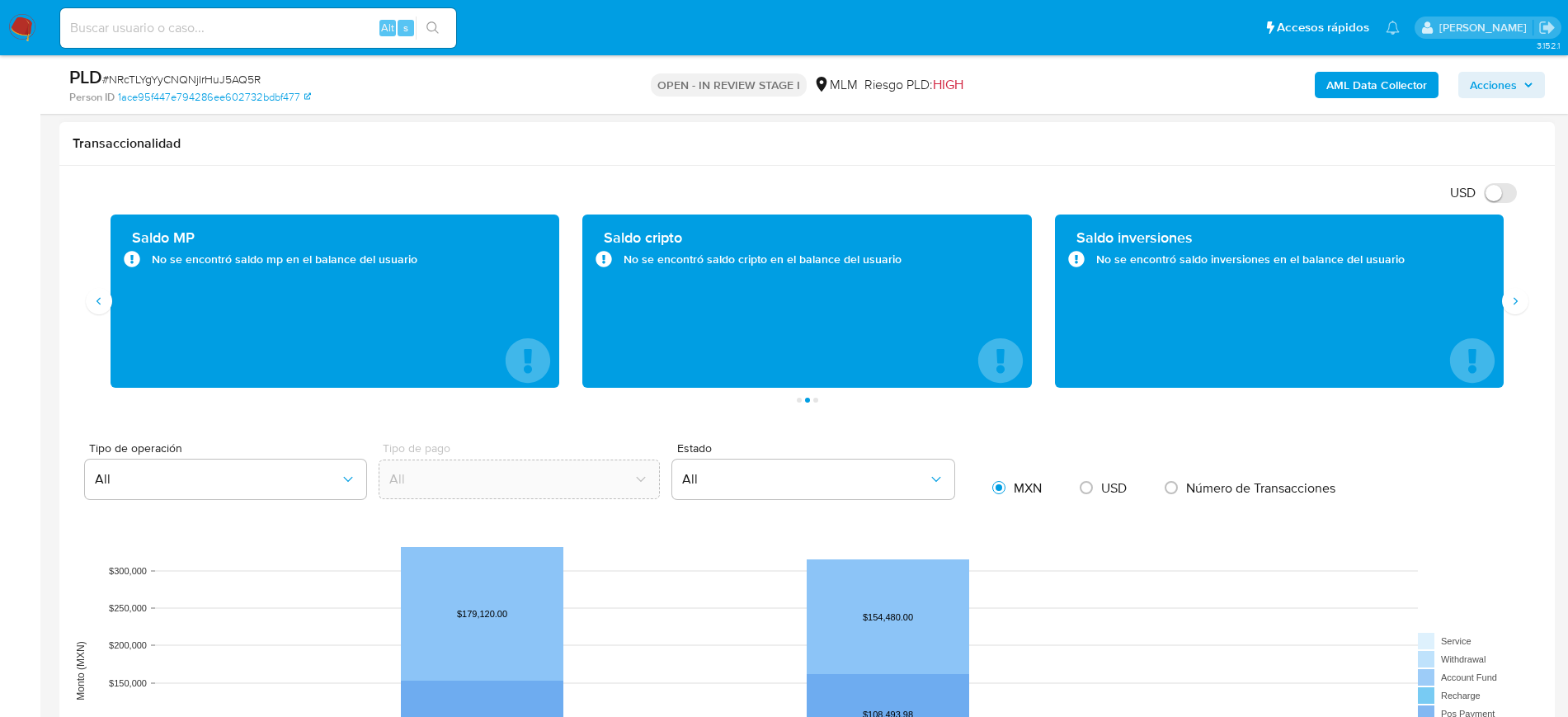
drag, startPoint x: 412, startPoint y: 255, endPoint x: 414, endPoint y: 273, distance: 18.1
click at [414, 273] on div "Saldo MP No se encontró saldo mp en el balance del usuario" at bounding box center [335, 301] width 422 height 147
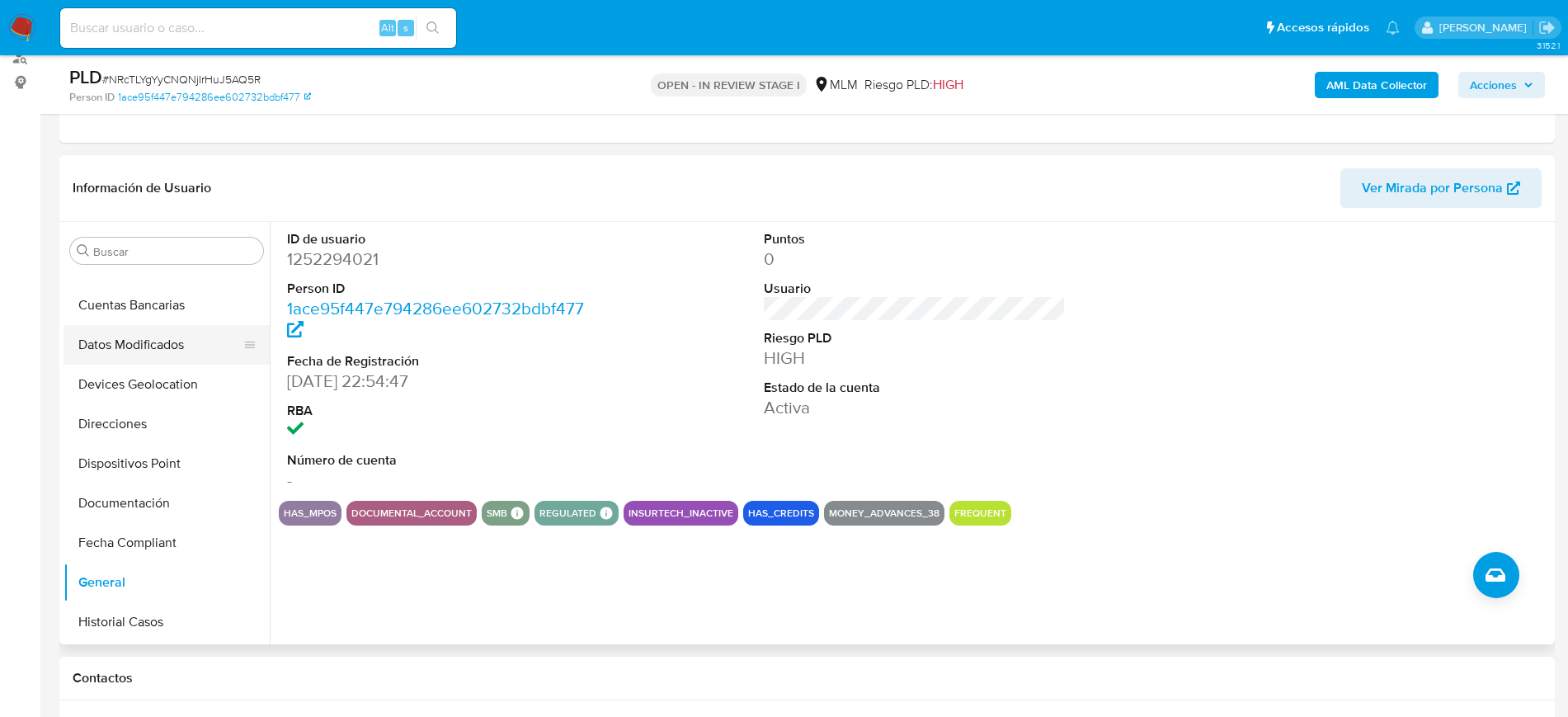
scroll to position [142, 0]
click at [169, 388] on button "Devices Geolocation" at bounding box center [159, 386] width 193 height 39
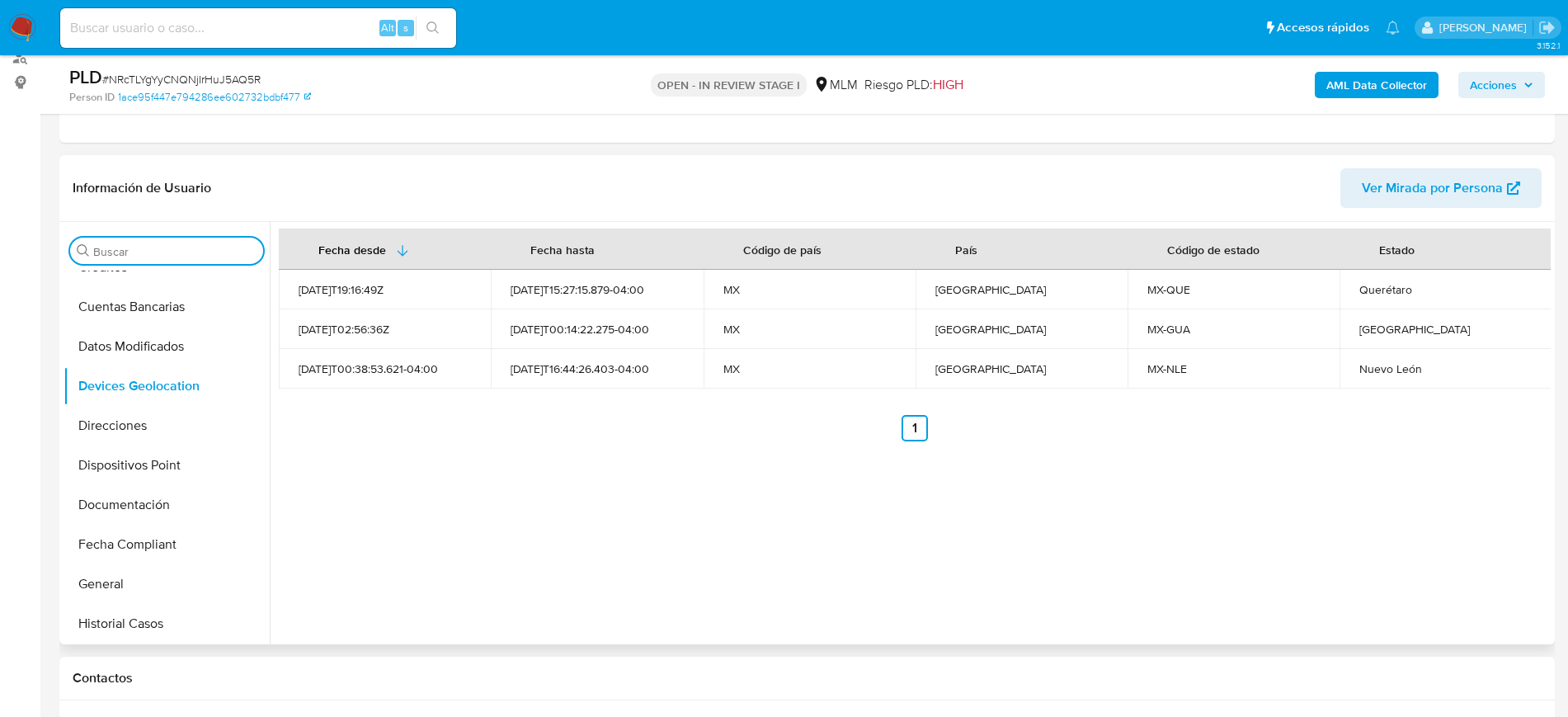
click at [170, 258] on input "Buscar" at bounding box center [174, 252] width 163 height 15
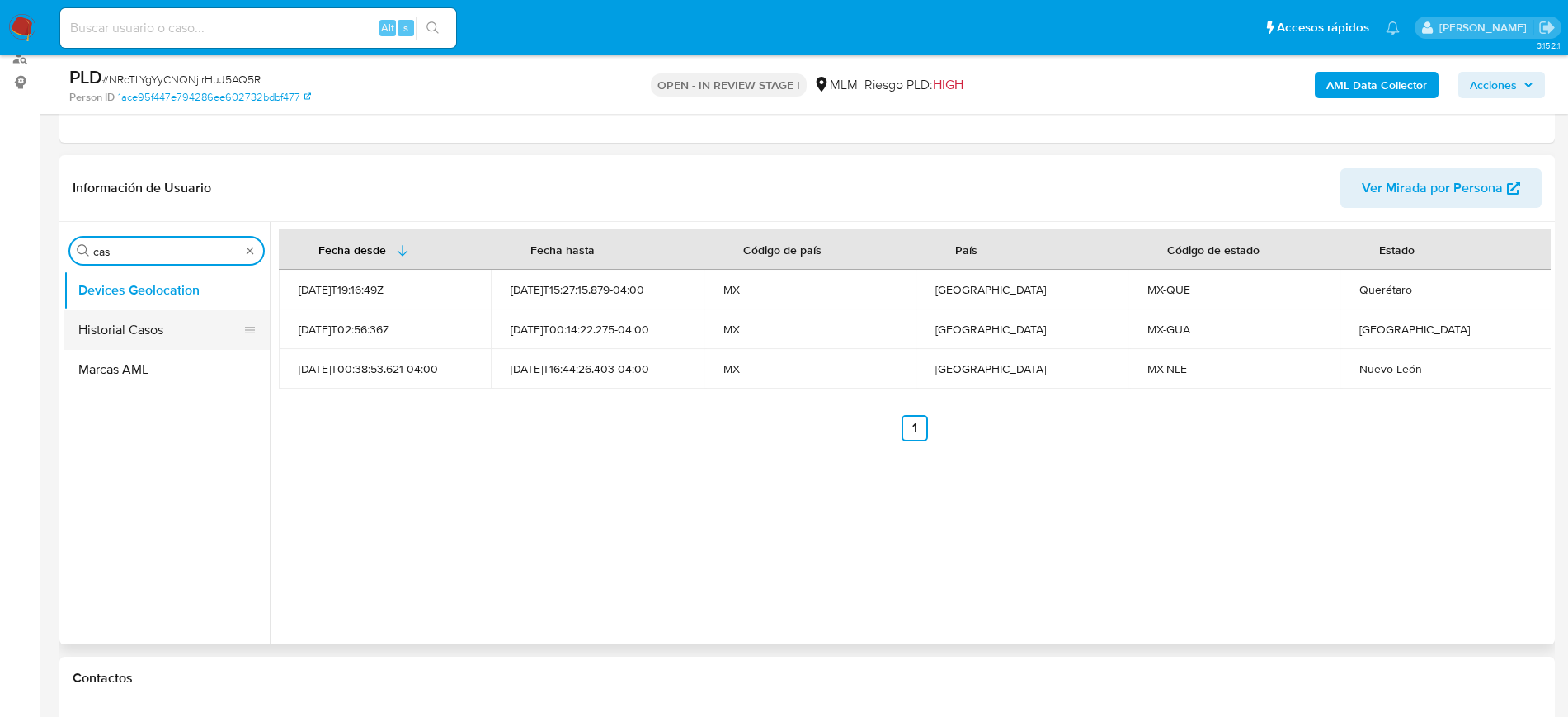
type input "cas"
click at [126, 339] on button "Historial Casos" at bounding box center [159, 330] width 193 height 39
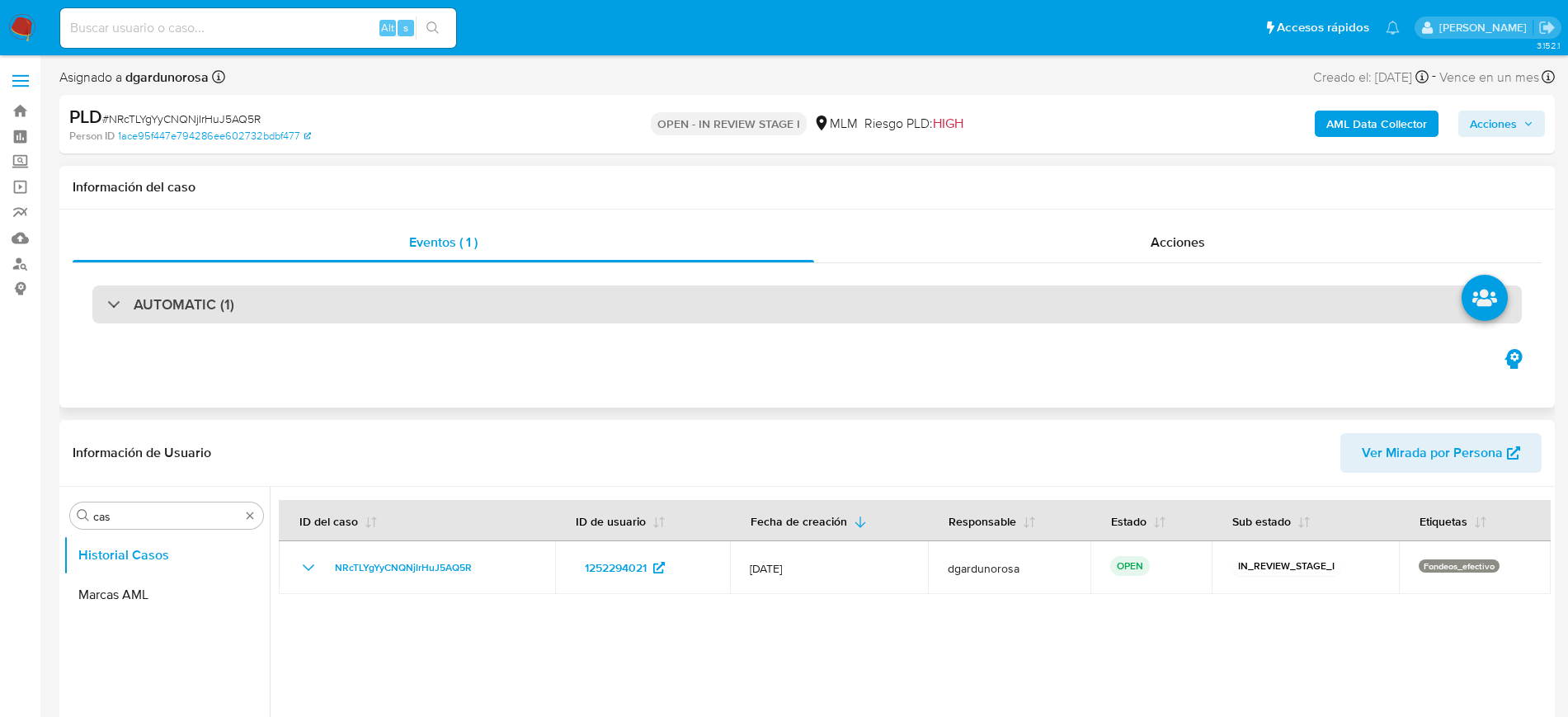
click at [345, 312] on div "AUTOMATIC (1)" at bounding box center [807, 304] width 1430 height 38
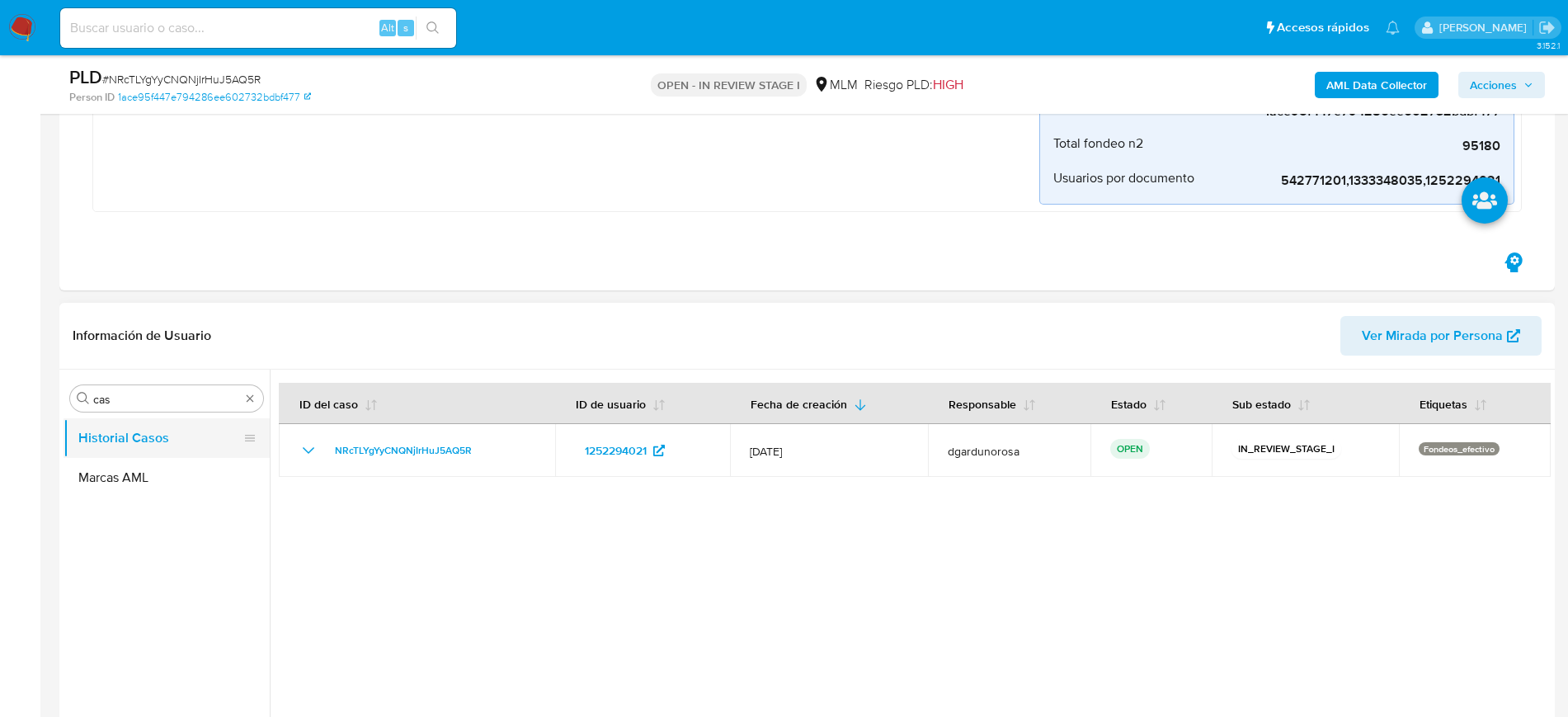
scroll to position [412, 0]
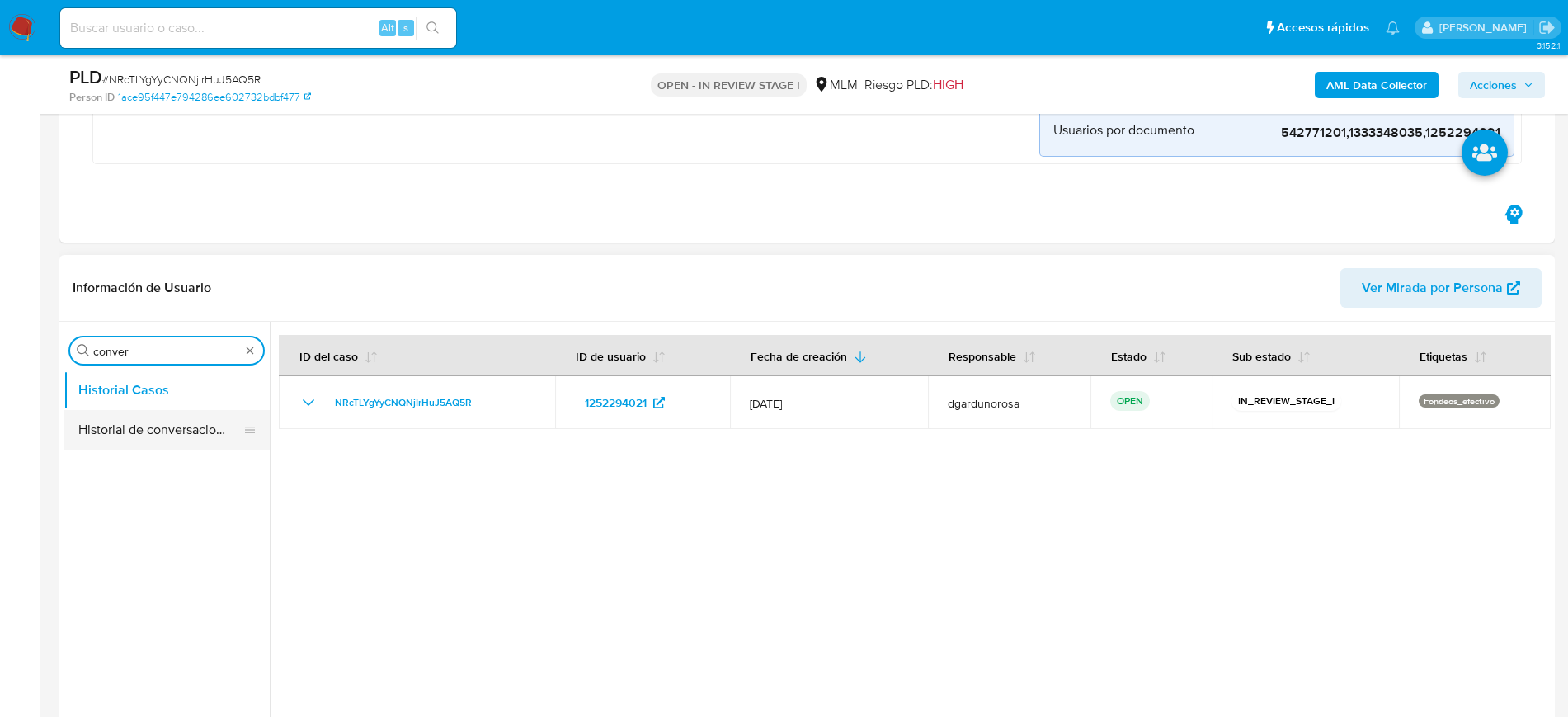
click at [186, 440] on button "Historial de conversaciones" at bounding box center [159, 430] width 193 height 39
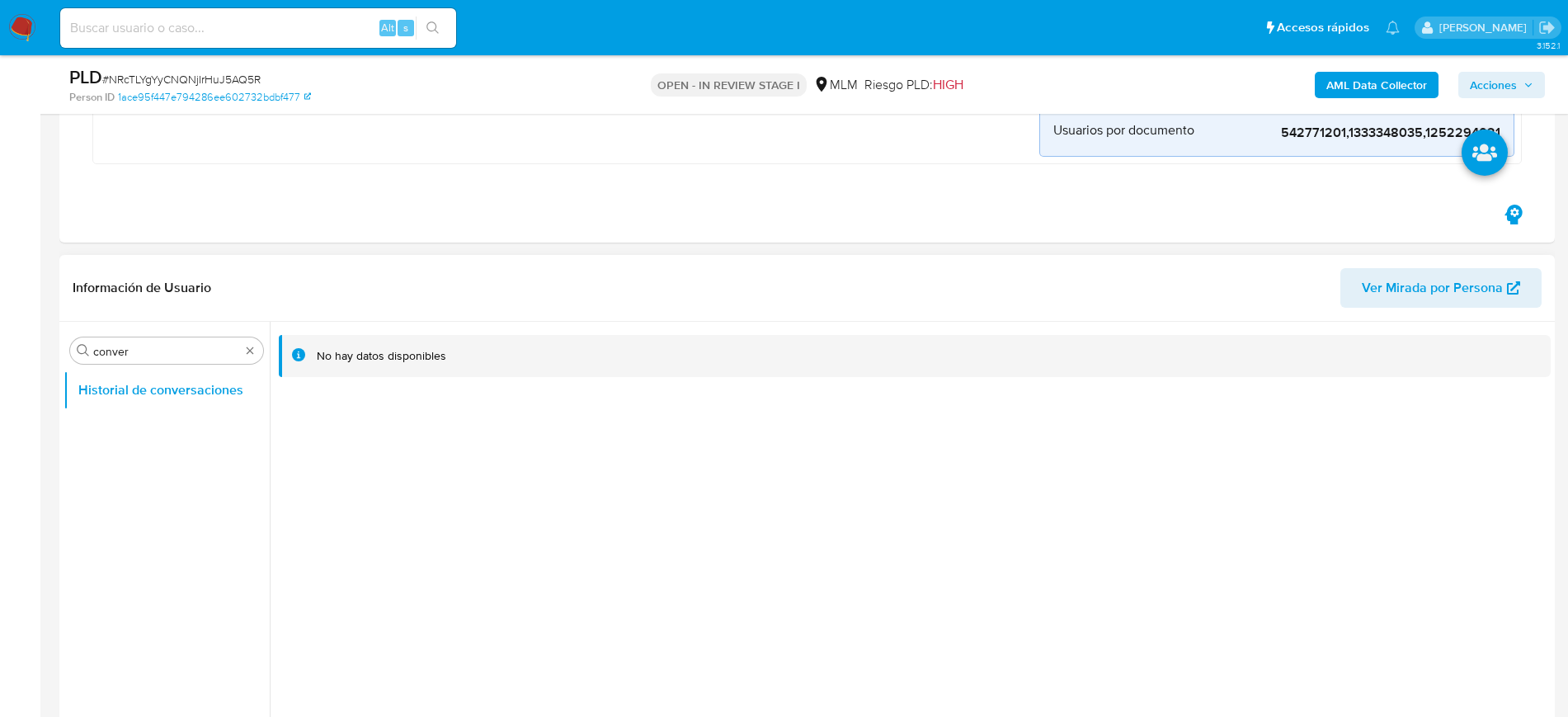
click at [209, 332] on div "Buscar conver Historial de conversaciones" at bounding box center [166, 534] width 206 height 420
click at [211, 341] on div "Buscar conver" at bounding box center [166, 351] width 193 height 26
click at [212, 344] on input "conver" at bounding box center [167, 352] width 147 height 15
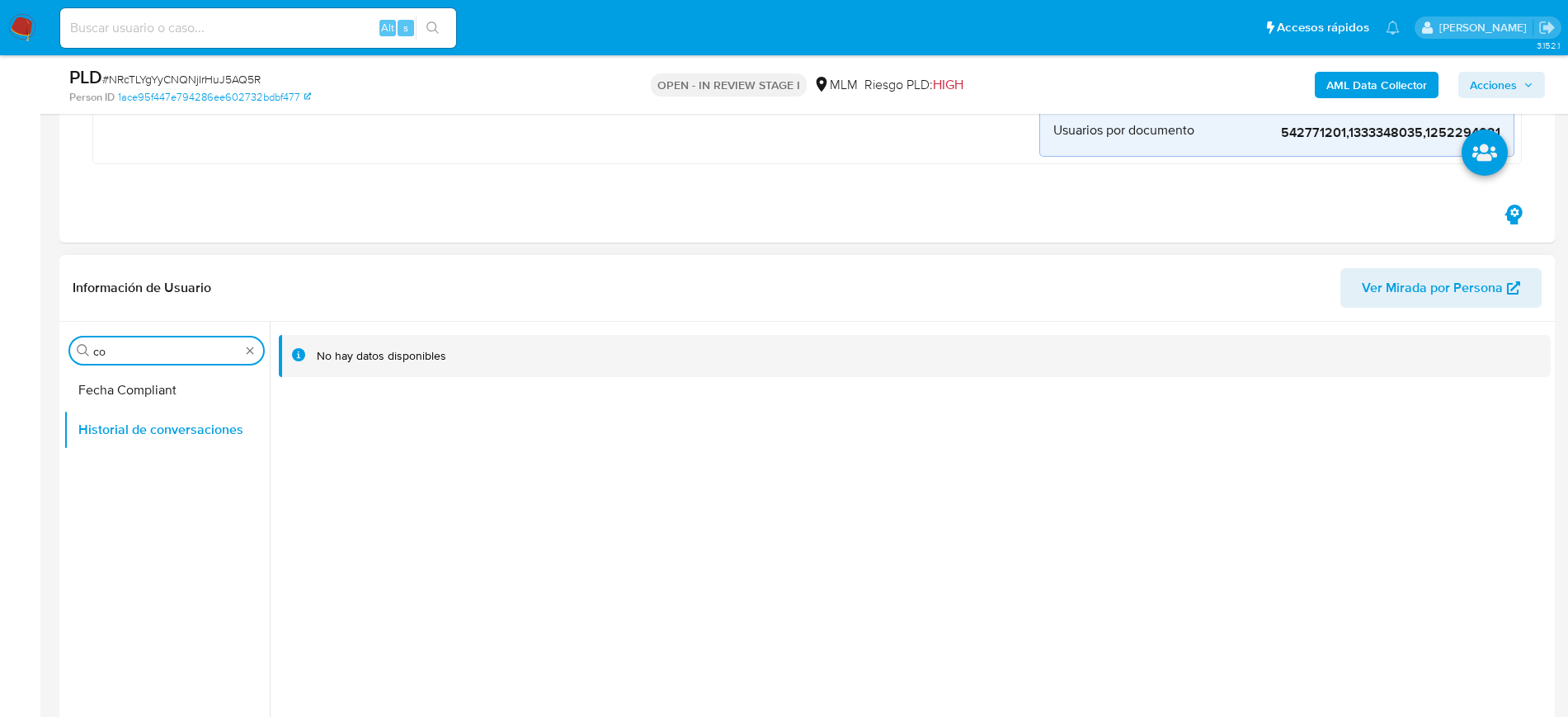
type input "c"
type input "kyc"
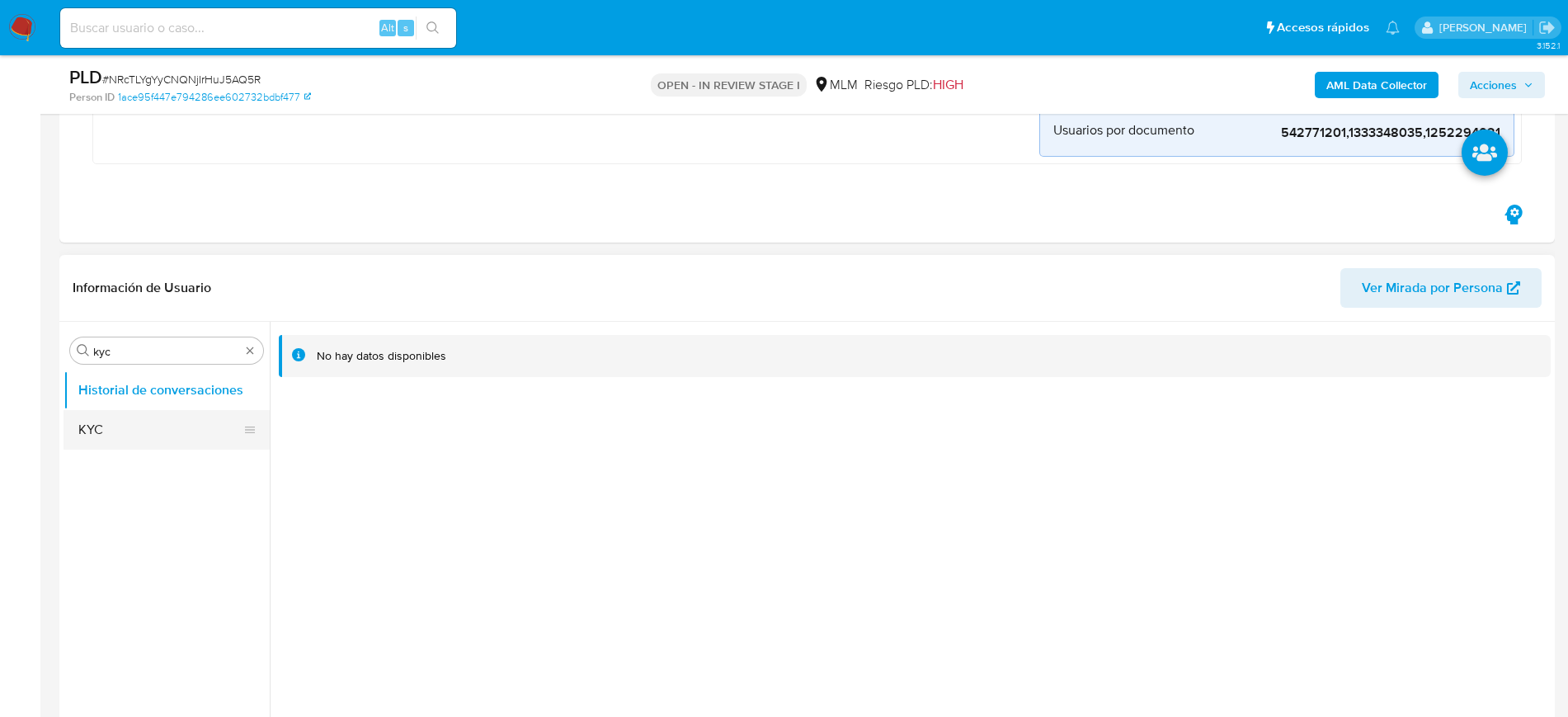
click at [96, 418] on button "KYC" at bounding box center [159, 430] width 193 height 39
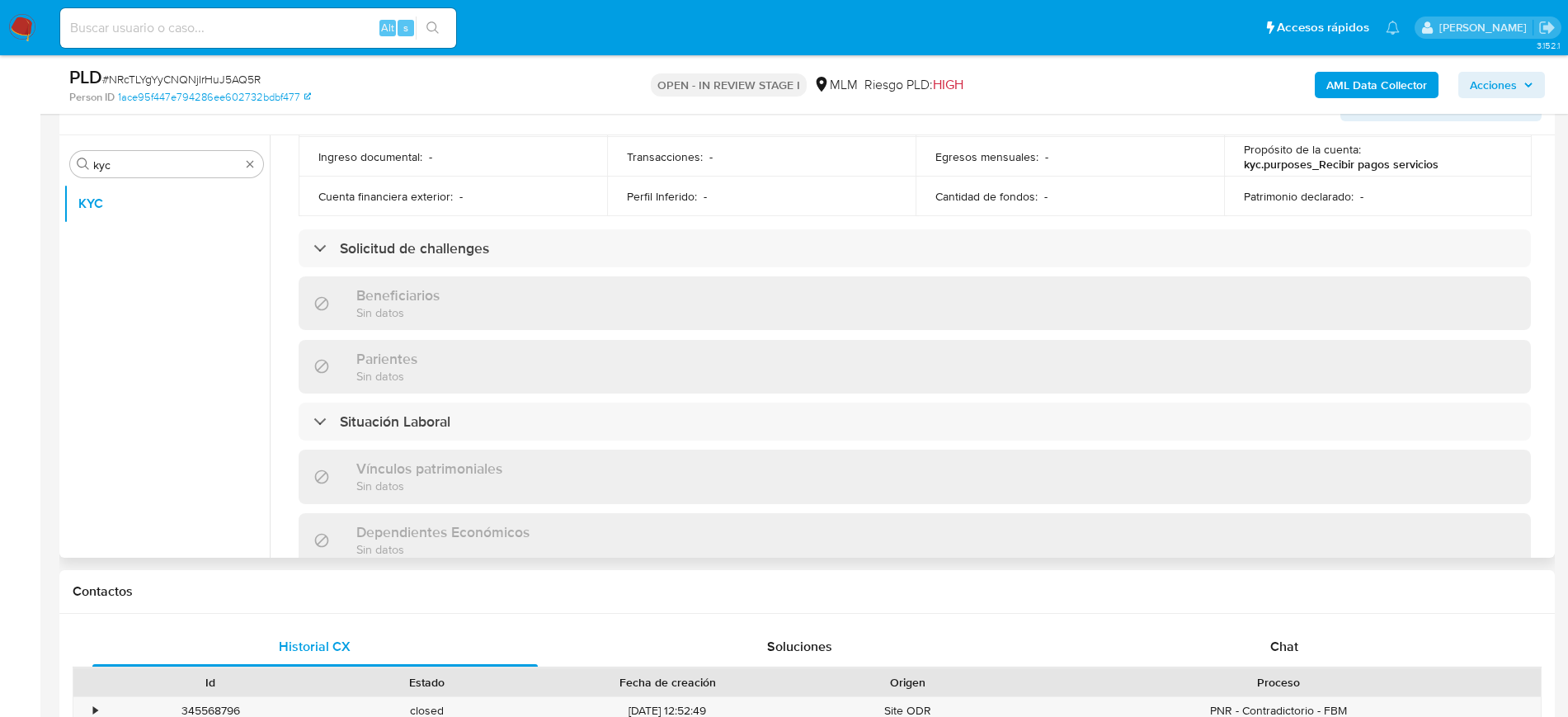
scroll to position [180, 0]
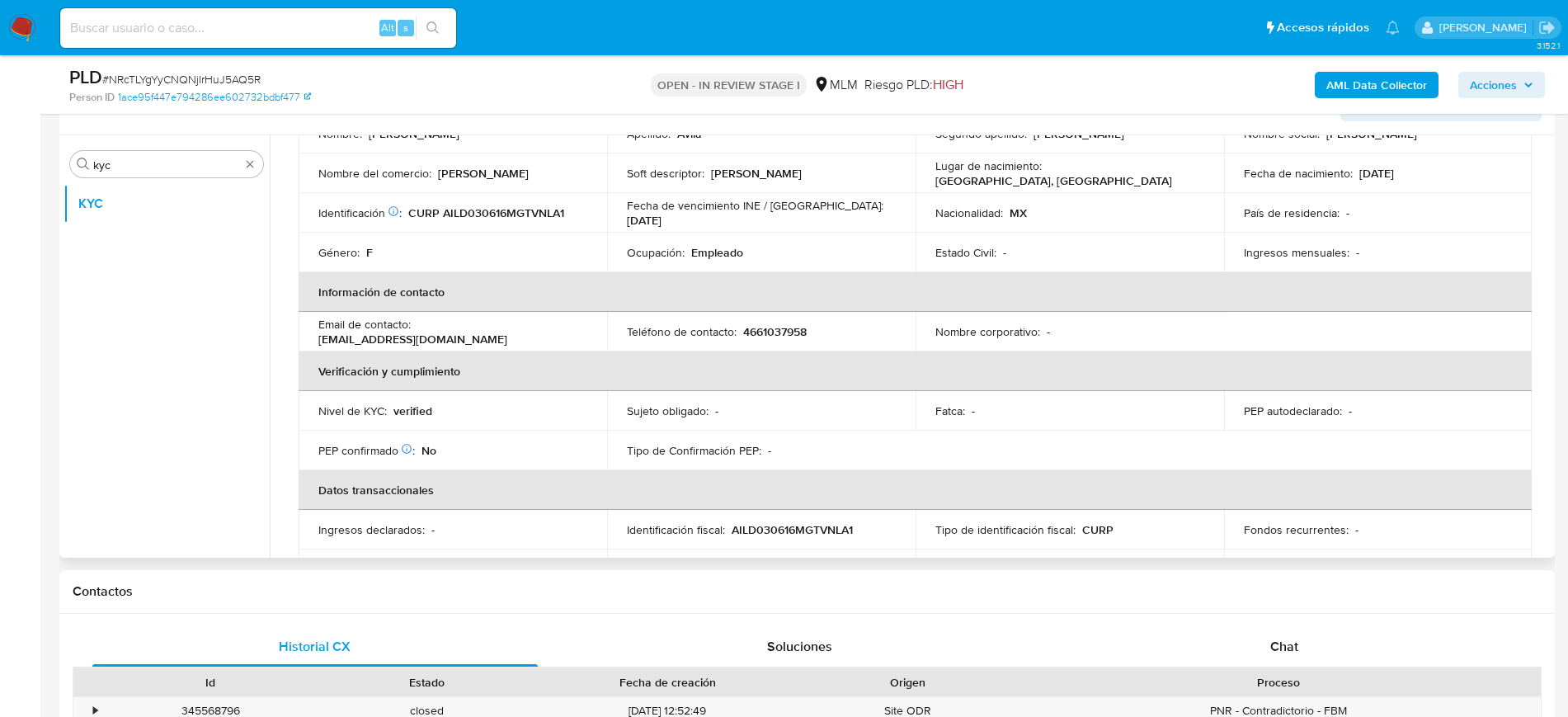
click at [795, 337] on p "4661037958" at bounding box center [775, 332] width 63 height 15
copy p "4661037958"
click at [826, 357] on th "Verificación y cumplimiento" at bounding box center [915, 371] width 1233 height 39
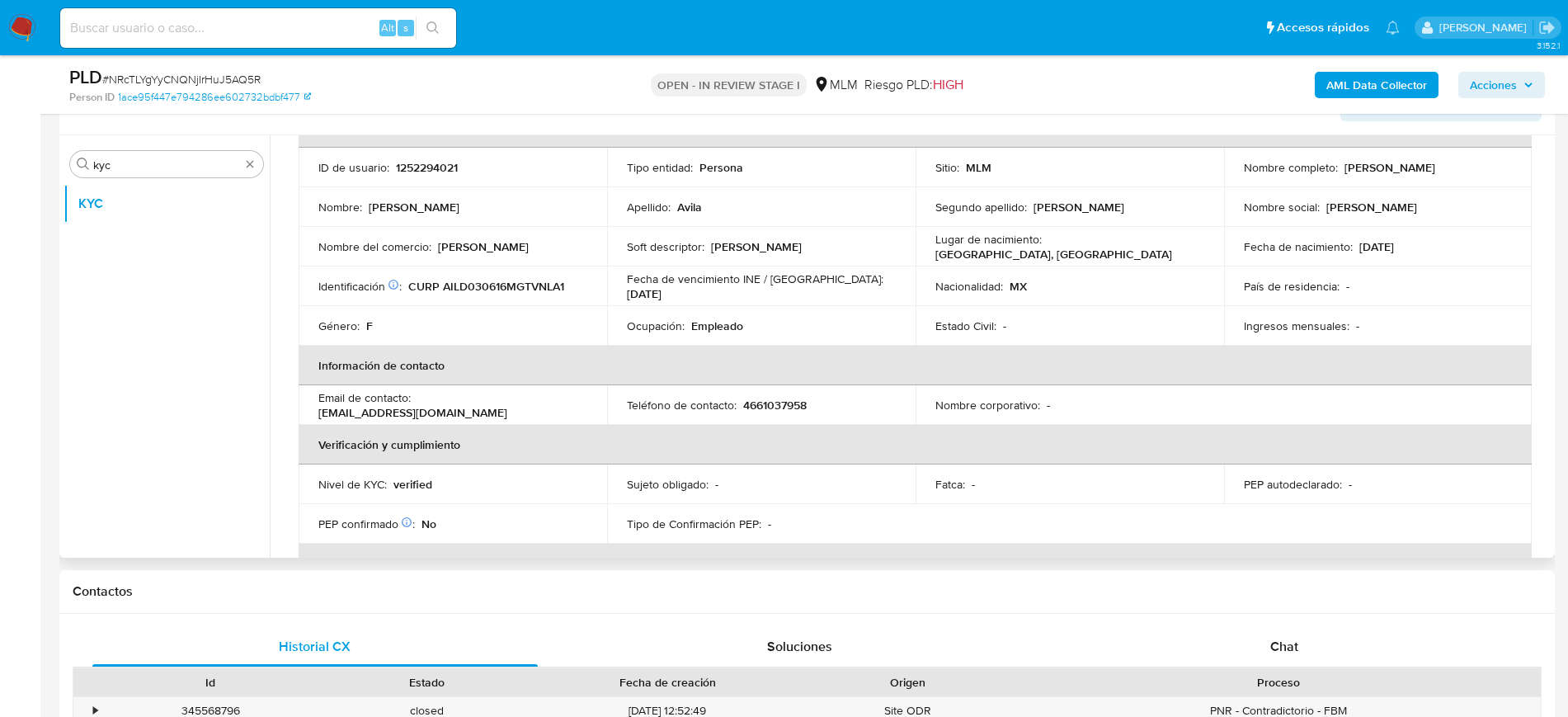
scroll to position [76, 0]
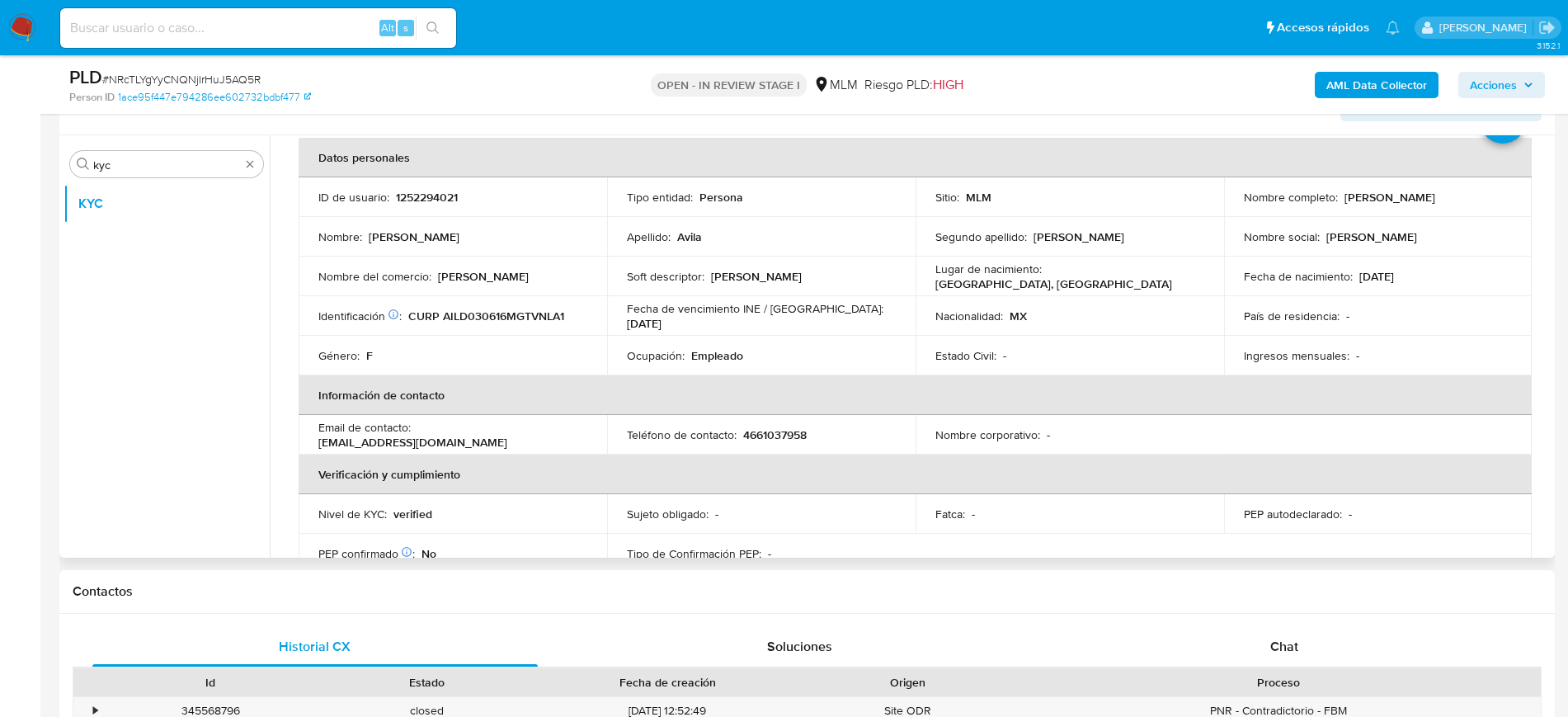
click at [661, 237] on p "Apellido :" at bounding box center [649, 237] width 44 height 15
drag, startPoint x: 576, startPoint y: 281, endPoint x: 438, endPoint y: 277, distance: 138.1
click at [438, 277] on div "Nombre del comercio : Francisco Javier Avila Lara" at bounding box center [453, 276] width 268 height 15
copy p "Francisco Javier Avila Lara"
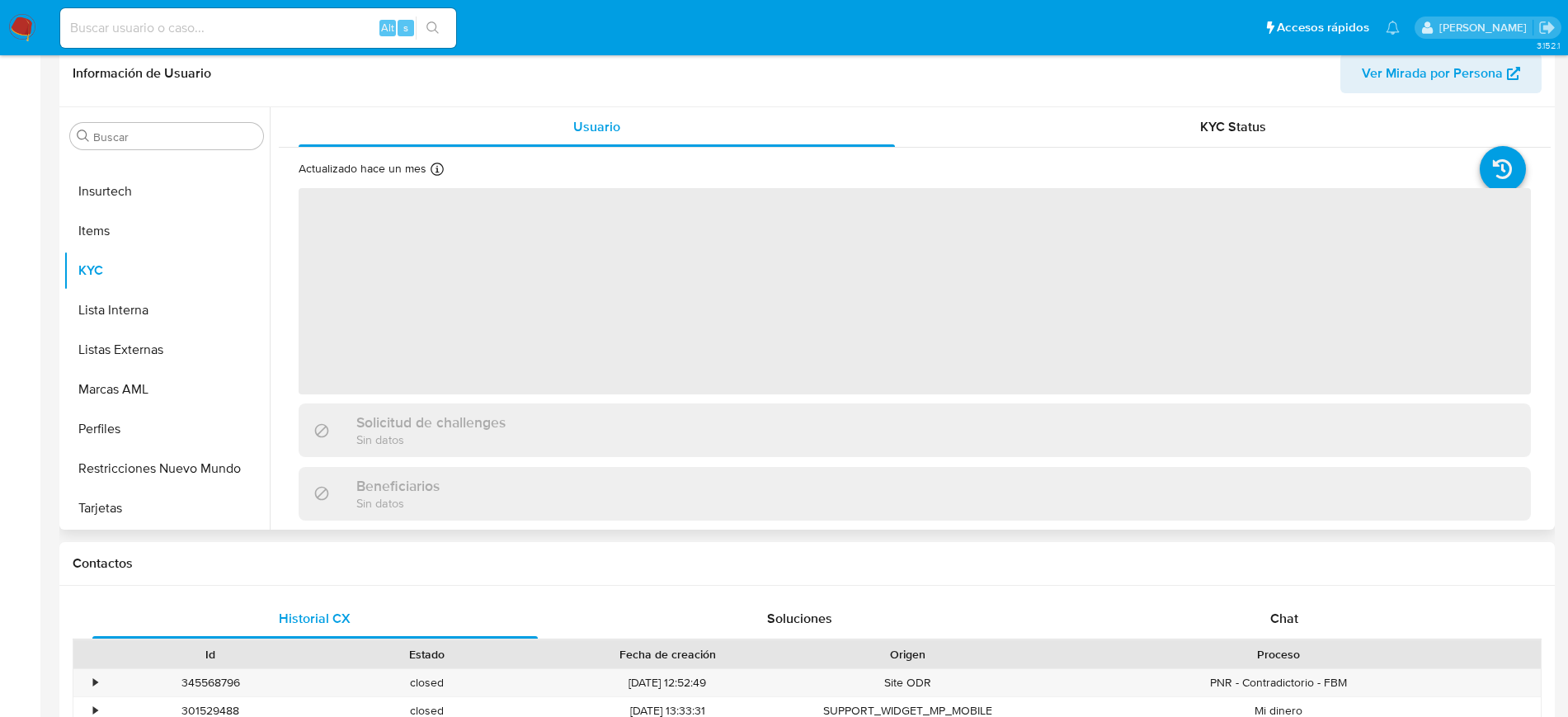
scroll to position [516, 0]
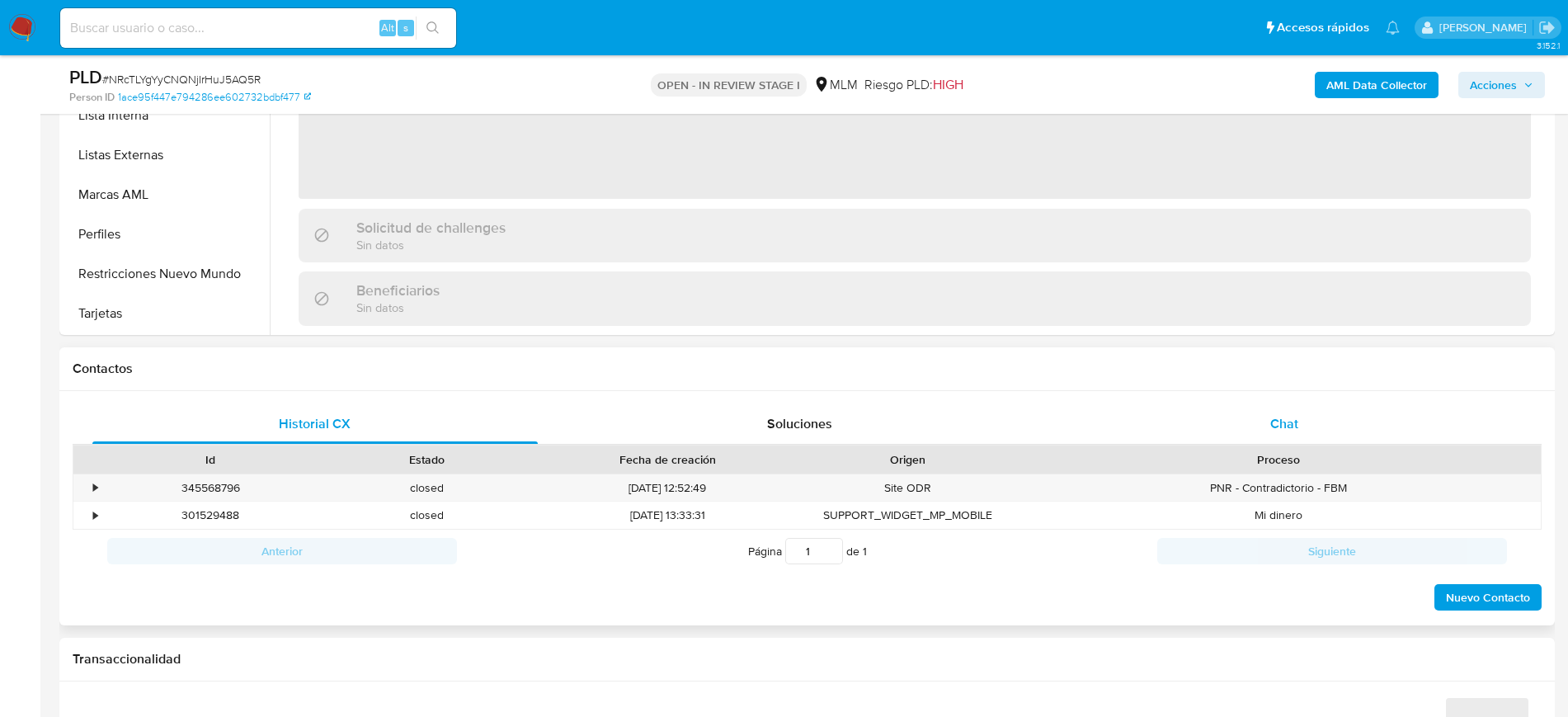
select select "10"
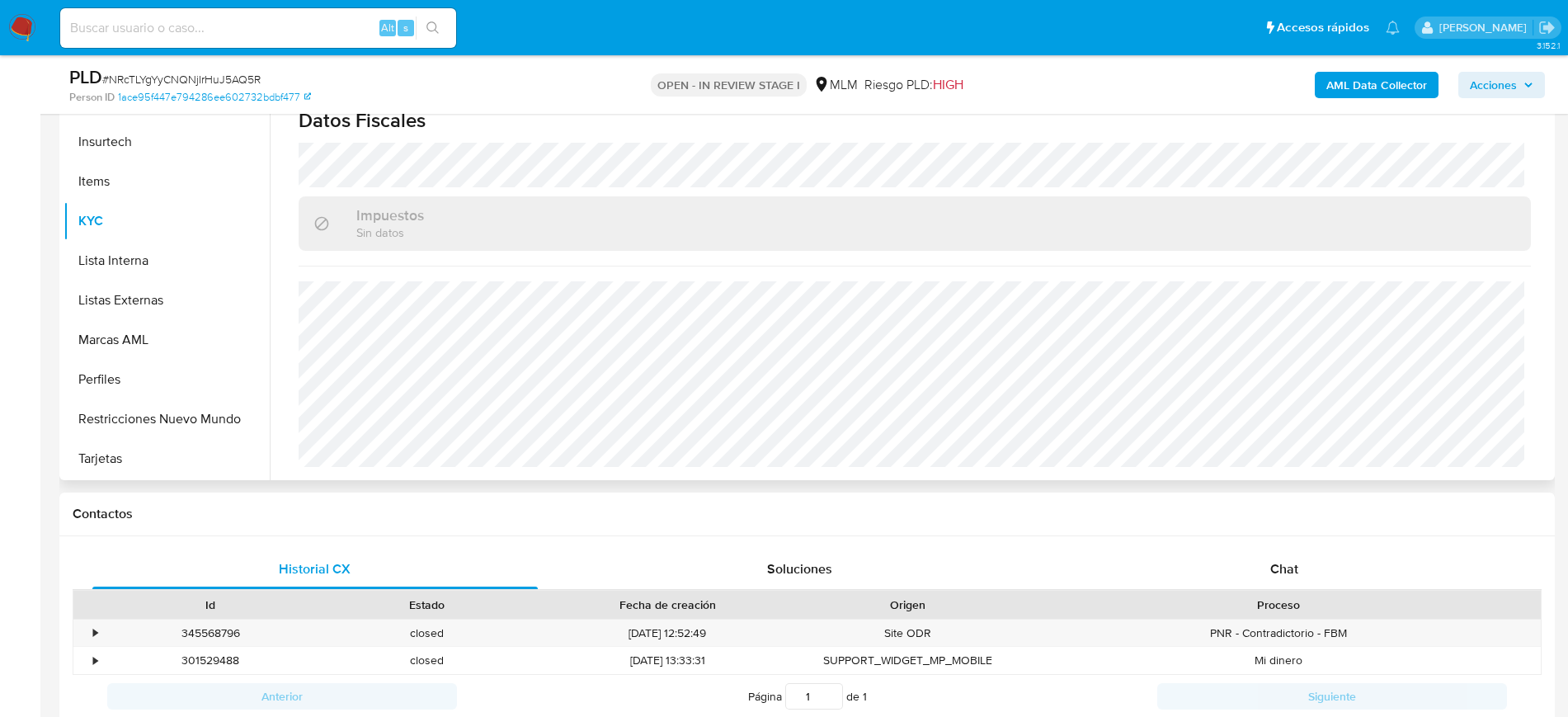
scroll to position [412, 0]
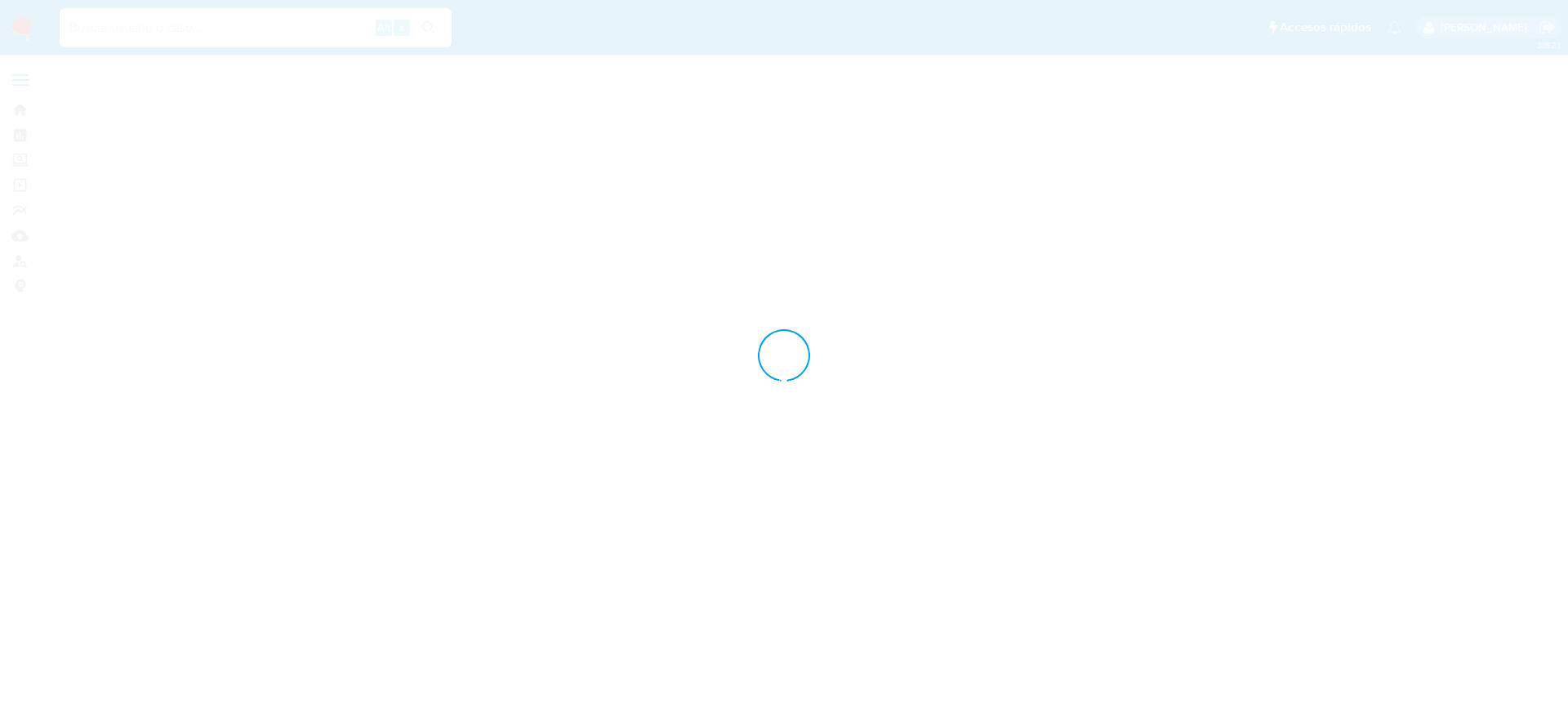
click at [222, 30] on div at bounding box center [784, 355] width 1568 height 710
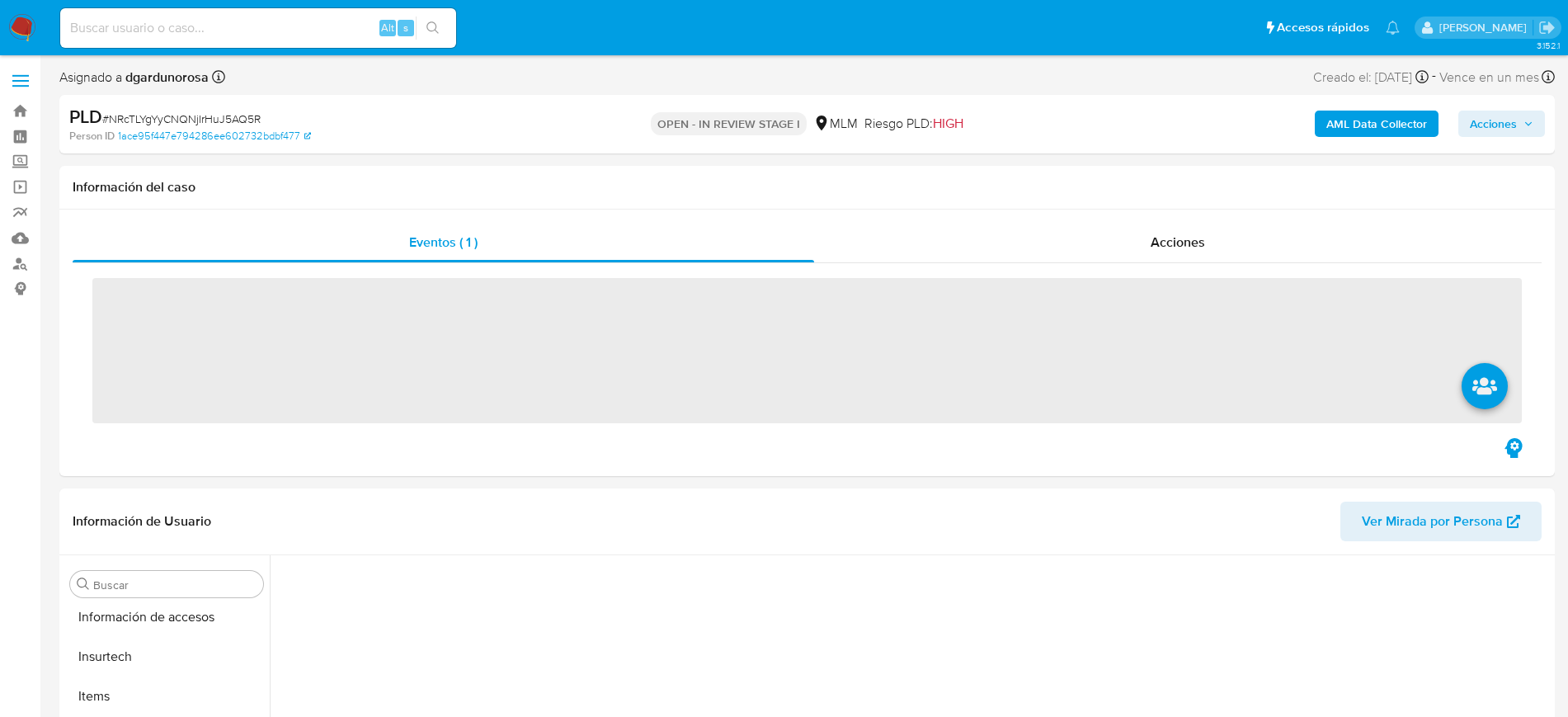
scroll to position [657, 0]
click at [264, 28] on input at bounding box center [258, 28] width 396 height 21
paste input "2460183203"
type input "2460183203"
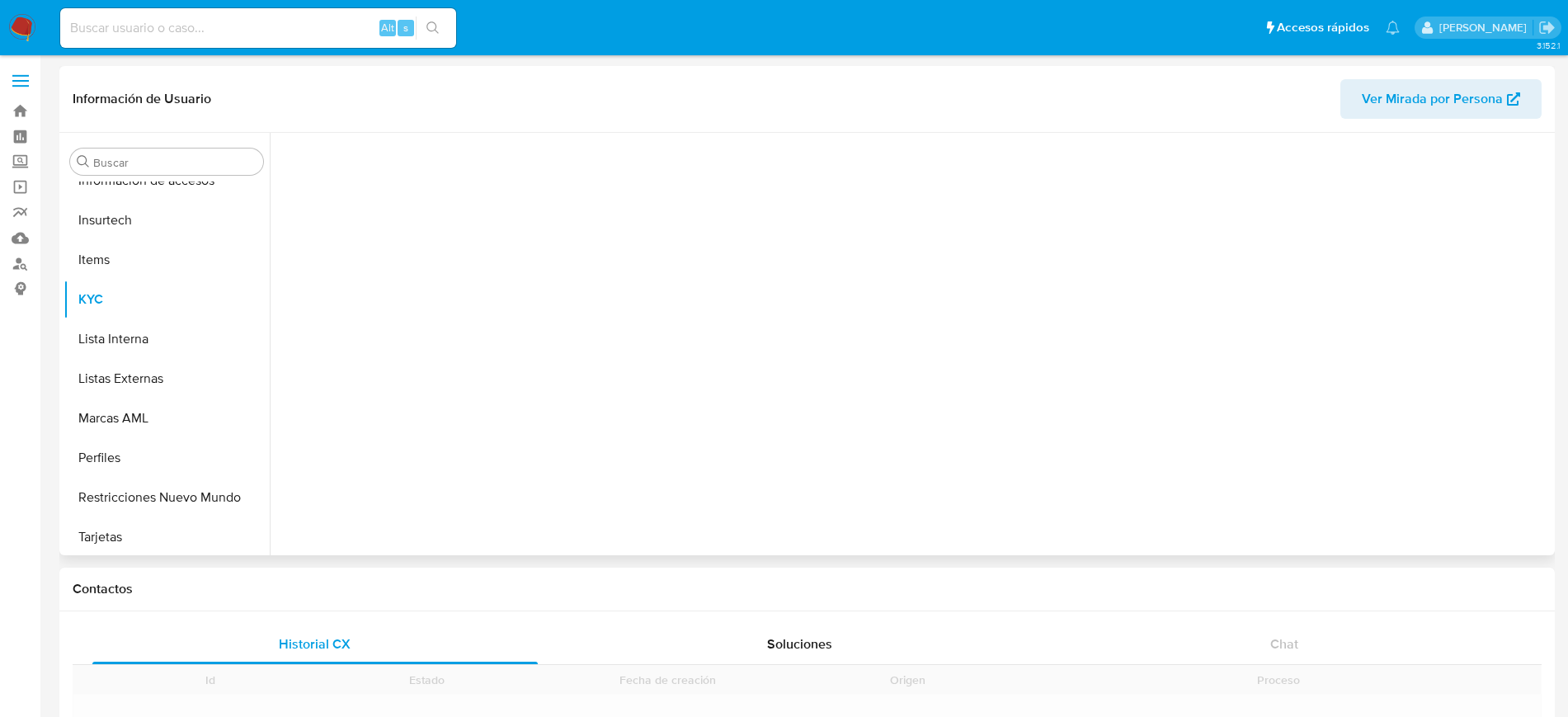
scroll to position [657, 0]
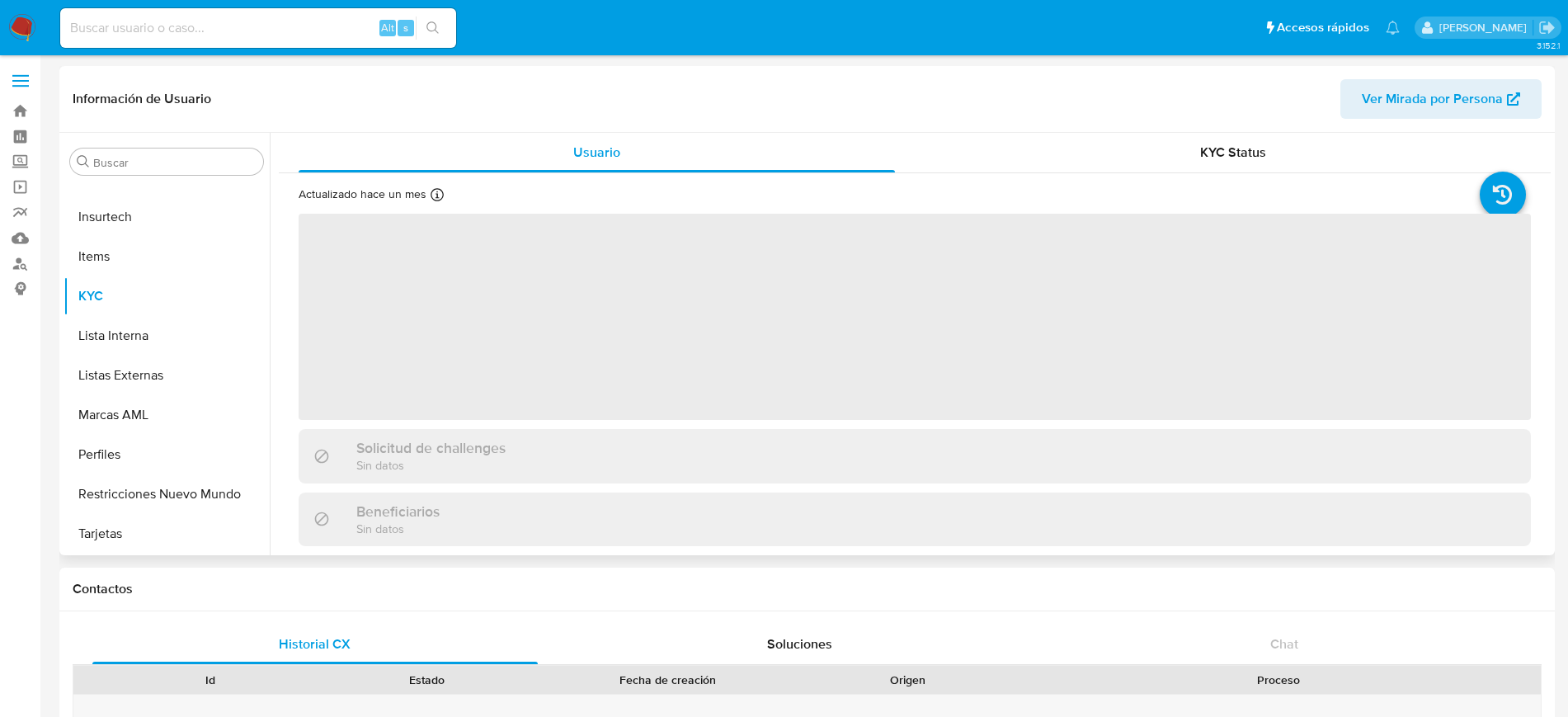
select select "10"
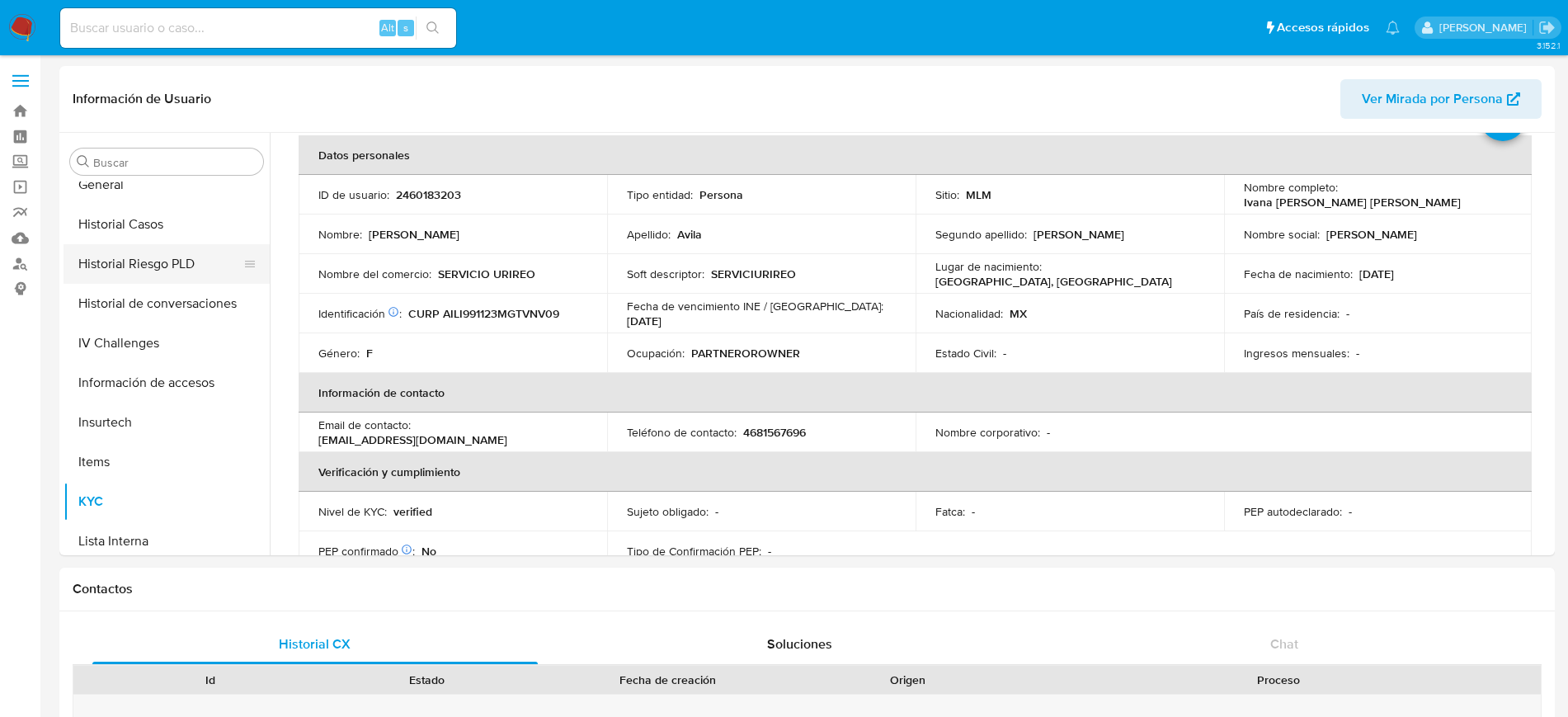
scroll to position [451, 0]
click at [165, 237] on button "Historial Casos" at bounding box center [159, 225] width 193 height 39
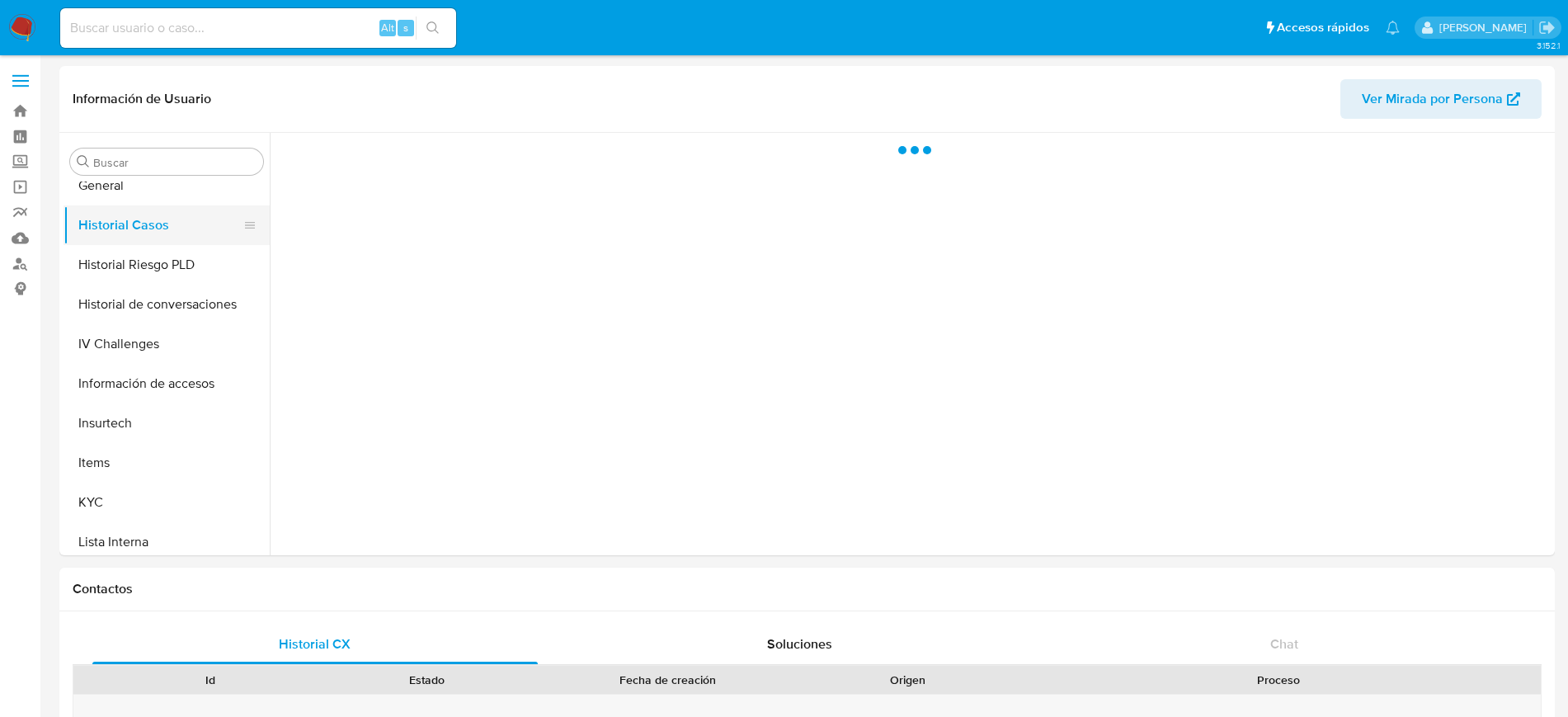
scroll to position [0, 0]
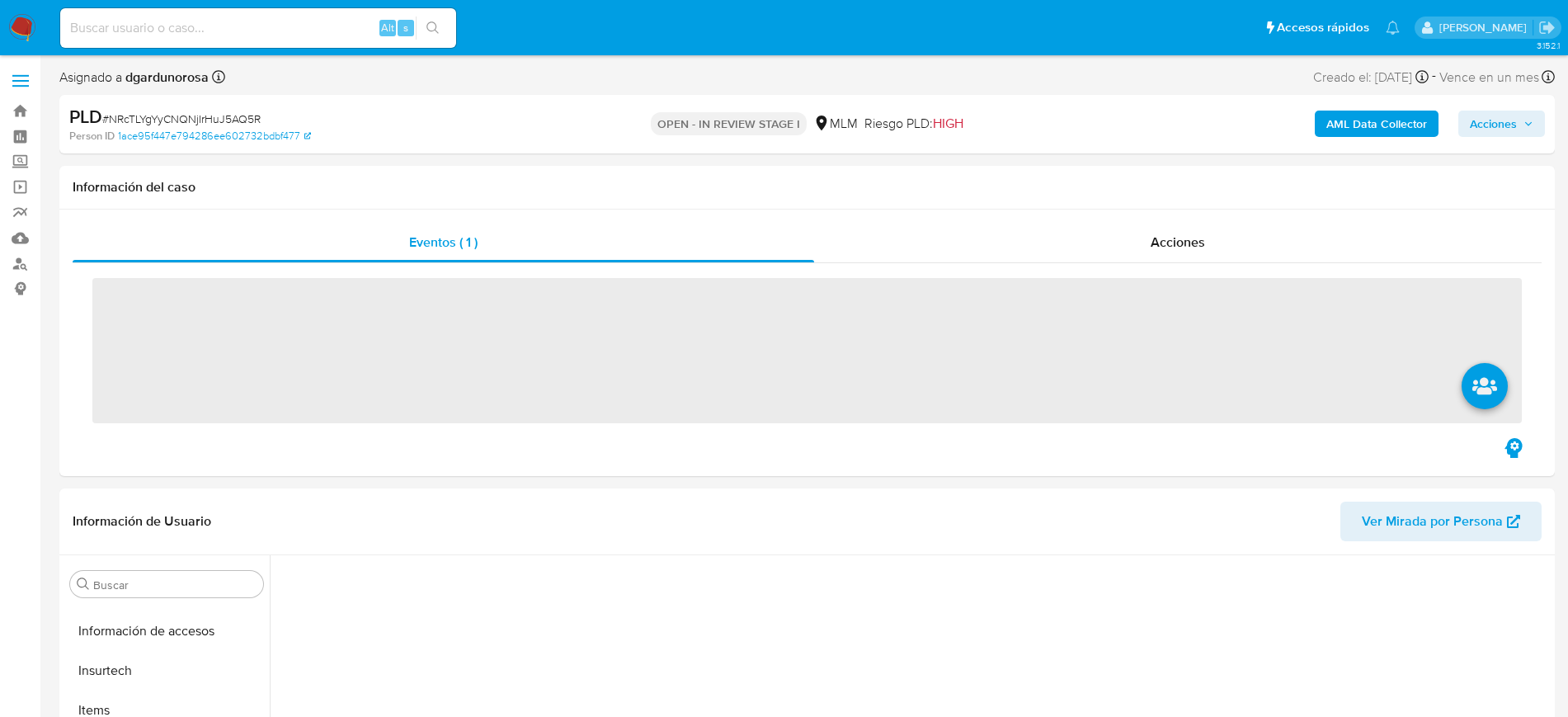
scroll to position [657, 0]
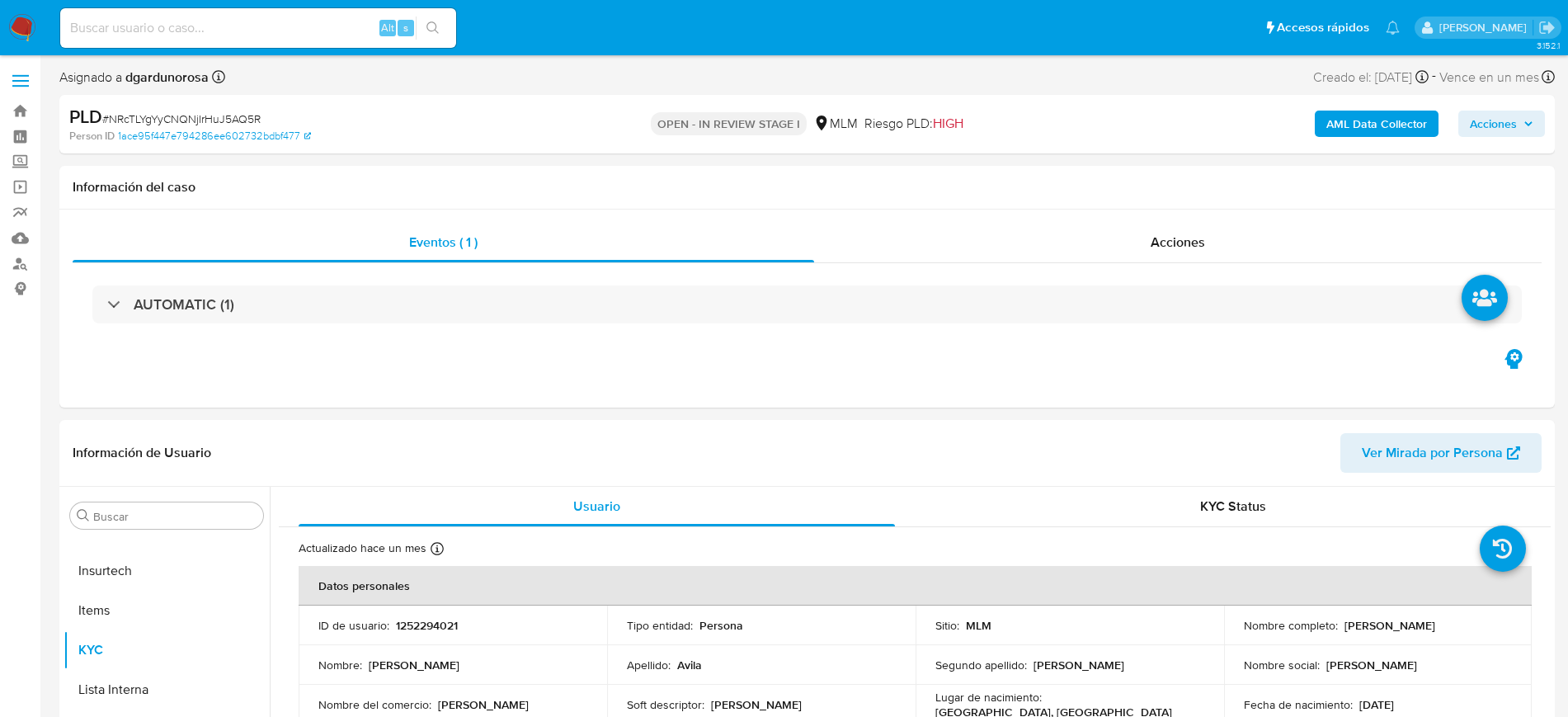
select select "10"
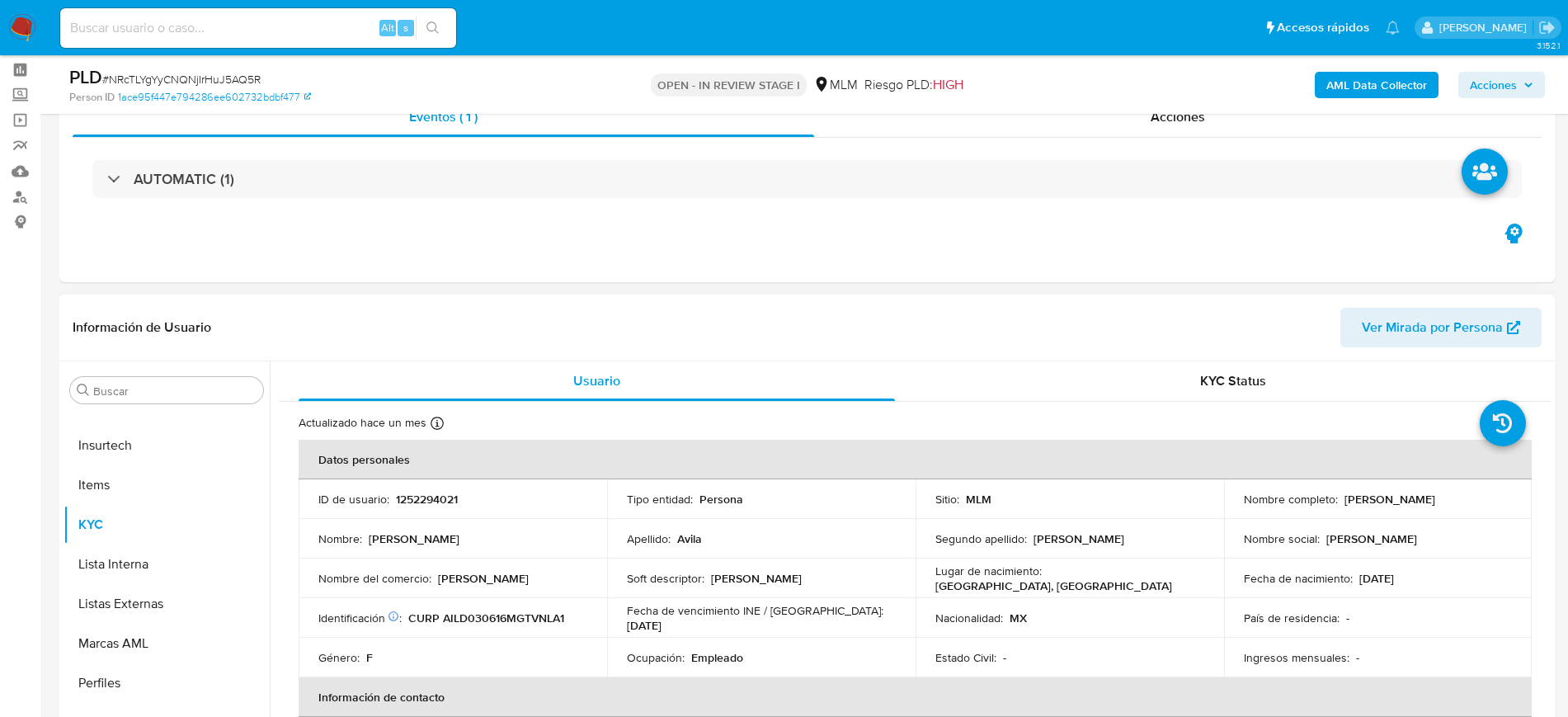
scroll to position [103, 0]
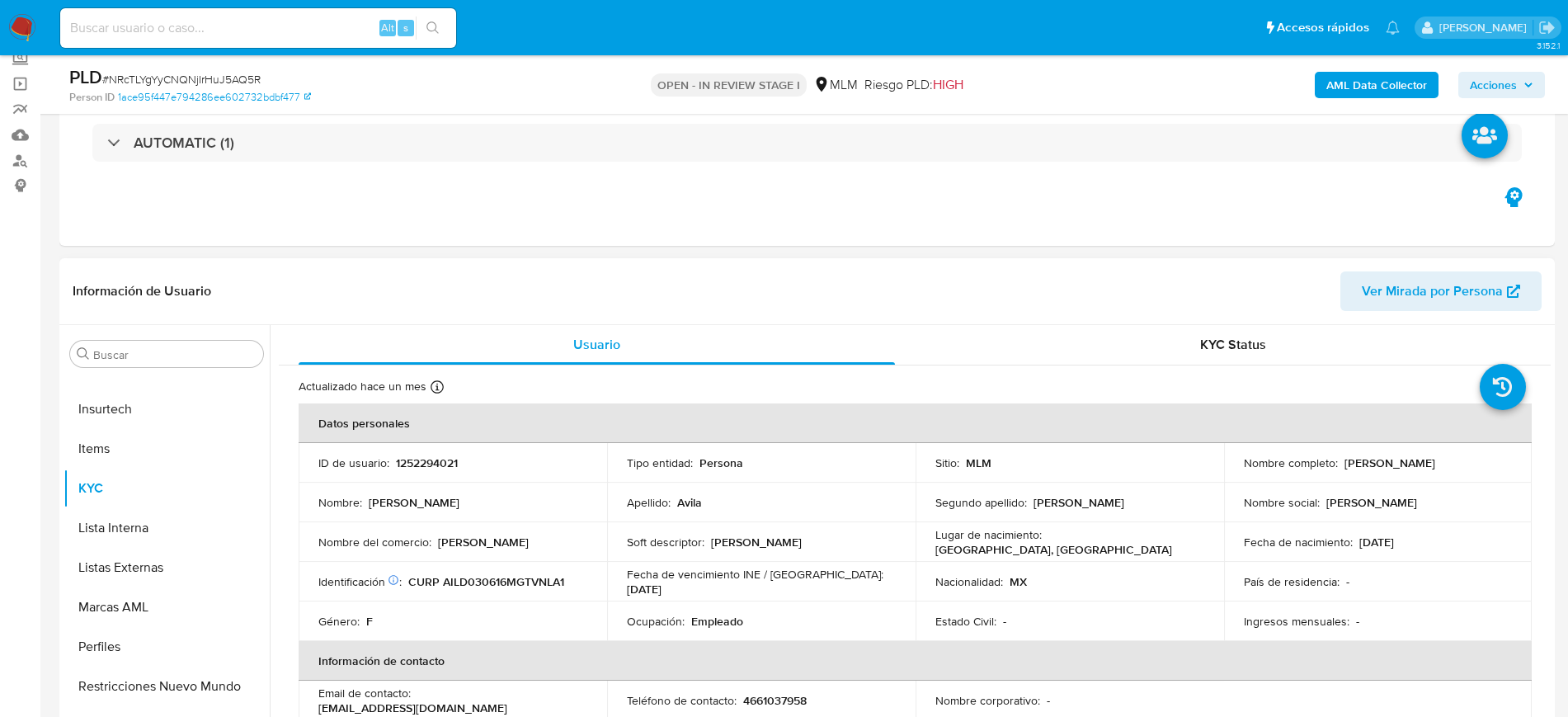
drag, startPoint x: 583, startPoint y: 540, endPoint x: 438, endPoint y: 549, distance: 145.3
click at [438, 549] on div "Nombre del comercio : Francisco Javier Avila Lara" at bounding box center [453, 542] width 268 height 15
copy p "Francisco Javier Avila Lara"
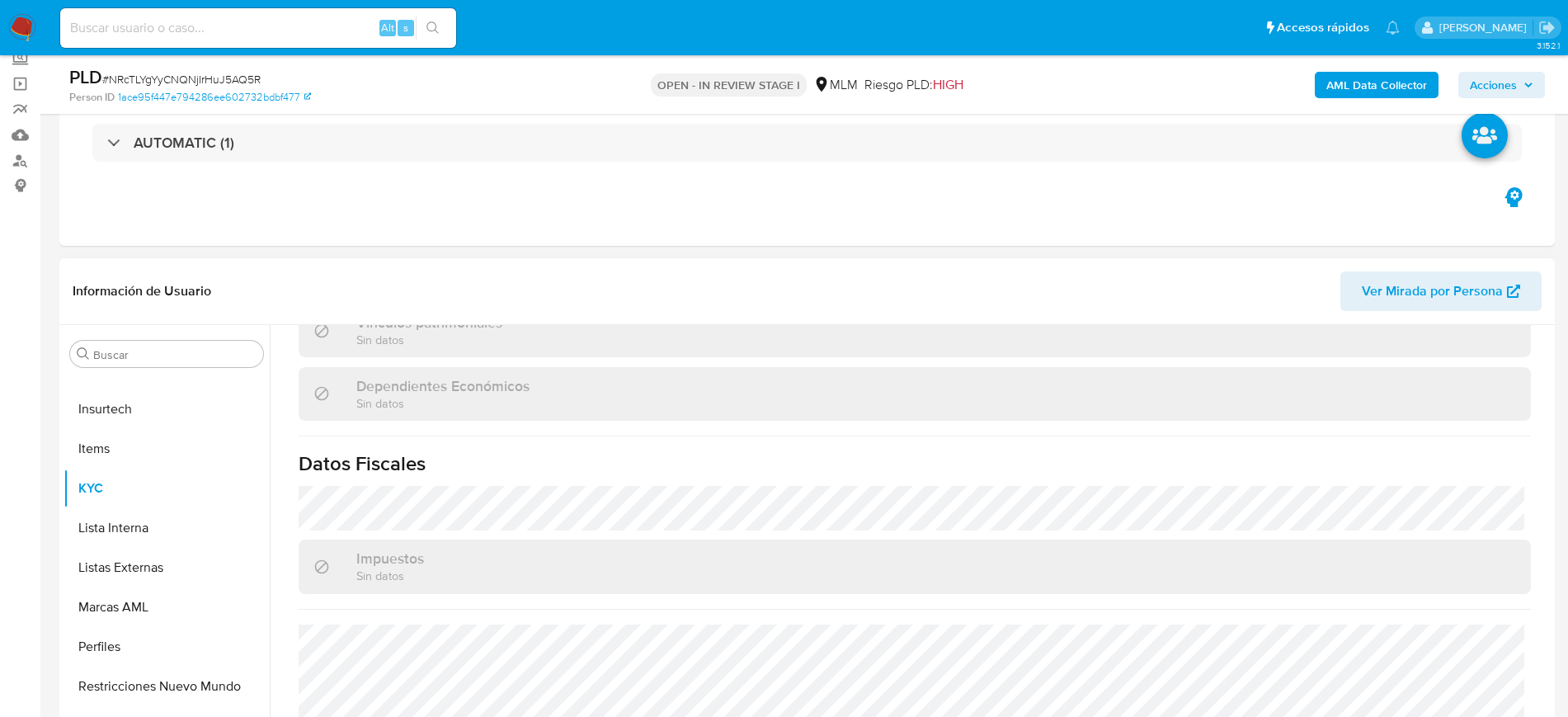
scroll to position [1004, 0]
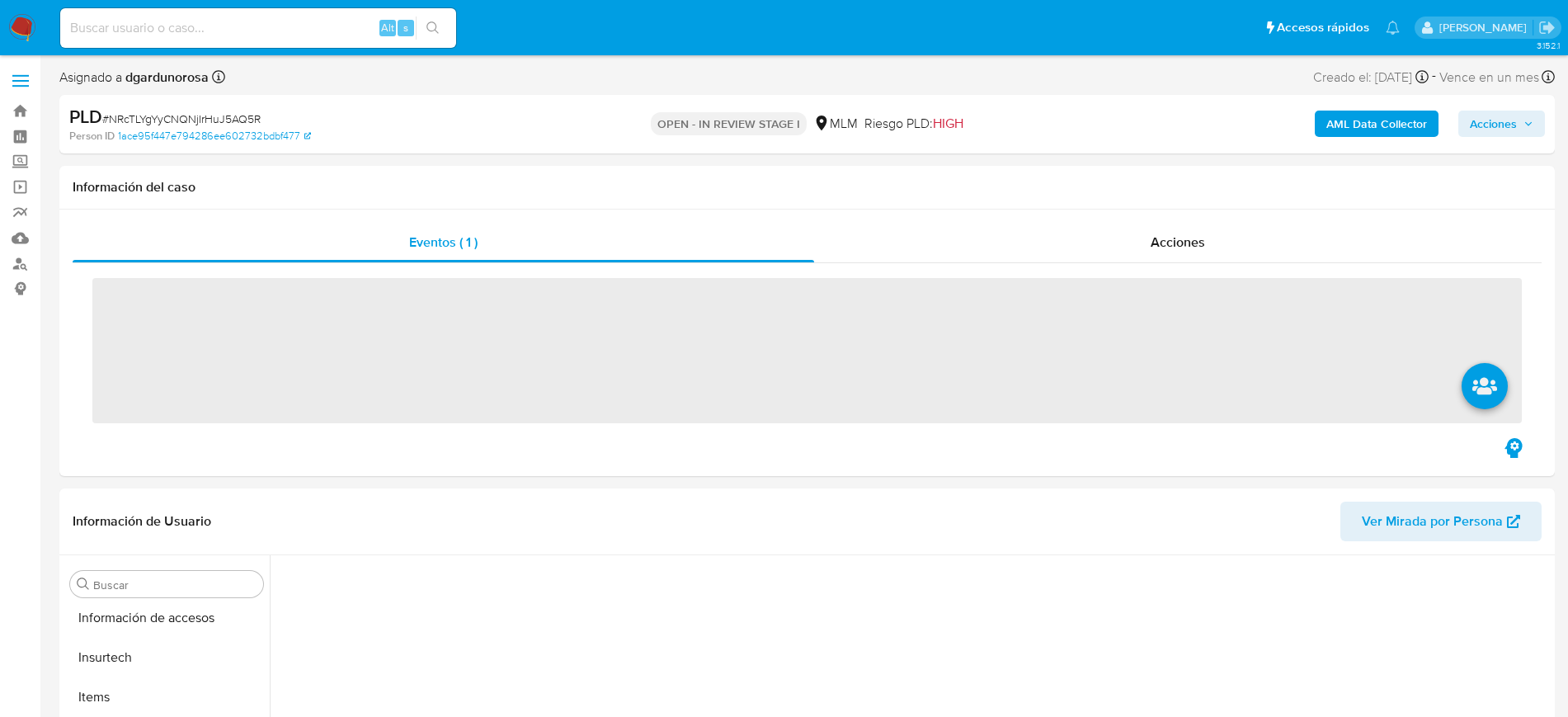
scroll to position [657, 0]
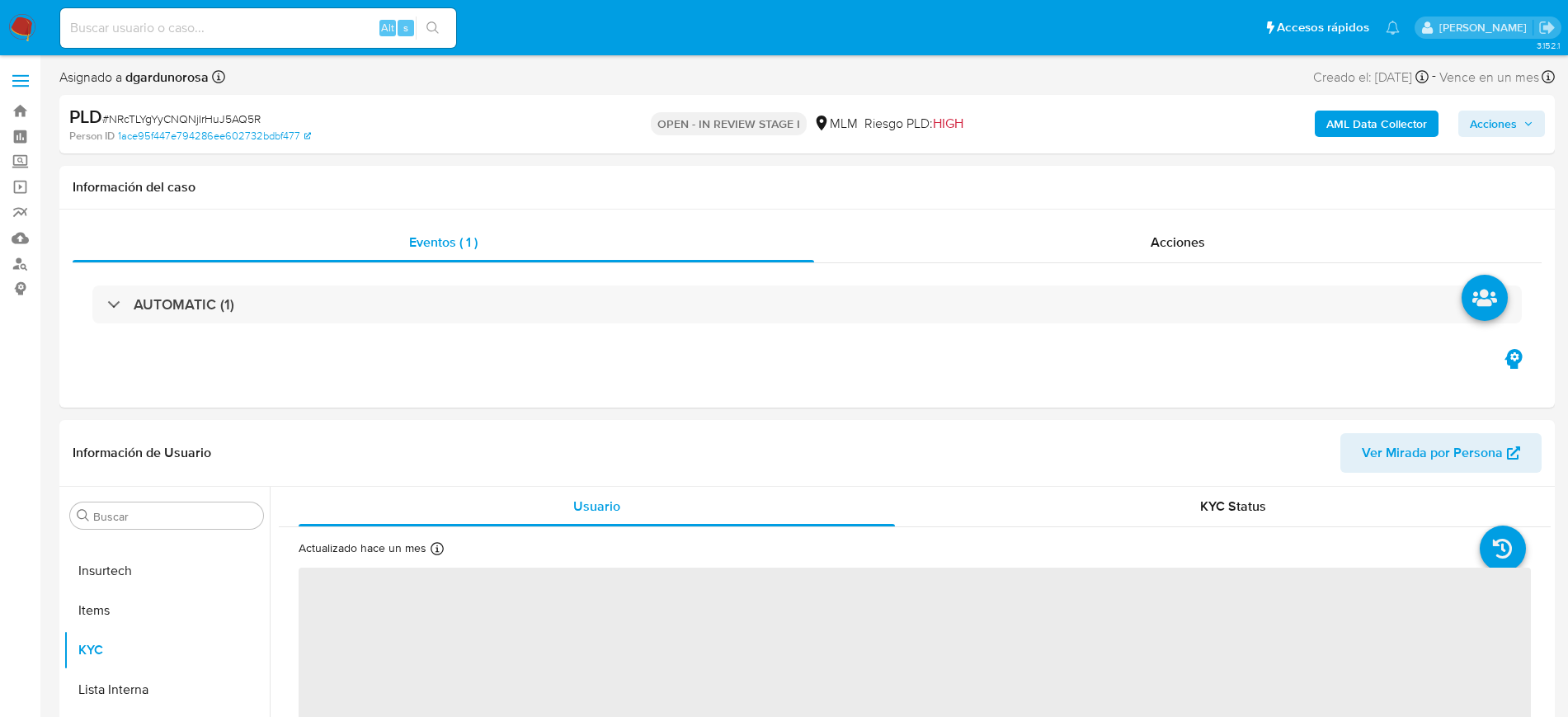
click at [36, 76] on label at bounding box center [21, 80] width 41 height 34
click at [0, 0] on input "checkbox" at bounding box center [0, 0] width 0 height 0
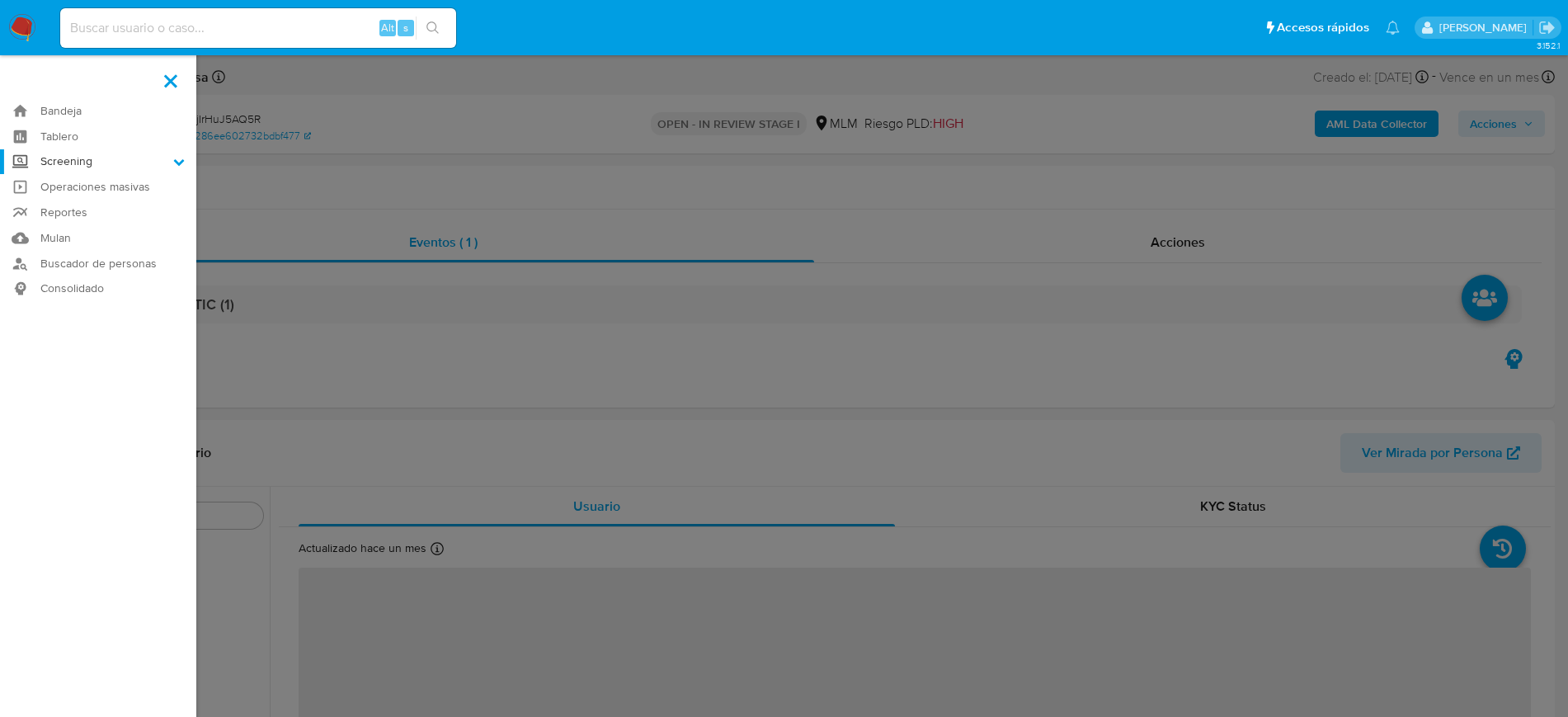
click at [94, 155] on label "Screening" at bounding box center [98, 161] width 197 height 25
click at [0, 0] on input "Screening" at bounding box center [0, 0] width 0 height 0
click at [76, 222] on link "Herramientas" at bounding box center [98, 227] width 197 height 21
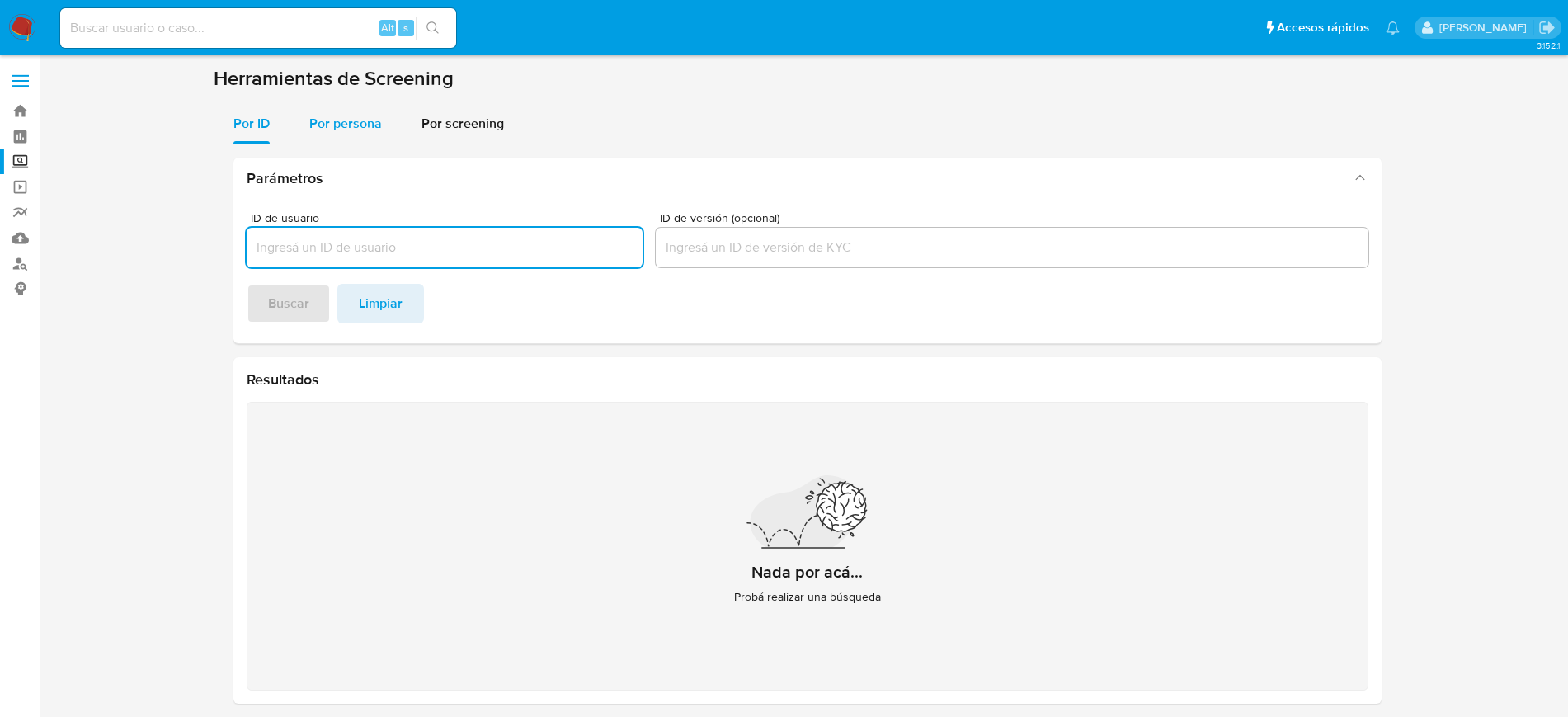
click at [358, 116] on span "Por persona" at bounding box center [346, 123] width 73 height 19
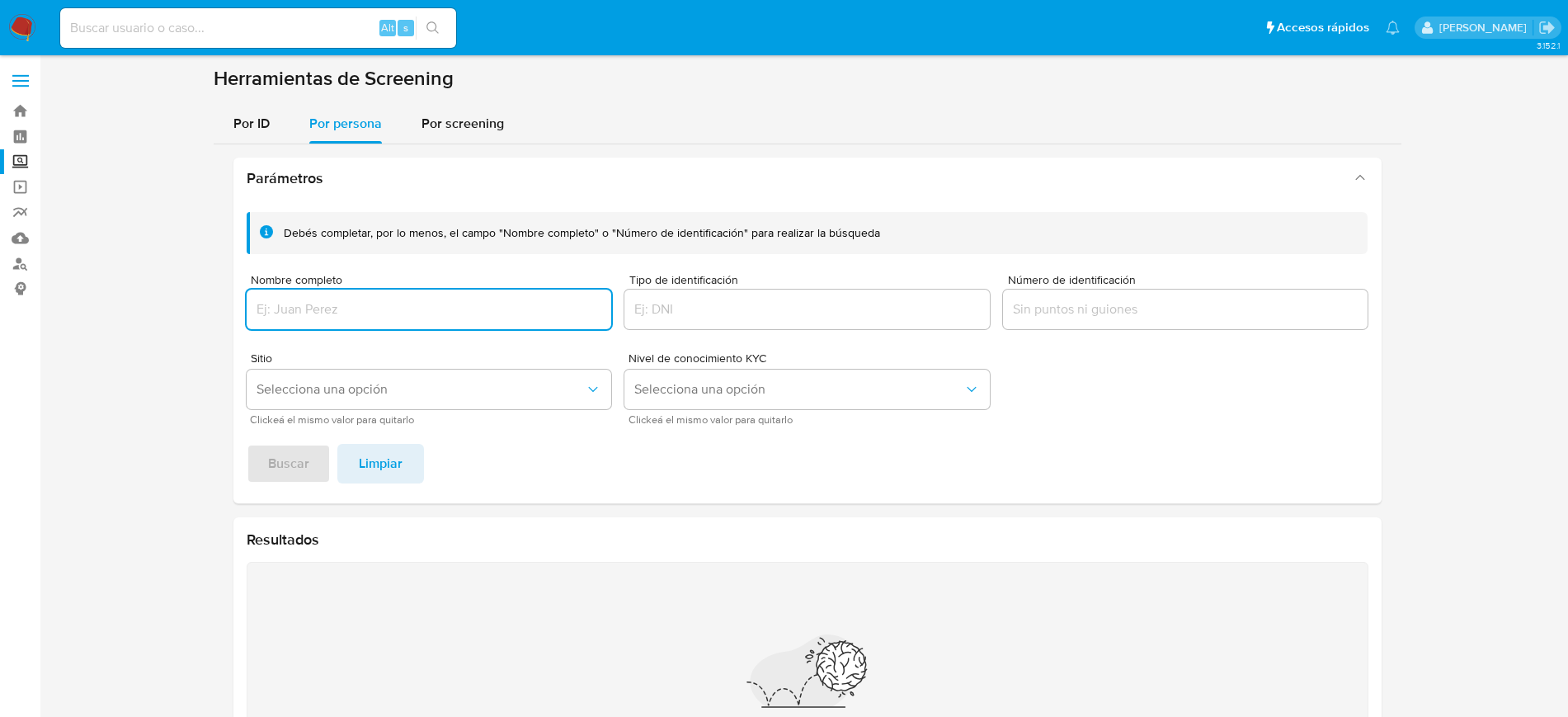
click at [401, 303] on input "Nombre completo" at bounding box center [430, 309] width 365 height 21
click at [247, 444] on button "Buscar" at bounding box center [289, 463] width 84 height 39
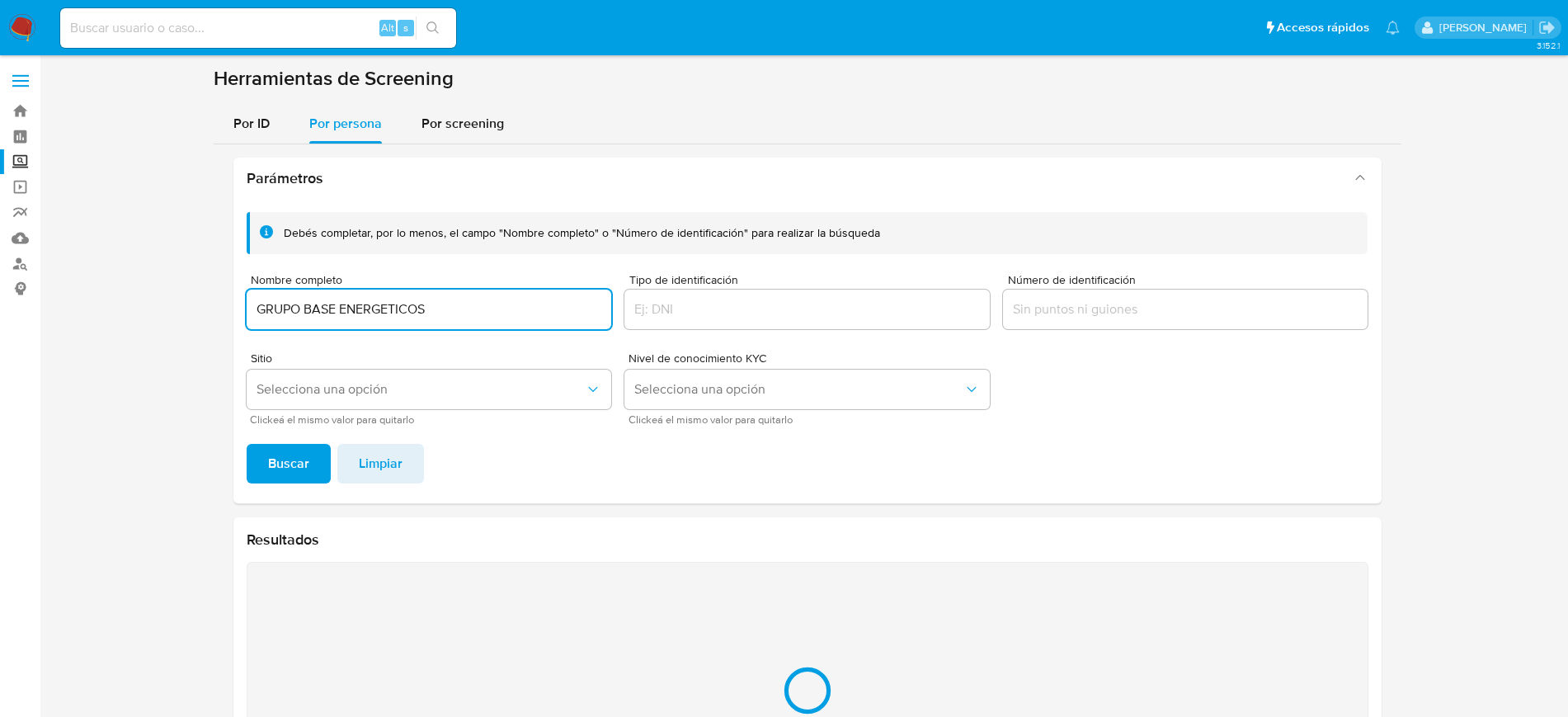
scroll to position [171, 0]
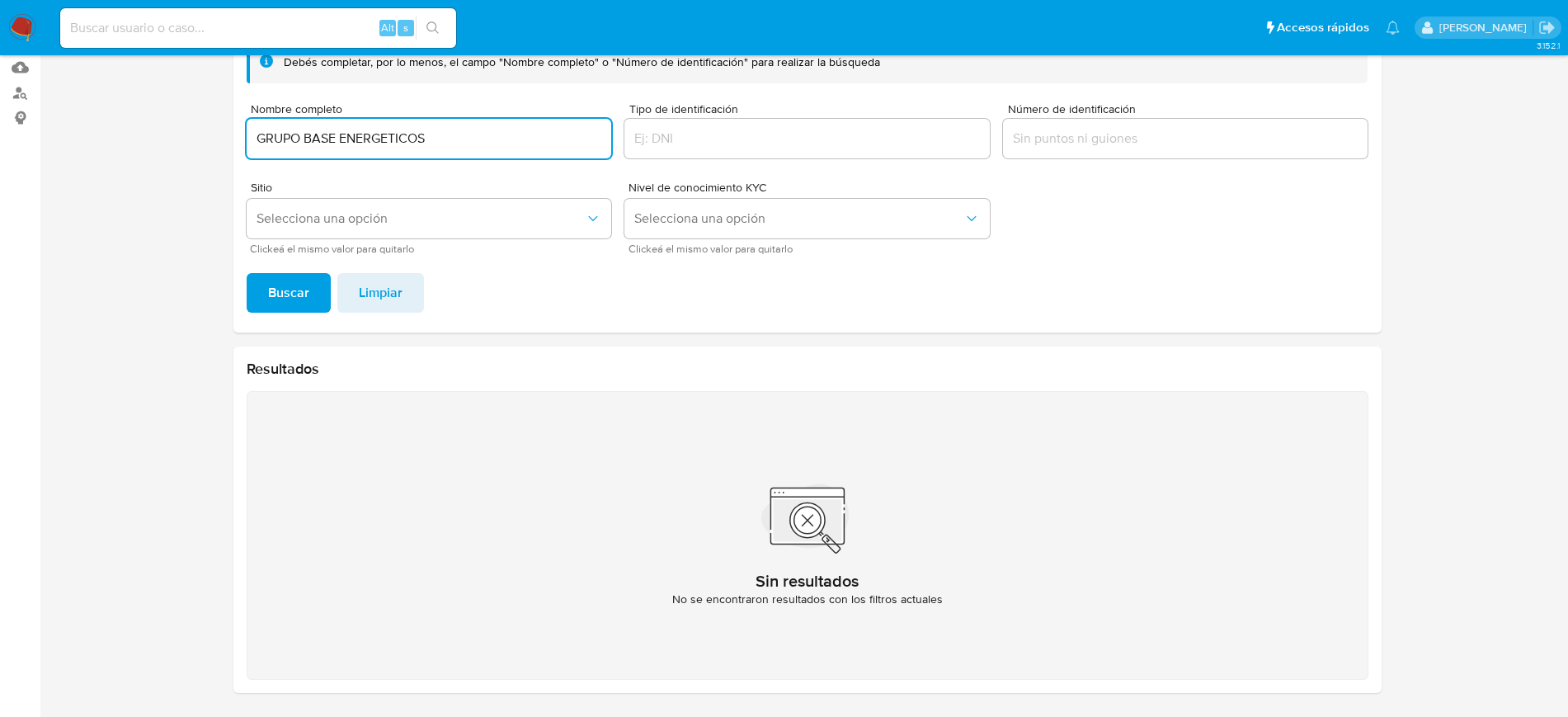
drag, startPoint x: 404, startPoint y: 129, endPoint x: 151, endPoint y: 129, distance: 253.0
click at [151, 129] on section at bounding box center [807, 301] width 1495 height 811
paste input "IVANA SOLEDAD AVILA LEON"
click at [292, 288] on span "Buscar" at bounding box center [289, 293] width 41 height 36
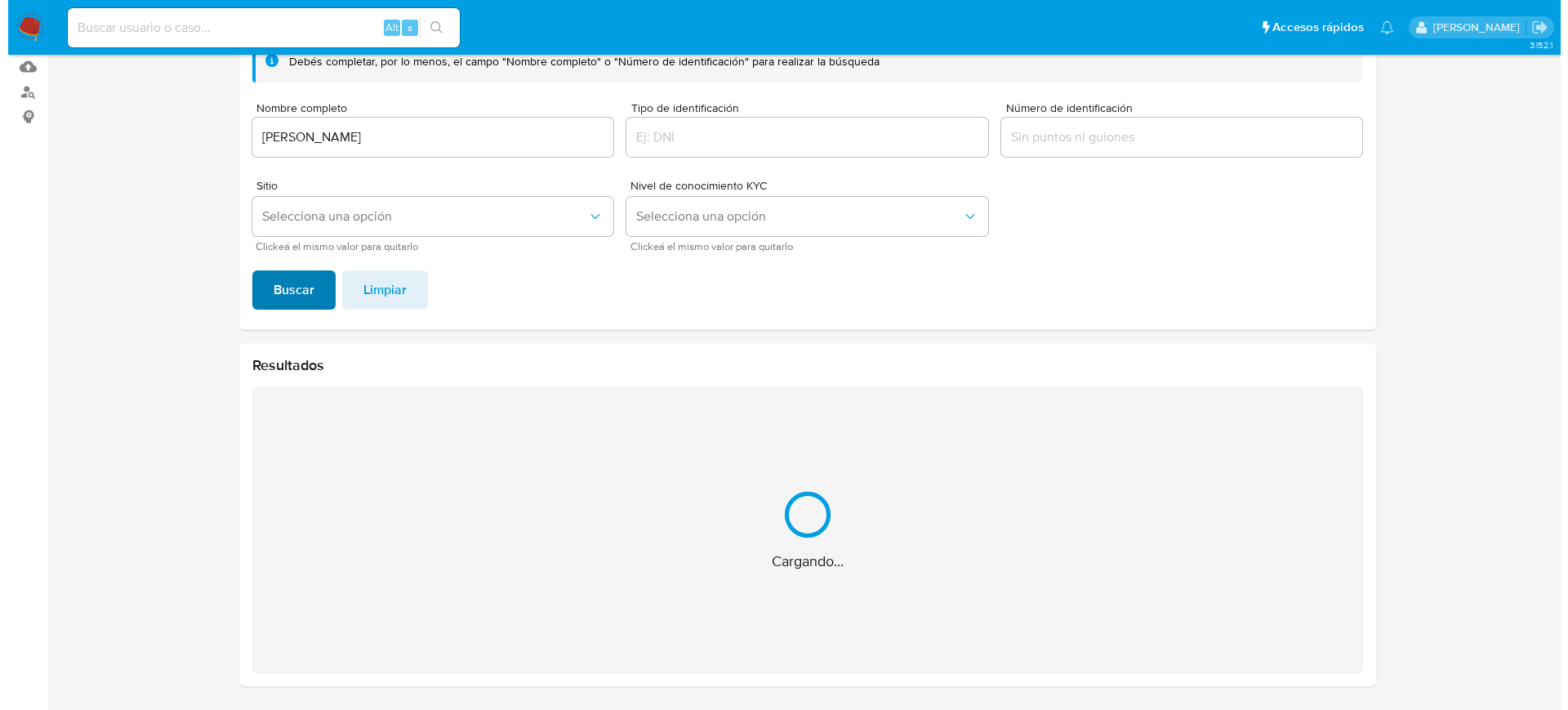
scroll to position [0, 0]
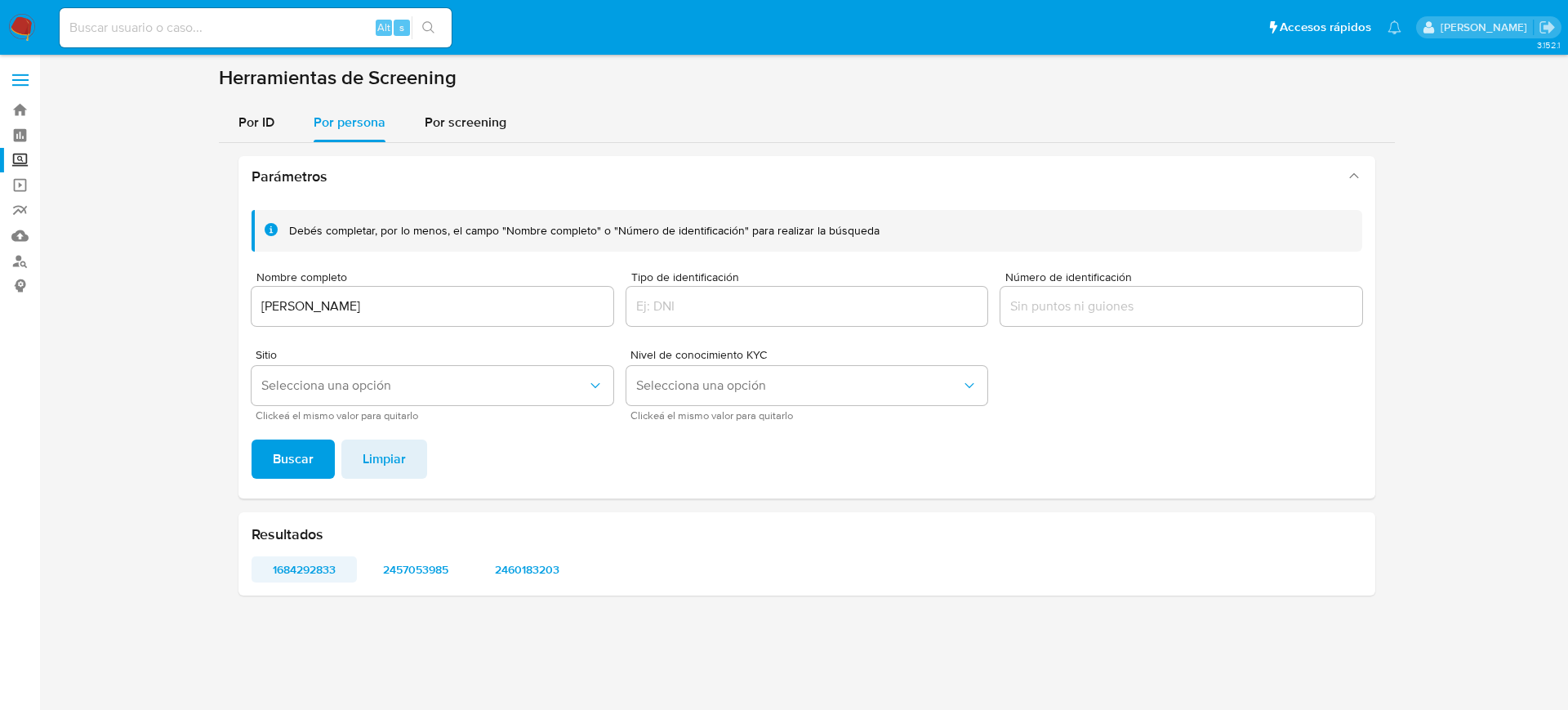
click at [302, 580] on span "1684292833" at bounding box center [304, 569] width 82 height 23
click at [400, 575] on span "2457053985" at bounding box center [415, 569] width 82 height 23
click at [541, 578] on span "2460183203" at bounding box center [527, 569] width 82 height 23
click at [534, 391] on span "Selecciona una opción" at bounding box center [424, 386] width 326 height 17
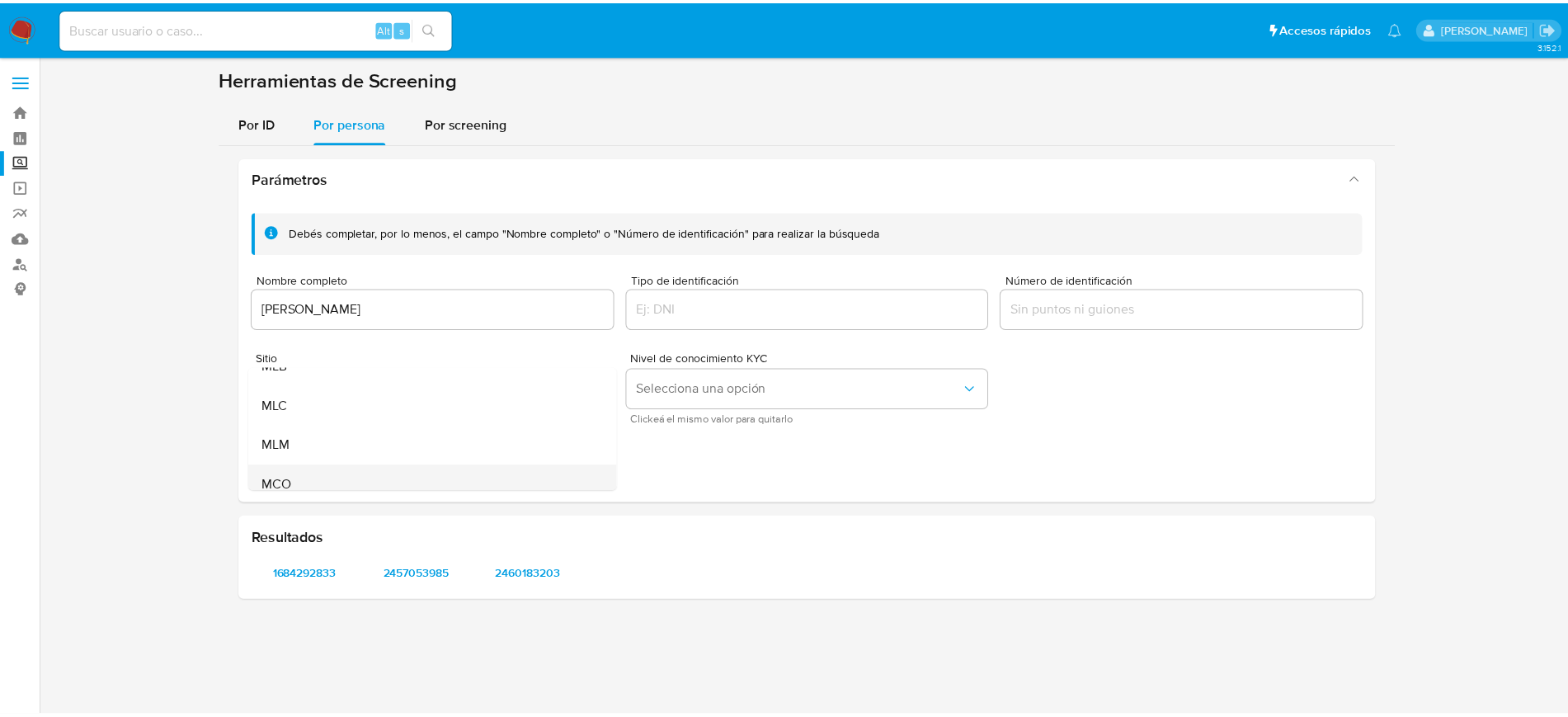
scroll to position [114, 0]
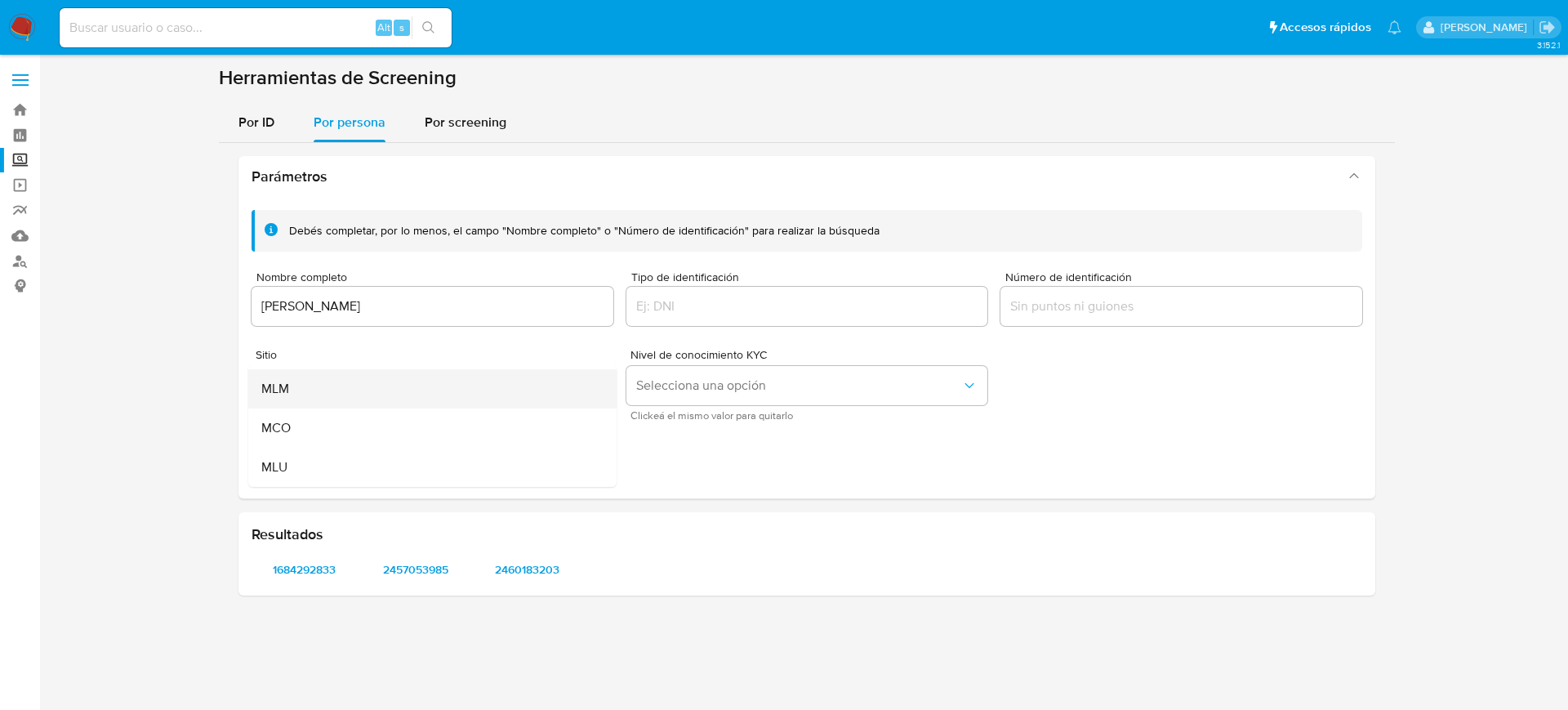
click at [396, 399] on div "MLM" at bounding box center [427, 389] width 332 height 39
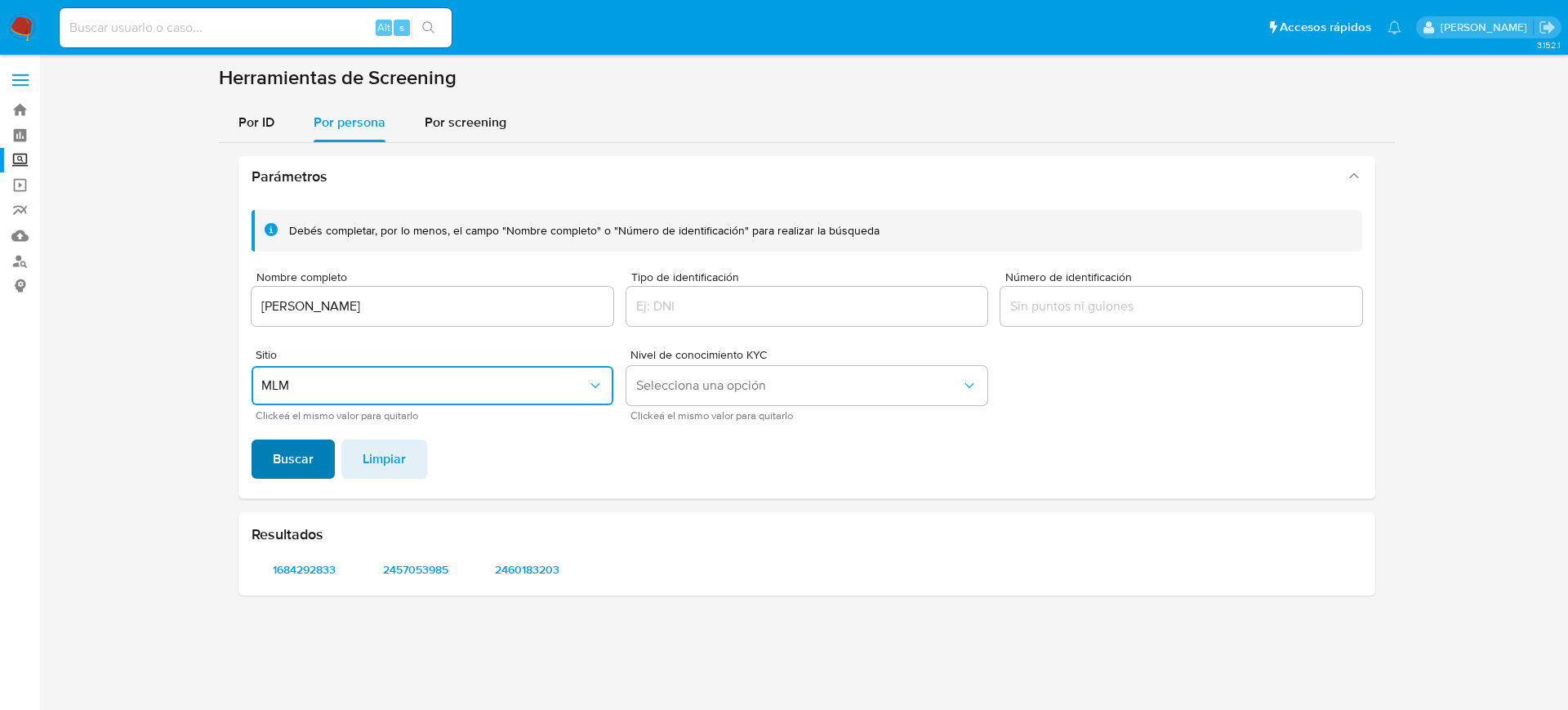
click at [322, 456] on button "Buscar" at bounding box center [293, 459] width 83 height 39
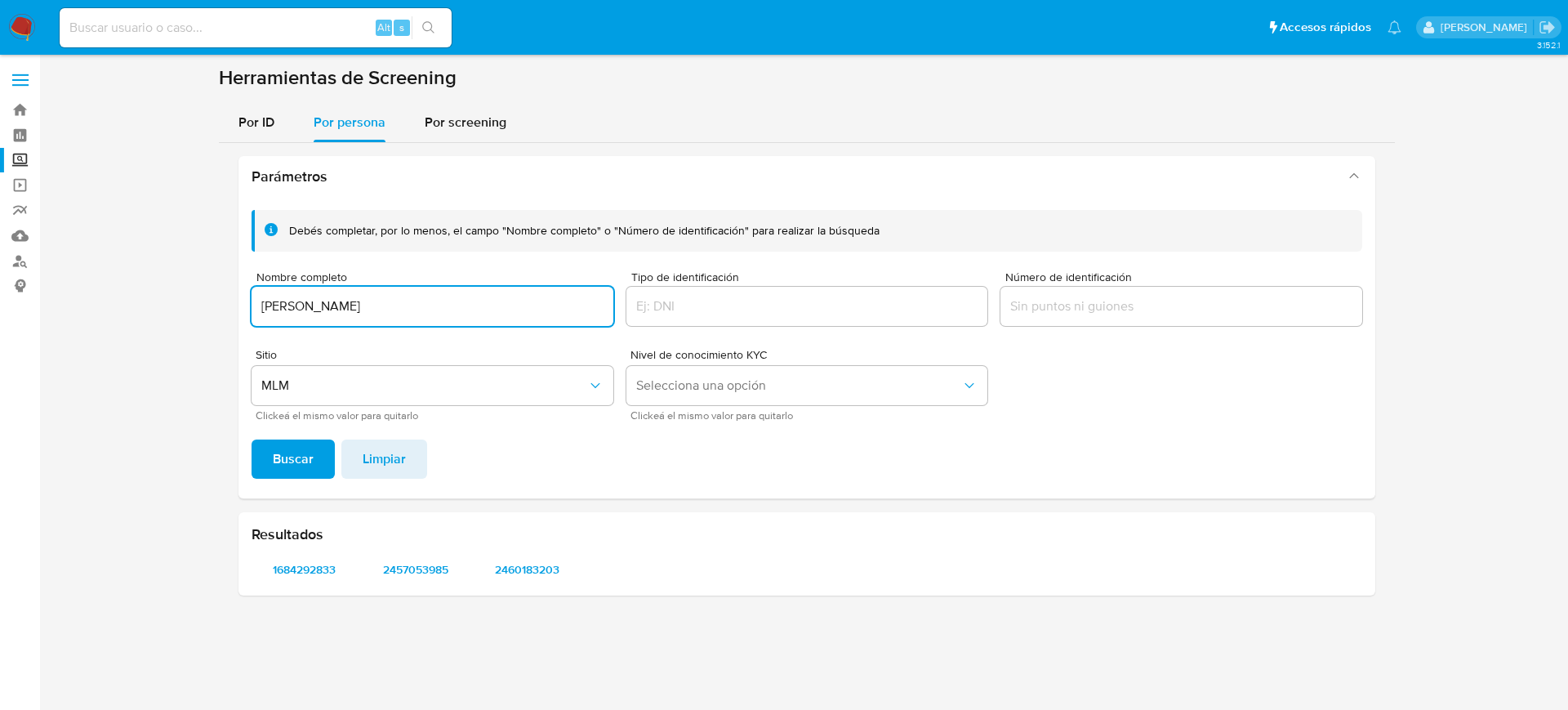
drag, startPoint x: 472, startPoint y: 298, endPoint x: 119, endPoint y: 311, distance: 353.2
click at [119, 311] on section at bounding box center [807, 337] width 1496 height 543
click at [293, 466] on span "Buscar" at bounding box center [293, 459] width 41 height 36
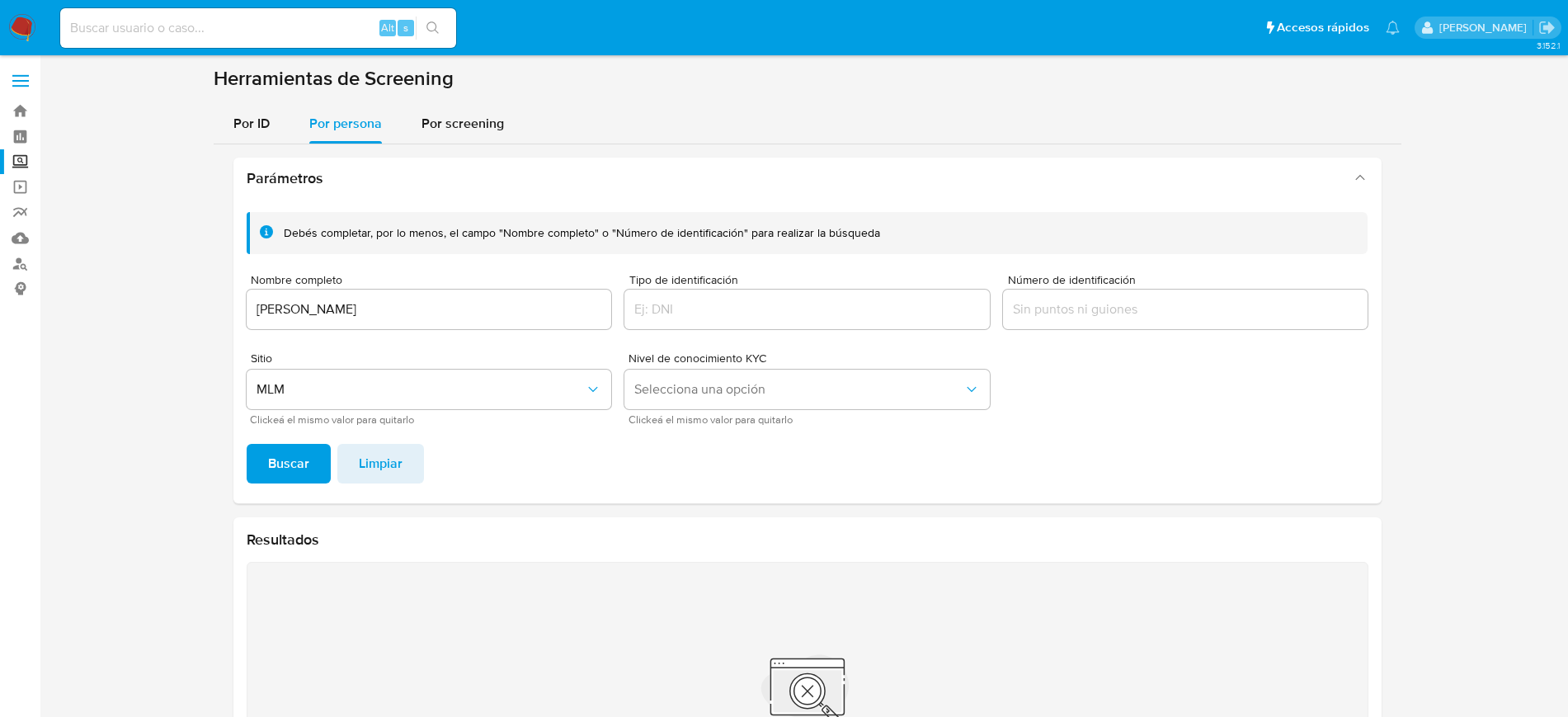
drag, startPoint x: 447, startPoint y: 304, endPoint x: 0, endPoint y: 305, distance: 447.0
click at [0, 305] on section "Bandeja Tablero Screening Búsqueda en Listas Watchlist Herramientas Operaciones…" at bounding box center [784, 444] width 1568 height 888
type input "MA SALUD LEON GARCIA"
click at [315, 454] on button "Buscar" at bounding box center [289, 463] width 84 height 39
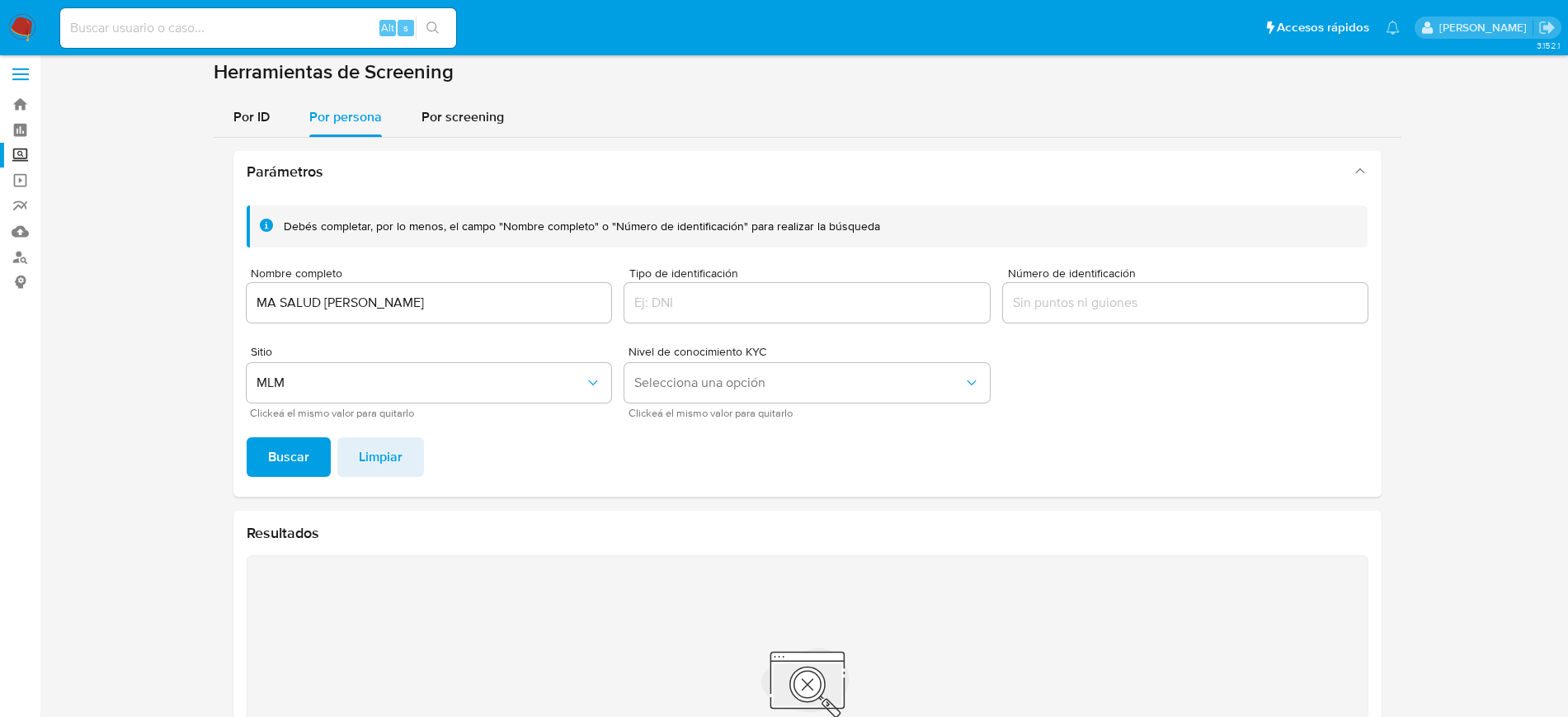
scroll to position [0, 0]
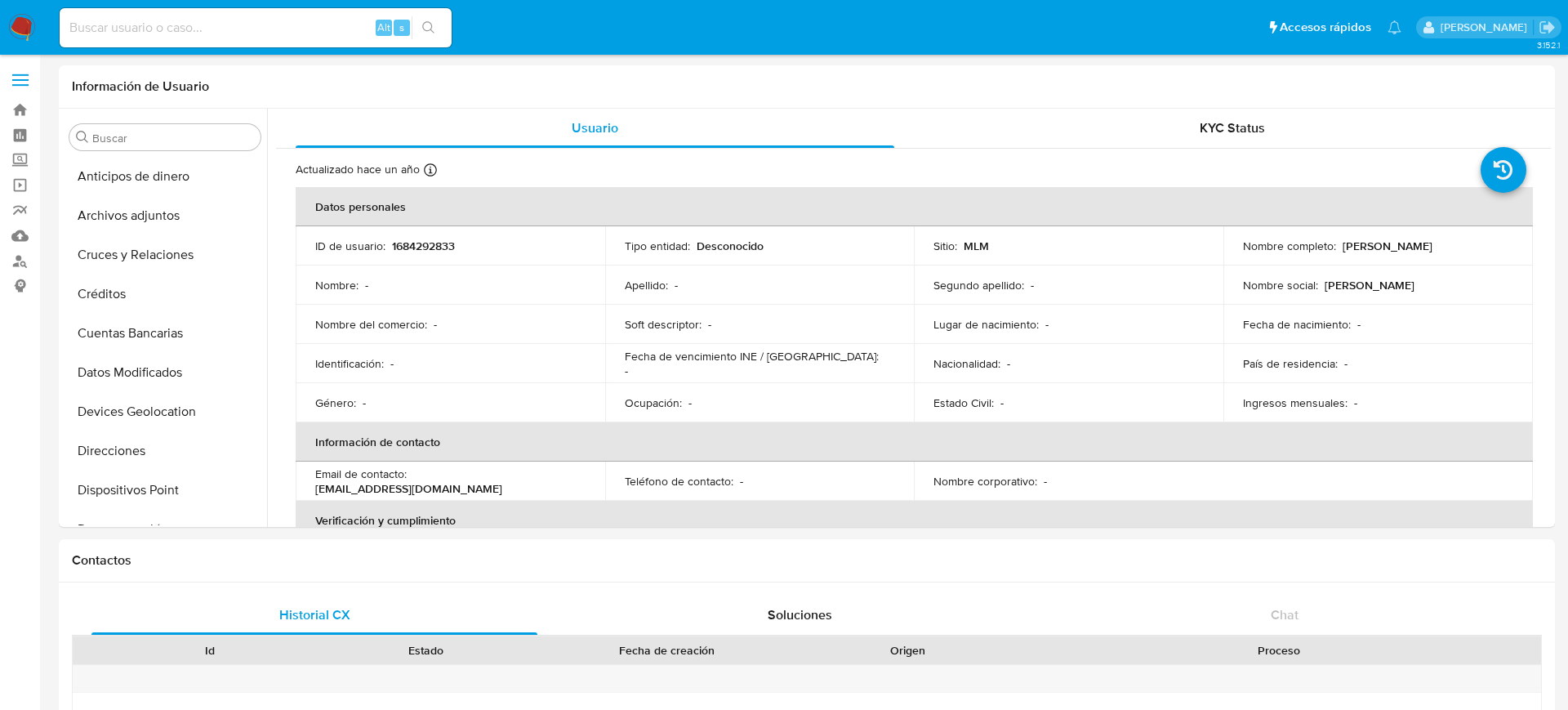
select select "10"
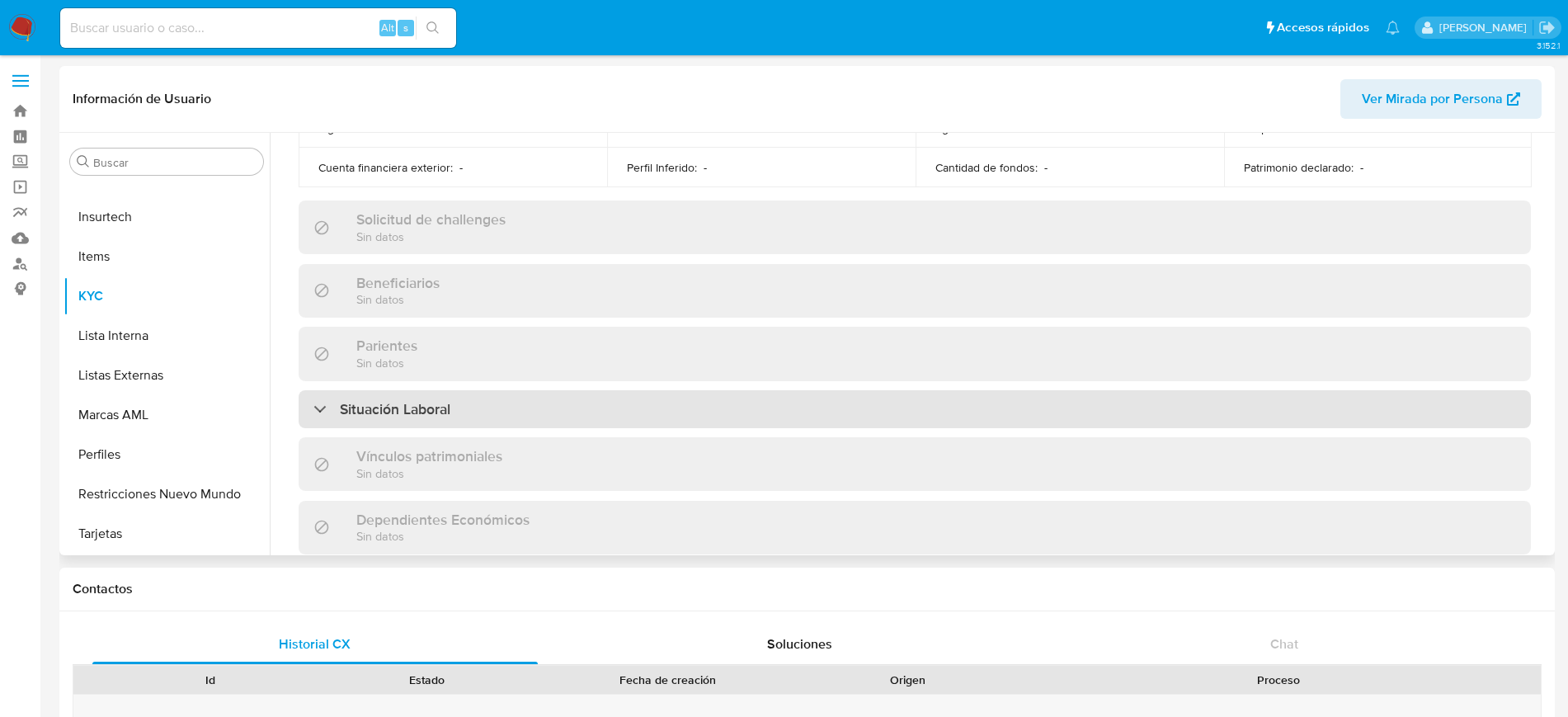
scroll to position [1021, 0]
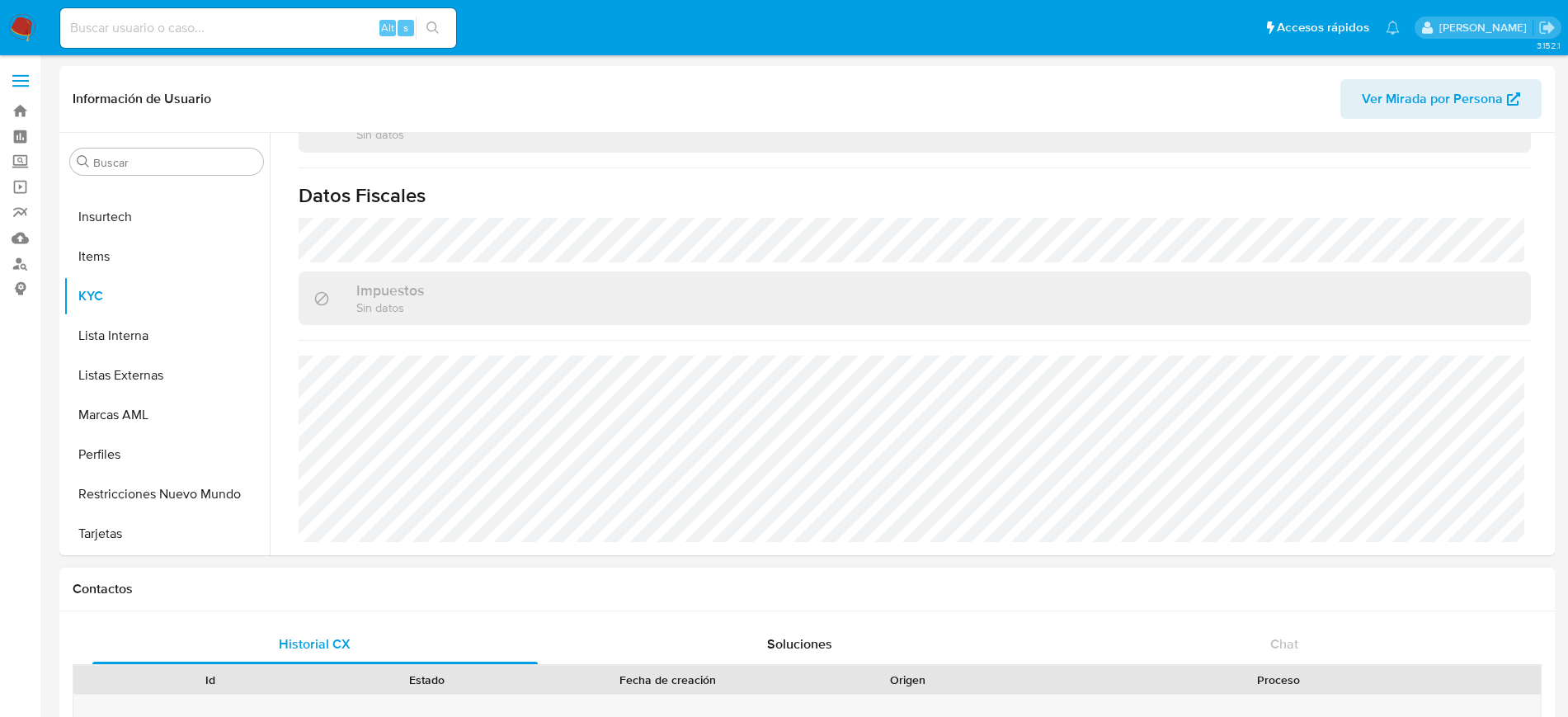
select select "10"
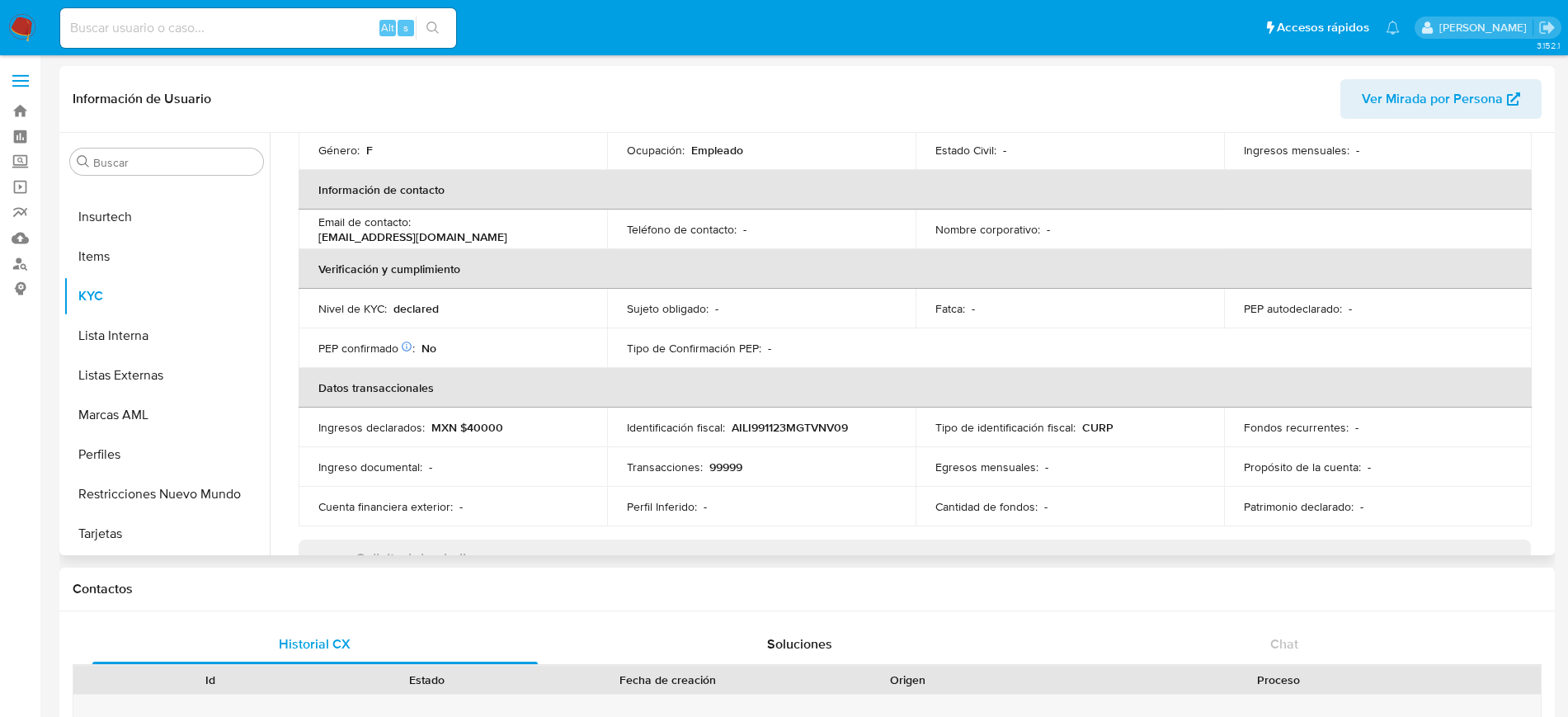
scroll to position [0, 0]
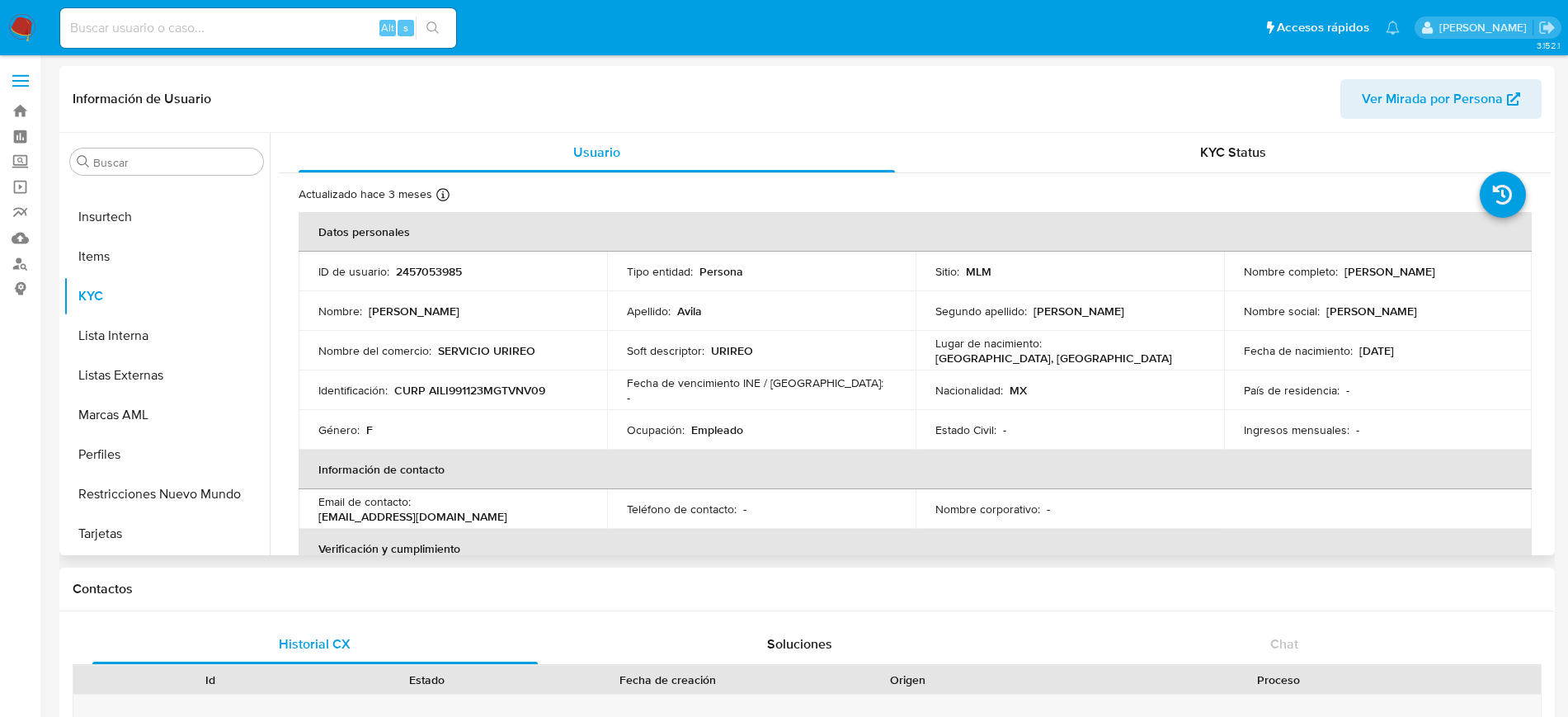
click at [1244, 386] on p "País de residencia :" at bounding box center [1291, 391] width 96 height 15
click at [435, 273] on p "2457053985" at bounding box center [429, 271] width 66 height 15
copy p "2457053985"
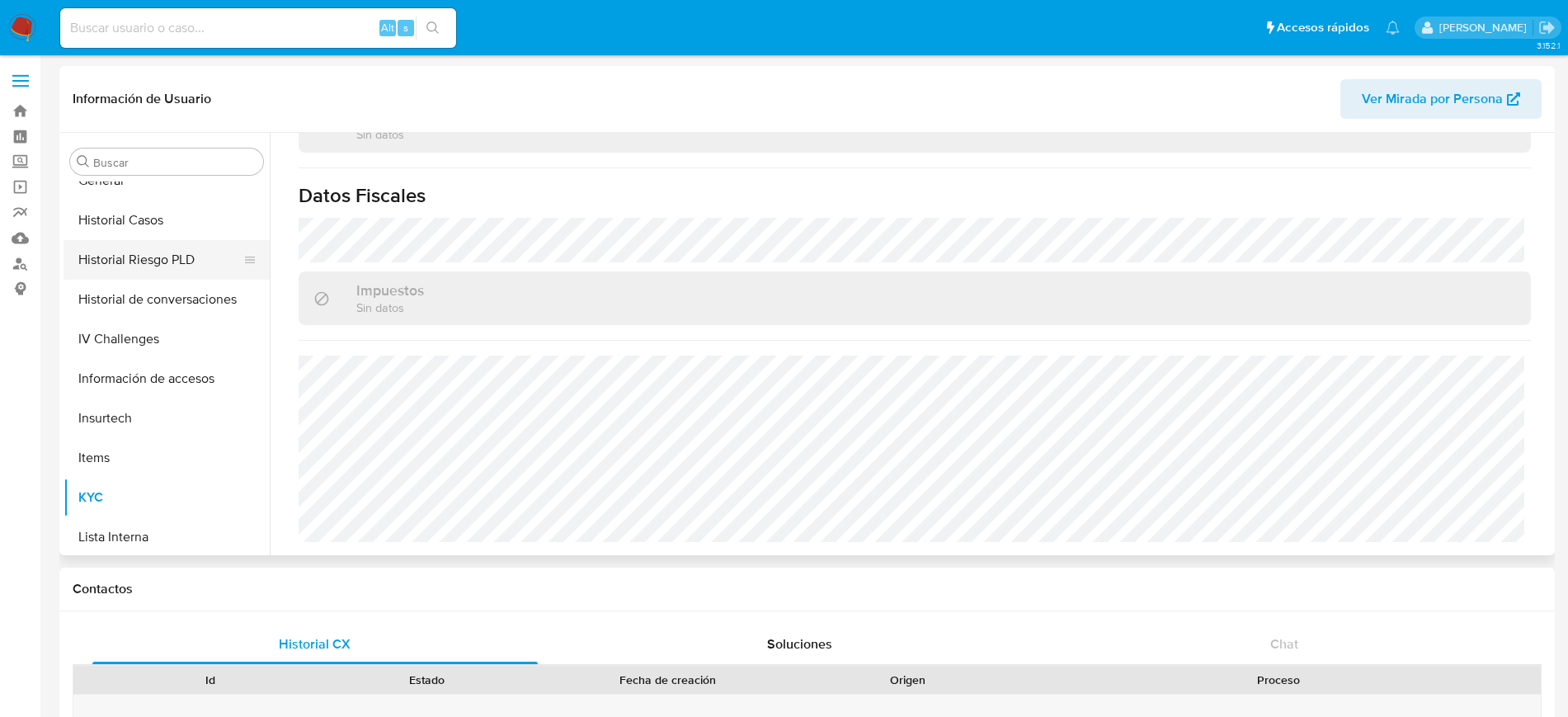
scroll to position [451, 0]
click at [159, 236] on button "Historial Casos" at bounding box center [159, 225] width 193 height 39
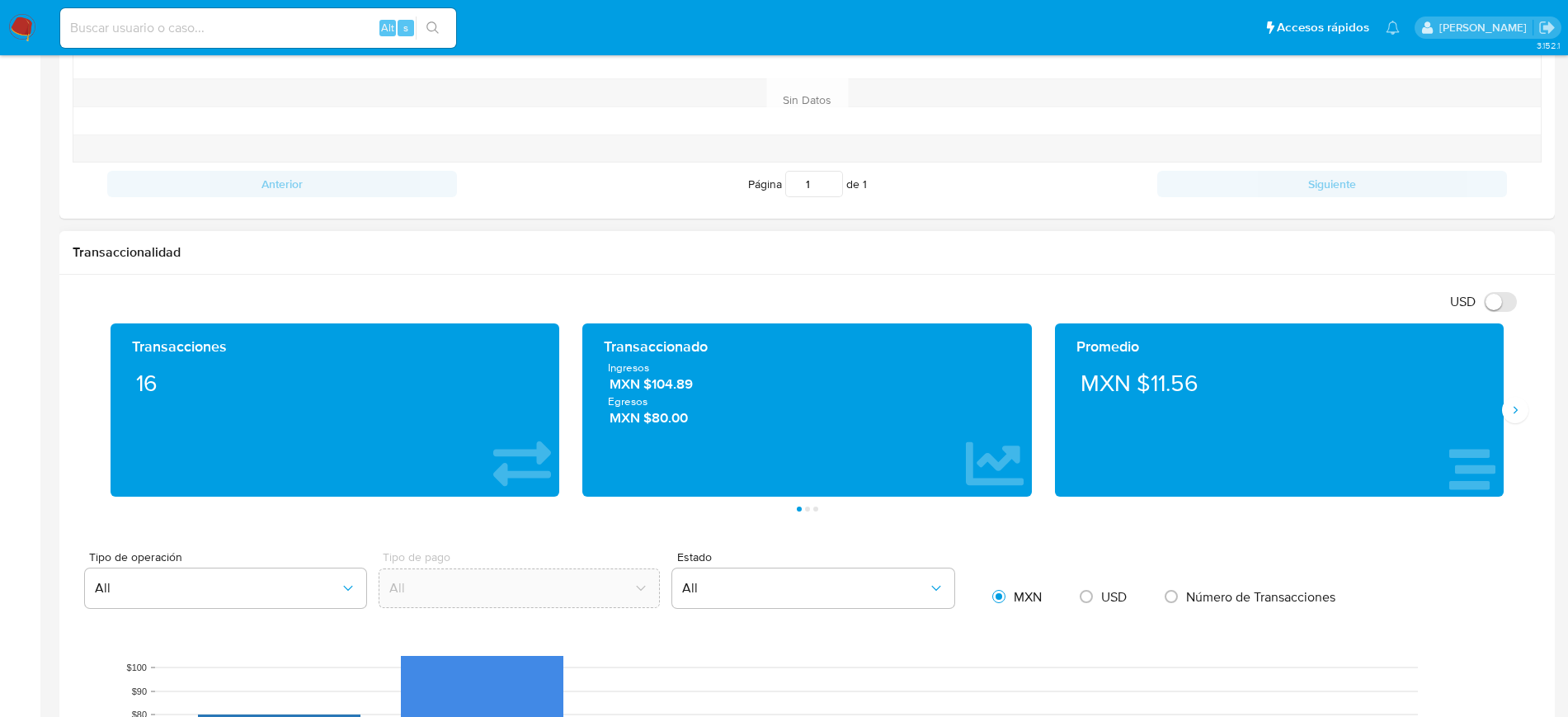
scroll to position [516, 0]
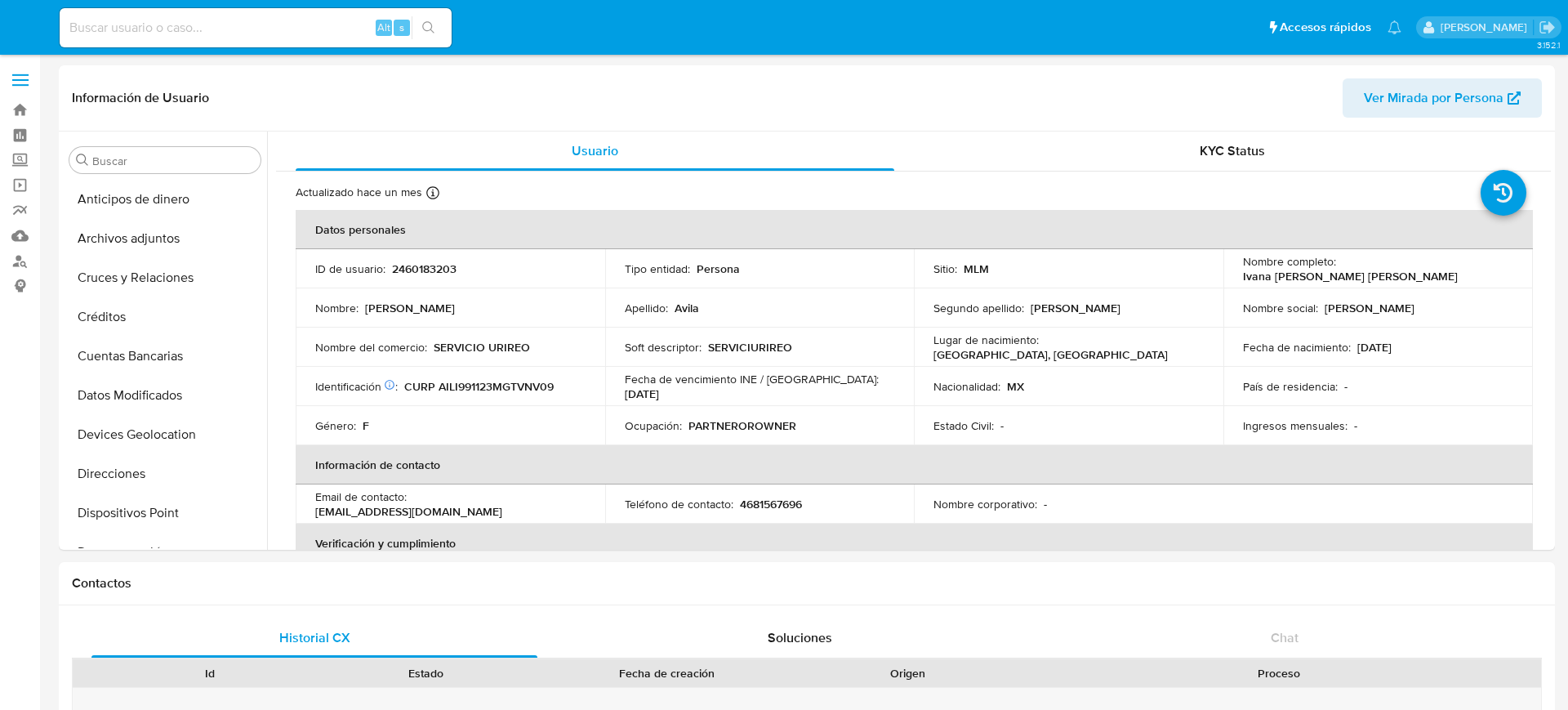
select select "10"
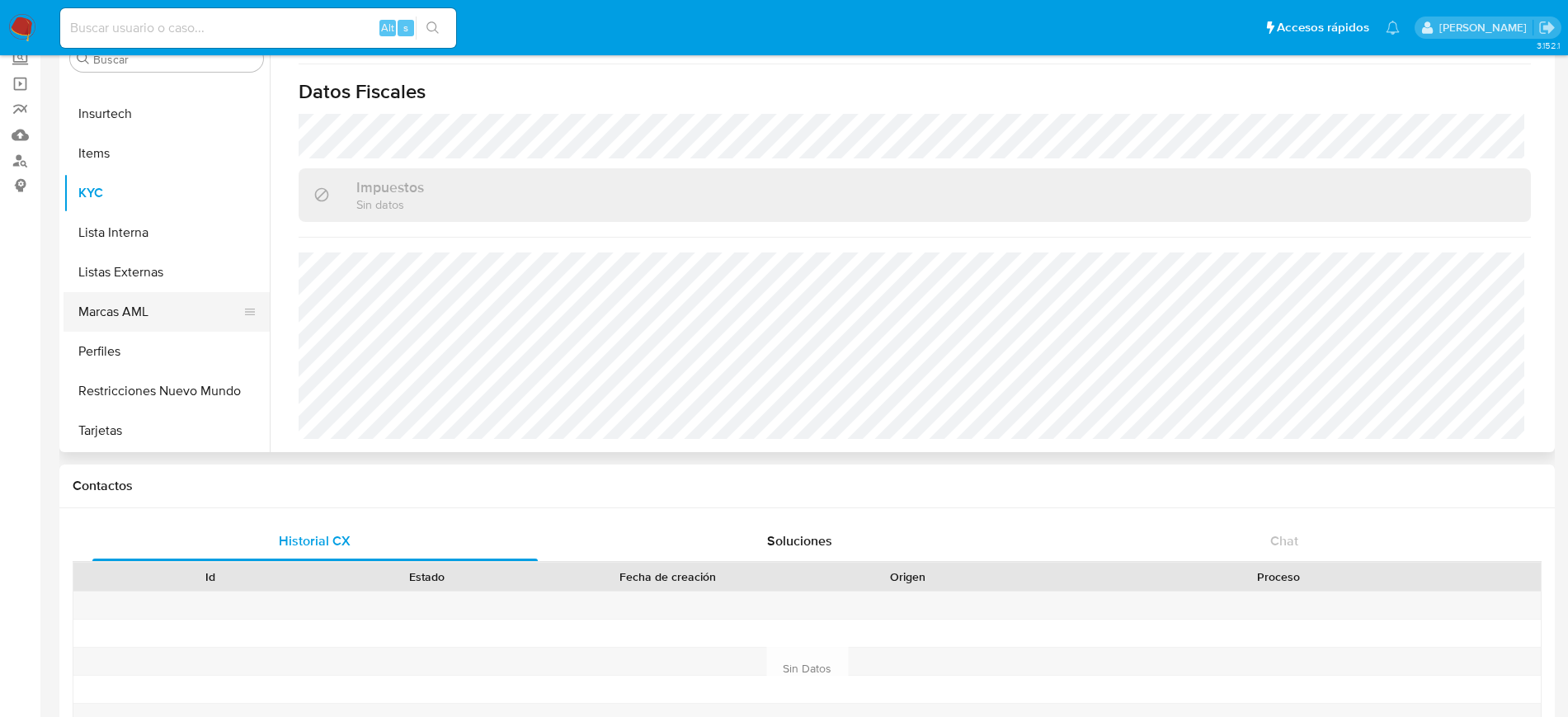
scroll to position [348, 0]
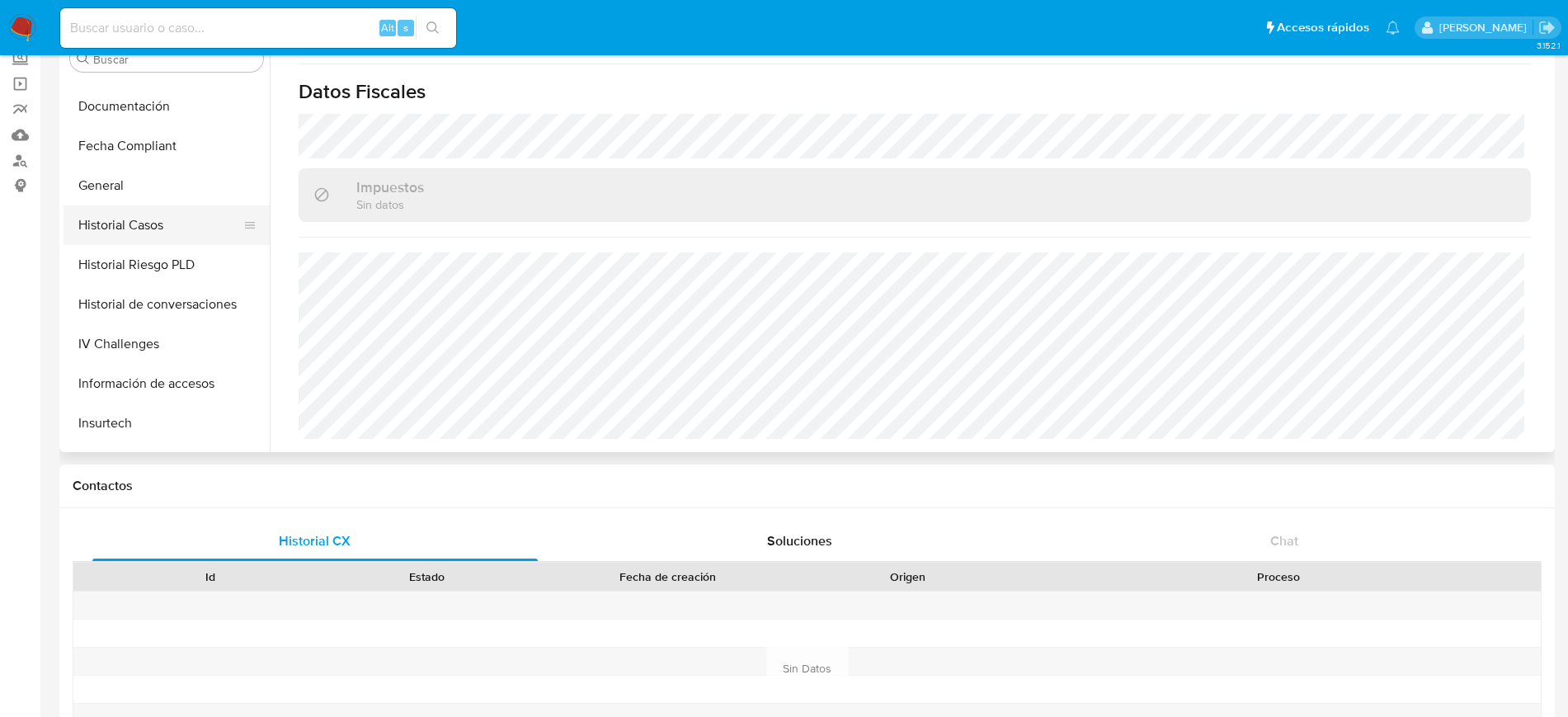
click at [142, 236] on button "Historial Casos" at bounding box center [159, 225] width 193 height 39
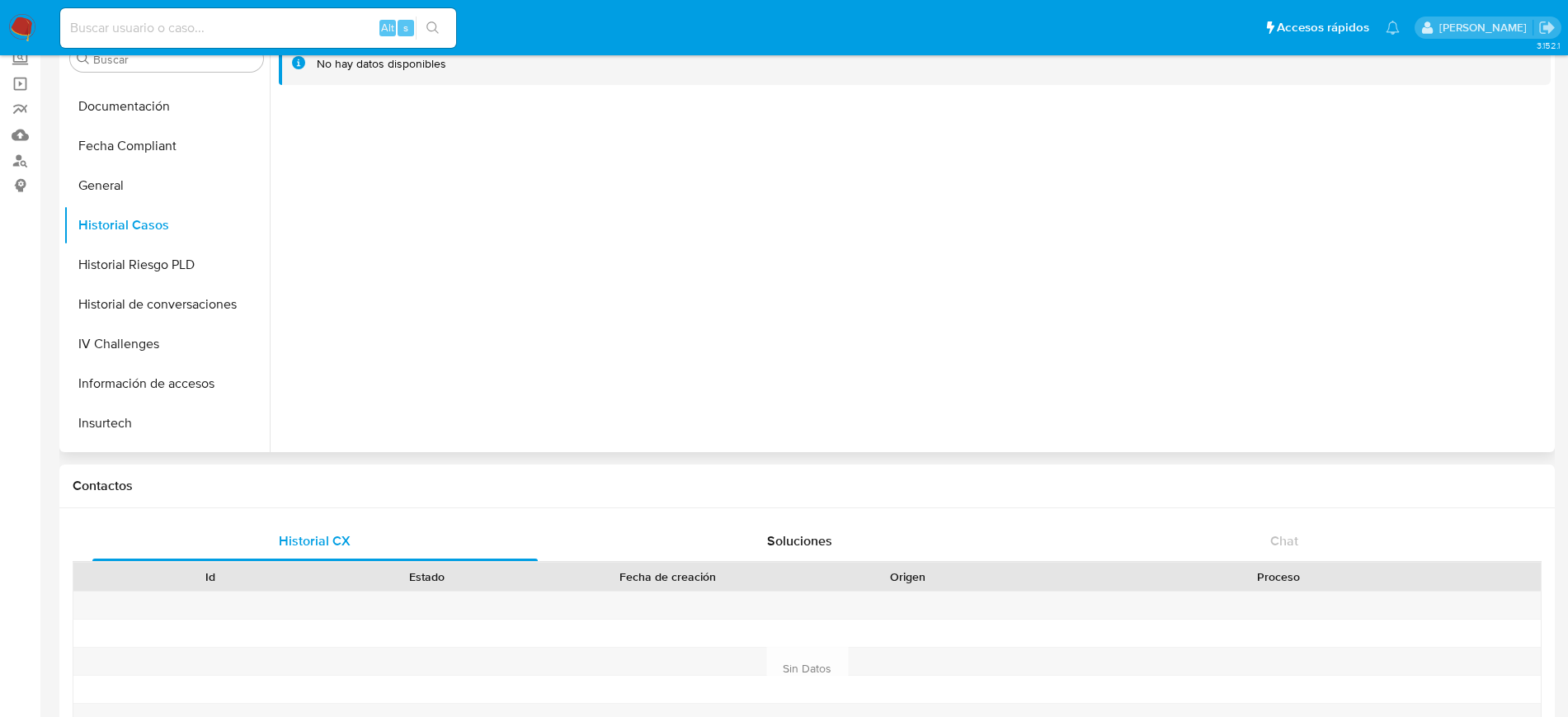
scroll to position [0, 0]
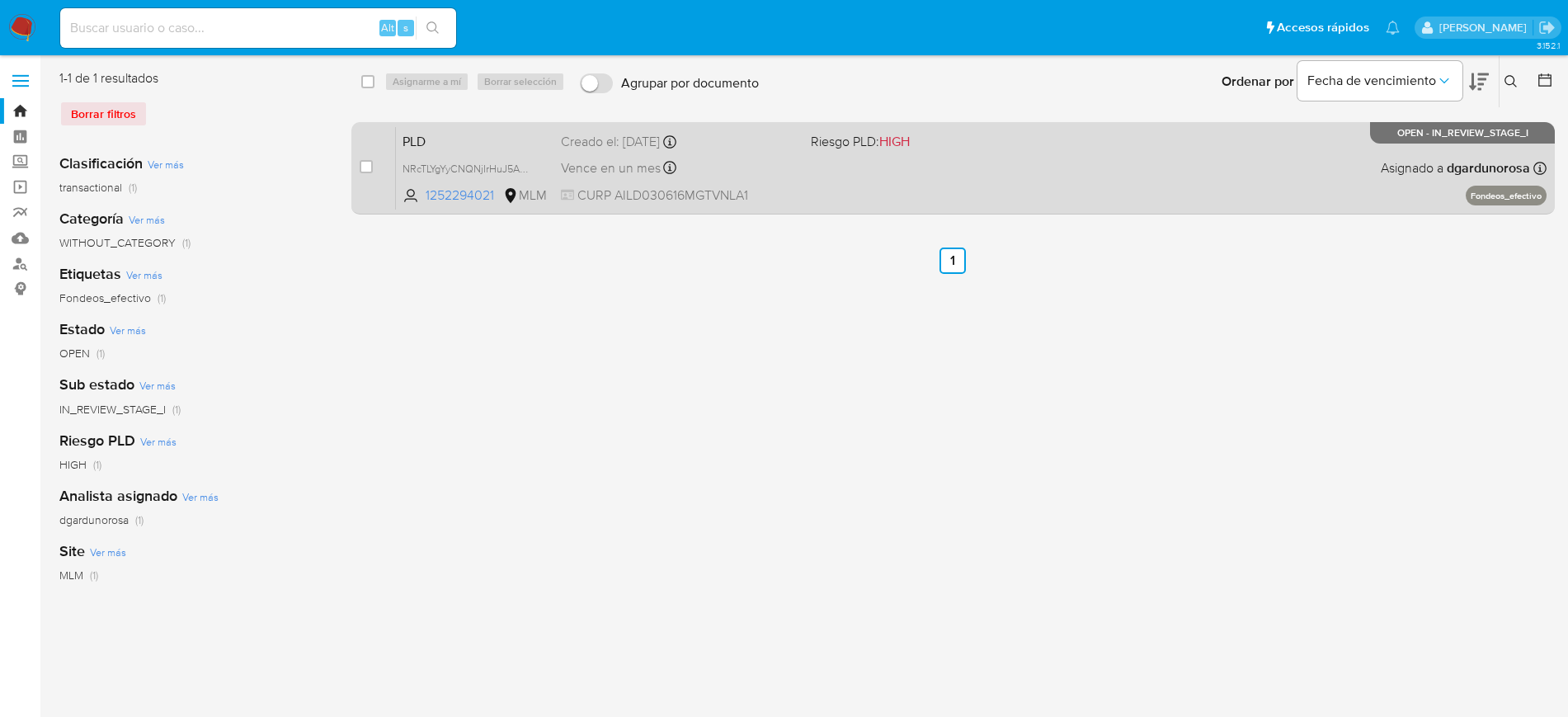
click at [1089, 182] on div "PLD NRcTLYgYyCNQNjIrHuJ5AQ5R 1252294021 MLM Riesgo PLD: HIGH Creado el: [DATE] …" at bounding box center [971, 167] width 1150 height 83
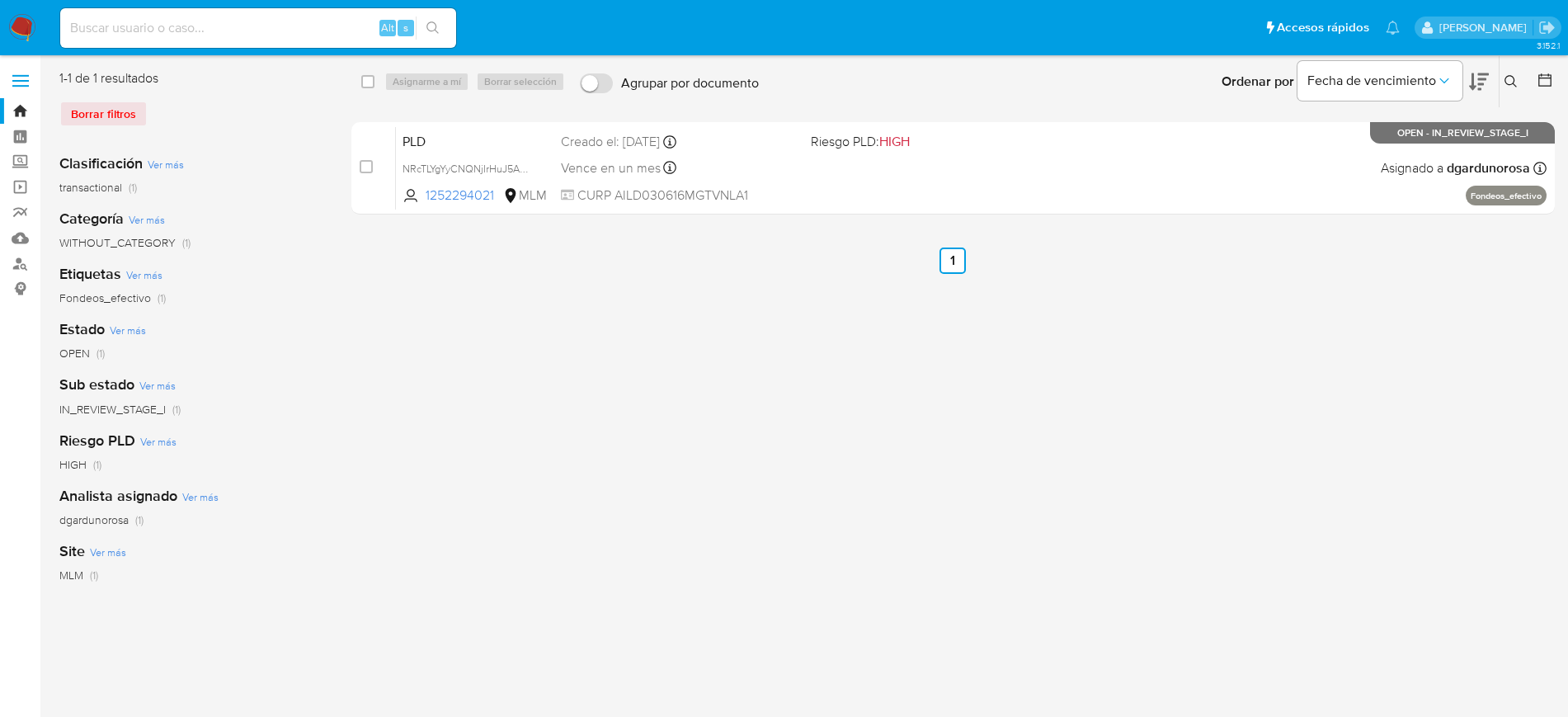
click at [1512, 85] on icon at bounding box center [1511, 82] width 13 height 13
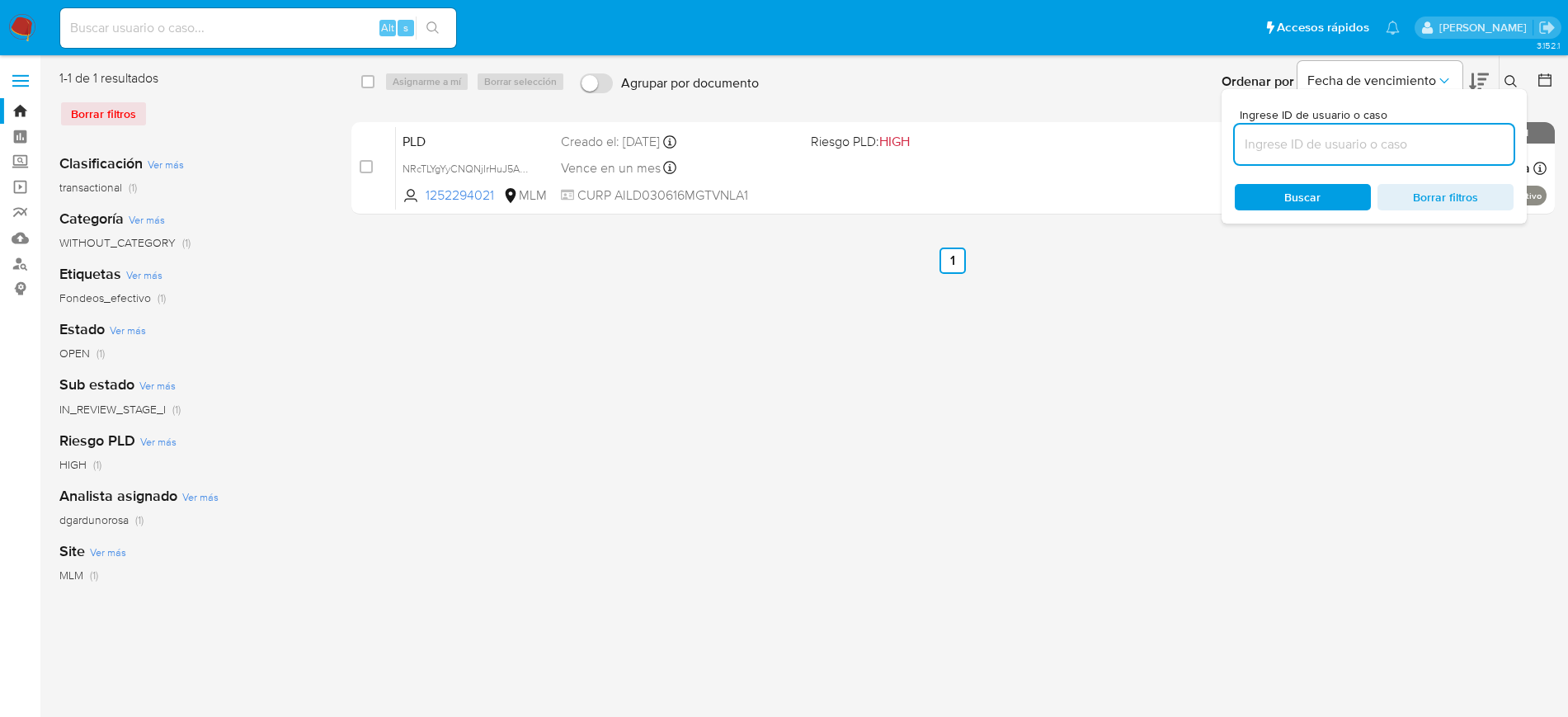
click at [1366, 140] on input at bounding box center [1374, 144] width 279 height 21
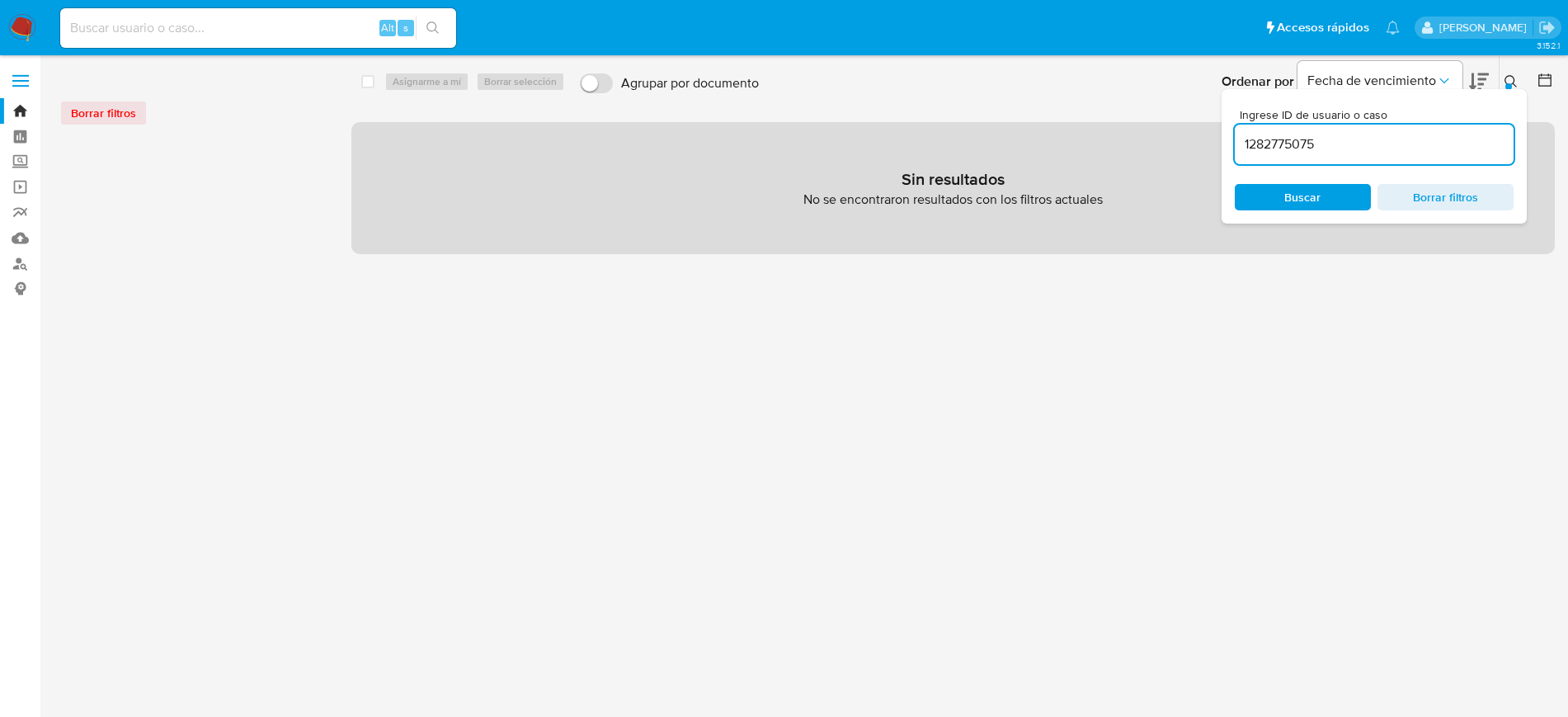
click at [1380, 153] on input "1282775075" at bounding box center [1374, 144] width 279 height 21
type input "1282775075"
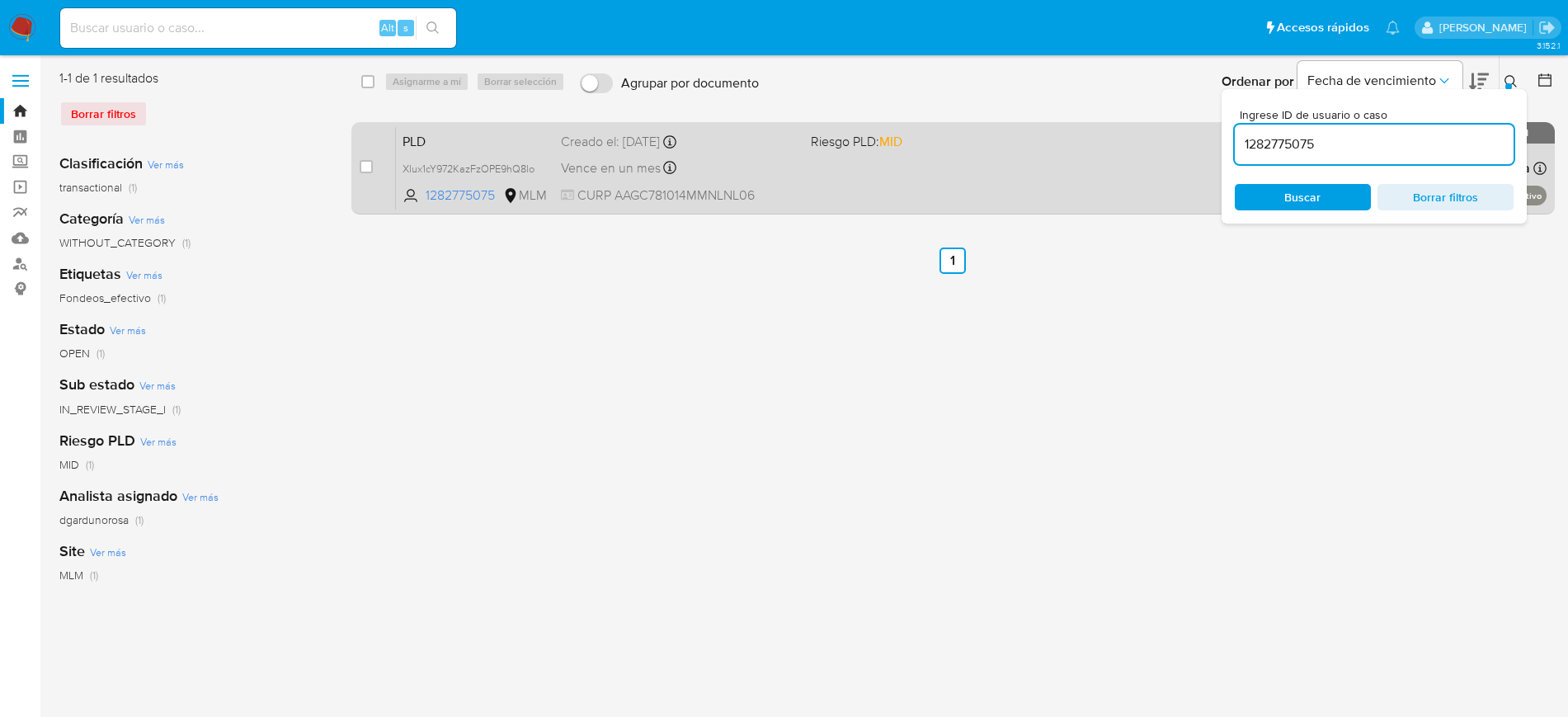
click at [1006, 183] on div "PLD XIux1cY972KazFzOPE9hQ8lo 1282775075 MLM Riesgo PLD: MID Creado el: 12/07/20…" at bounding box center [971, 167] width 1150 height 83
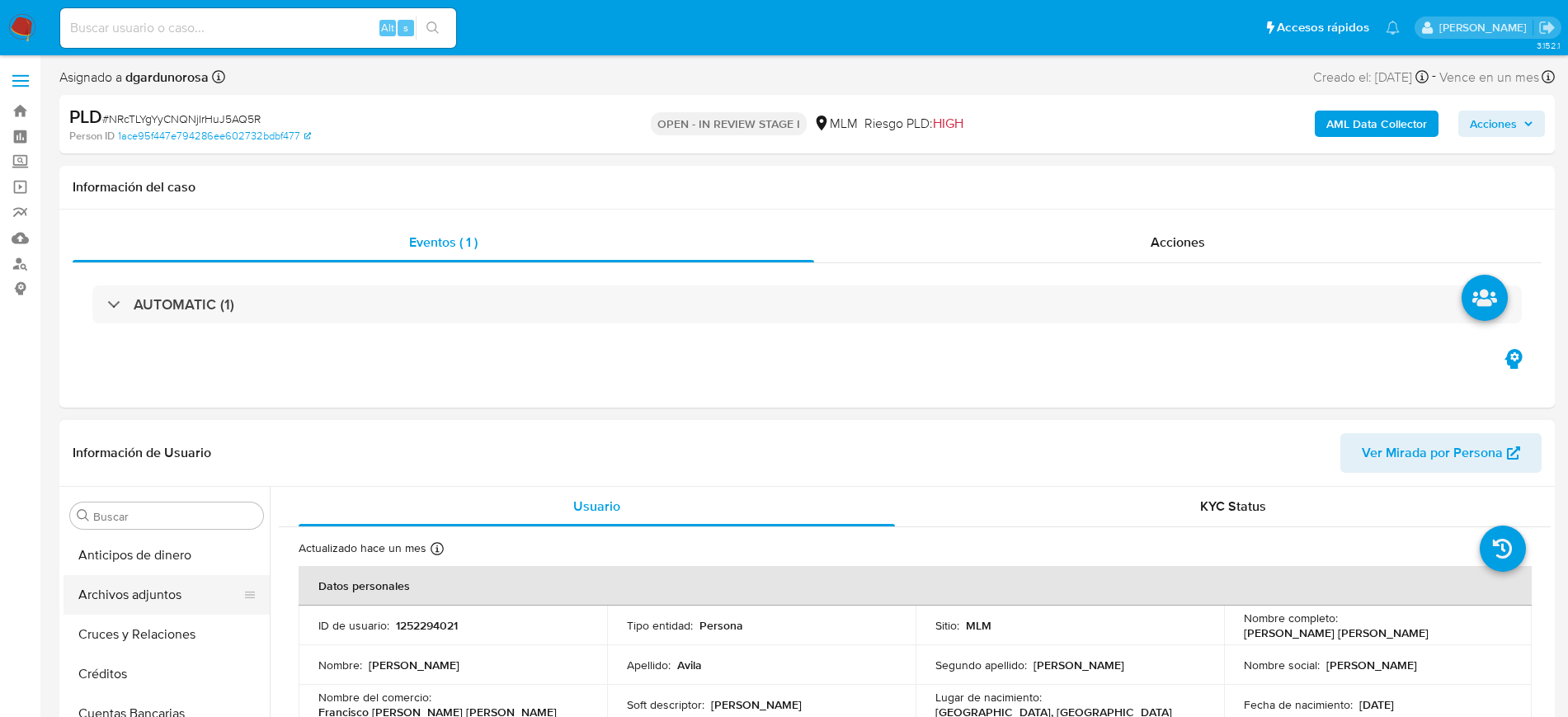
select select "10"
drag, startPoint x: 168, startPoint y: 594, endPoint x: 386, endPoint y: 439, distance: 267.5
click at [168, 594] on button "Archivos adjuntos" at bounding box center [166, 595] width 206 height 39
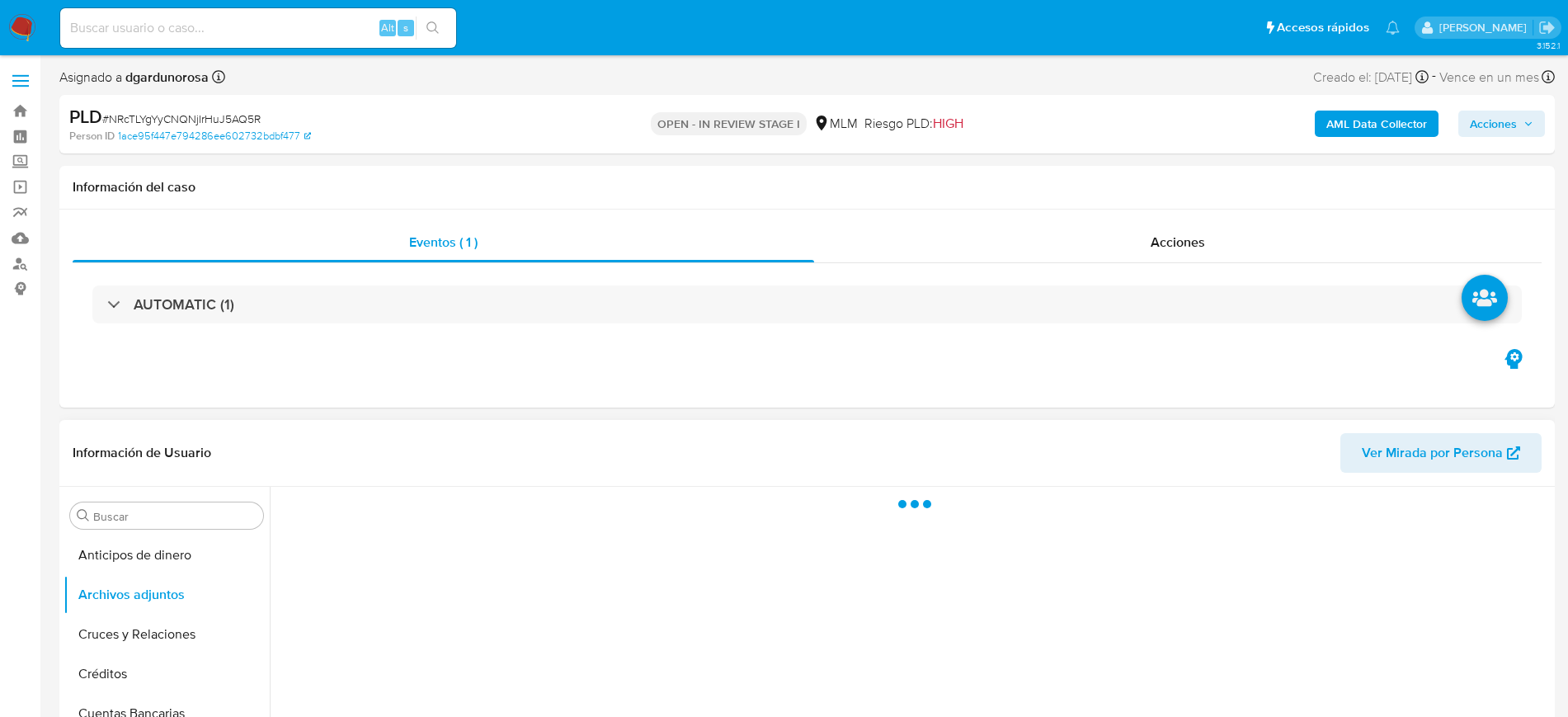
click at [386, 439] on header "Información de Usuario Ver Mirada por Persona" at bounding box center [807, 453] width 1469 height 39
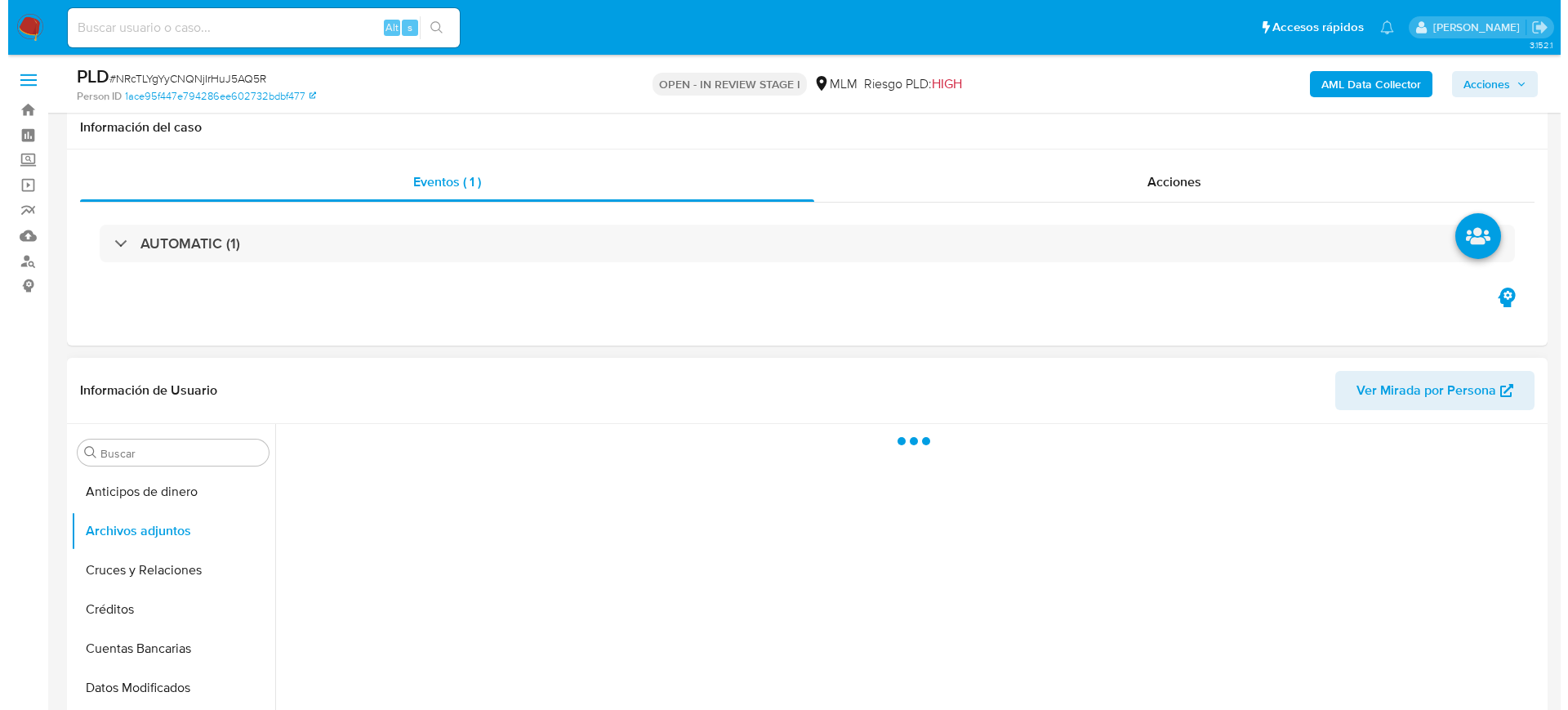
scroll to position [204, 0]
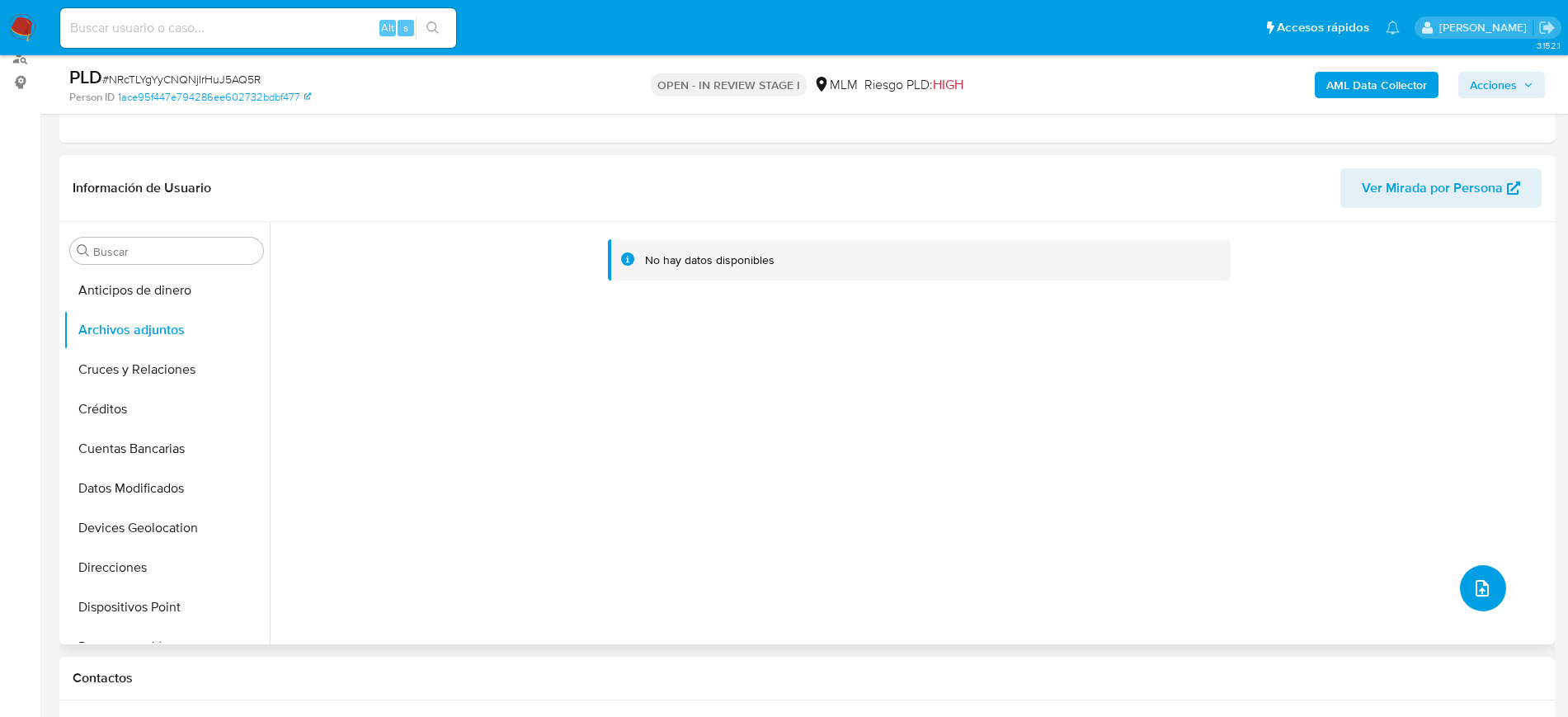
click at [1491, 578] on button "upload-file" at bounding box center [1483, 588] width 47 height 47
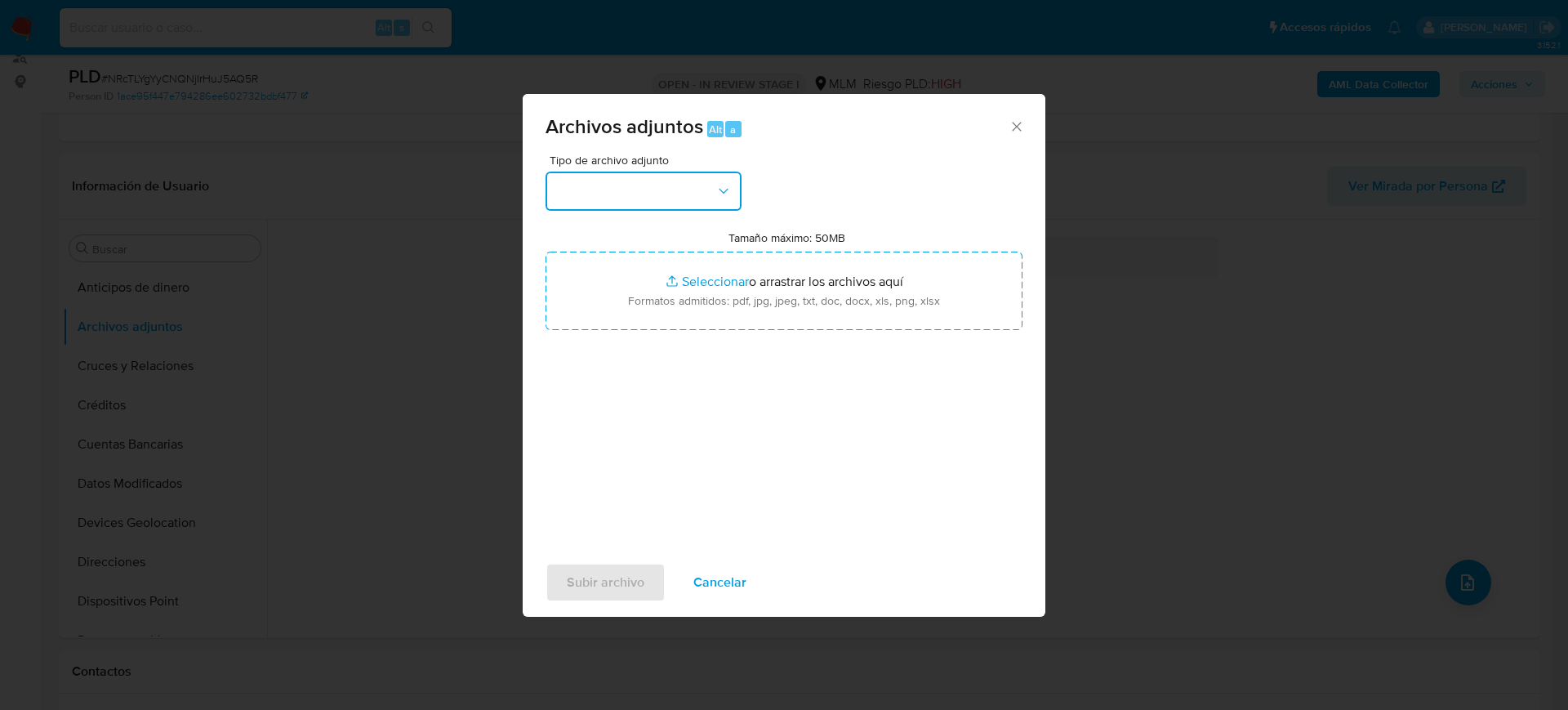
click at [653, 204] on button "button" at bounding box center [643, 191] width 196 height 39
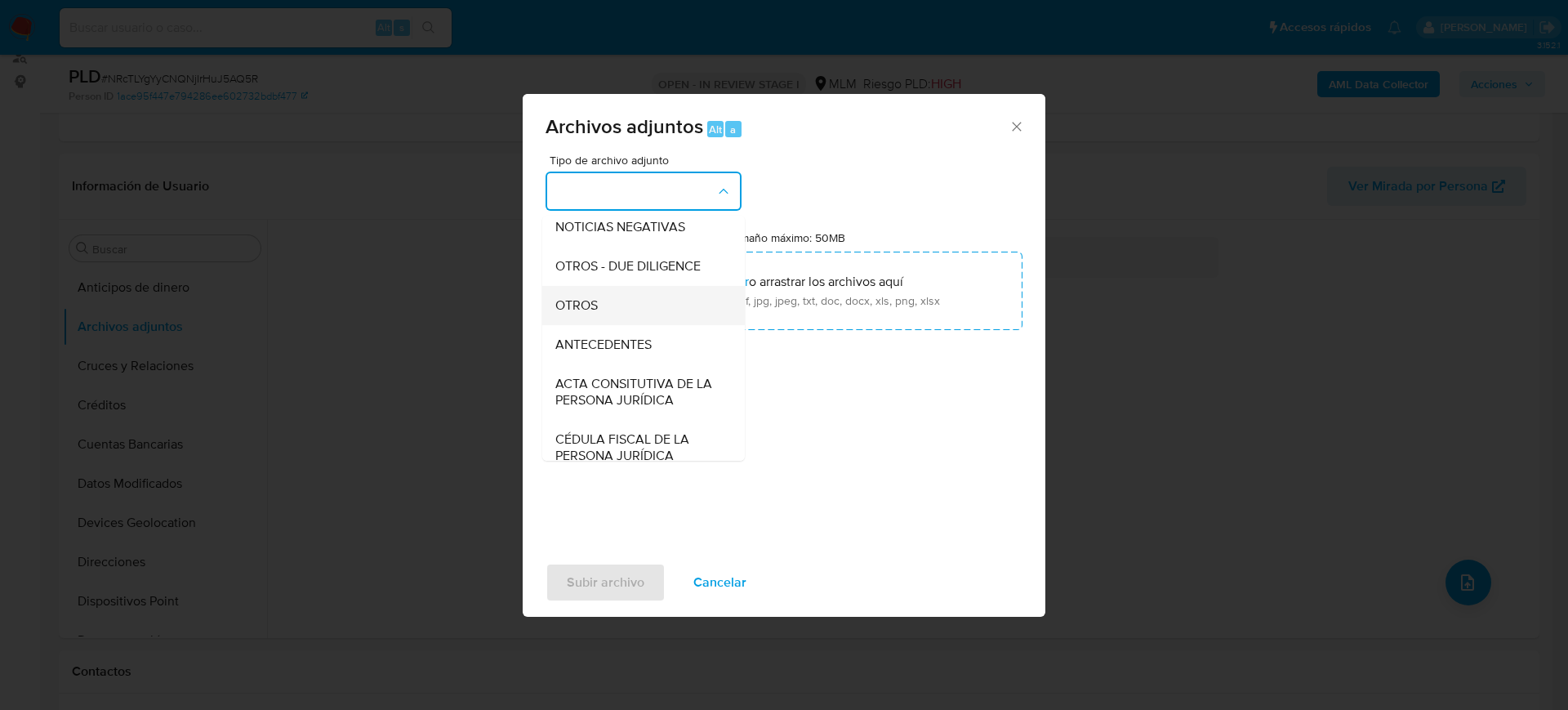
click at [604, 325] on div "OTROS" at bounding box center [639, 306] width 167 height 39
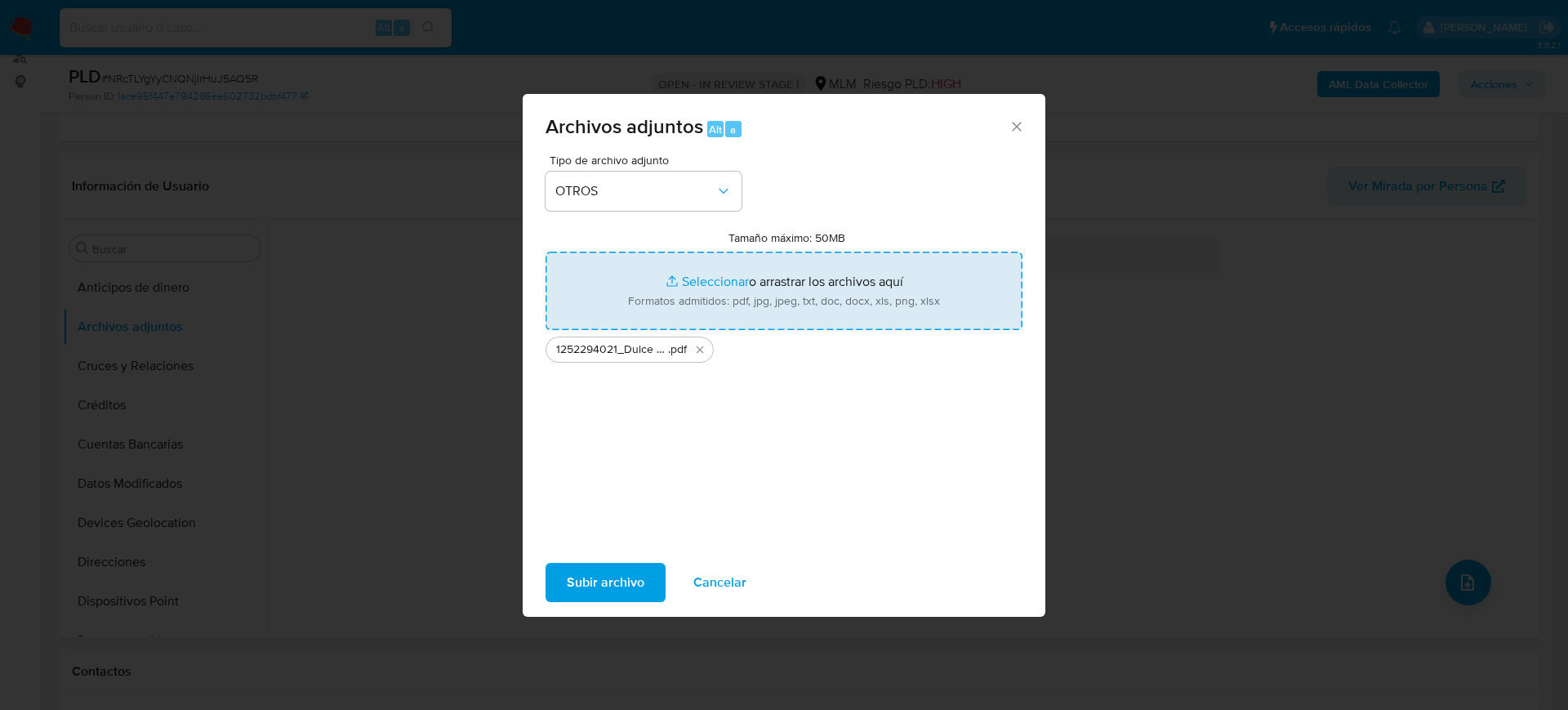
type input "C:\fakepath\1252294021_Dulce Avila_Julio2025.xlsx"
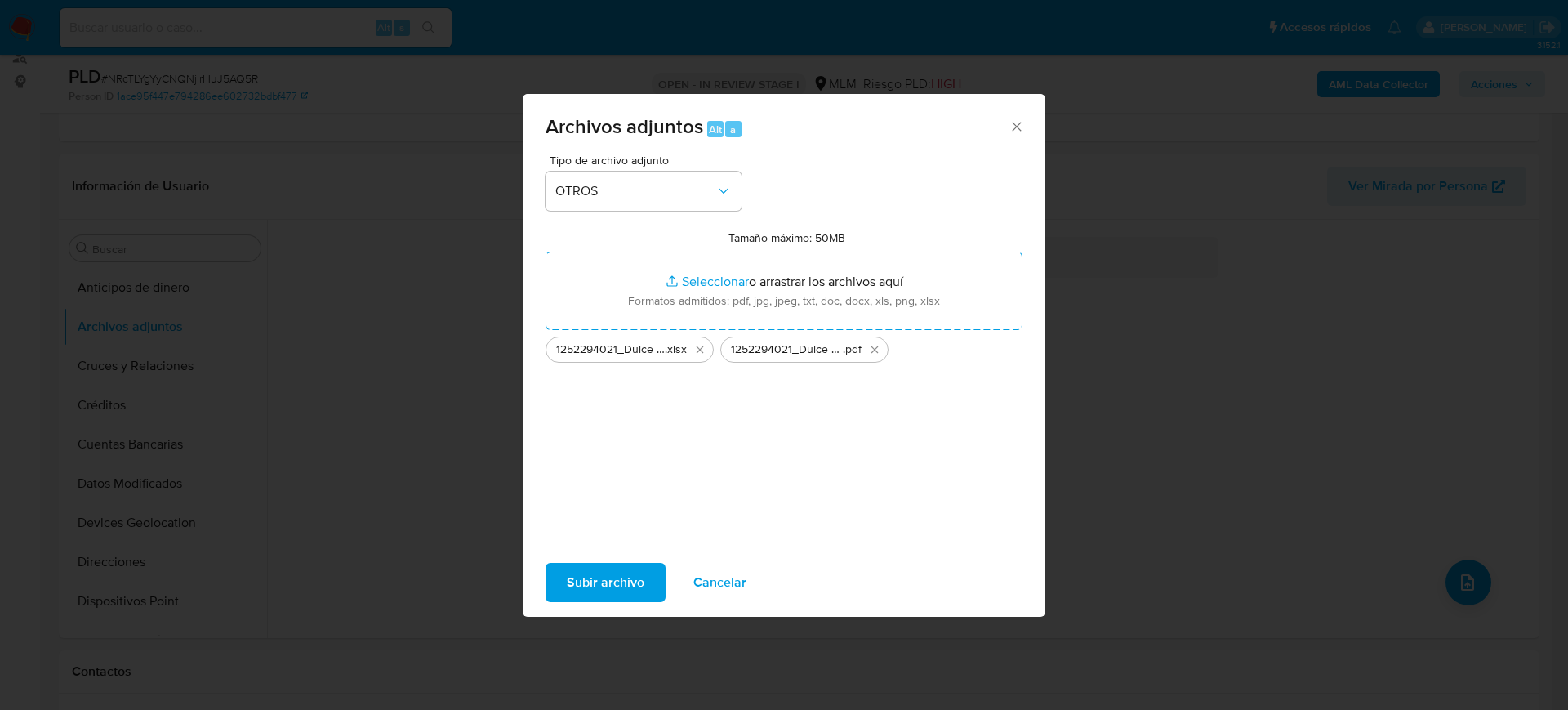
click at [656, 593] on button "Subir archivo" at bounding box center [605, 583] width 120 height 39
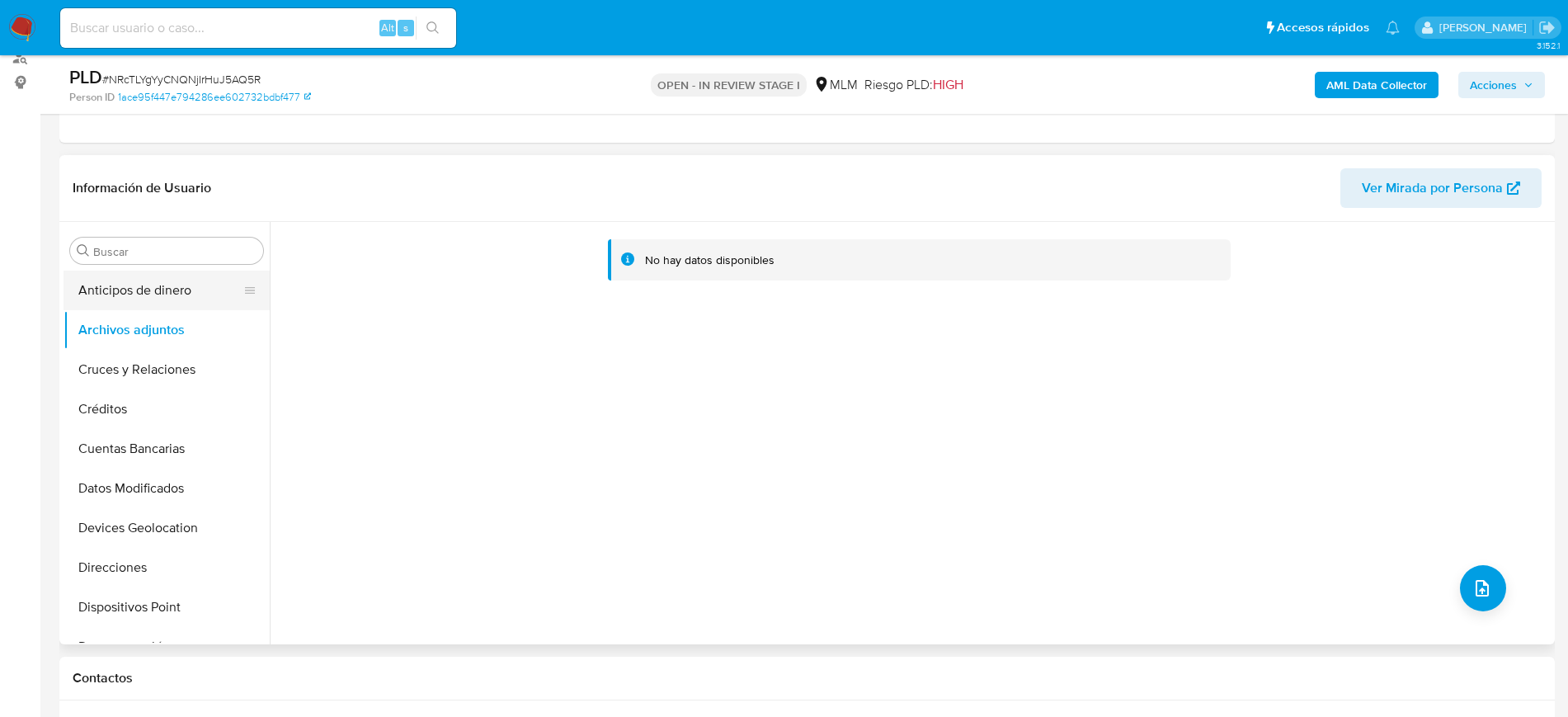
click at [159, 301] on button "Anticipos de dinero" at bounding box center [159, 290] width 193 height 39
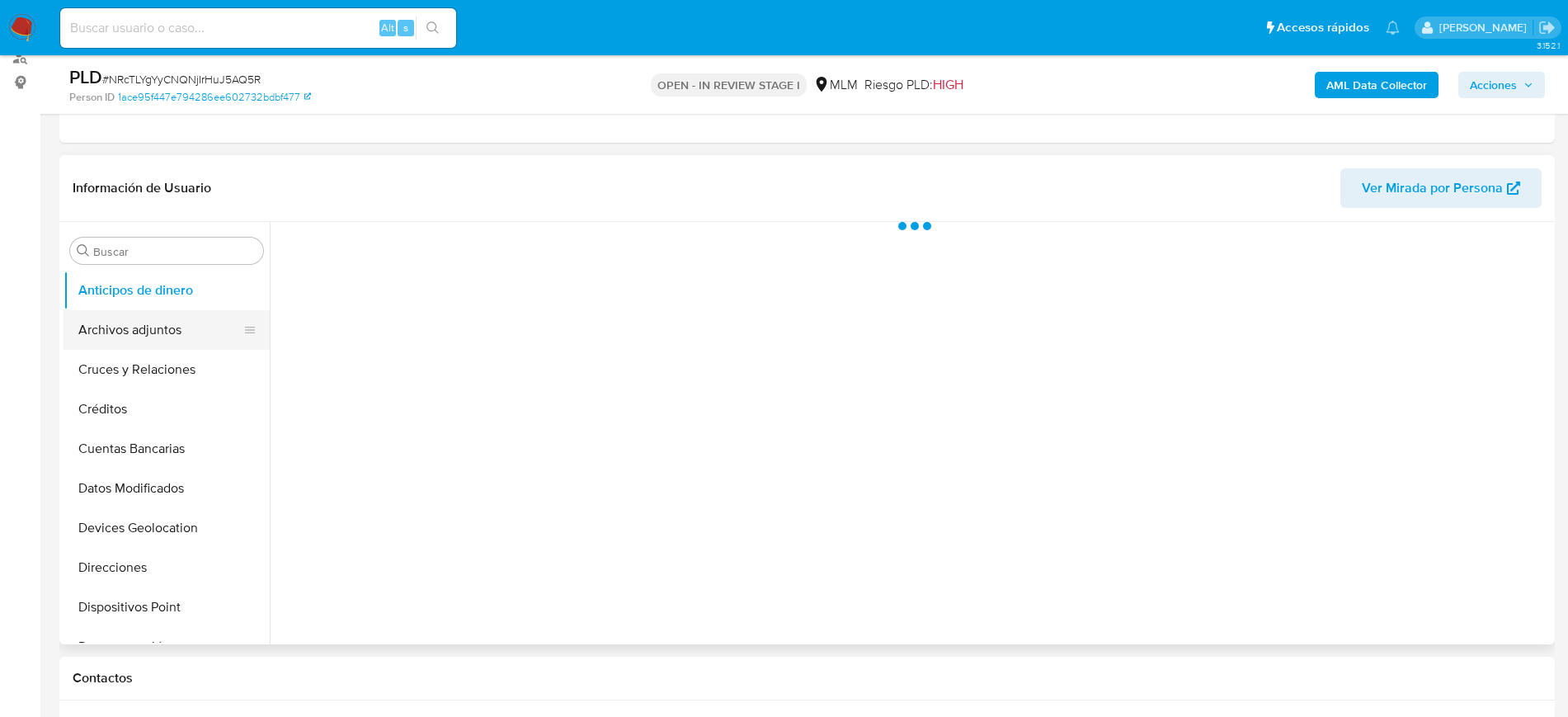
click at [154, 324] on button "Archivos adjuntos" at bounding box center [159, 330] width 193 height 39
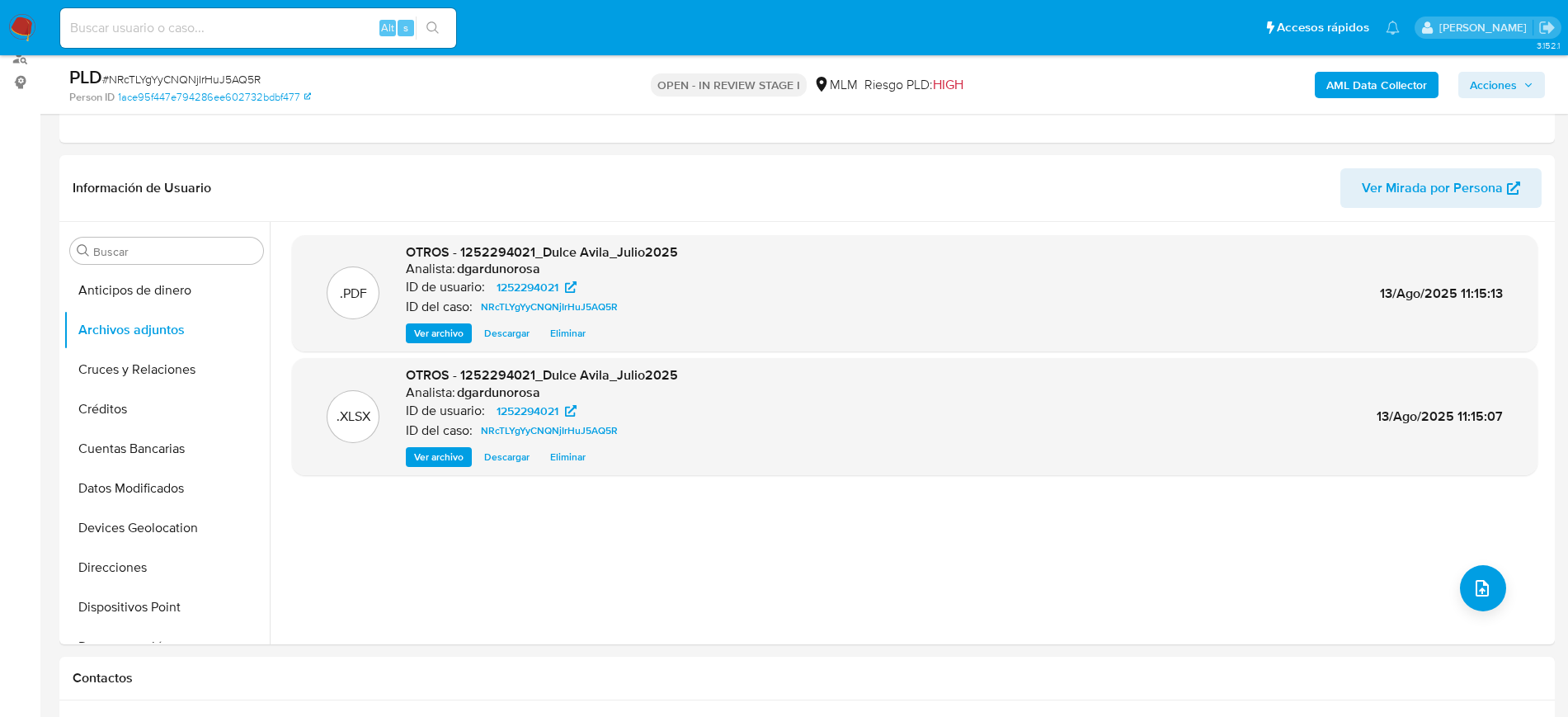
drag, startPoint x: 1479, startPoint y: 90, endPoint x: 1466, endPoint y: 90, distance: 13.0
click at [1479, 90] on span "Acciones" at bounding box center [1493, 85] width 47 height 26
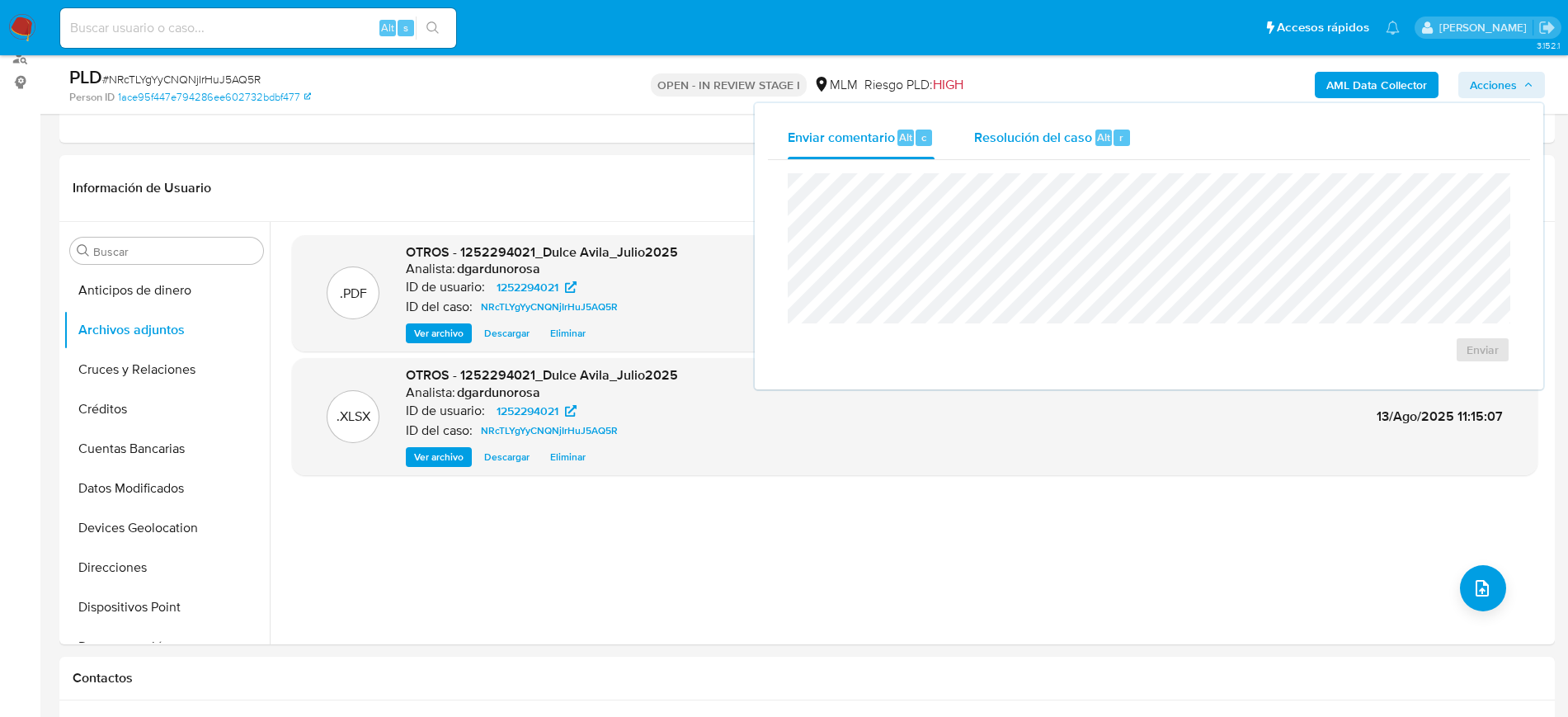
click at [1006, 148] on div "Resolución del caso Alt r" at bounding box center [1052, 138] width 158 height 43
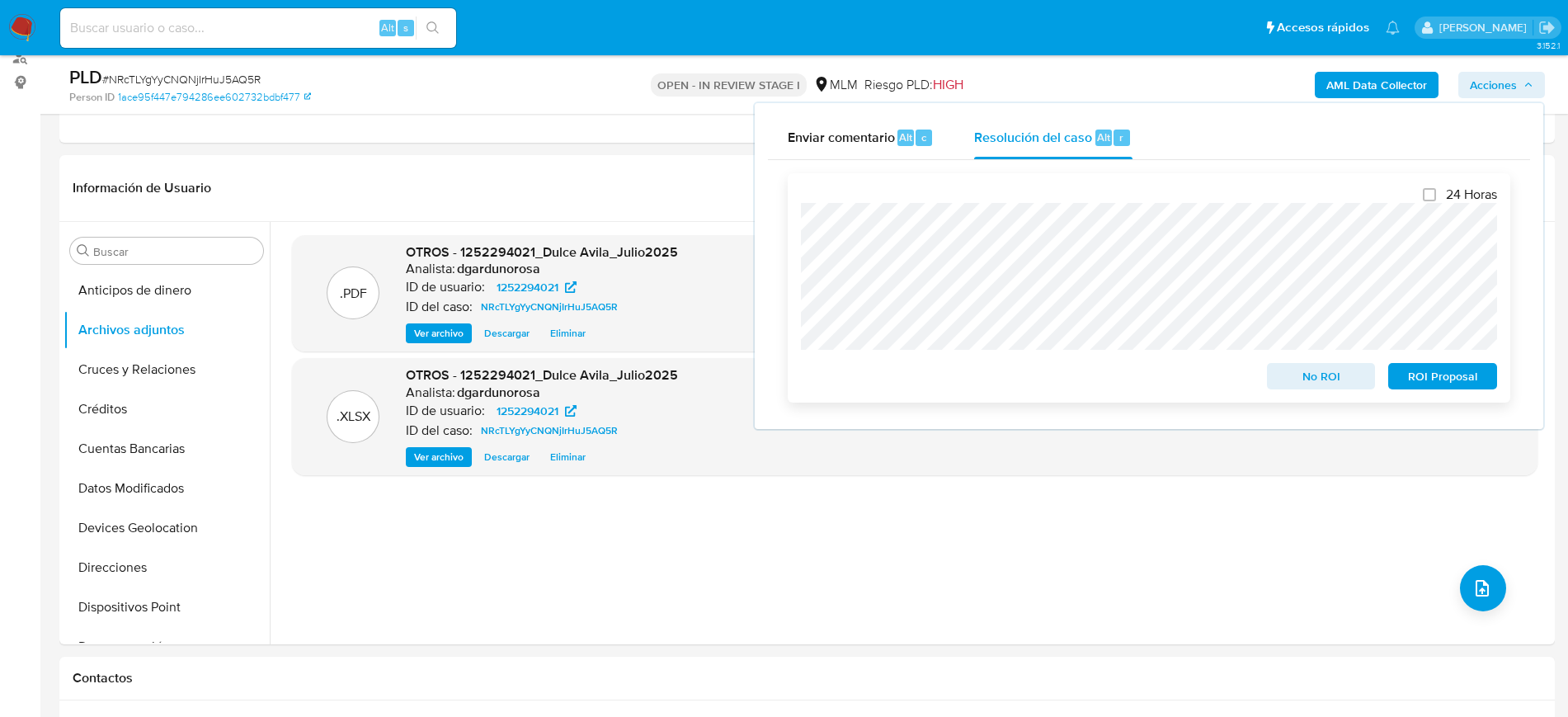
click at [1308, 383] on span "No ROI" at bounding box center [1322, 376] width 86 height 23
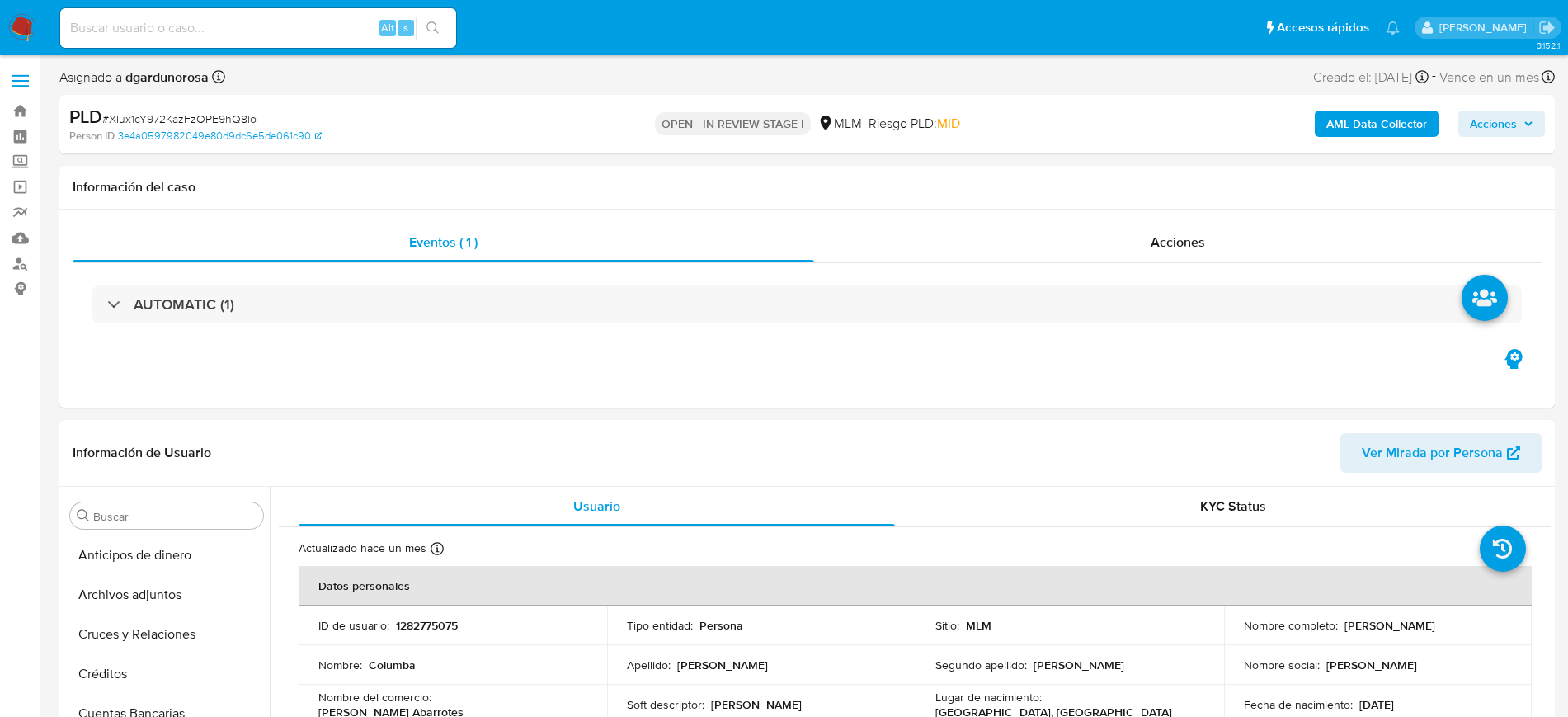
select select "10"
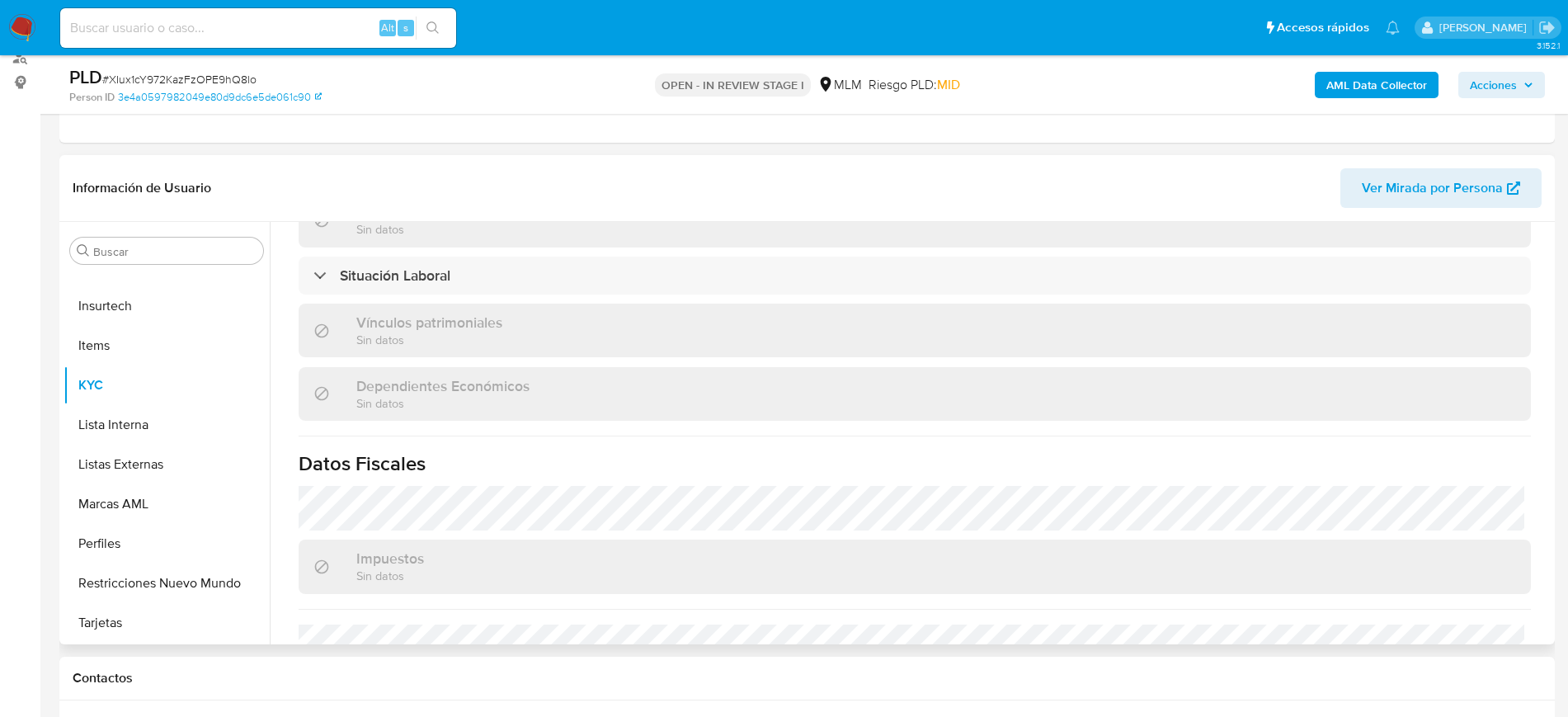
scroll to position [1004, 0]
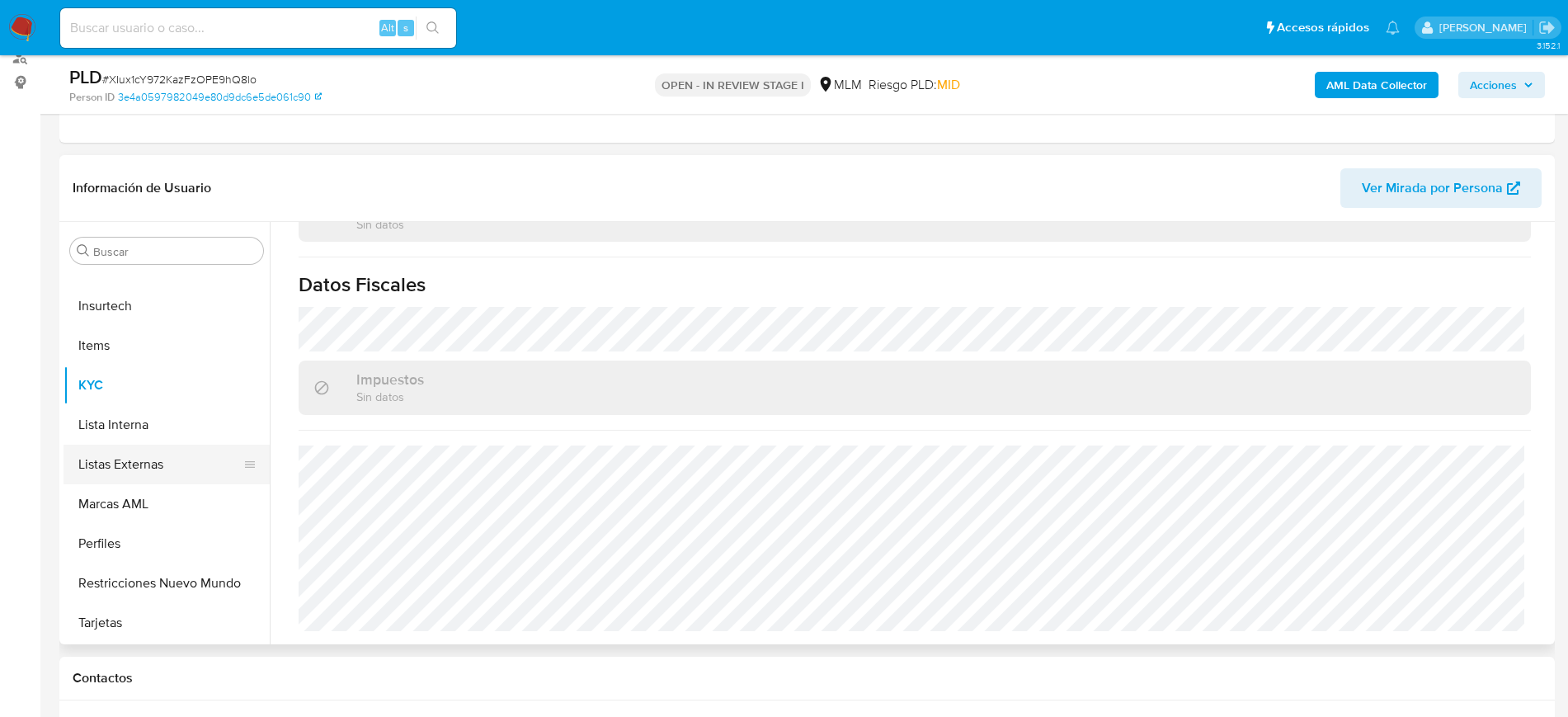
click at [115, 461] on button "Listas Externas" at bounding box center [159, 464] width 193 height 39
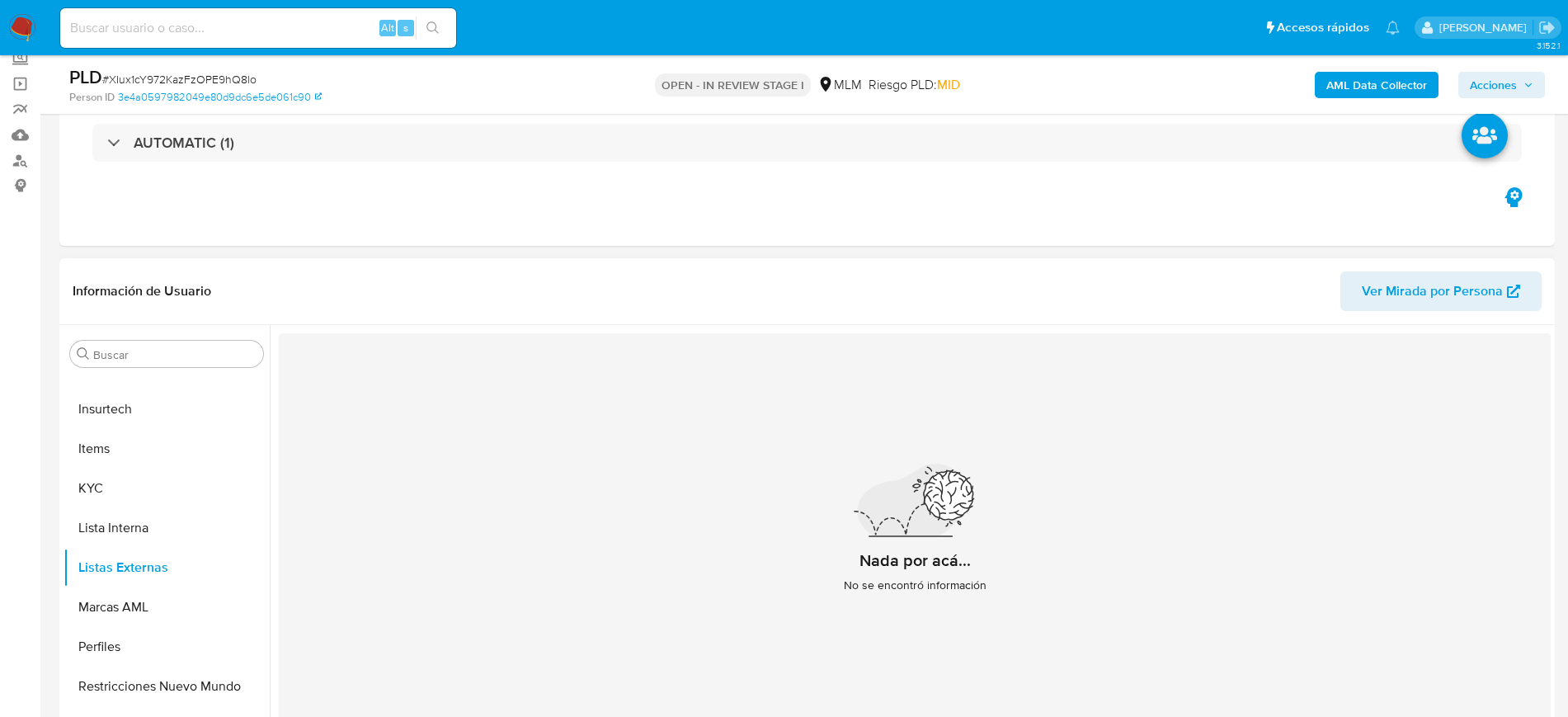
scroll to position [451, 0]
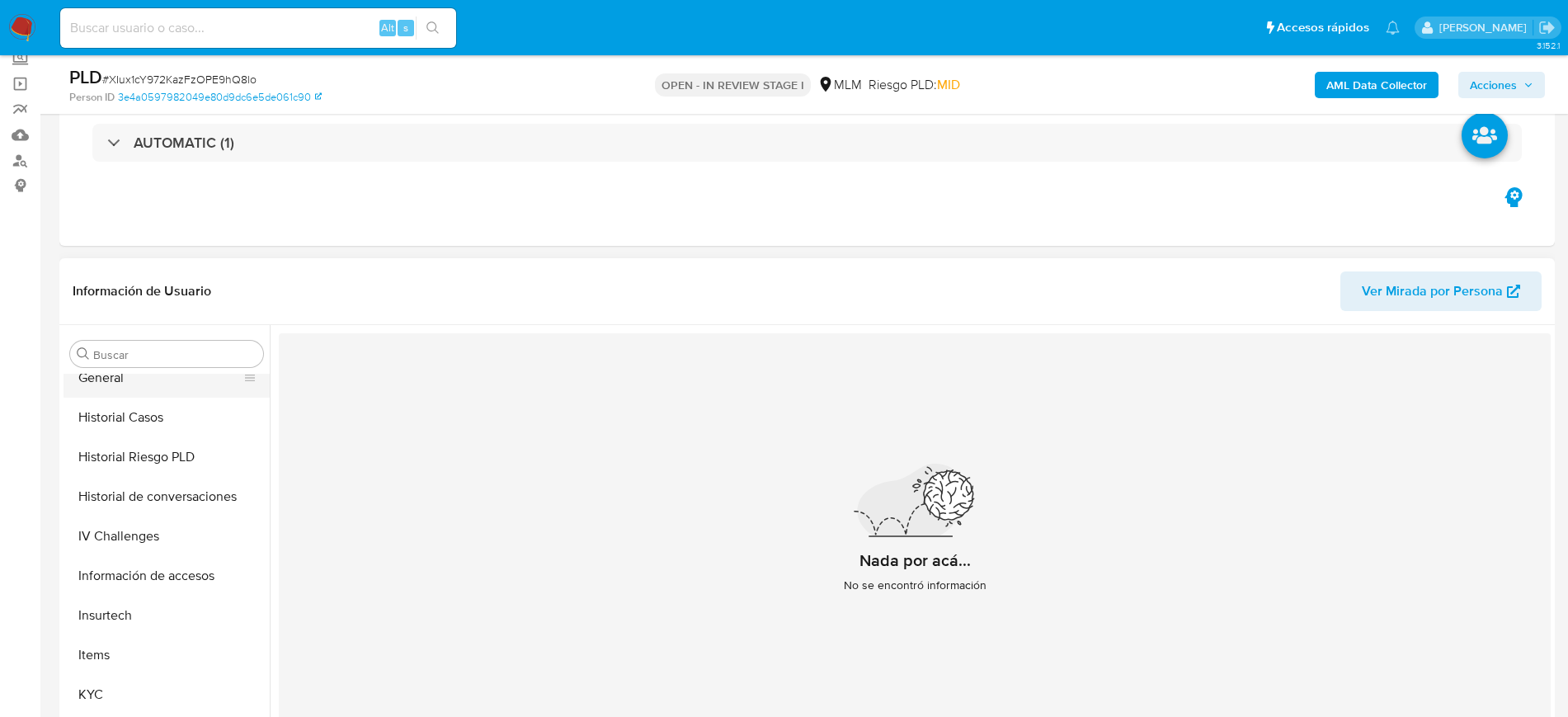
click at [123, 388] on button "General" at bounding box center [159, 378] width 193 height 39
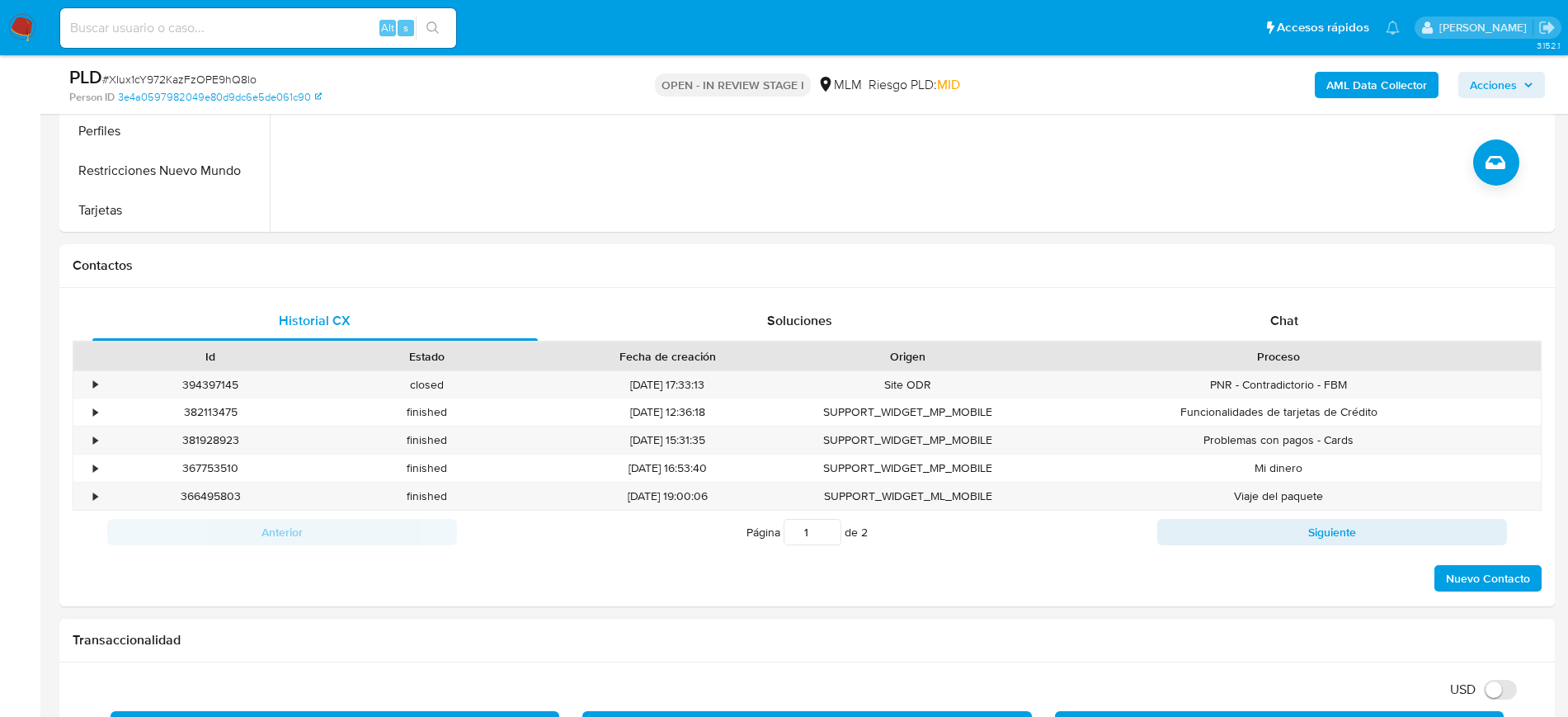
scroll to position [929, 0]
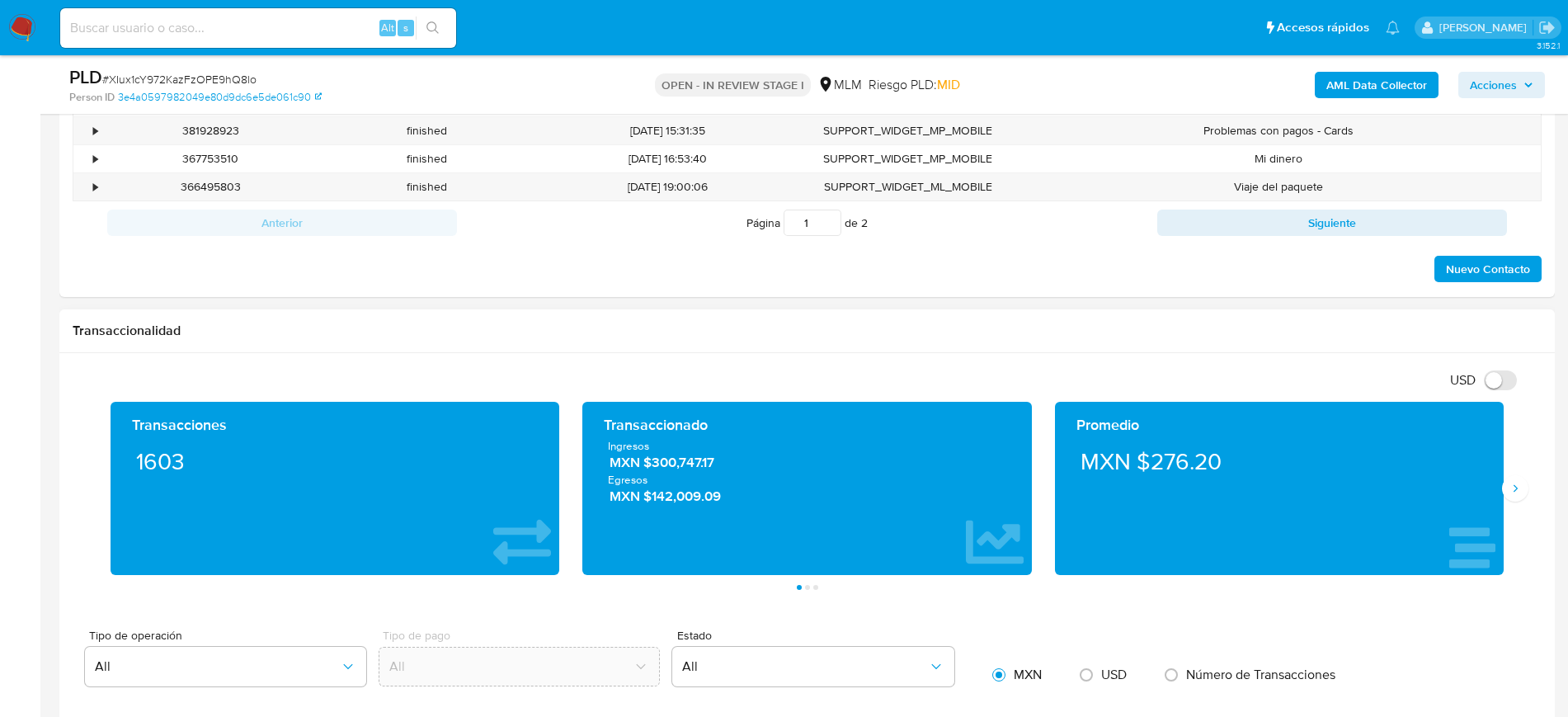
drag, startPoint x: 1505, startPoint y: 486, endPoint x: 1491, endPoint y: 487, distance: 14.0
click at [1505, 486] on button "Siguiente" at bounding box center [1515, 489] width 26 height 26
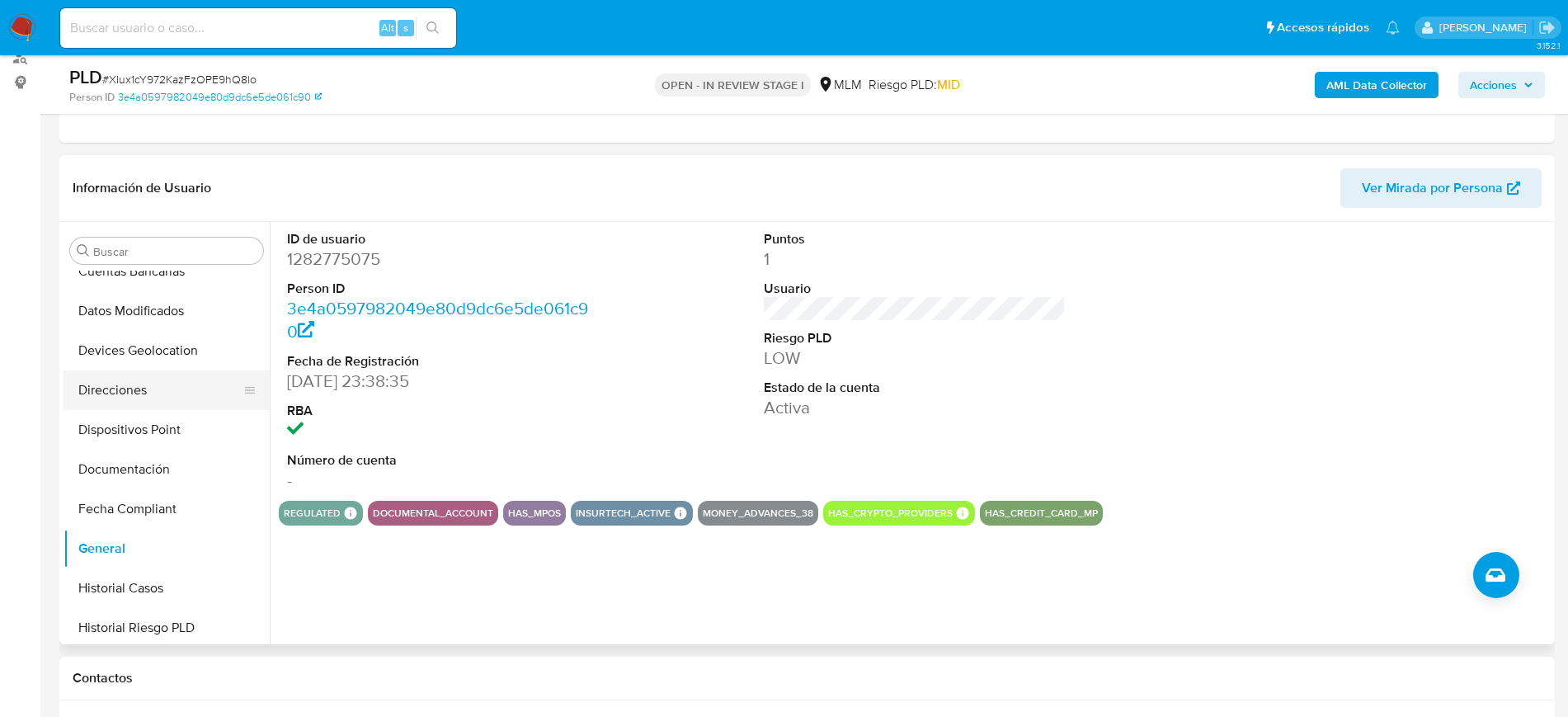
scroll to position [142, 0]
click at [167, 390] on button "Devices Geolocation" at bounding box center [159, 386] width 193 height 39
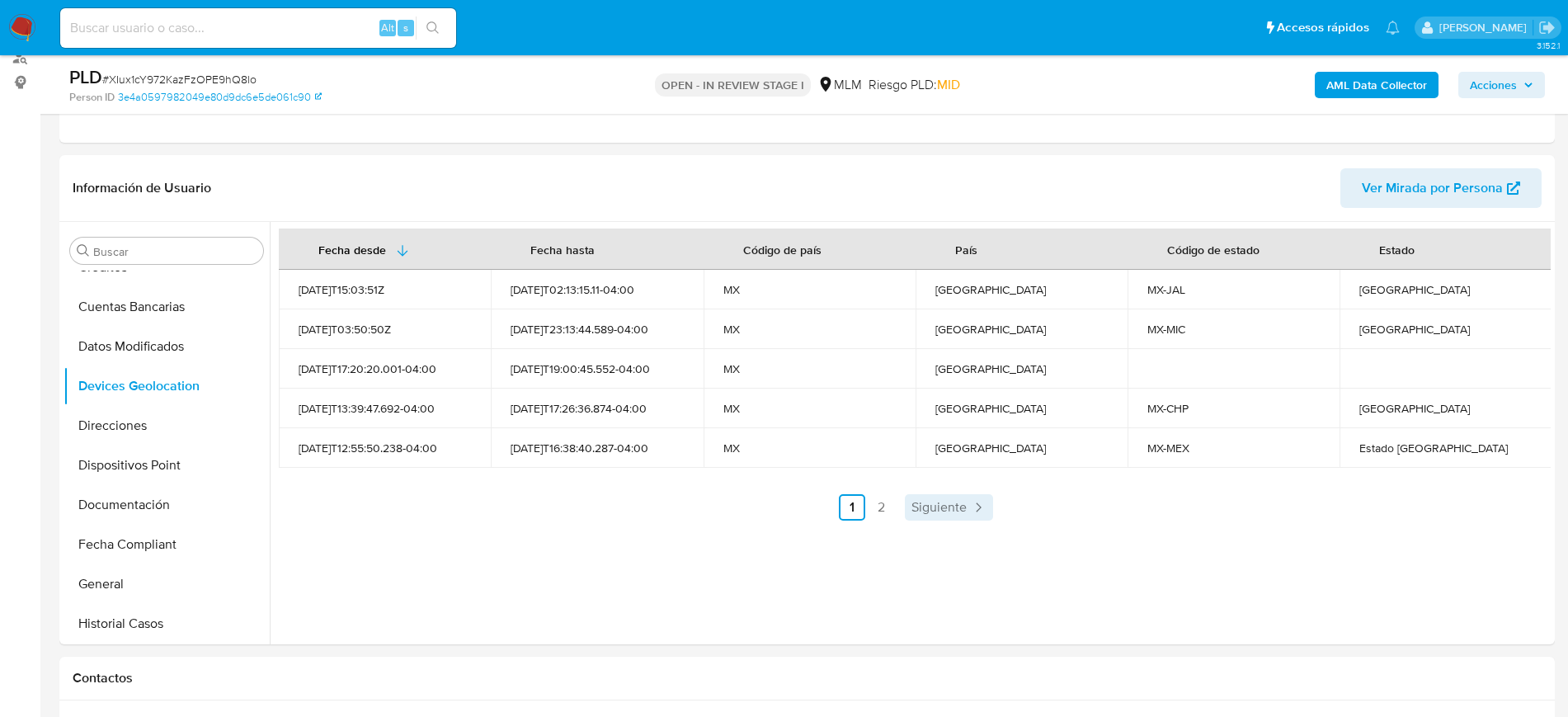
click at [942, 513] on span "Siguiente" at bounding box center [939, 507] width 55 height 13
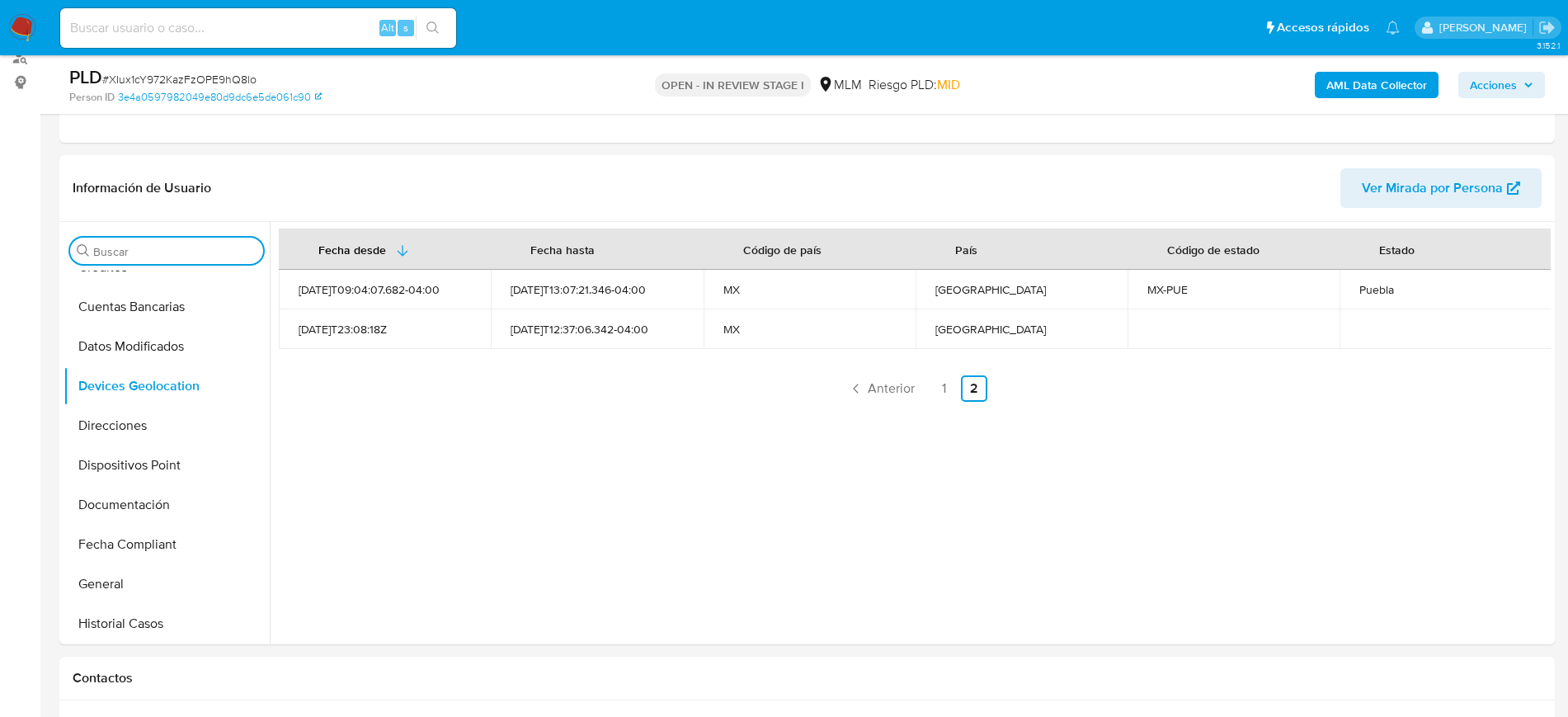
click at [186, 253] on input "Buscar" at bounding box center [174, 252] width 163 height 15
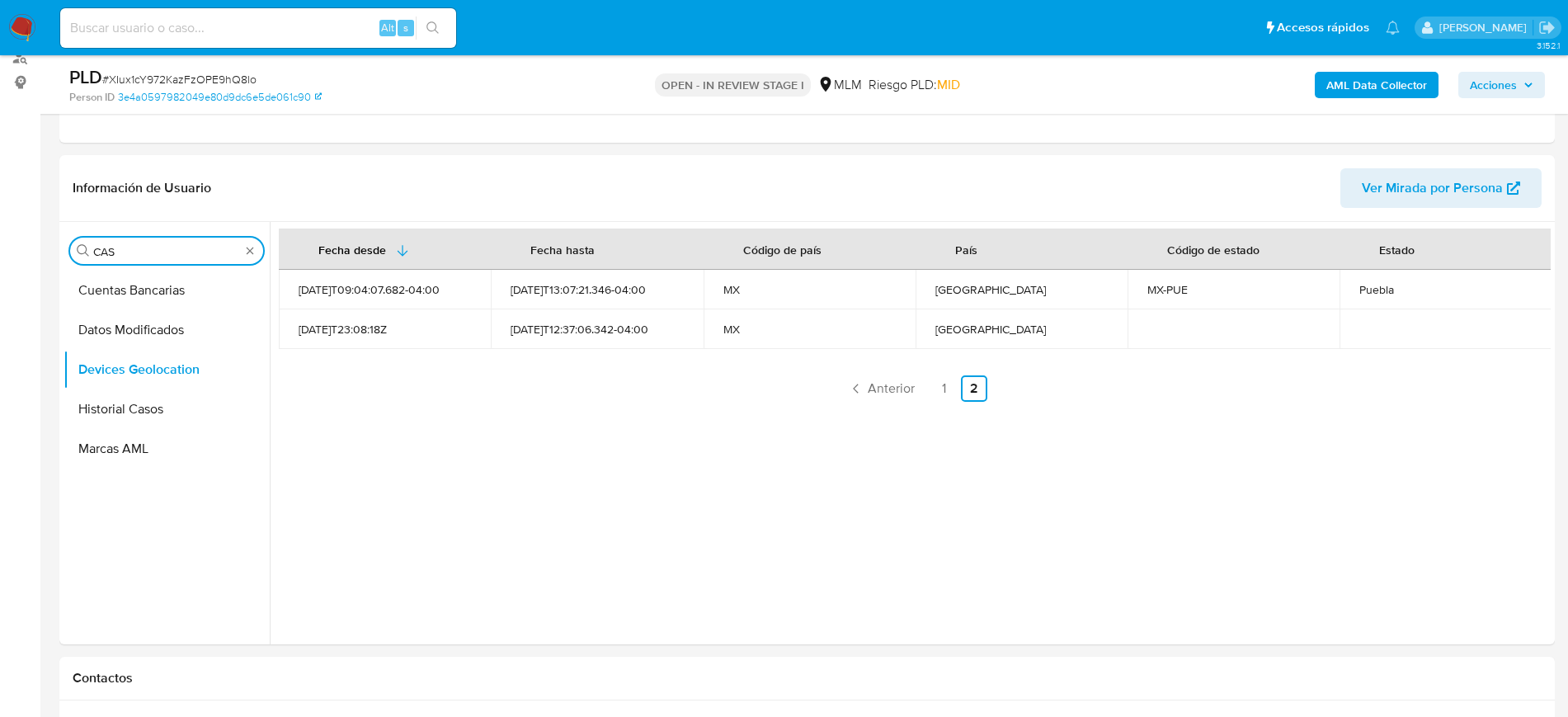
scroll to position [0, 0]
type input "CAS"
click at [160, 339] on button "Historial Casos" at bounding box center [159, 330] width 193 height 39
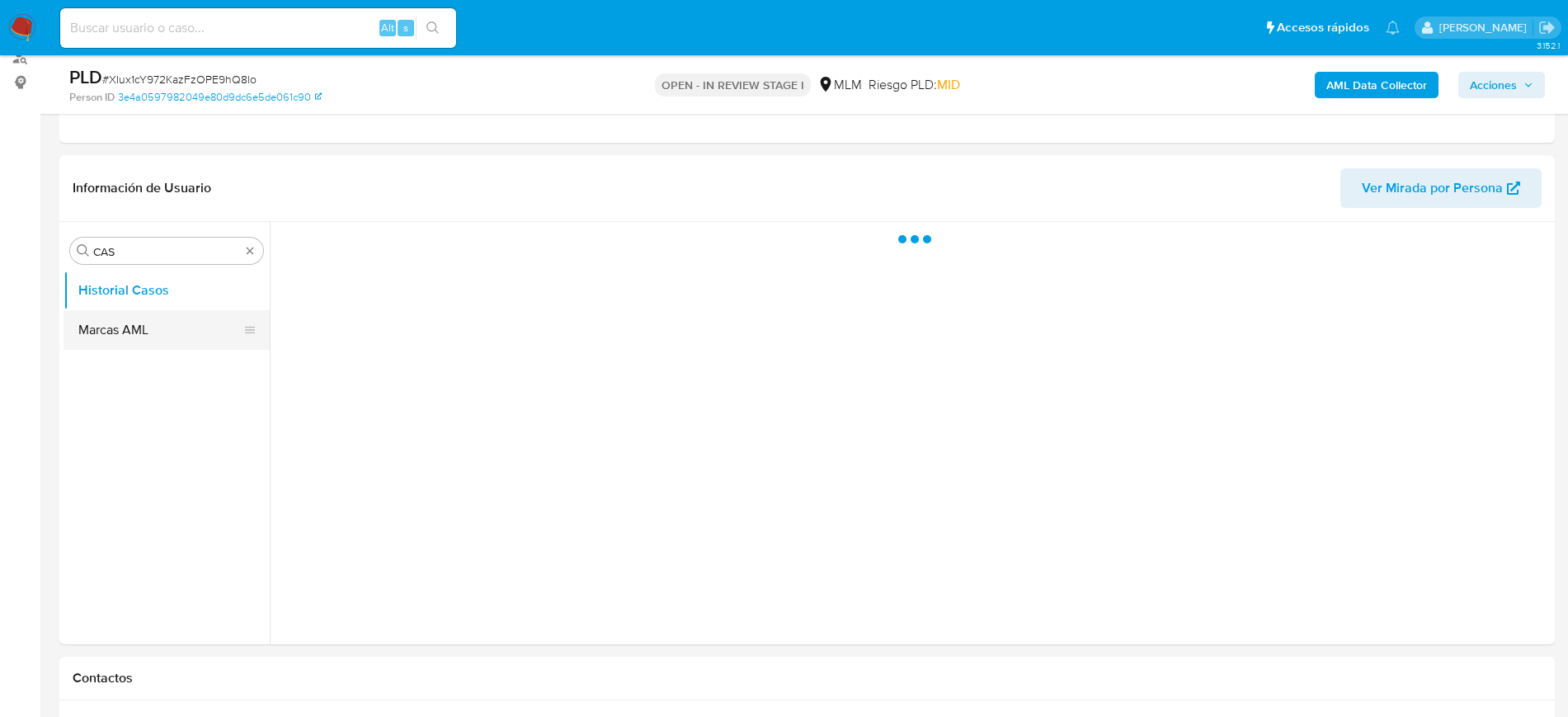
click at [147, 327] on button "Marcas AML" at bounding box center [159, 330] width 193 height 39
click at [161, 302] on button "Historial Casos" at bounding box center [159, 290] width 193 height 39
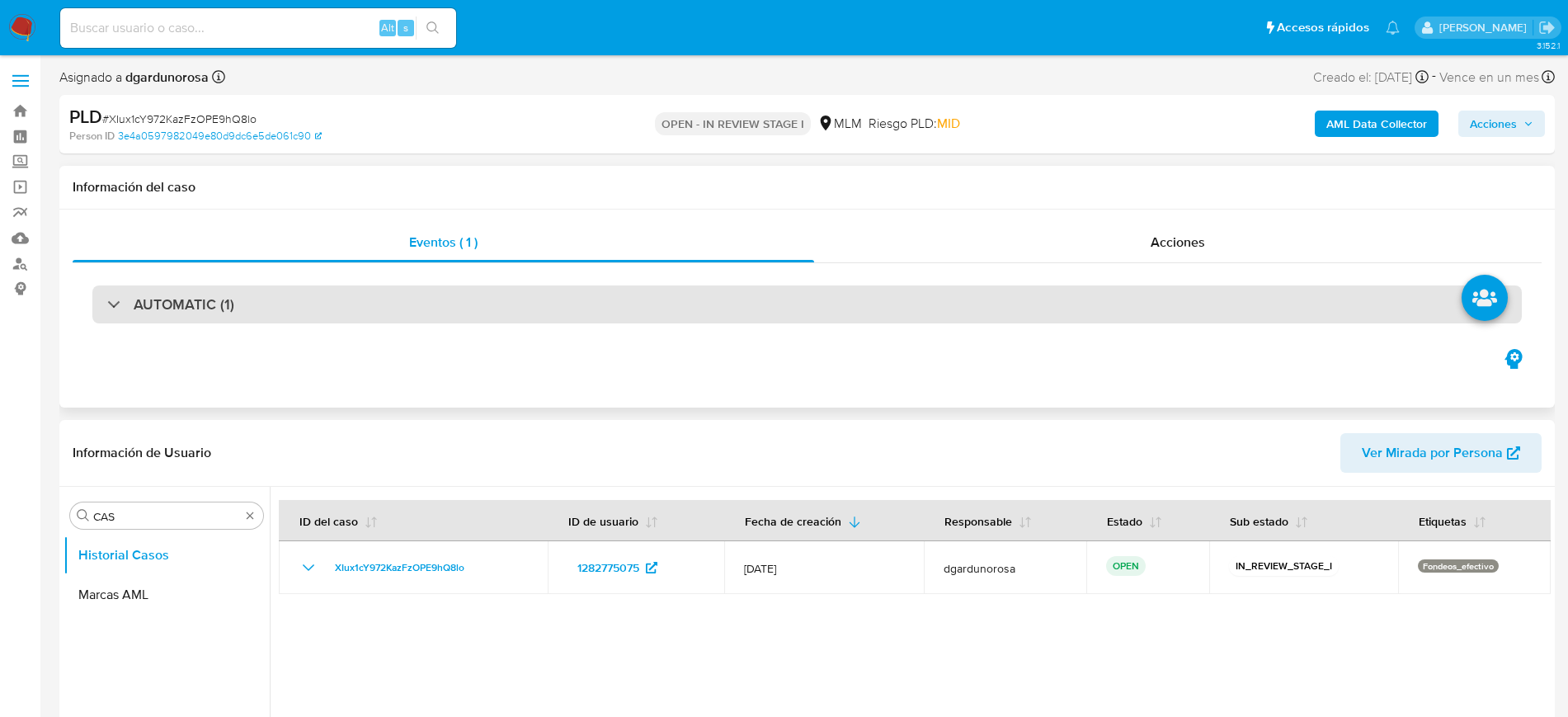
click at [332, 313] on div "AUTOMATIC (1)" at bounding box center [807, 304] width 1430 height 38
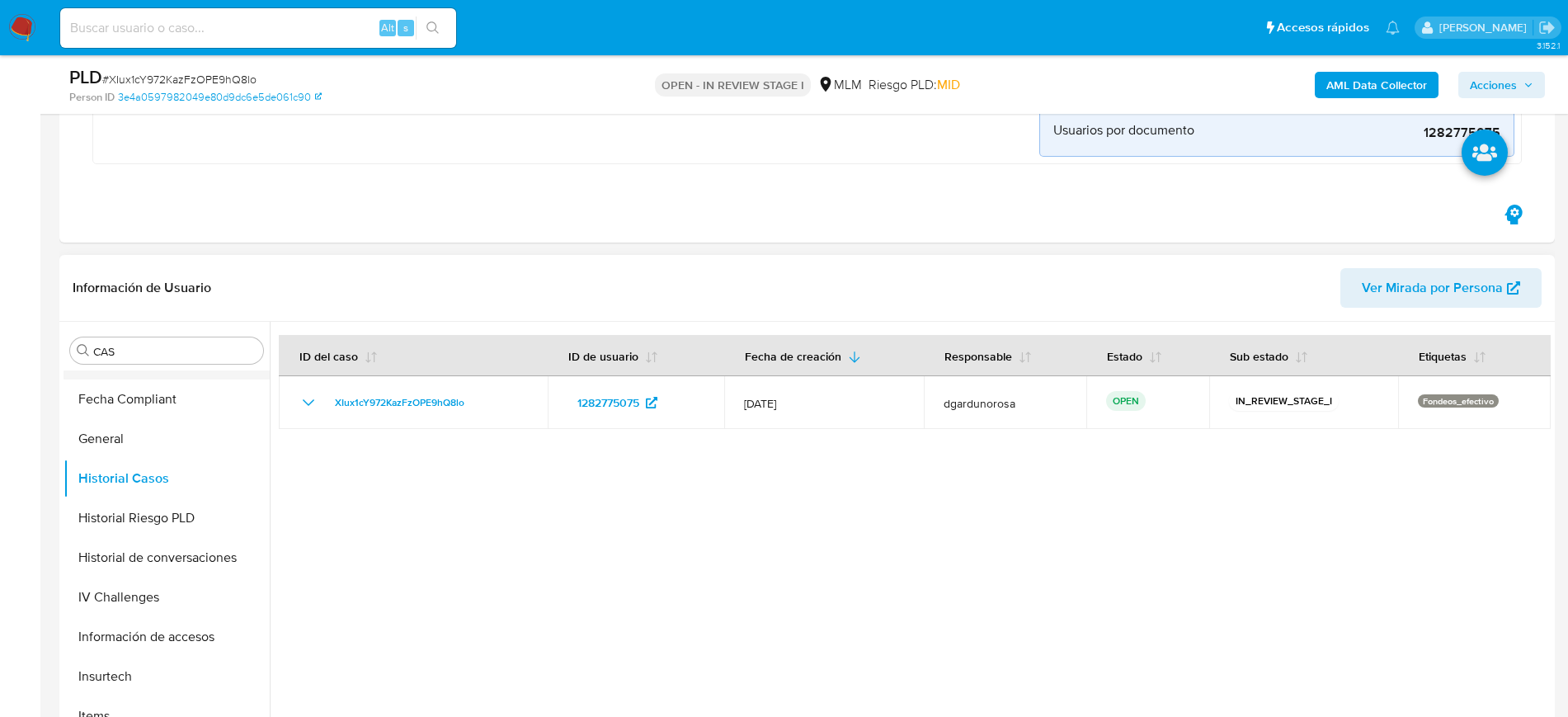
scroll to position [516, 0]
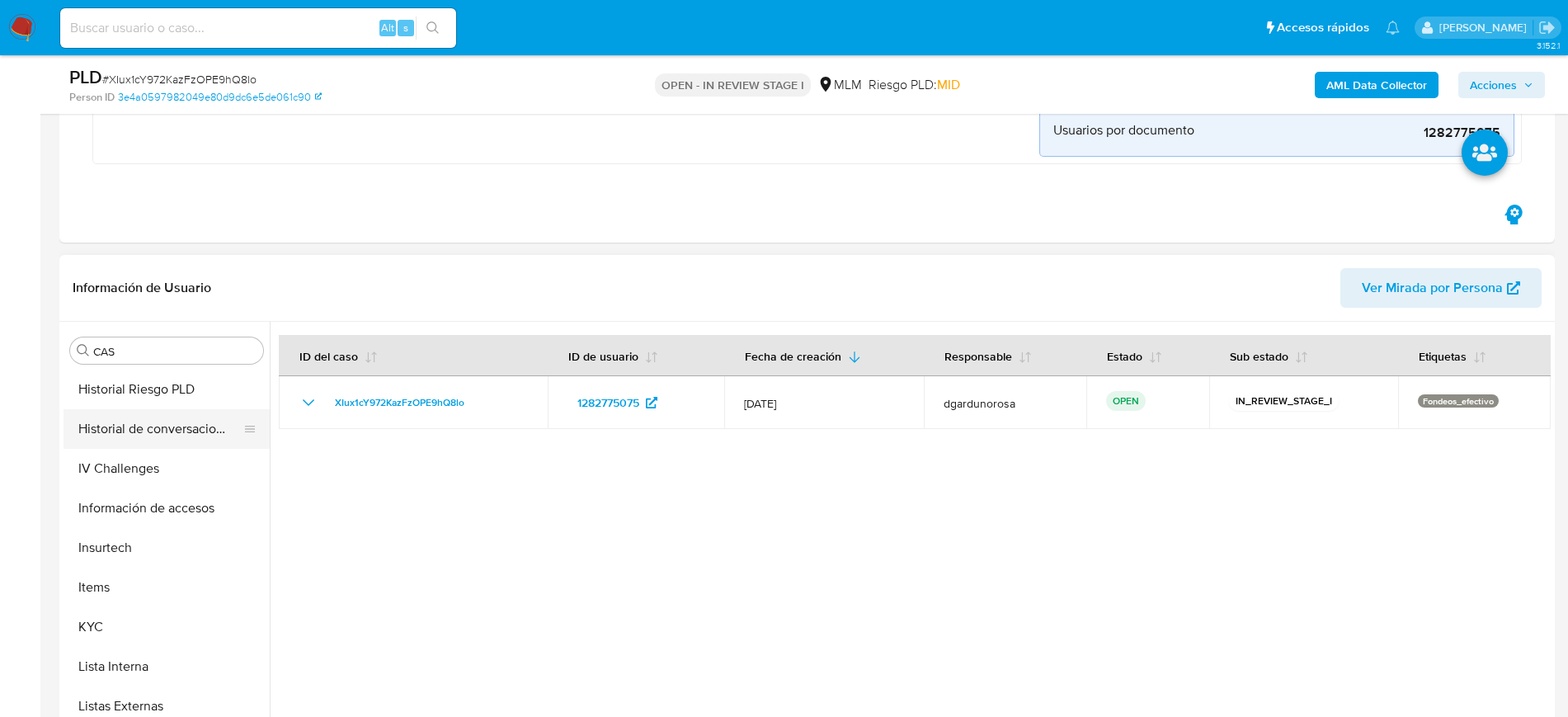
click at [186, 442] on button "Historial de conversaciones" at bounding box center [159, 429] width 193 height 39
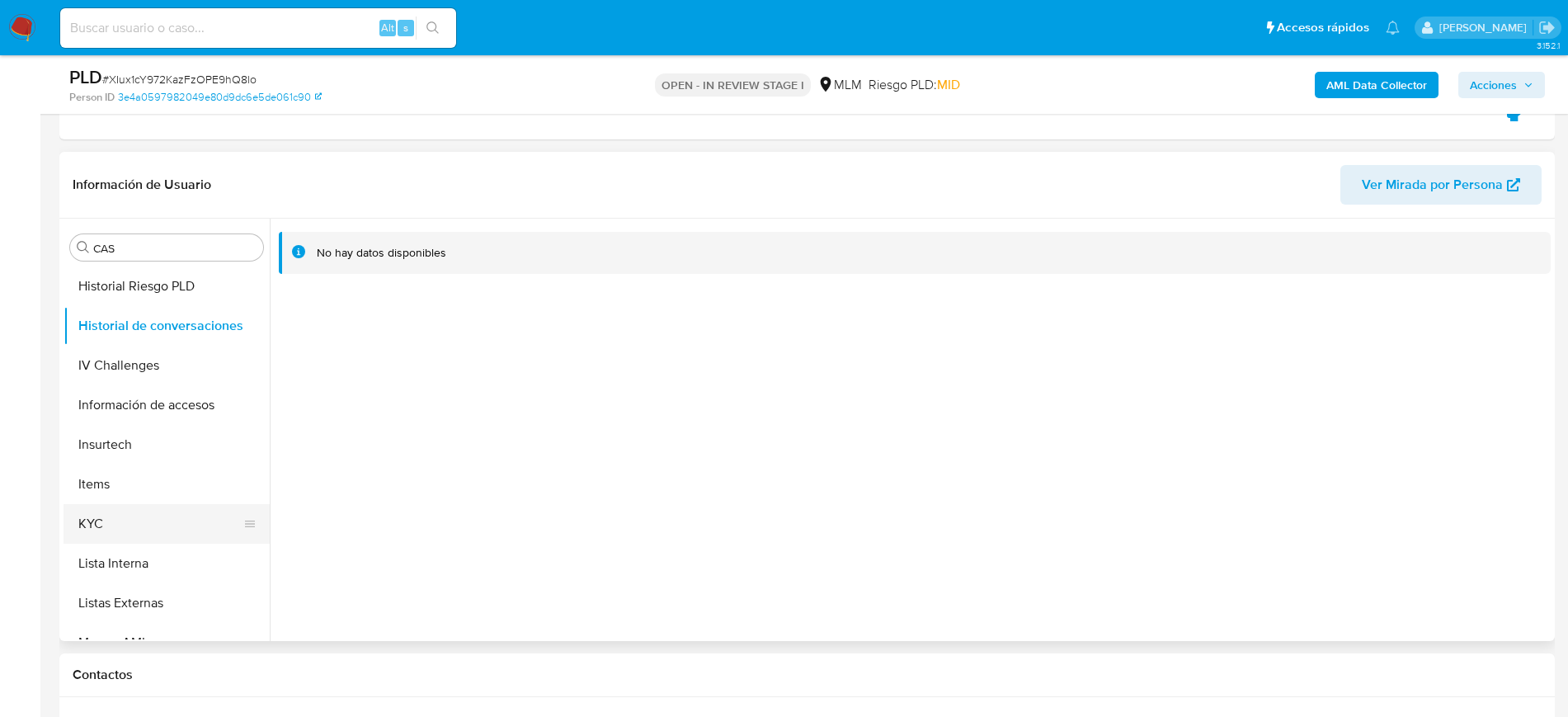
click at [104, 516] on button "KYC" at bounding box center [159, 524] width 193 height 39
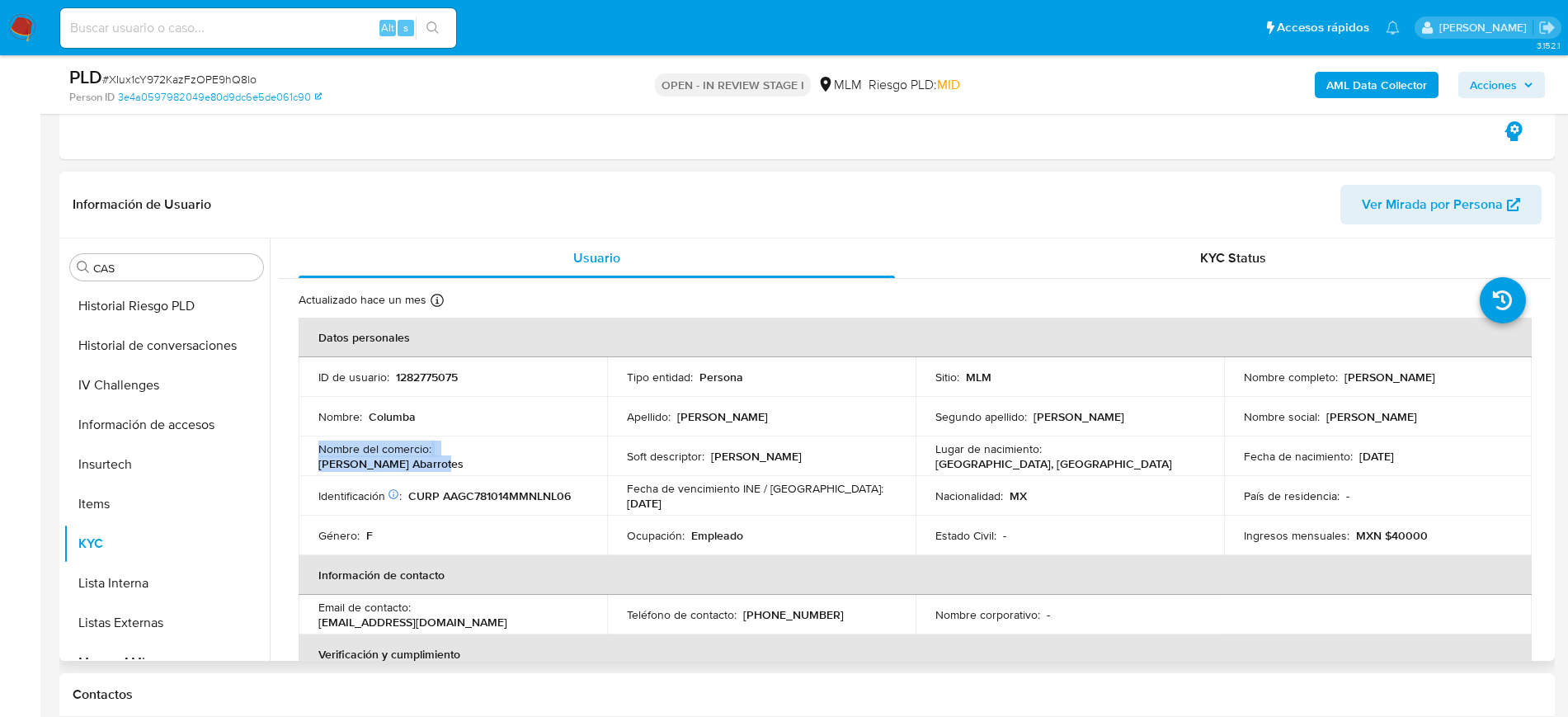
drag, startPoint x: 555, startPoint y: 454, endPoint x: 315, endPoint y: 463, distance: 240.2
click at [315, 463] on td "Nombre del comercio : [PERSON_NAME] Abarrotes" at bounding box center [452, 456] width 309 height 39
copy div "Nombre del comercio : [PERSON_NAME] Abarrotes"
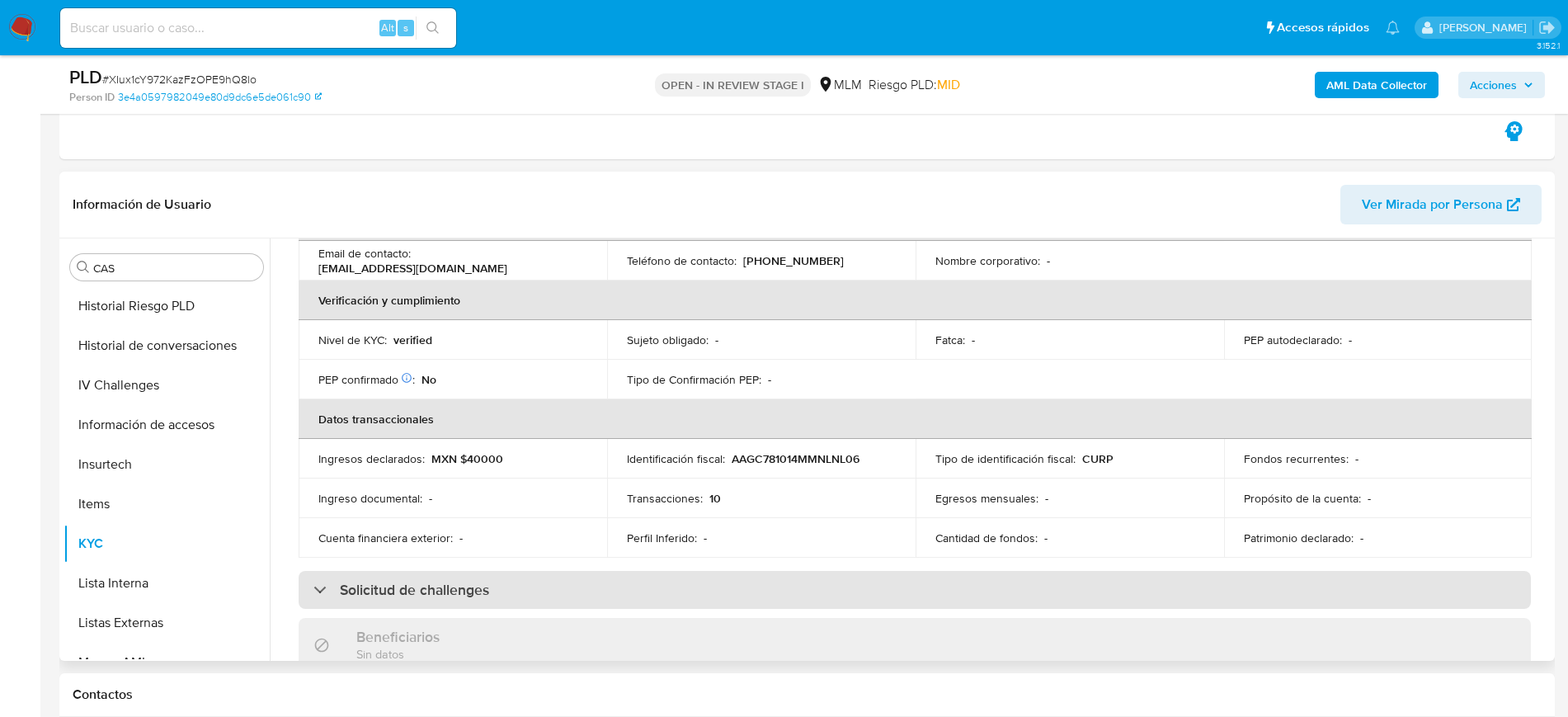
scroll to position [76, 0]
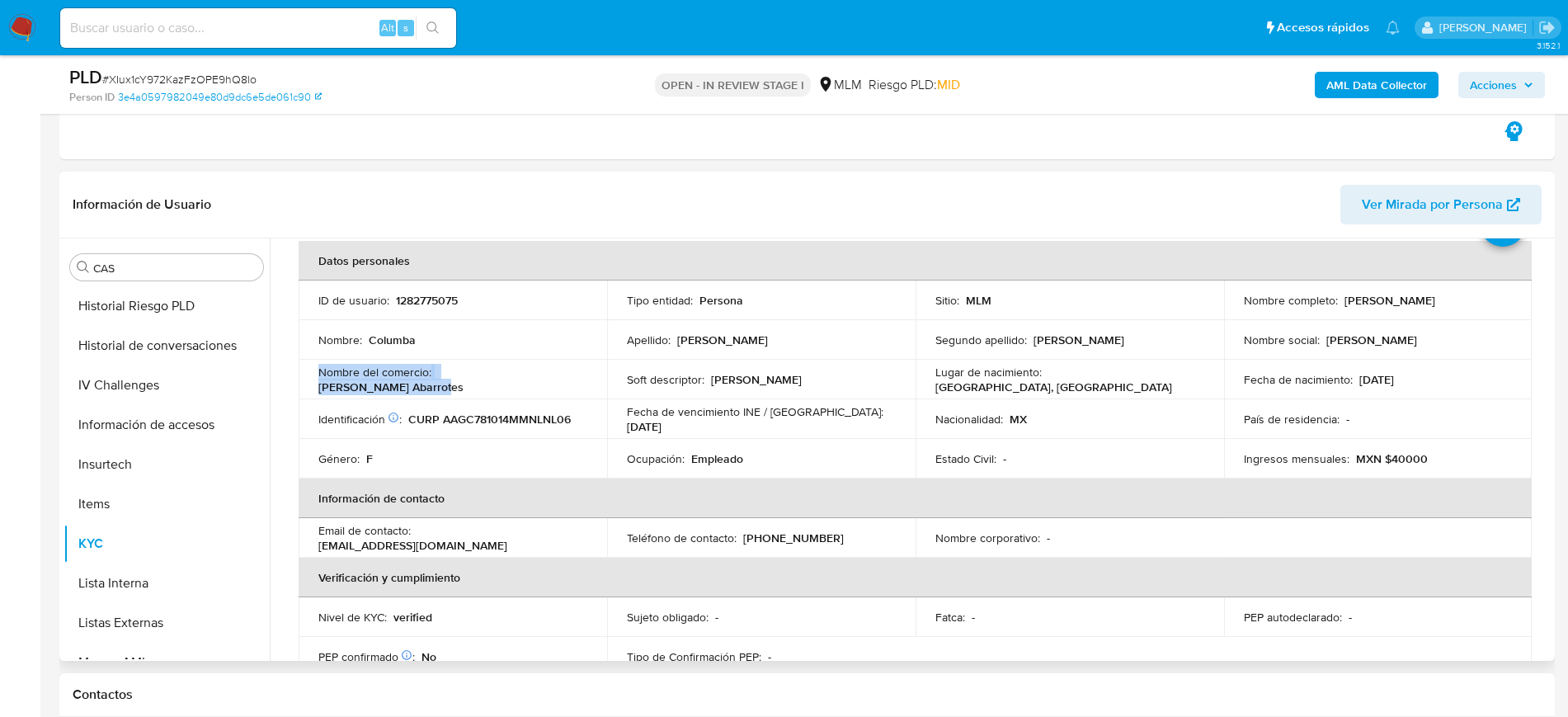
click at [805, 534] on p "[PHONE_NUMBER]" at bounding box center [793, 538] width 101 height 15
copy p "4086975"
